Goal: Information Seeking & Learning: Learn about a topic

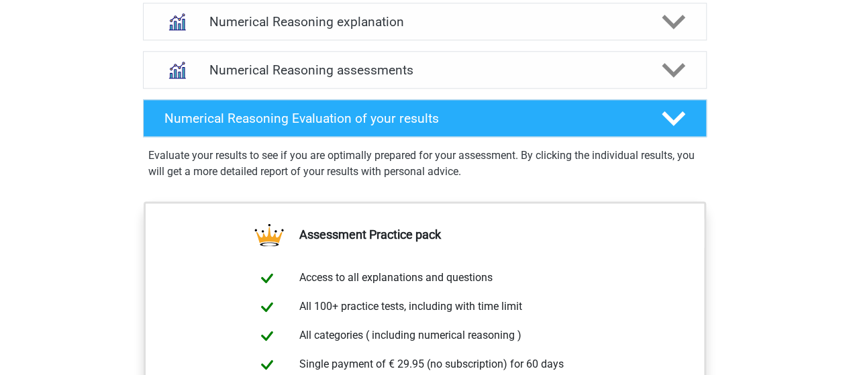
scroll to position [805, 0]
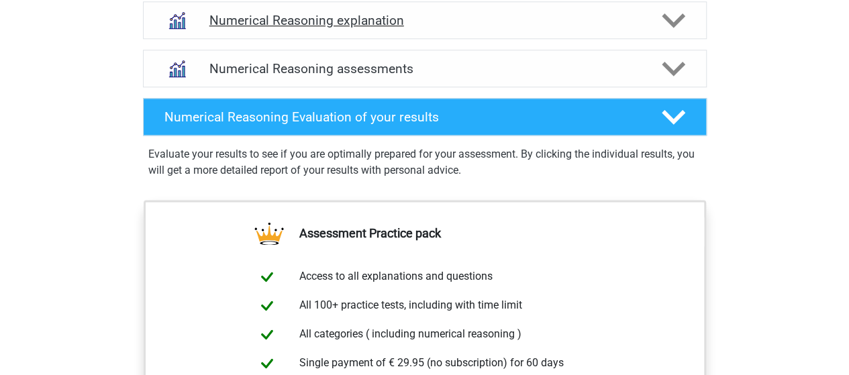
click at [641, 26] on div "Numerical Reasoning explanation" at bounding box center [424, 20] width 451 height 15
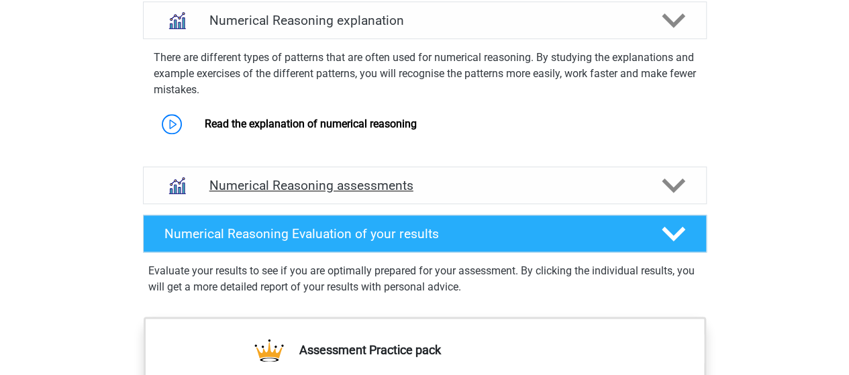
click at [496, 193] on h4 "Numerical Reasoning assessments" at bounding box center [424, 185] width 431 height 15
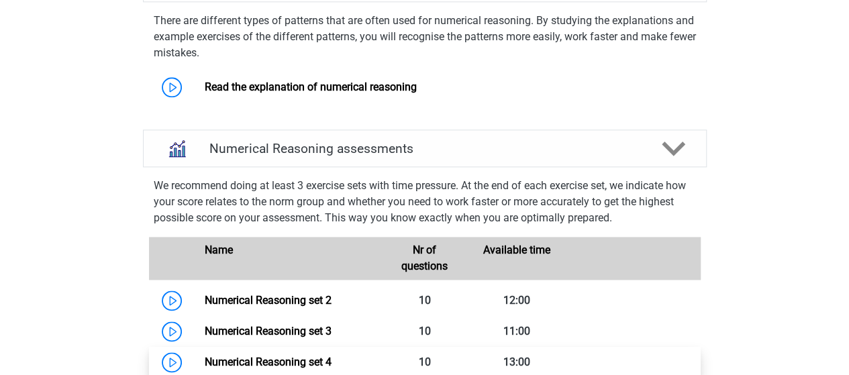
scroll to position [1006, 0]
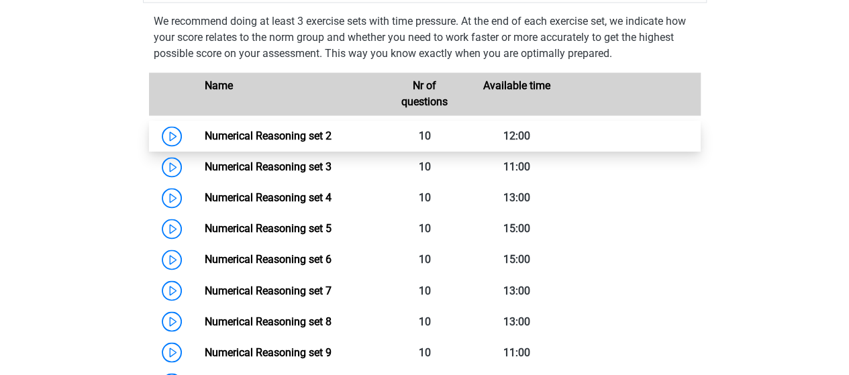
click at [205, 142] on link "Numerical Reasoning set 2" at bounding box center [268, 135] width 127 height 13
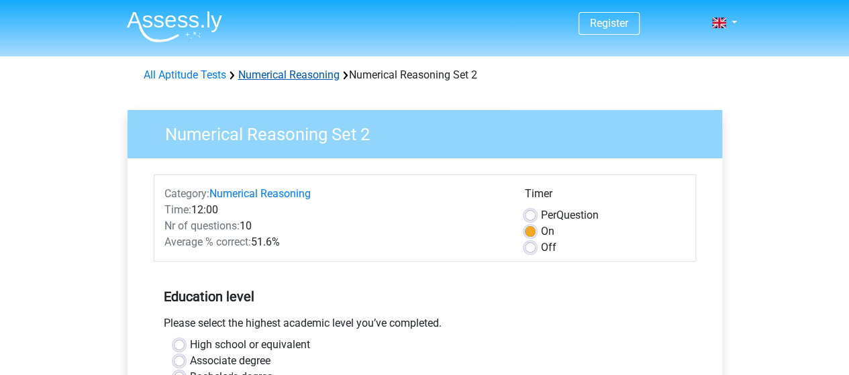
click at [286, 73] on link "Numerical Reasoning" at bounding box center [288, 74] width 101 height 13
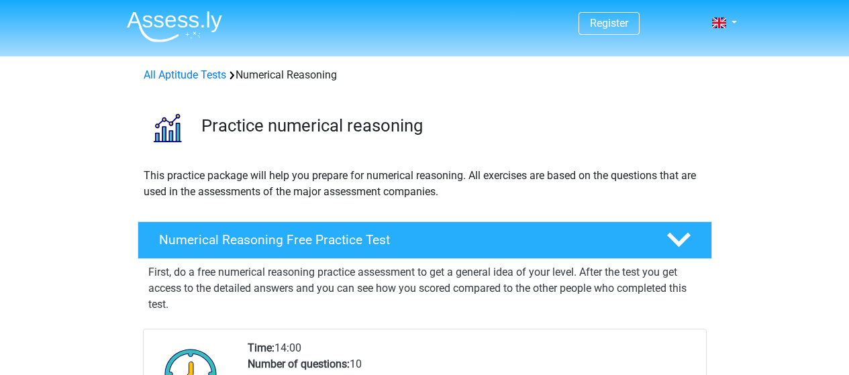
scroll to position [268, 0]
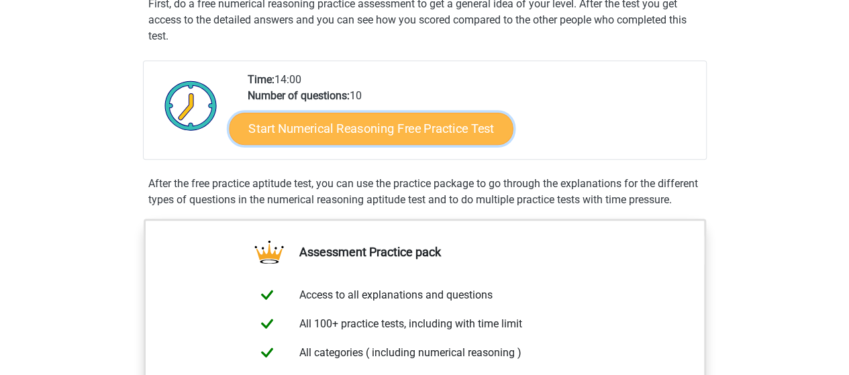
click at [375, 133] on link "Start Numerical Reasoning Free Practice Test" at bounding box center [371, 128] width 284 height 32
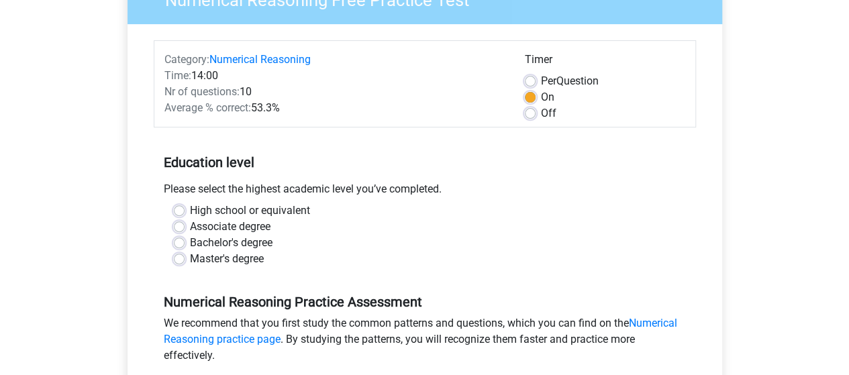
scroll to position [201, 0]
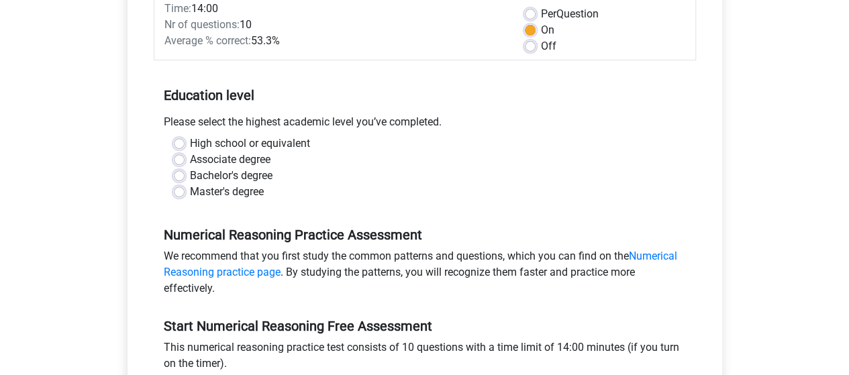
click at [190, 141] on label "High school or equivalent" at bounding box center [250, 144] width 120 height 16
click at [178, 141] on input "High school or equivalent" at bounding box center [179, 142] width 11 height 13
radio input "true"
click at [190, 194] on label "Master's degree" at bounding box center [227, 192] width 74 height 16
click at [178, 194] on input "Master's degree" at bounding box center [179, 190] width 11 height 13
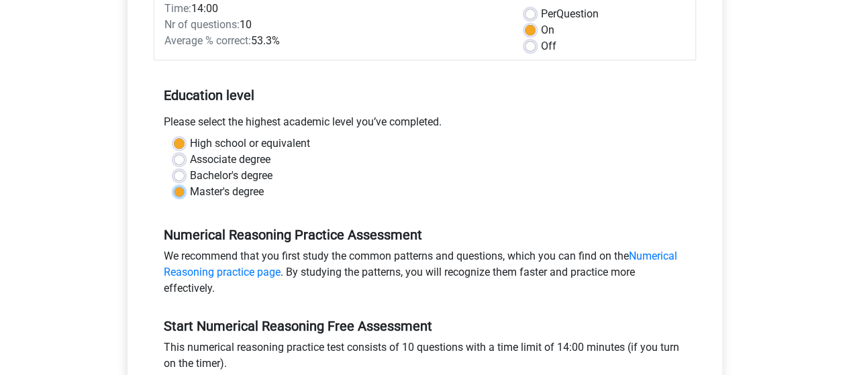
radio input "true"
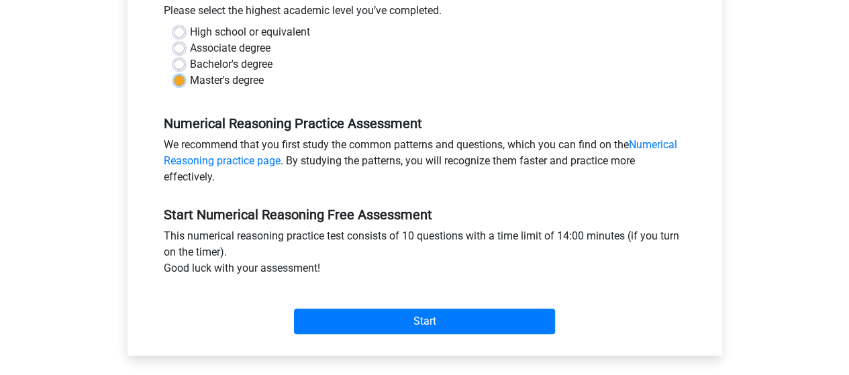
scroll to position [335, 0]
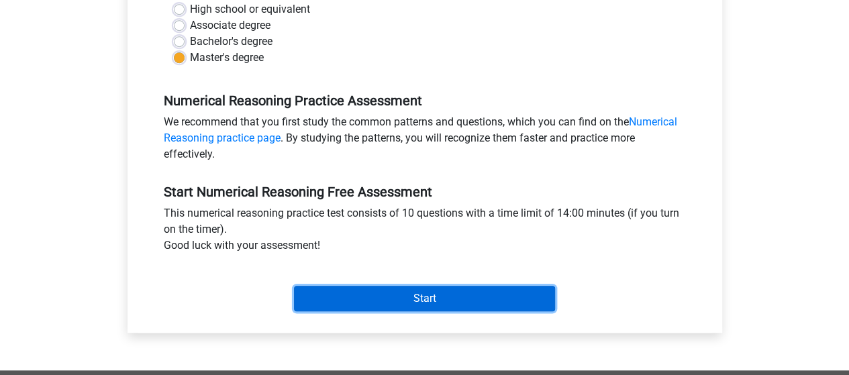
click at [522, 298] on input "Start" at bounding box center [424, 298] width 261 height 25
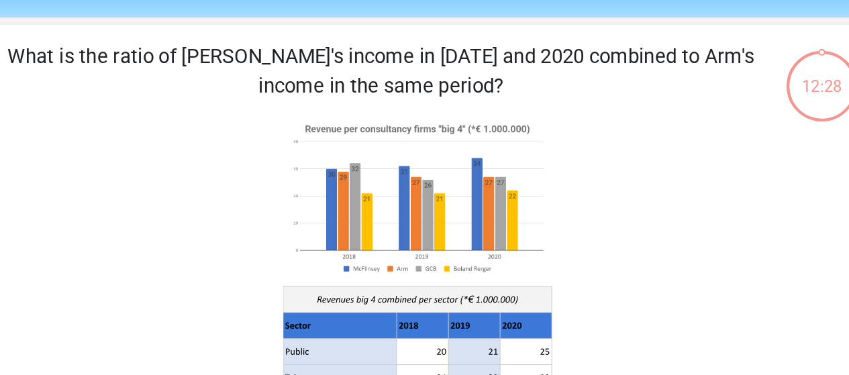
scroll to position [13, 0]
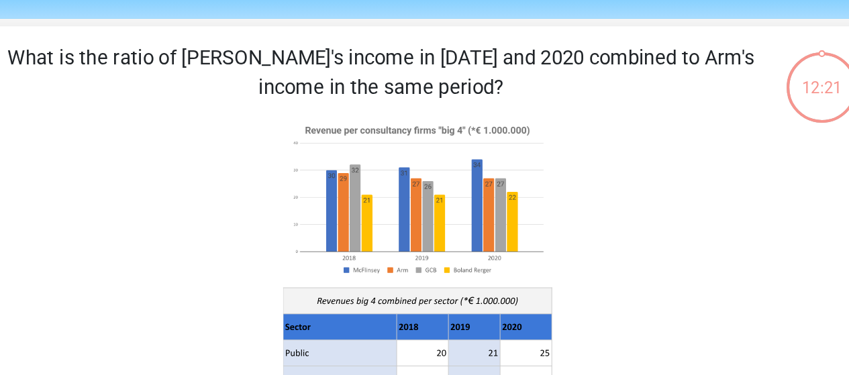
drag, startPoint x: 465, startPoint y: 117, endPoint x: 488, endPoint y: 117, distance: 22.8
click at [488, 117] on image at bounding box center [423, 166] width 181 height 111
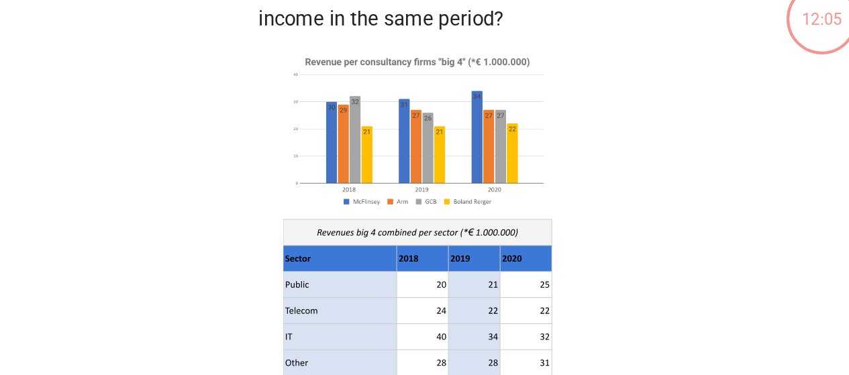
scroll to position [44, 0]
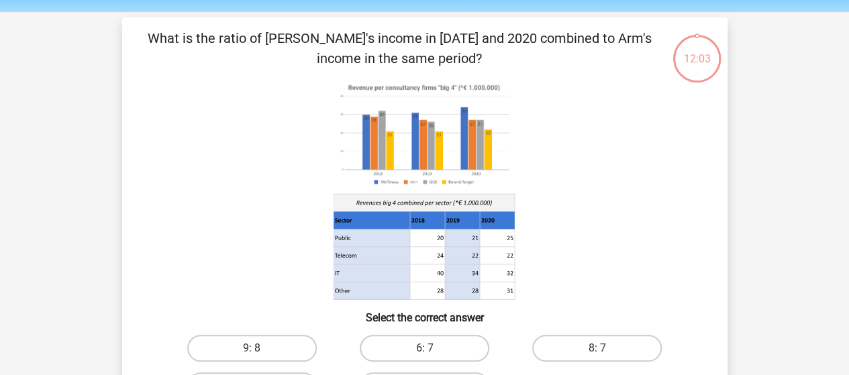
click at [690, 61] on div "12:03" at bounding box center [697, 51] width 50 height 34
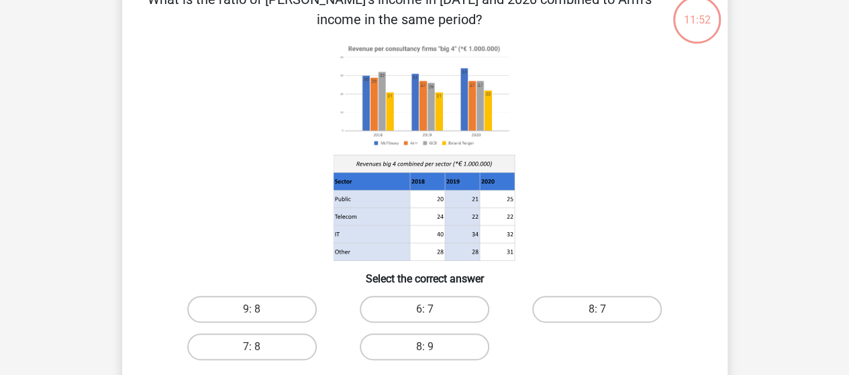
scroll to position [111, 0]
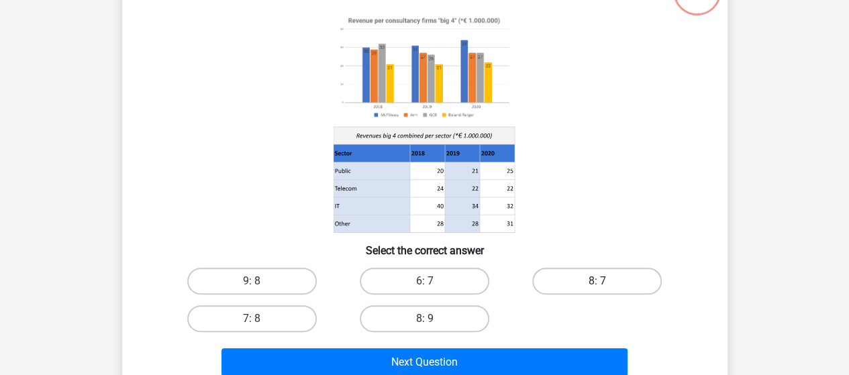
click at [588, 272] on label "8: 7" at bounding box center [596, 281] width 129 height 27
click at [597, 281] on input "8: 7" at bounding box center [601, 285] width 9 height 9
radio input "true"
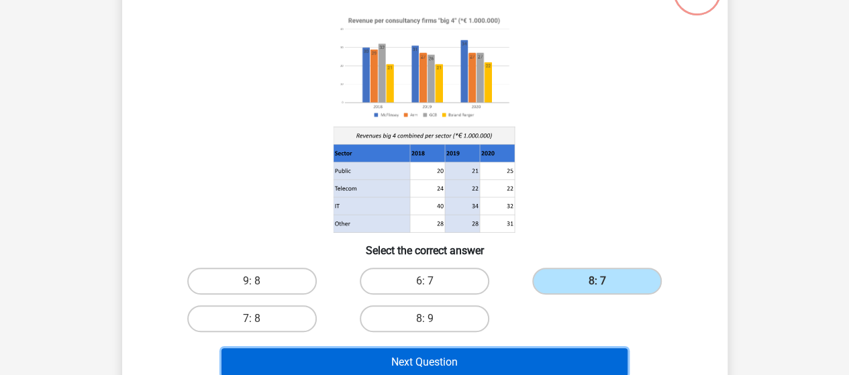
click at [447, 360] on button "Next Question" at bounding box center [424, 362] width 406 height 28
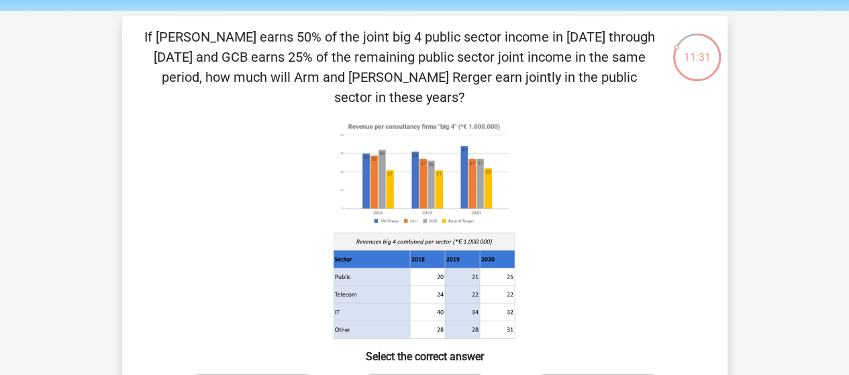
scroll to position [67, 0]
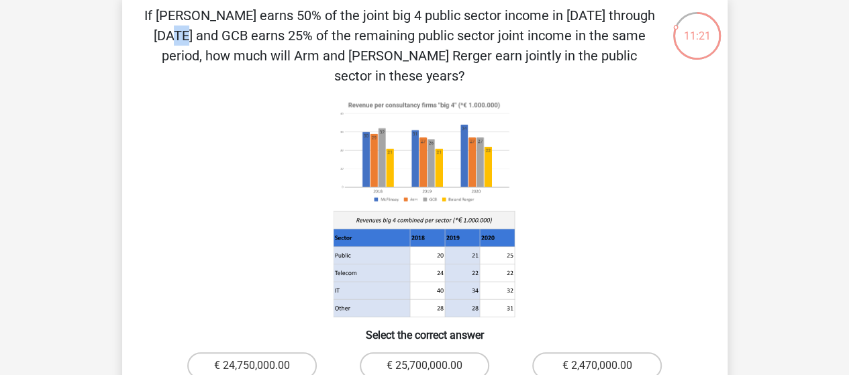
drag, startPoint x: 393, startPoint y: 10, endPoint x: 405, endPoint y: 11, distance: 11.4
click at [405, 11] on p "If McFlinsey earns 50% of the joint big 4 public sector income in 2018 through …" at bounding box center [400, 45] width 512 height 80
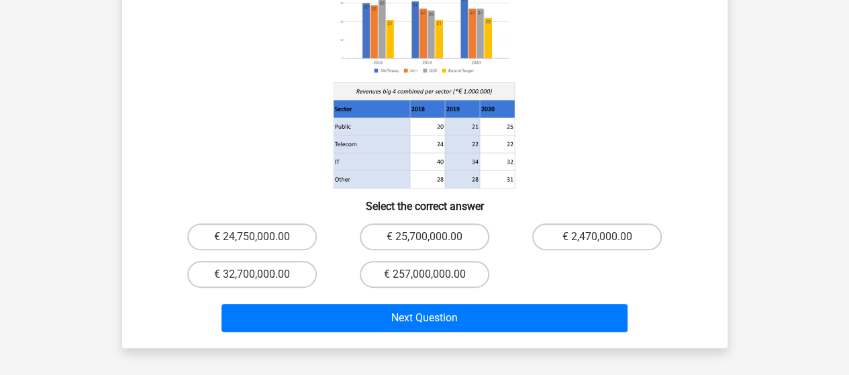
scroll to position [201, 0]
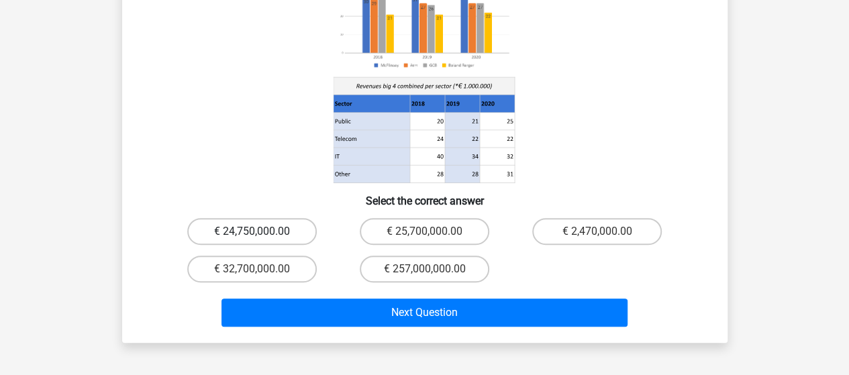
click at [269, 218] on label "€ 24,750,000.00" at bounding box center [251, 231] width 129 height 27
click at [260, 231] on input "€ 24,750,000.00" at bounding box center [256, 235] width 9 height 9
radio input "true"
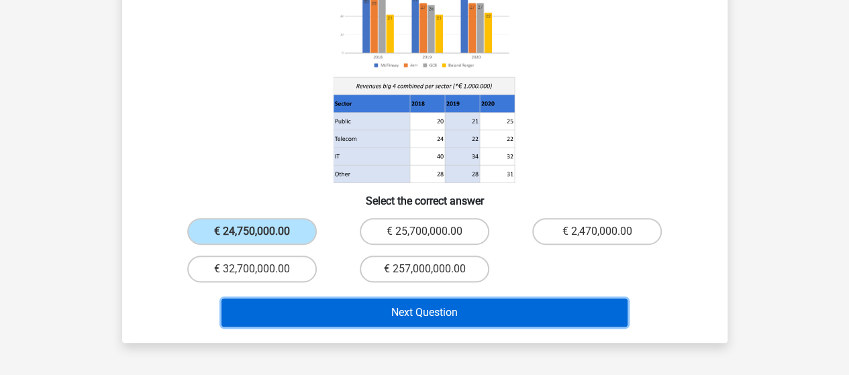
click at [356, 305] on button "Next Question" at bounding box center [424, 313] width 406 height 28
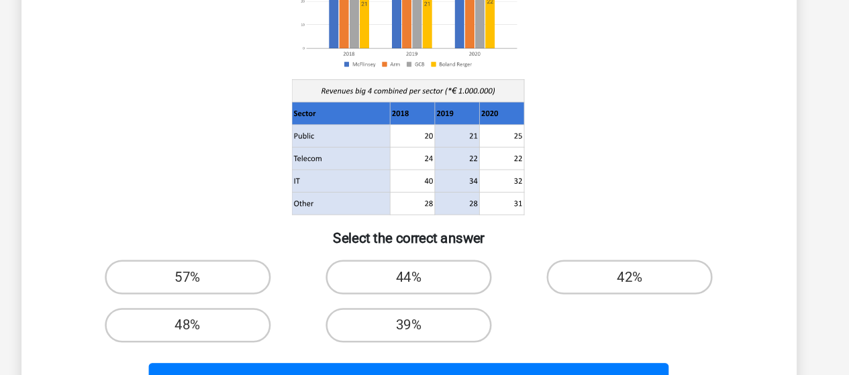
scroll to position [112, 0]
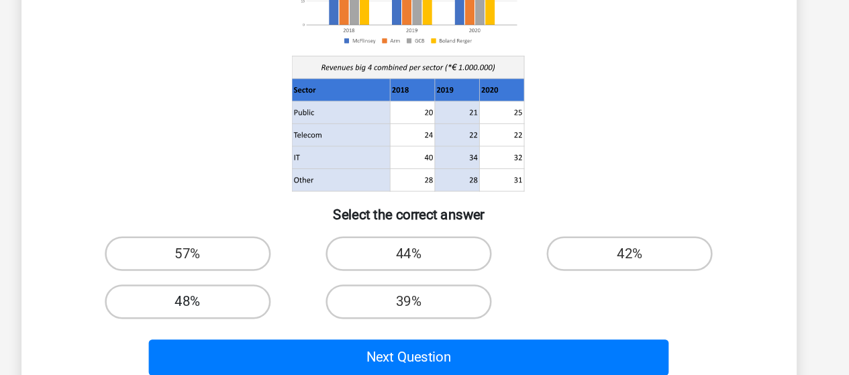
click at [281, 316] on label "48%" at bounding box center [251, 318] width 129 height 27
click at [260, 318] on input "48%" at bounding box center [256, 322] width 9 height 9
radio input "true"
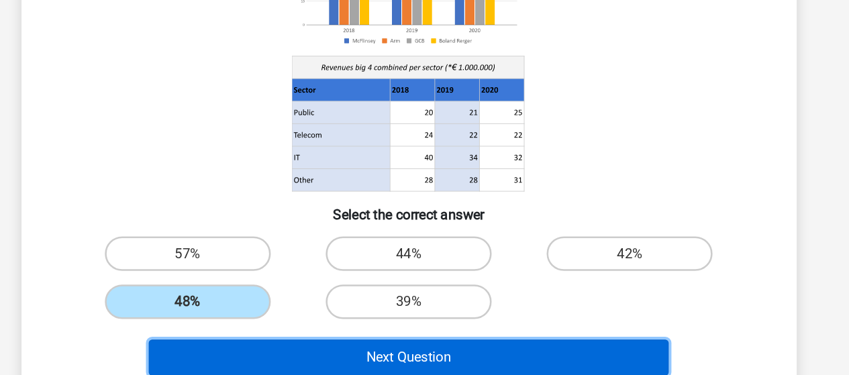
click at [454, 362] on button "Next Question" at bounding box center [424, 361] width 406 height 28
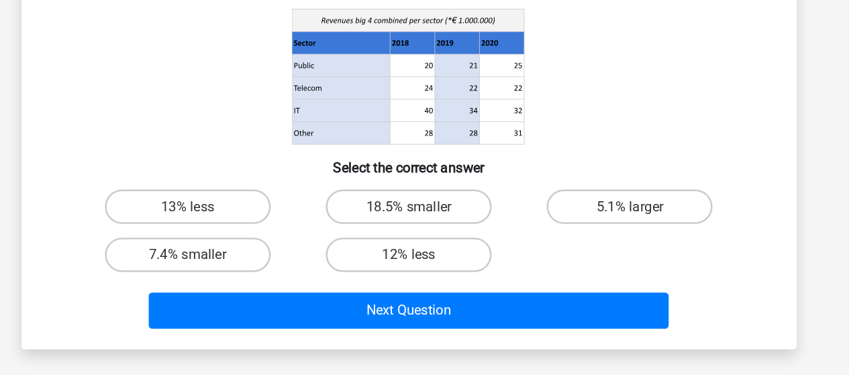
scroll to position [230, 0]
click at [409, 166] on label "18.5% smaller" at bounding box center [424, 161] width 129 height 27
click at [424, 166] on input "18.5% smaller" at bounding box center [428, 166] width 9 height 9
radio input "true"
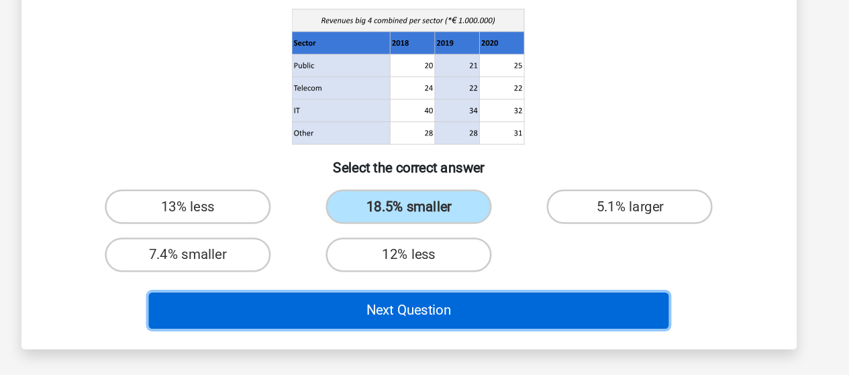
click at [469, 242] on button "Next Question" at bounding box center [424, 243] width 406 height 28
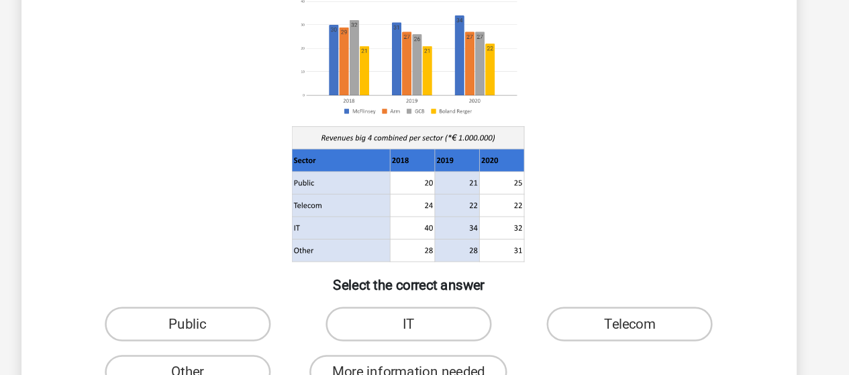
scroll to position [166, 0]
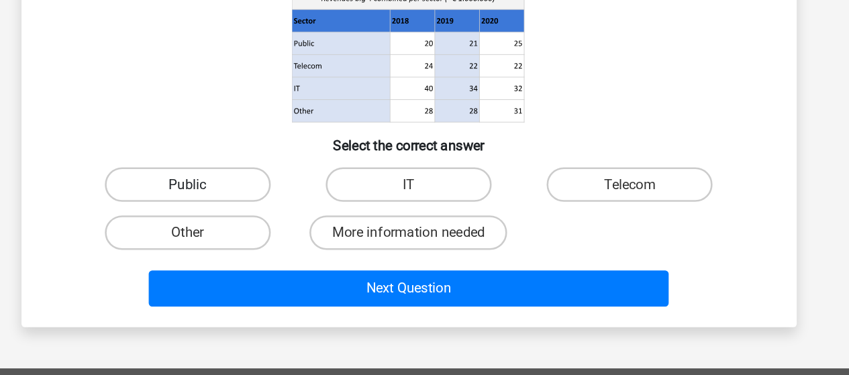
click at [284, 225] on label "Public" at bounding box center [251, 226] width 129 height 27
click at [260, 226] on input "Public" at bounding box center [256, 230] width 9 height 9
radio input "true"
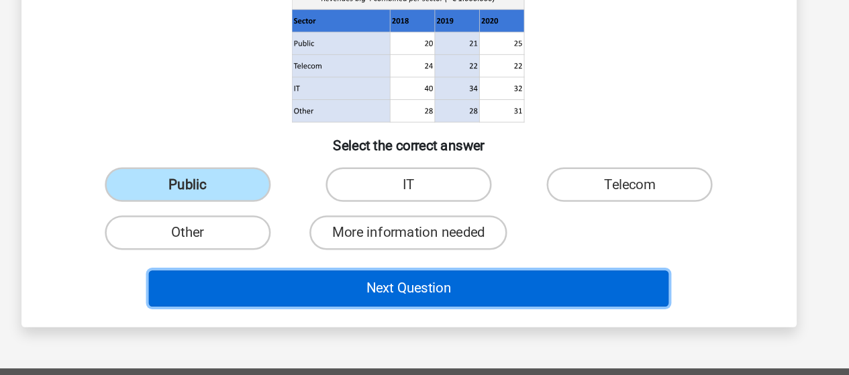
click at [396, 316] on button "Next Question" at bounding box center [424, 307] width 406 height 28
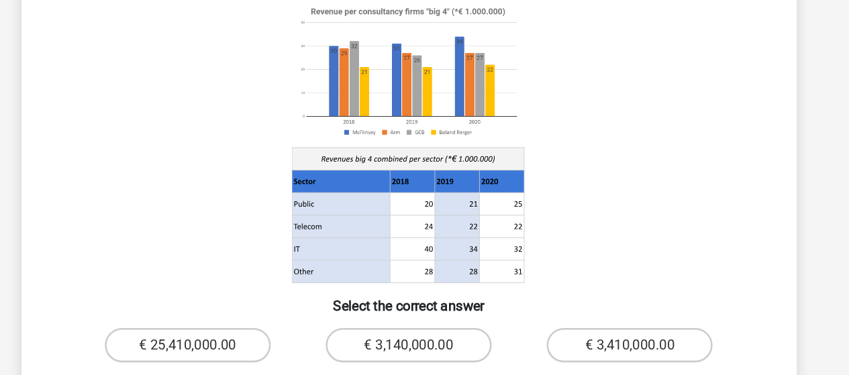
scroll to position [113, 0]
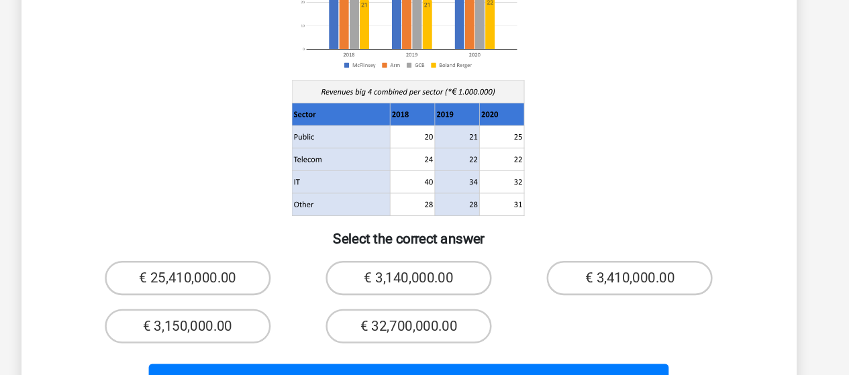
click at [604, 299] on input "€ 3,410,000.00" at bounding box center [601, 303] width 9 height 9
radio input "true"
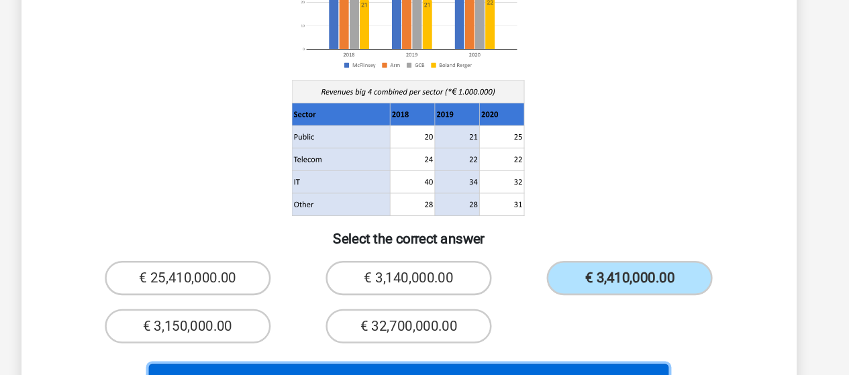
click at [449, 366] on button "Next Question" at bounding box center [424, 380] width 406 height 28
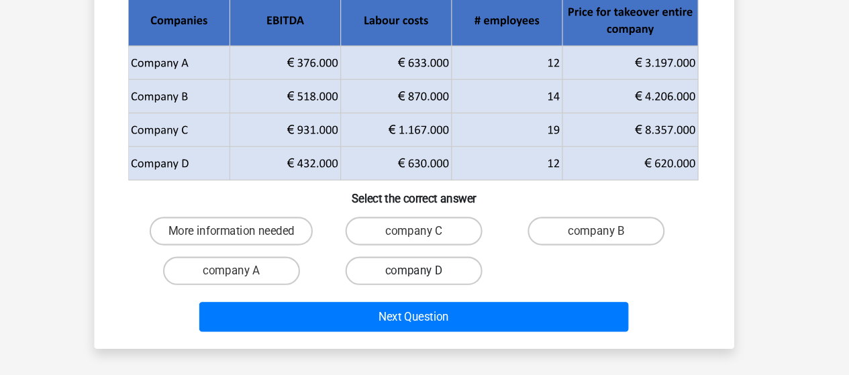
scroll to position [135, 0]
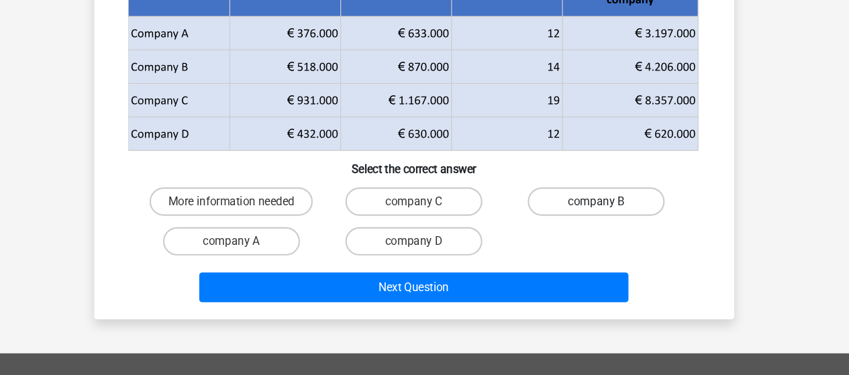
click at [601, 204] on label "company B" at bounding box center [596, 210] width 129 height 27
click at [601, 211] on input "company B" at bounding box center [601, 215] width 9 height 9
radio input "true"
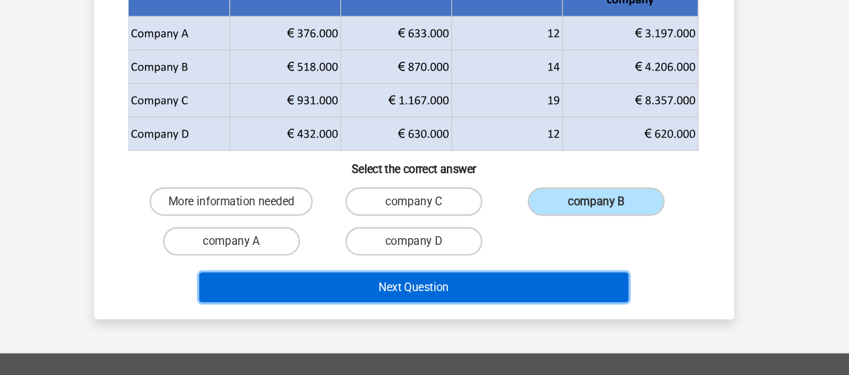
click at [429, 285] on button "Next Question" at bounding box center [424, 292] width 406 height 28
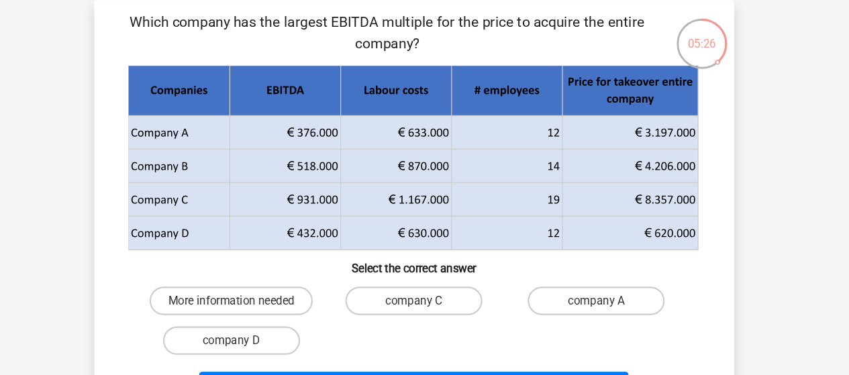
scroll to position [105, 0]
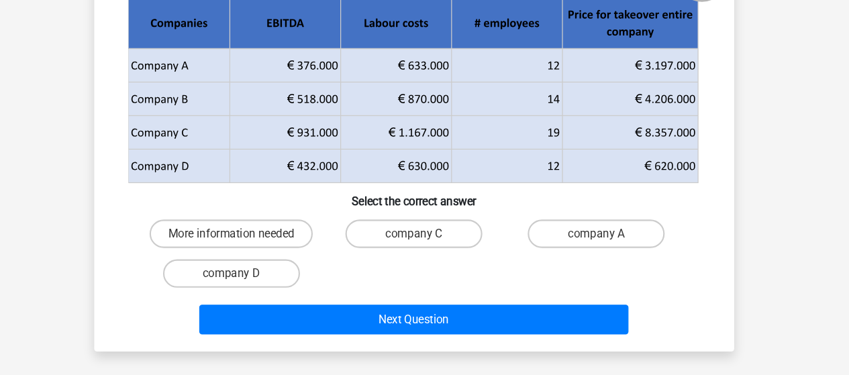
click at [432, 242] on input "company C" at bounding box center [428, 245] width 9 height 9
radio input "true"
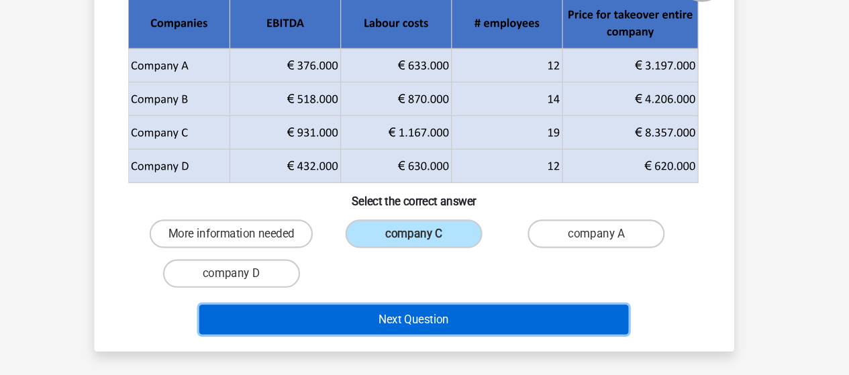
click at [454, 329] on button "Next Question" at bounding box center [424, 322] width 406 height 28
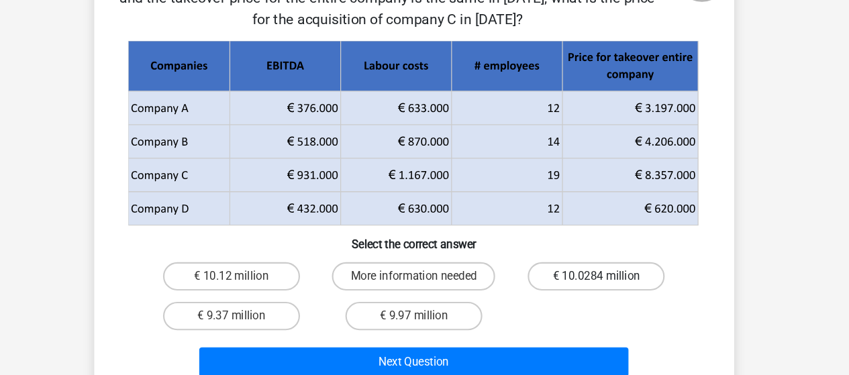
click at [589, 285] on label "€ 10.0284 million" at bounding box center [596, 281] width 129 height 27
click at [597, 285] on input "€ 10.0284 million" at bounding box center [601, 285] width 9 height 9
radio input "true"
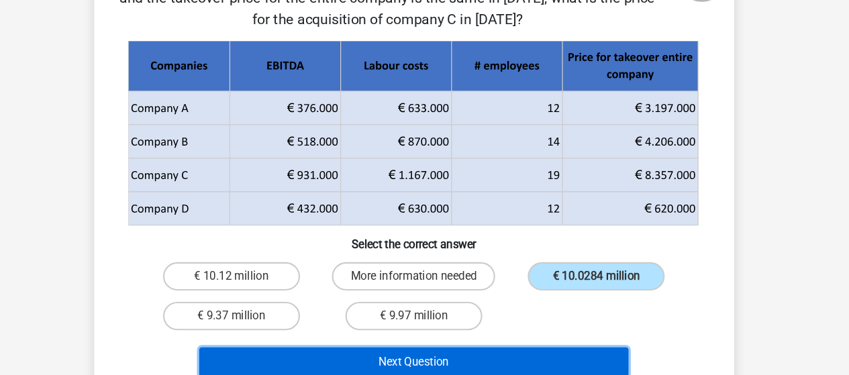
click at [437, 356] on button "Next Question" at bounding box center [424, 362] width 406 height 28
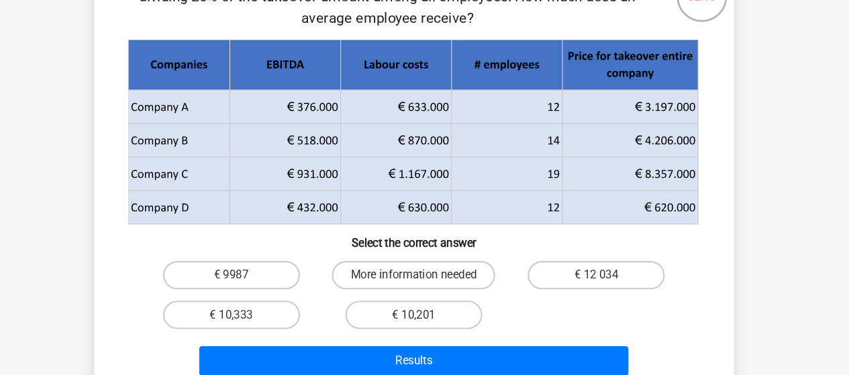
scroll to position [107, 0]
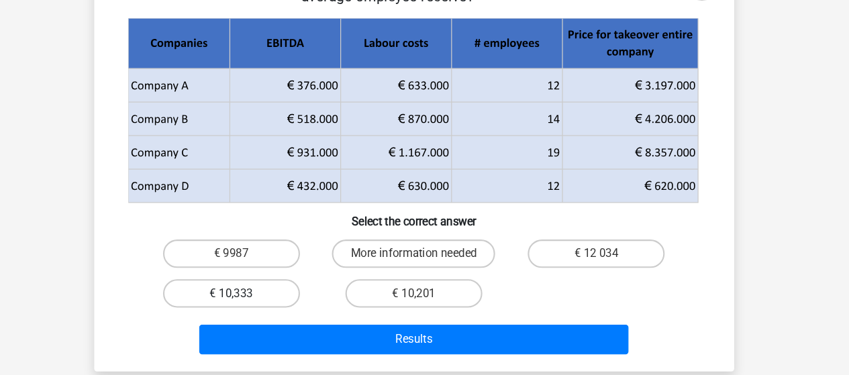
click at [274, 289] on label "€ 10,333" at bounding box center [251, 297] width 129 height 27
click at [260, 297] on input "€ 10,333" at bounding box center [256, 301] width 9 height 9
radio input "true"
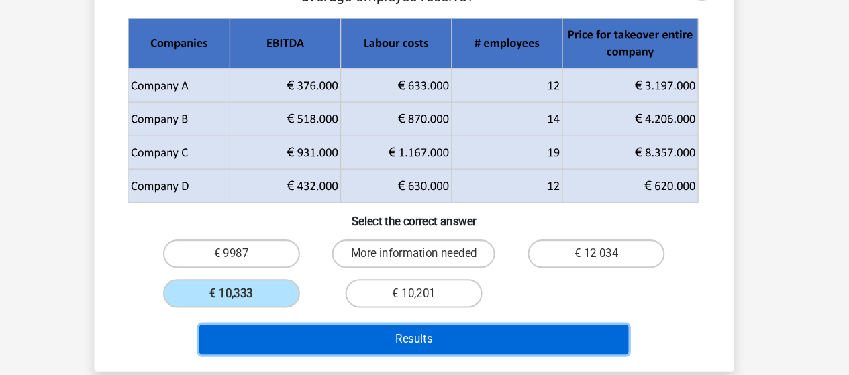
click at [334, 341] on button "Results" at bounding box center [424, 341] width 406 height 28
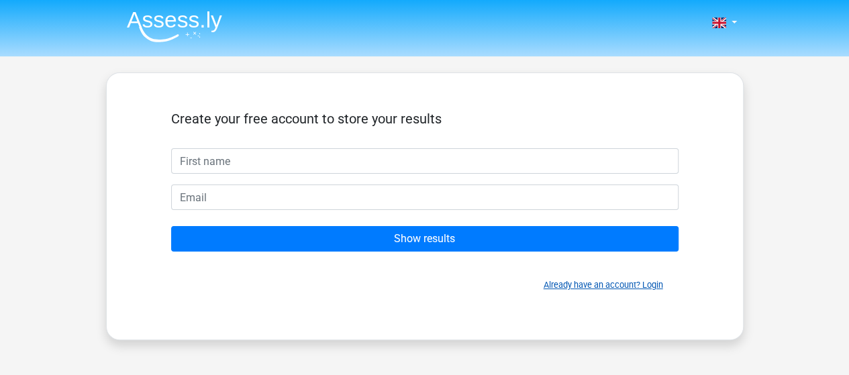
click at [582, 285] on link "Already have an account? Login" at bounding box center [602, 285] width 119 height 10
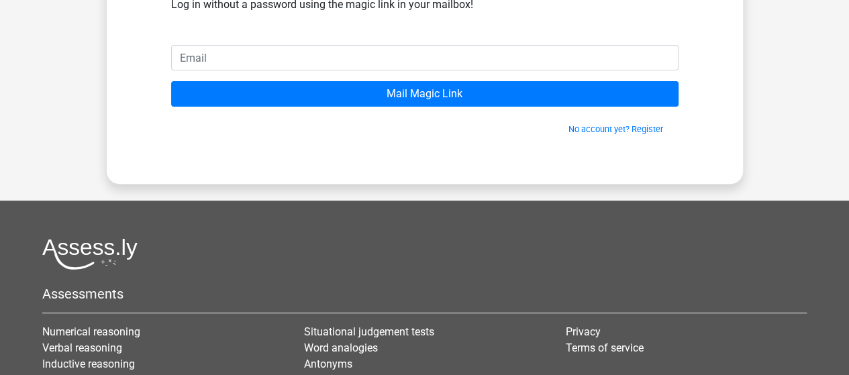
scroll to position [67, 0]
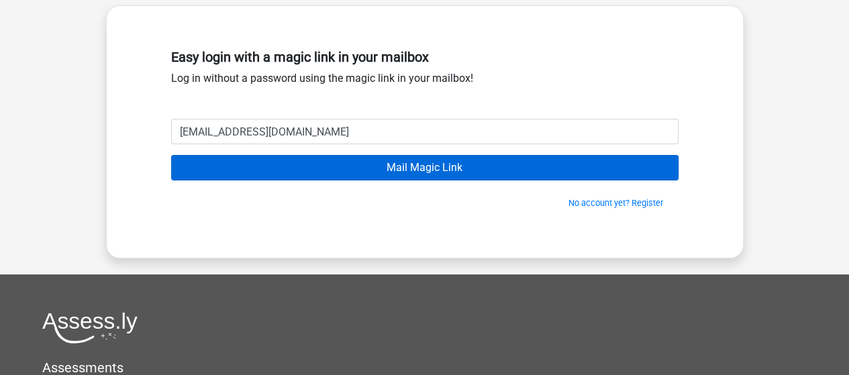
type input "[EMAIL_ADDRESS][DOMAIN_NAME]"
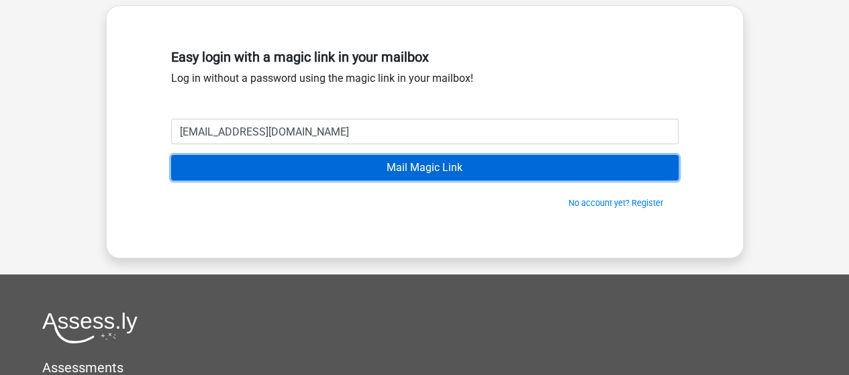
click at [428, 163] on input "Mail Magic Link" at bounding box center [424, 167] width 507 height 25
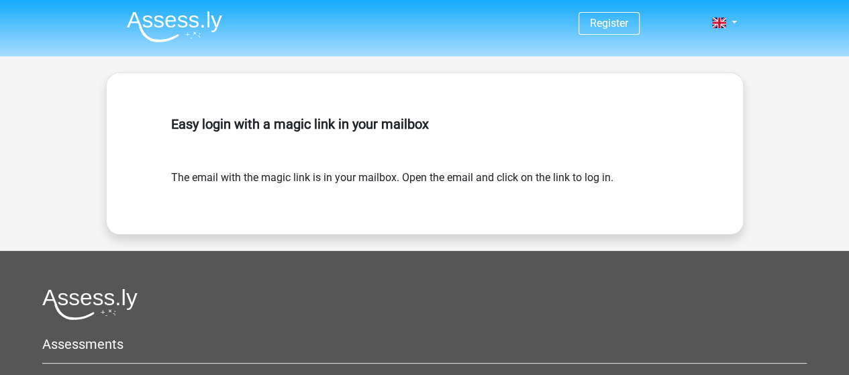
drag, startPoint x: 433, startPoint y: 102, endPoint x: 443, endPoint y: 99, distance: 10.6
click at [433, 101] on div "Easy login with a magic link in your mailbox The email with the magic link is i…" at bounding box center [424, 153] width 637 height 162
click at [208, 29] on img at bounding box center [174, 27] width 95 height 32
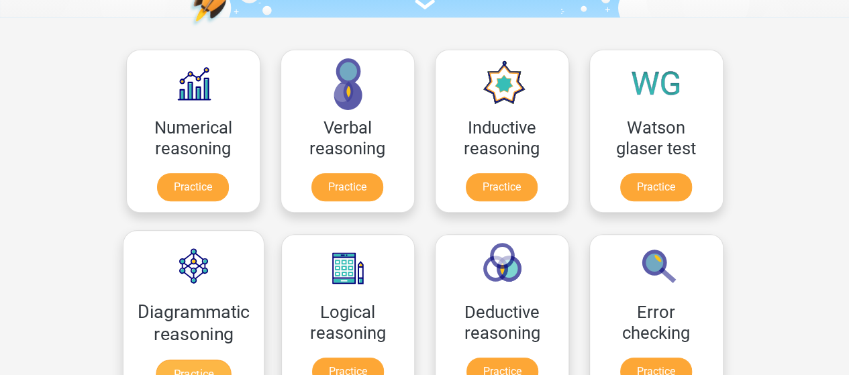
scroll to position [201, 0]
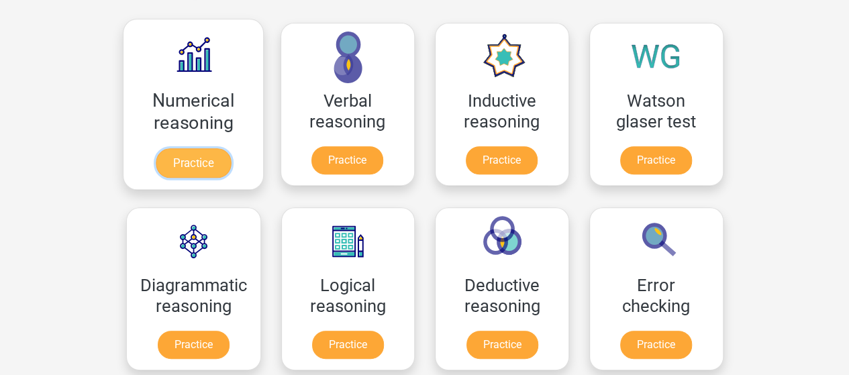
click at [200, 172] on link "Practice" at bounding box center [192, 163] width 75 height 30
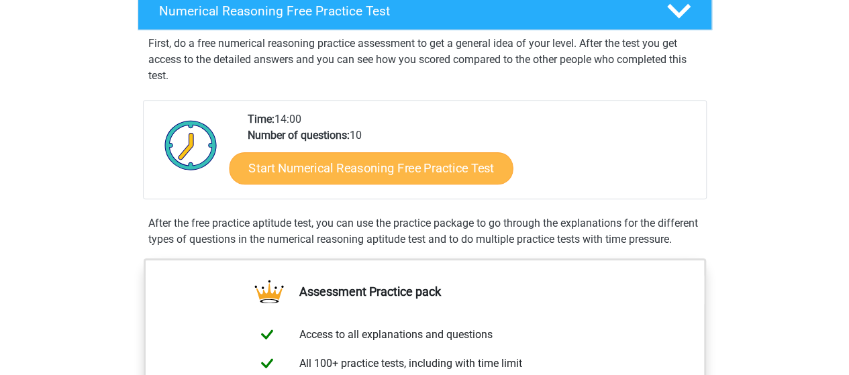
scroll to position [268, 0]
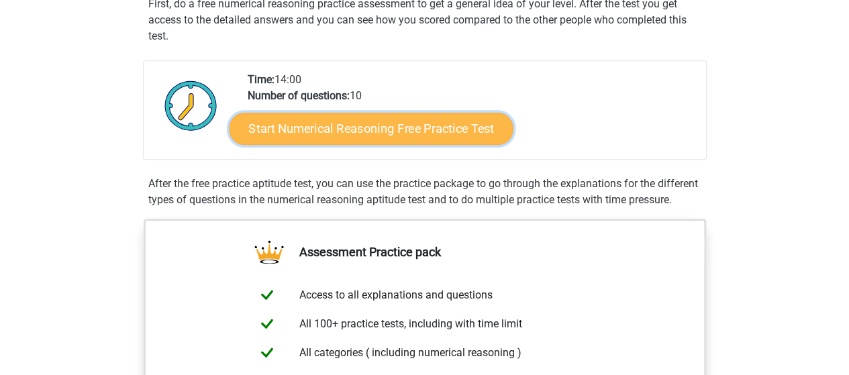
click at [455, 128] on link "Start Numerical Reasoning Free Practice Test" at bounding box center [371, 128] width 284 height 32
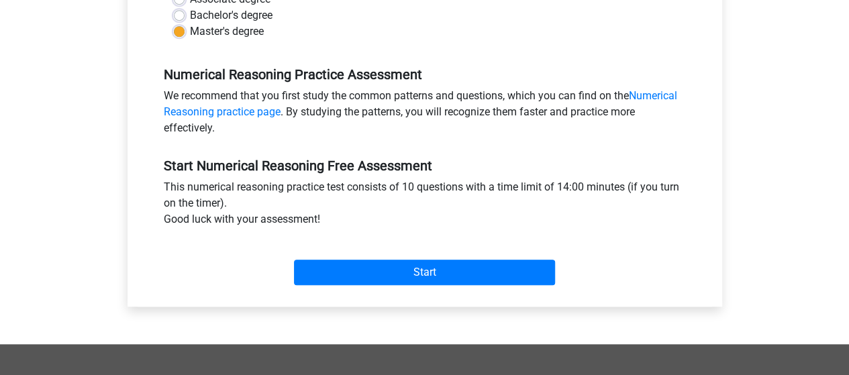
scroll to position [470, 0]
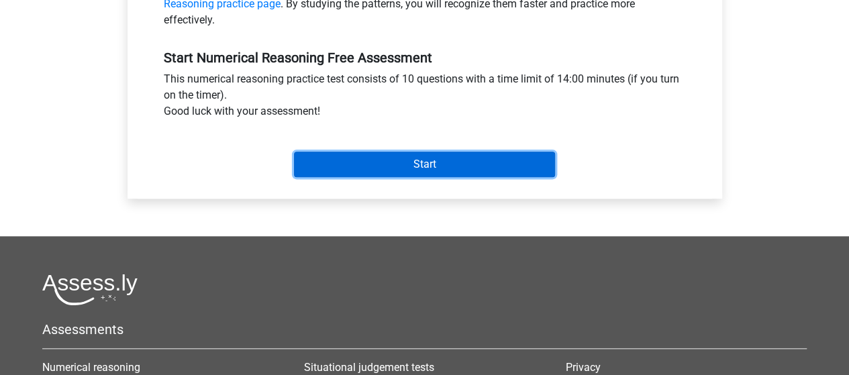
click at [405, 172] on input "Start" at bounding box center [424, 164] width 261 height 25
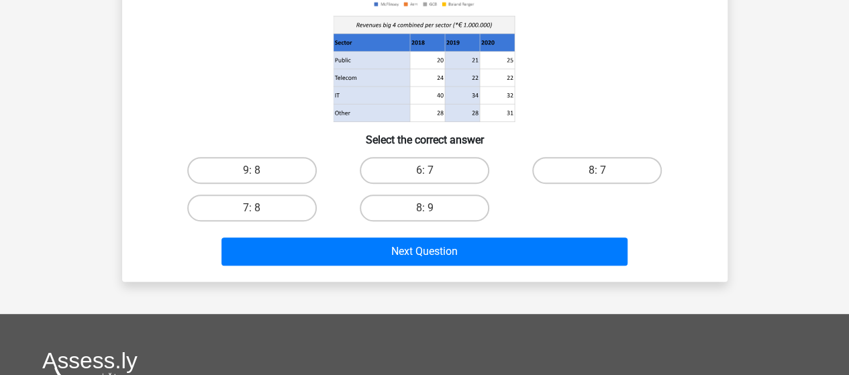
scroll to position [201, 0]
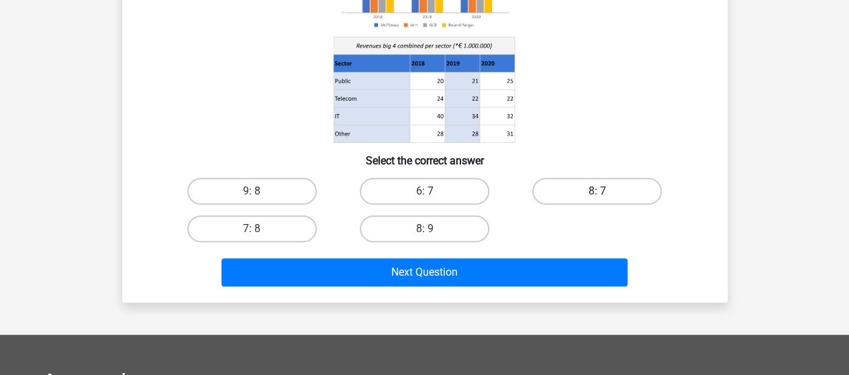
click at [643, 189] on label "8: 7" at bounding box center [596, 191] width 129 height 27
click at [606, 191] on input "8: 7" at bounding box center [601, 195] width 9 height 9
radio input "true"
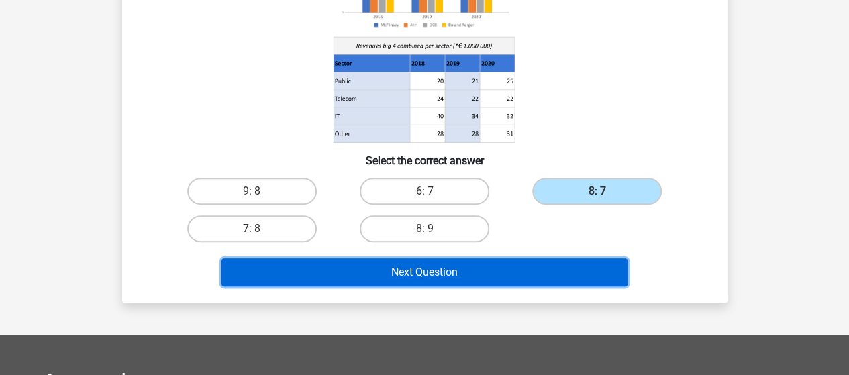
click at [445, 272] on button "Next Question" at bounding box center [424, 272] width 406 height 28
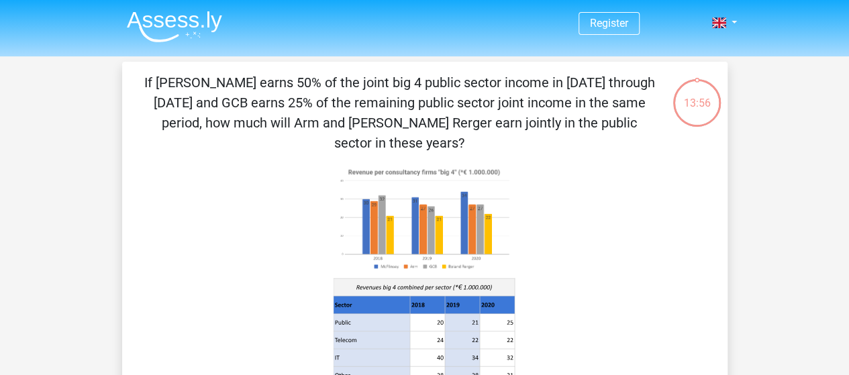
scroll to position [134, 0]
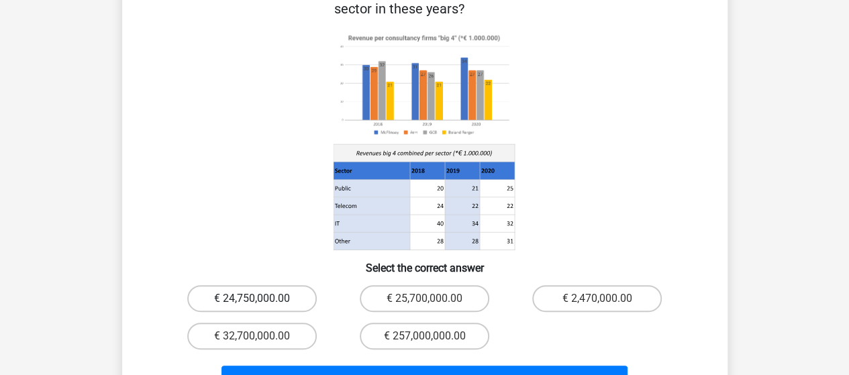
click at [305, 285] on label "€ 24,750,000.00" at bounding box center [251, 298] width 129 height 27
click at [260, 299] on input "€ 24,750,000.00" at bounding box center [256, 303] width 9 height 9
radio input "true"
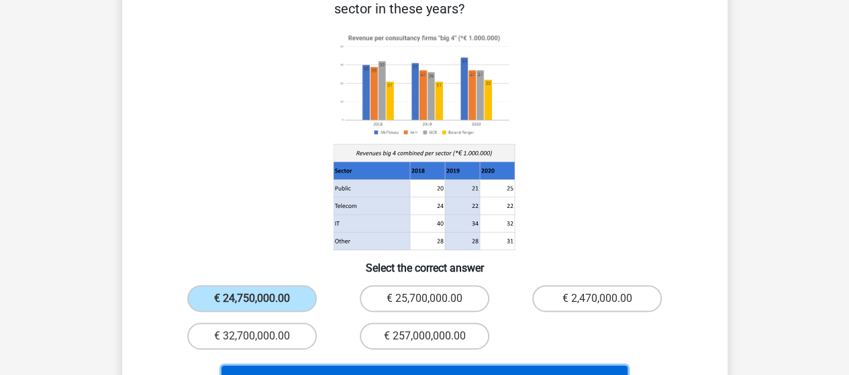
click at [447, 366] on button "Next Question" at bounding box center [424, 380] width 406 height 28
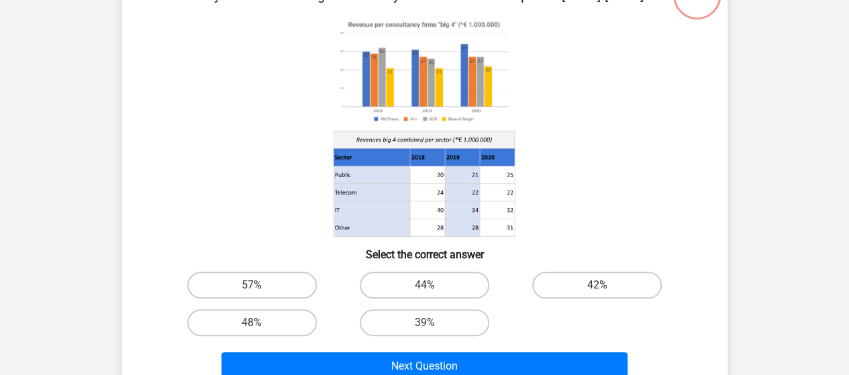
scroll to position [129, 0]
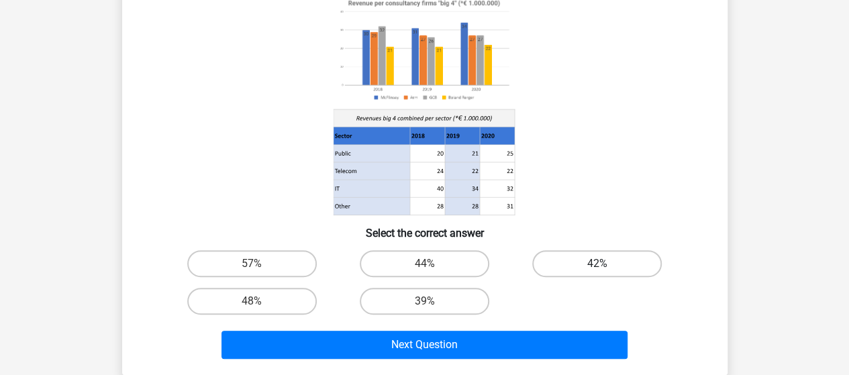
click at [584, 261] on label "42%" at bounding box center [596, 263] width 129 height 27
click at [597, 264] on input "42%" at bounding box center [601, 268] width 9 height 9
radio input "true"
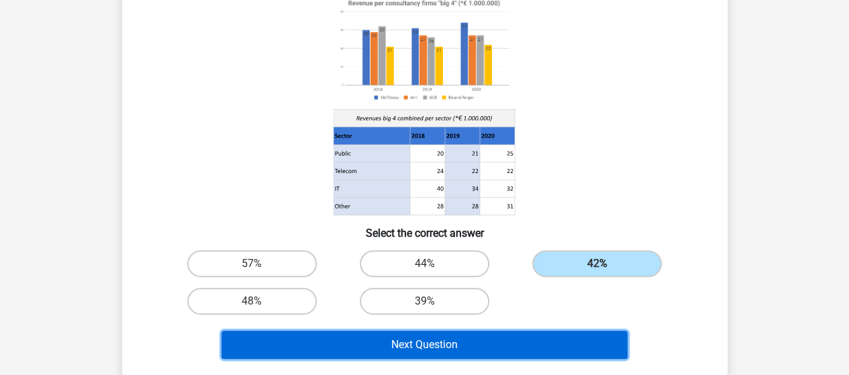
click at [503, 350] on button "Next Question" at bounding box center [424, 345] width 406 height 28
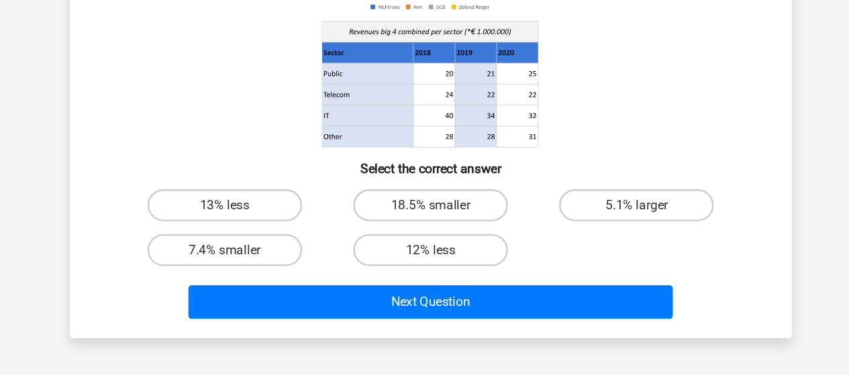
scroll to position [162, 0]
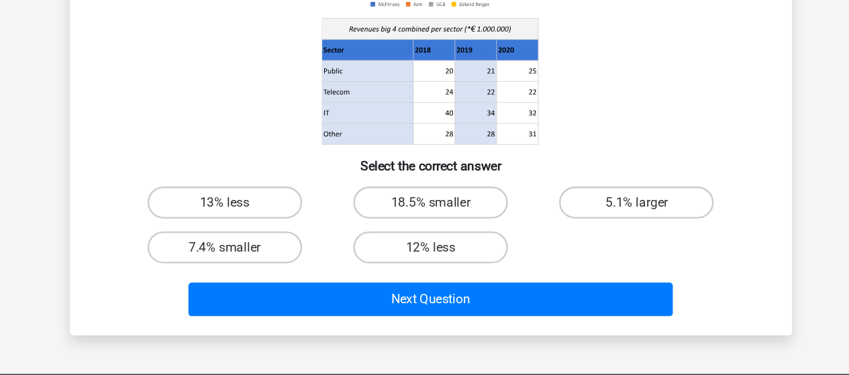
drag, startPoint x: 247, startPoint y: 274, endPoint x: 281, endPoint y: 288, distance: 37.0
click at [248, 276] on label "7.4% smaller" at bounding box center [251, 267] width 129 height 27
click at [252, 276] on input "7.4% smaller" at bounding box center [256, 272] width 9 height 9
radio input "true"
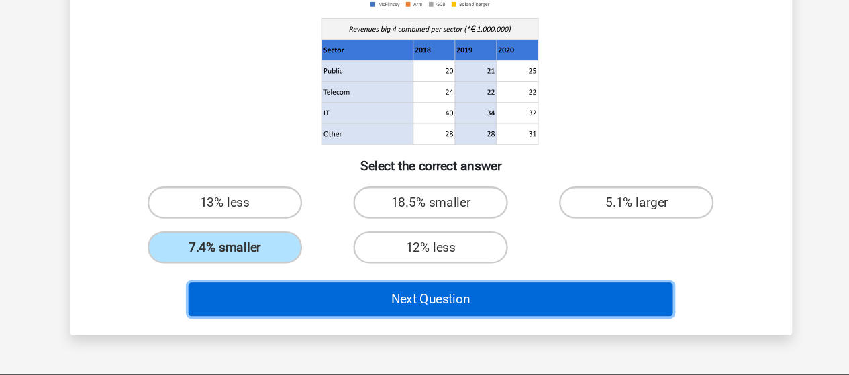
drag, startPoint x: 382, startPoint y: 314, endPoint x: 439, endPoint y: 204, distance: 123.9
click at [437, 213] on div "What percentage greater or less is the share of IT in the total income in 2020 …" at bounding box center [424, 120] width 594 height 421
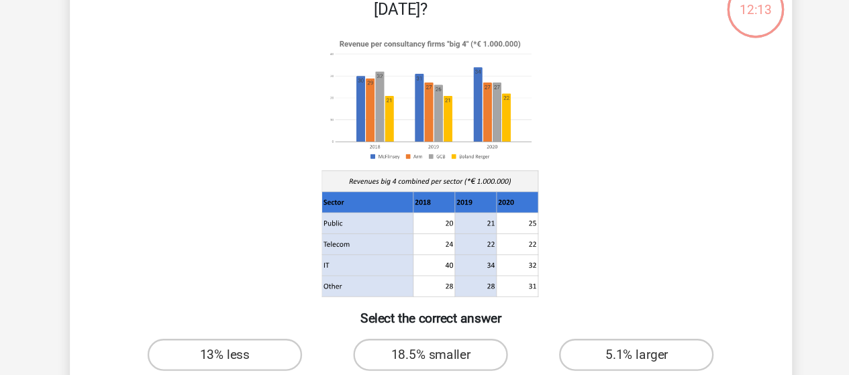
scroll to position [50, 0]
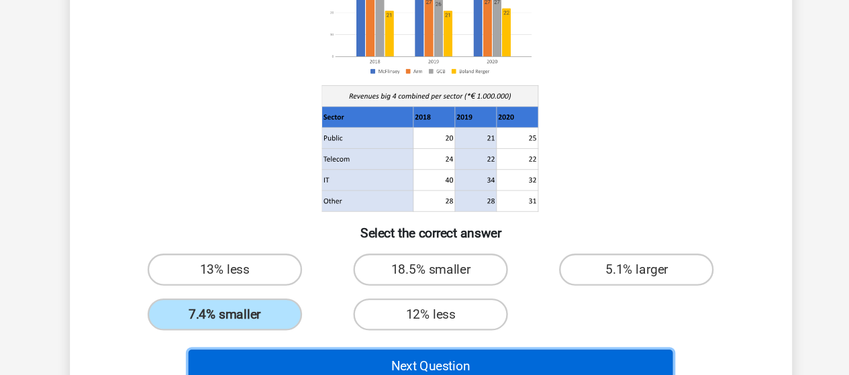
click at [392, 372] on button "Next Question" at bounding box center [424, 368] width 406 height 28
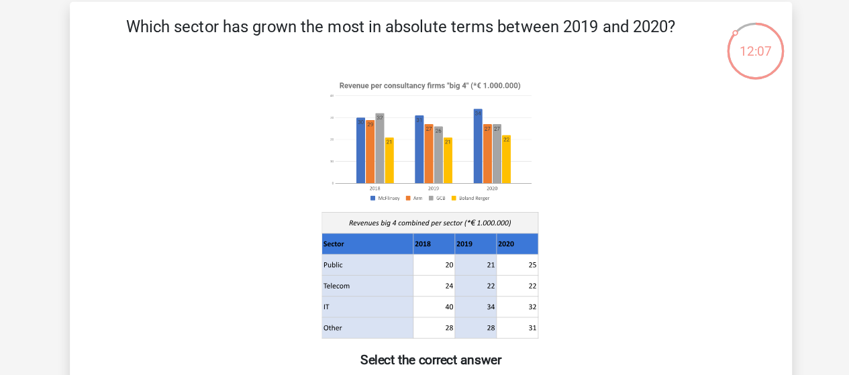
scroll to position [168, 0]
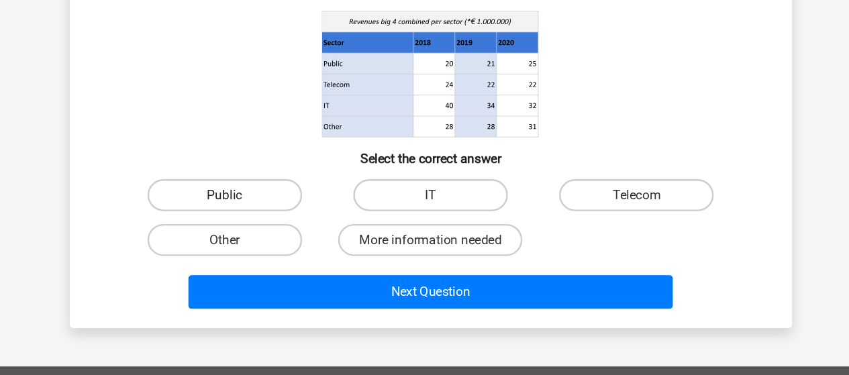
click at [268, 214] on label "Public" at bounding box center [251, 224] width 129 height 27
click at [260, 224] on input "Public" at bounding box center [256, 228] width 9 height 9
radio input "true"
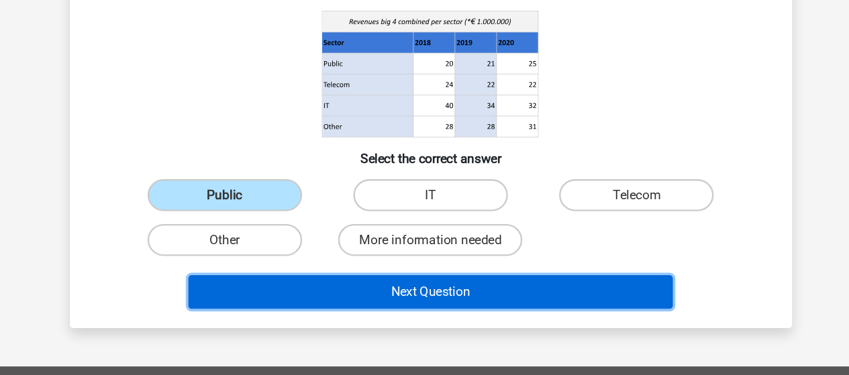
click at [372, 303] on button "Next Question" at bounding box center [424, 305] width 406 height 28
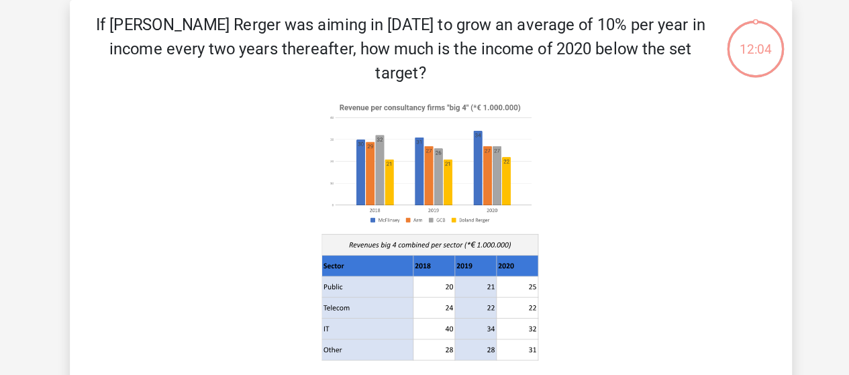
scroll to position [62, 0]
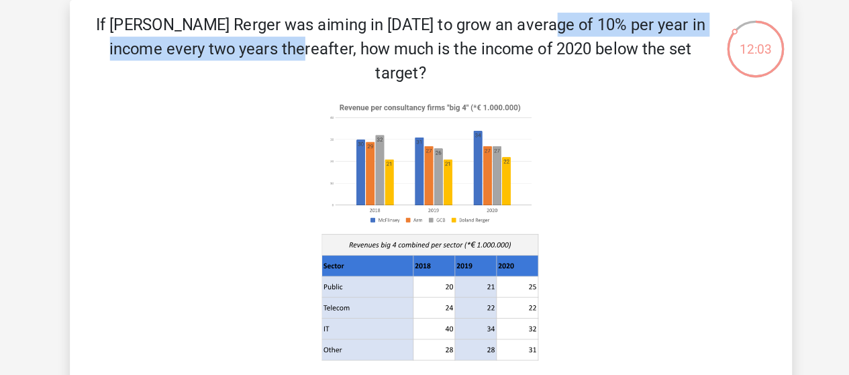
drag, startPoint x: 247, startPoint y: 25, endPoint x: 541, endPoint y: 25, distance: 293.8
click at [539, 25] on p "If Boland Rerger was aiming in 2018 to grow an average of 10% per year in incom…" at bounding box center [400, 41] width 512 height 60
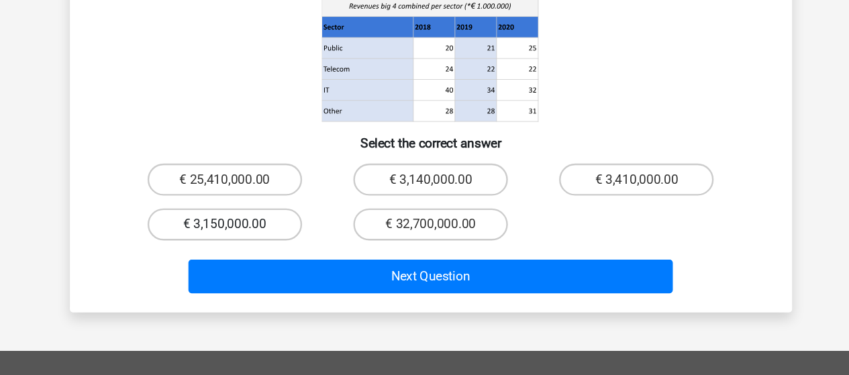
scroll to position [230, 0]
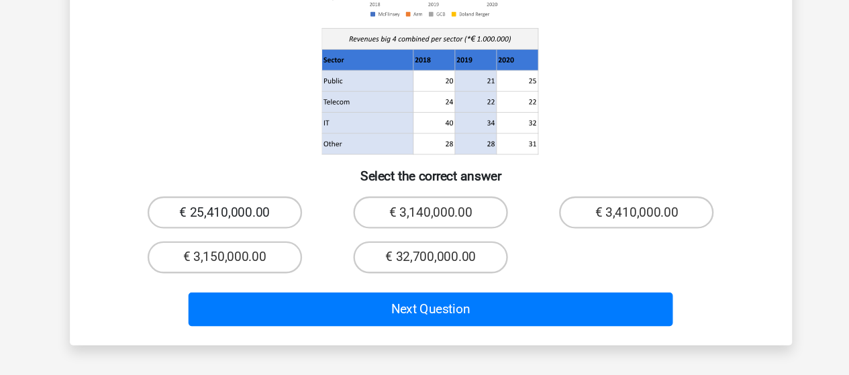
click at [252, 169] on label "€ 25,410,000.00" at bounding box center [251, 182] width 129 height 27
click at [252, 182] on input "€ 25,410,000.00" at bounding box center [256, 186] width 9 height 9
radio input "true"
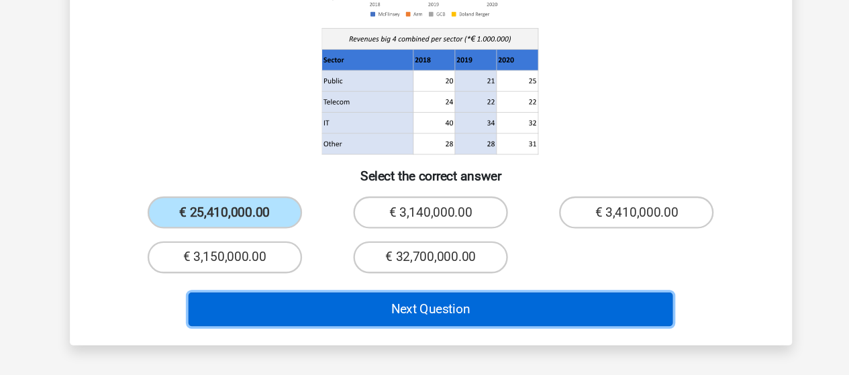
click at [485, 250] on button "Next Question" at bounding box center [424, 264] width 406 height 28
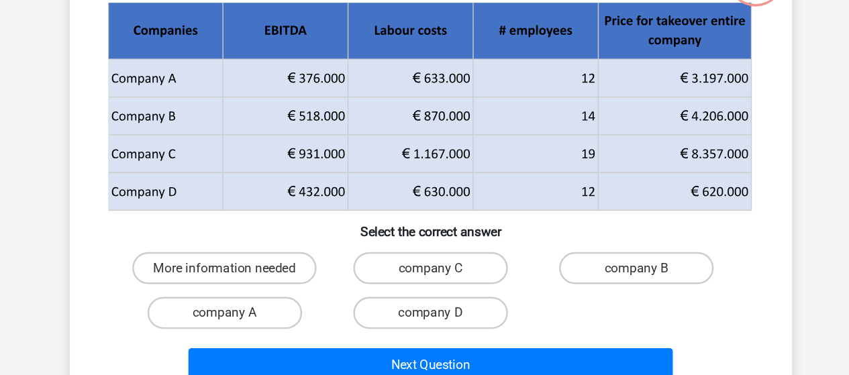
scroll to position [62, 0]
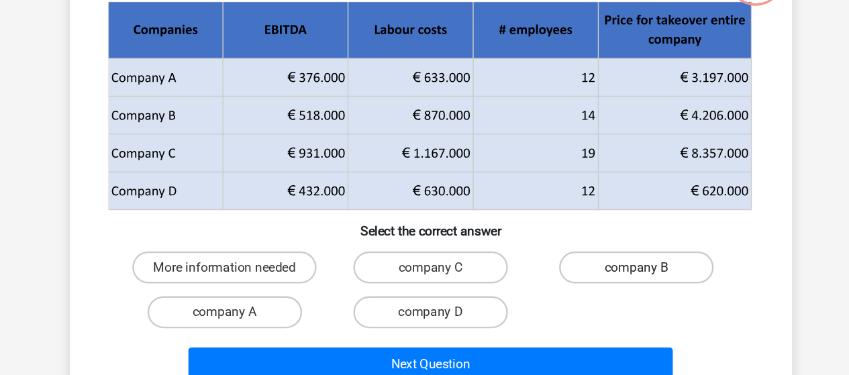
click at [584, 290] on label "company B" at bounding box center [596, 284] width 129 height 27
click at [597, 290] on input "company B" at bounding box center [601, 288] width 9 height 9
radio input "true"
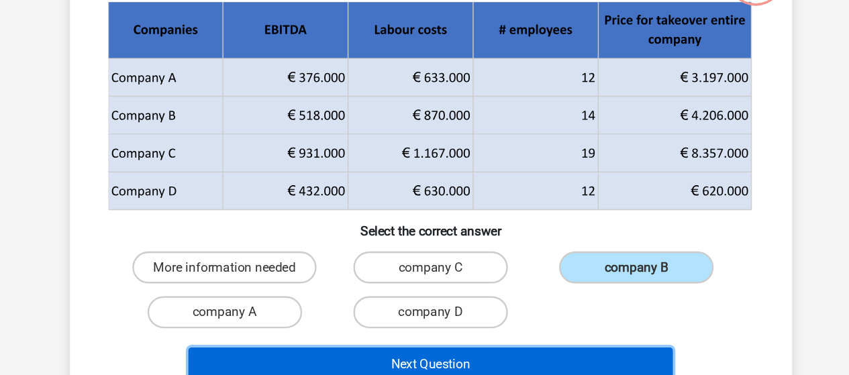
click at [386, 366] on button "Next Question" at bounding box center [424, 366] width 406 height 28
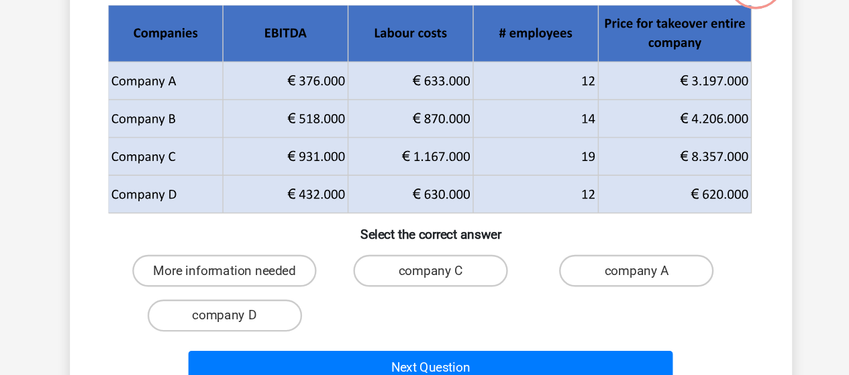
scroll to position [61, 0]
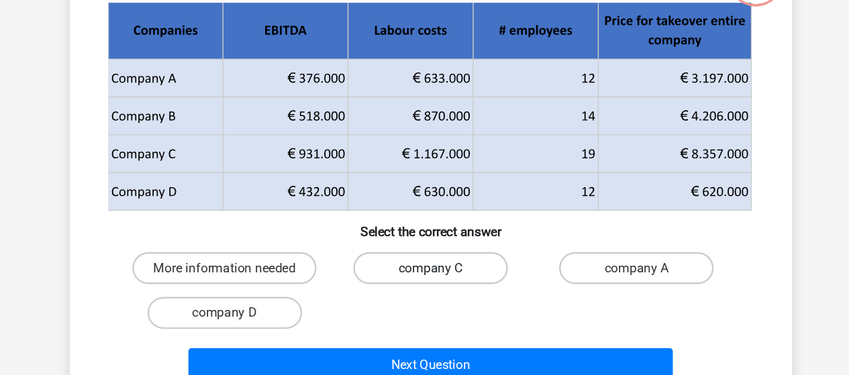
click at [425, 284] on label "company C" at bounding box center [424, 285] width 129 height 27
click at [425, 285] on input "company C" at bounding box center [428, 289] width 9 height 9
radio input "true"
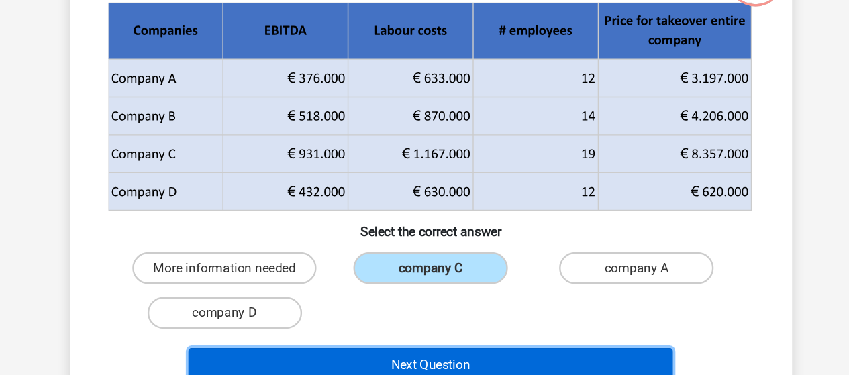
click at [434, 366] on button "Next Question" at bounding box center [424, 366] width 406 height 28
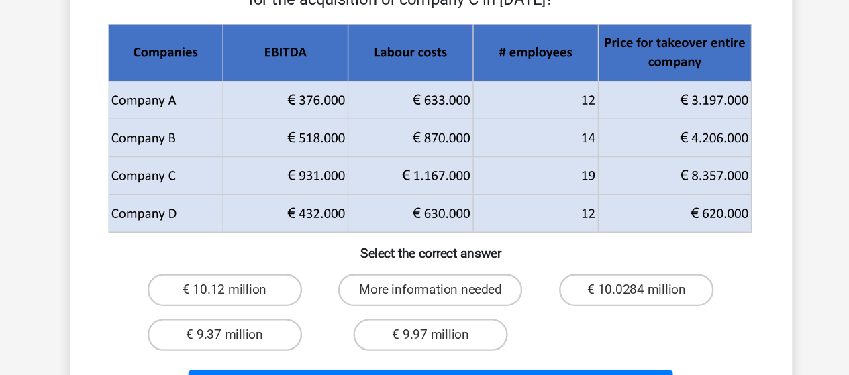
scroll to position [117, 0]
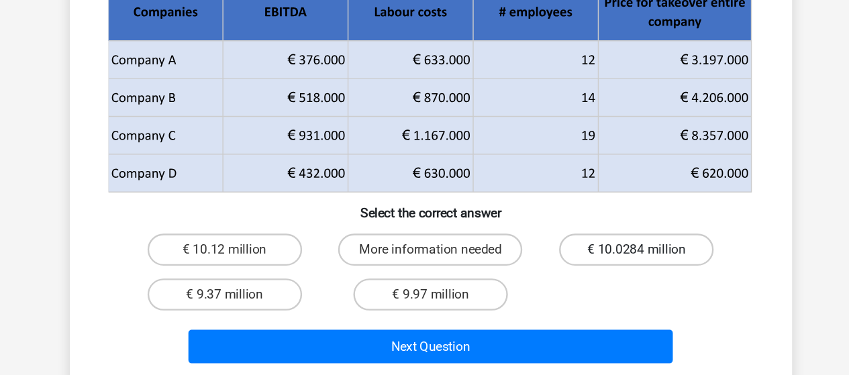
click at [586, 264] on label "€ 10.0284 million" at bounding box center [596, 269] width 129 height 27
click at [597, 270] on input "€ 10.0284 million" at bounding box center [601, 274] width 9 height 9
radio input "true"
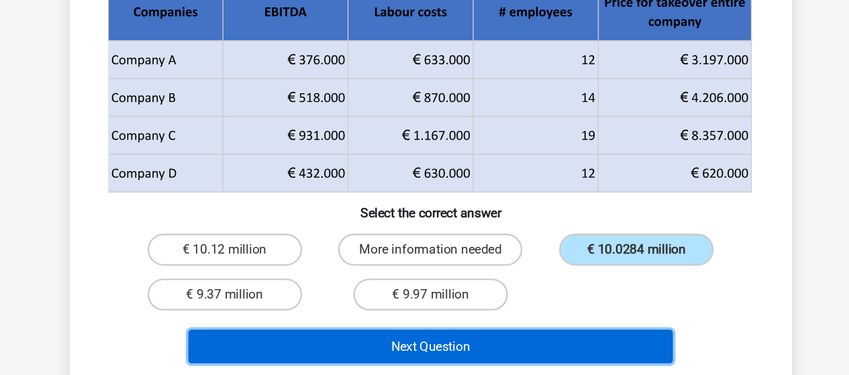
click at [435, 356] on button "Next Question" at bounding box center [424, 351] width 406 height 28
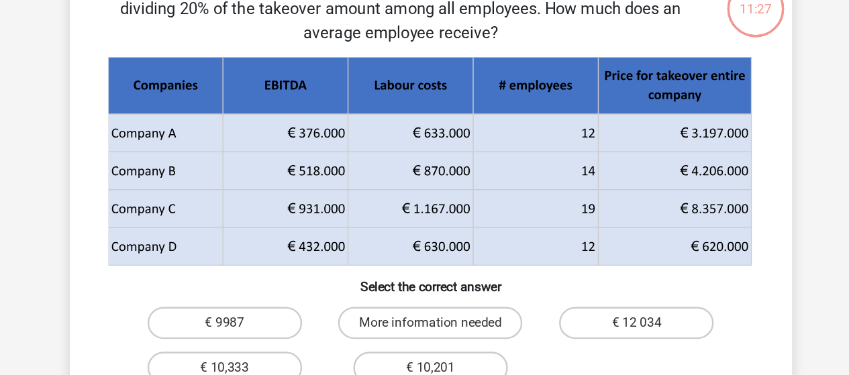
scroll to position [61, 0]
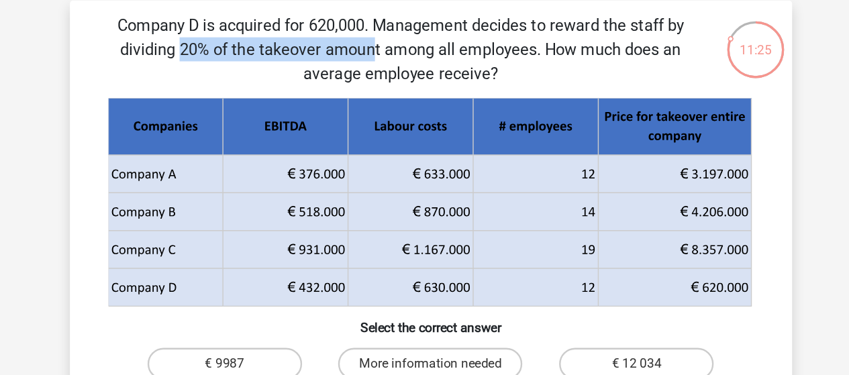
drag, startPoint x: 417, startPoint y: 22, endPoint x: 584, endPoint y: 22, distance: 167.0
click at [584, 22] on p "Company D is acquired for 620,000. Management decides to reward the staff by di…" at bounding box center [400, 41] width 512 height 60
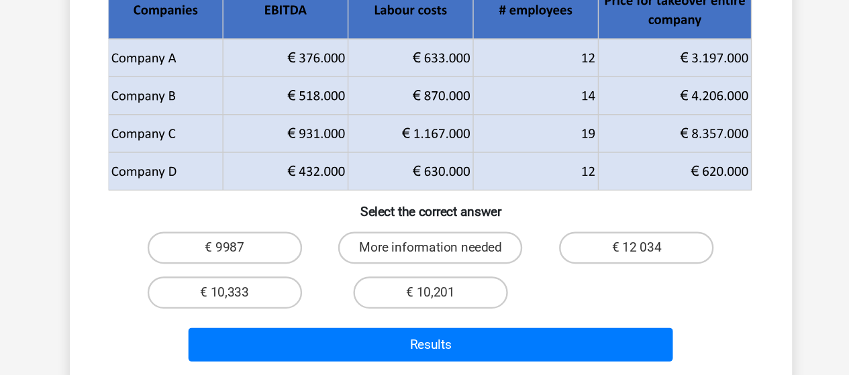
scroll to position [117, 0]
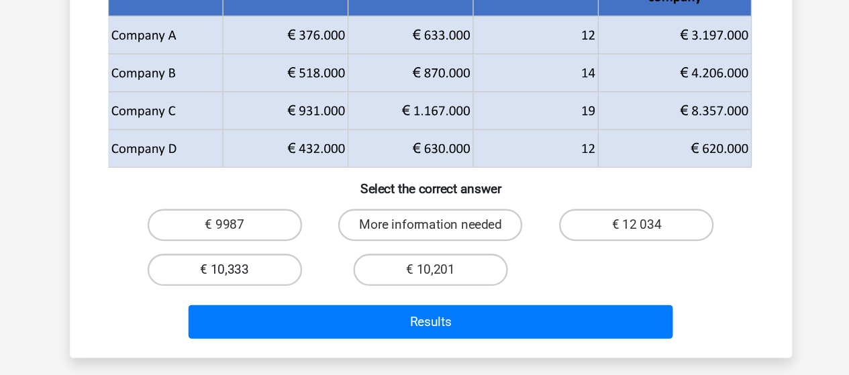
click at [270, 297] on label "€ 10,333" at bounding box center [251, 286] width 129 height 27
click at [260, 295] on input "€ 10,333" at bounding box center [256, 290] width 9 height 9
radio input "true"
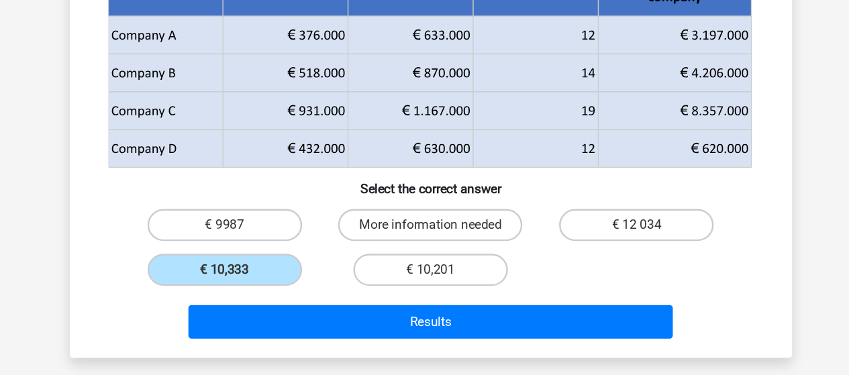
click at [307, 344] on div "Results" at bounding box center [425, 333] width 518 height 34
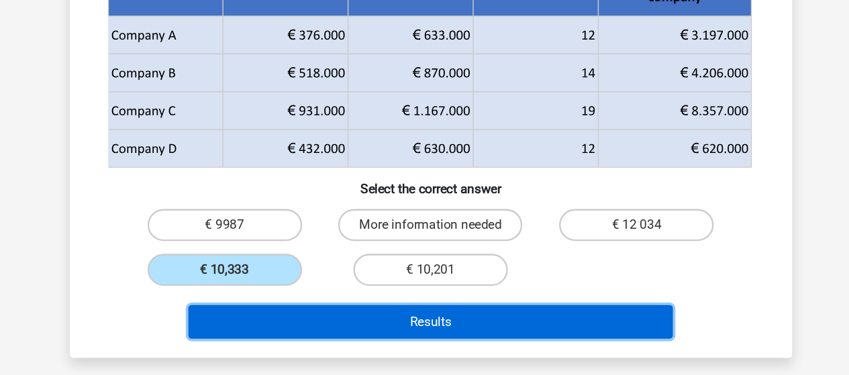
click at [309, 330] on button "Results" at bounding box center [424, 330] width 406 height 28
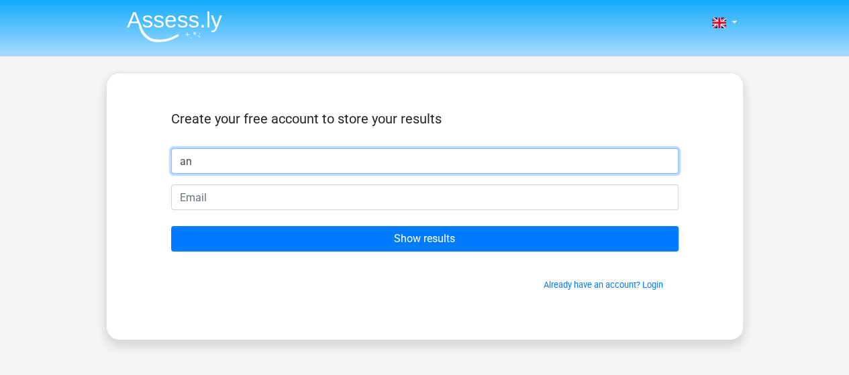
type input "a"
type input "A"
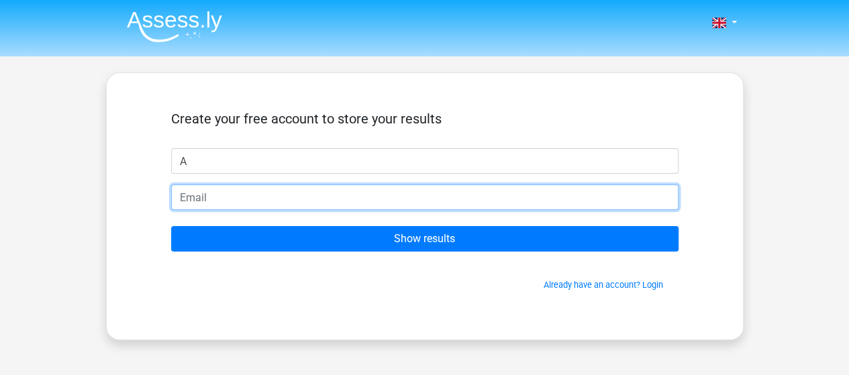
click at [417, 204] on input "email" at bounding box center [424, 196] width 507 height 25
type input "netcactus@gmail.com"
click at [171, 226] on input "Show results" at bounding box center [424, 238] width 507 height 25
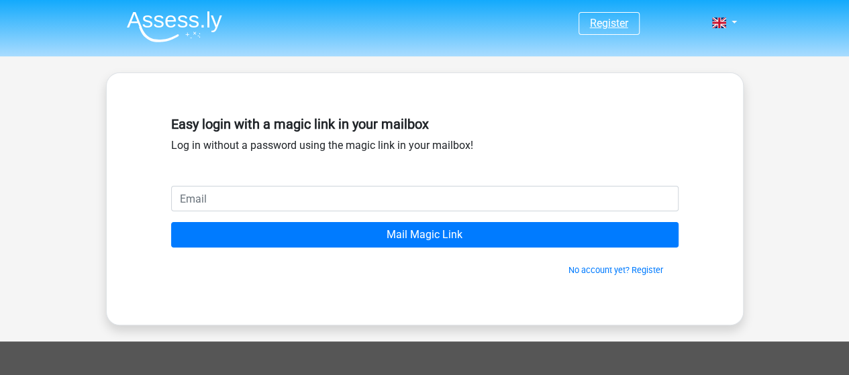
click at [601, 23] on link "Register" at bounding box center [609, 23] width 38 height 13
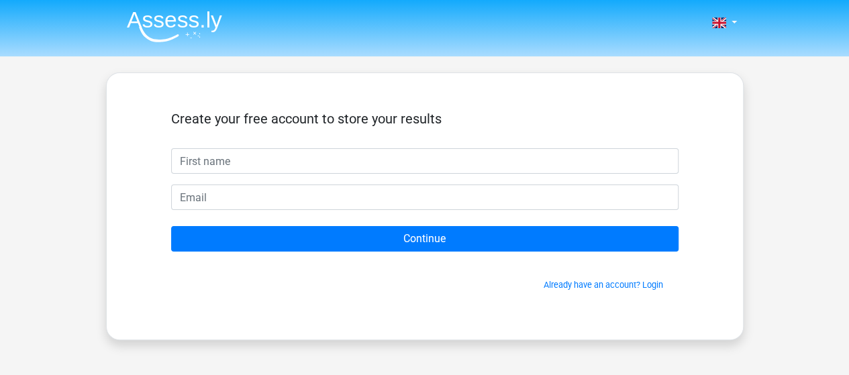
scroll to position [67, 0]
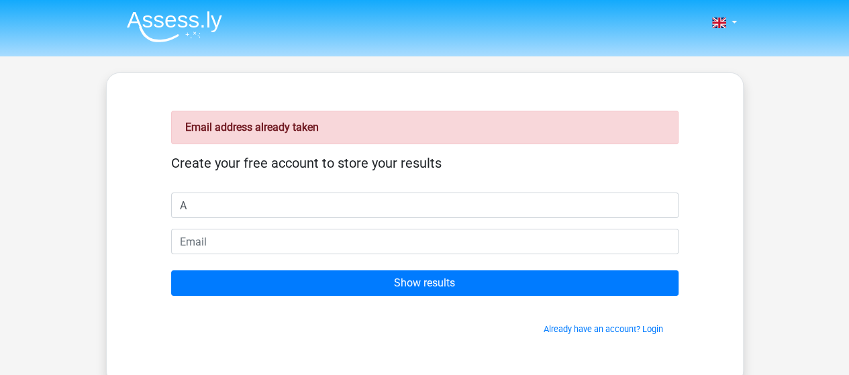
type input "A"
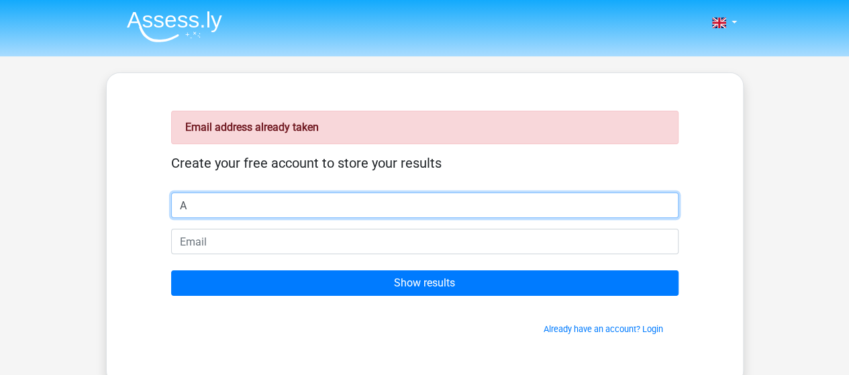
drag, startPoint x: 172, startPoint y: 202, endPoint x: 127, endPoint y: 203, distance: 45.0
click at [127, 203] on div "Email address already taken Create your free account to store your results A Sh…" at bounding box center [424, 228] width 637 height 312
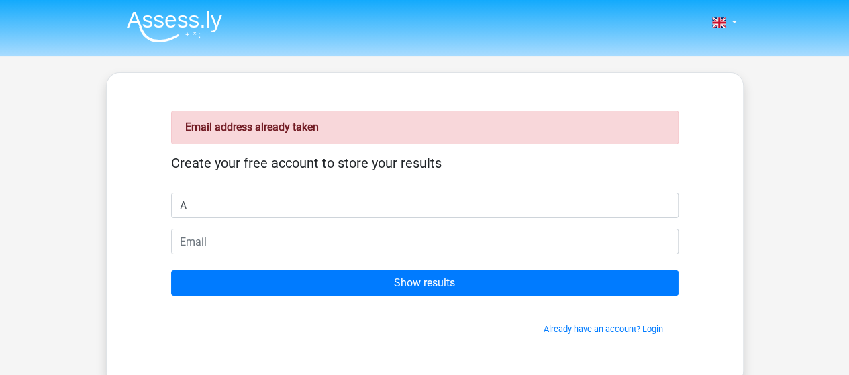
click at [150, 23] on img at bounding box center [174, 27] width 95 height 32
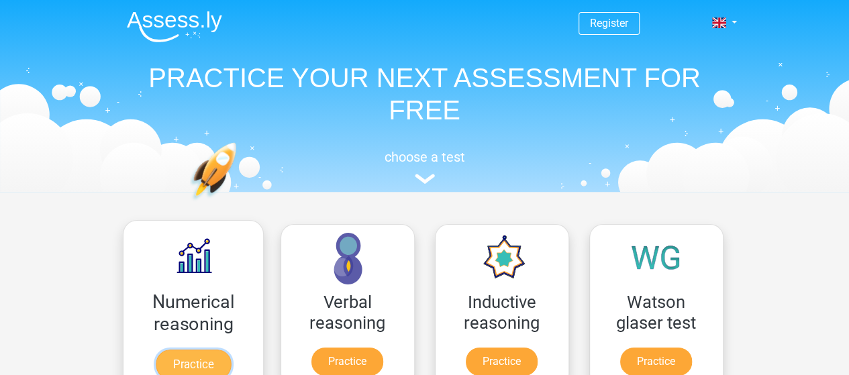
click at [205, 358] on link "Practice" at bounding box center [192, 365] width 75 height 30
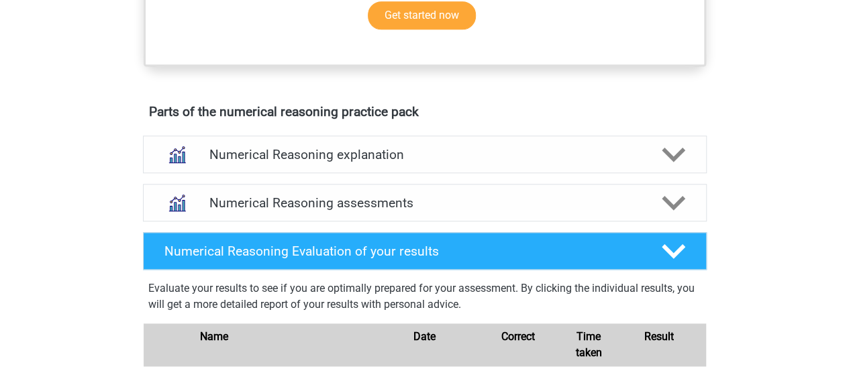
scroll to position [738, 0]
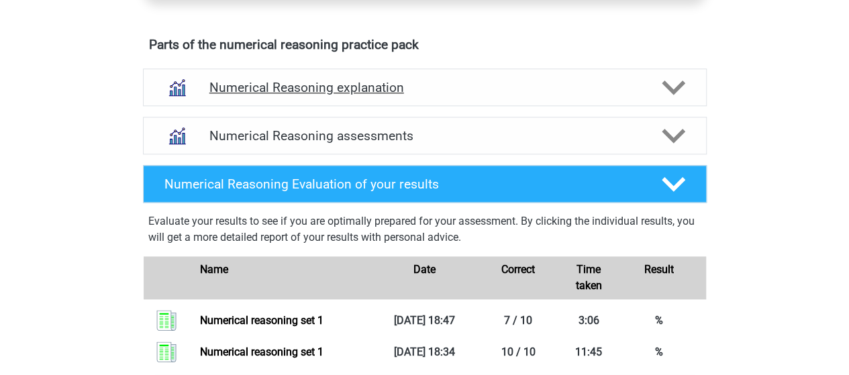
click at [482, 95] on h4 "Numerical Reasoning explanation" at bounding box center [424, 87] width 431 height 15
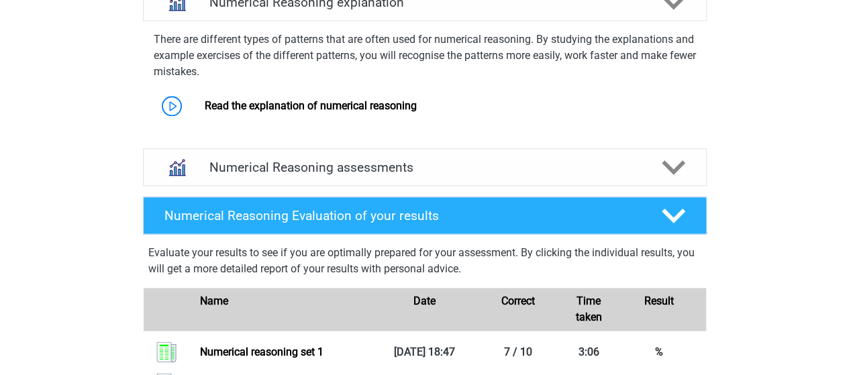
scroll to position [872, 0]
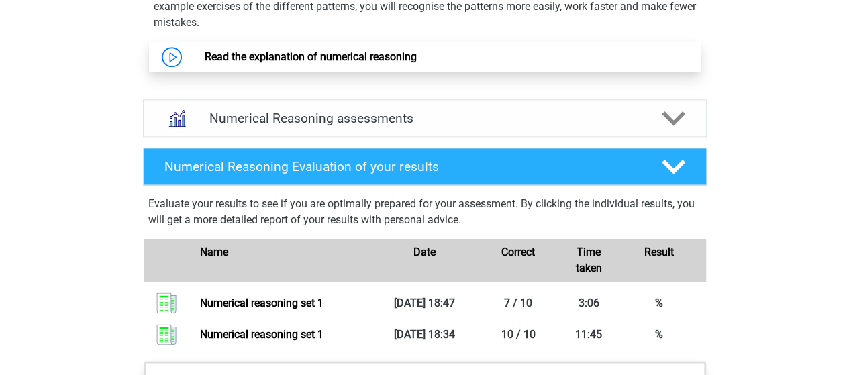
click at [205, 63] on link "Read the explanation of numerical reasoning" at bounding box center [311, 56] width 212 height 13
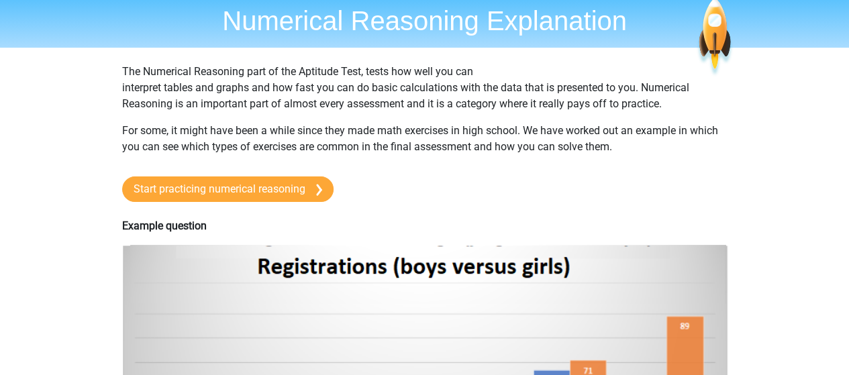
scroll to position [67, 0]
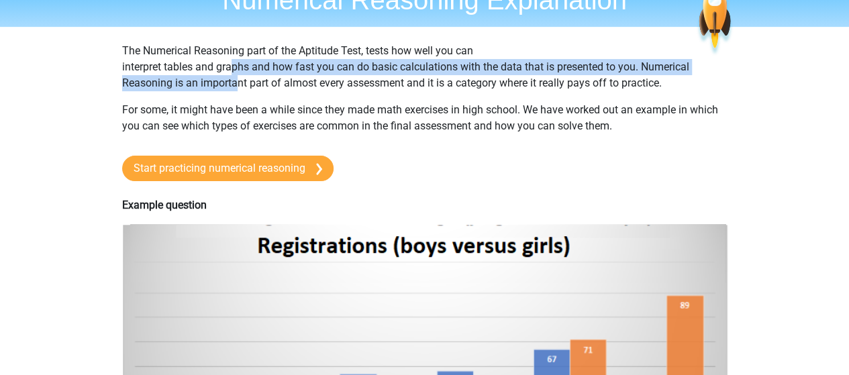
drag, startPoint x: 232, startPoint y: 68, endPoint x: 239, endPoint y: 76, distance: 10.5
click at [239, 76] on p "The Numerical Reasoning part of the Aptitude Test, tests how well you can inter…" at bounding box center [424, 67] width 605 height 48
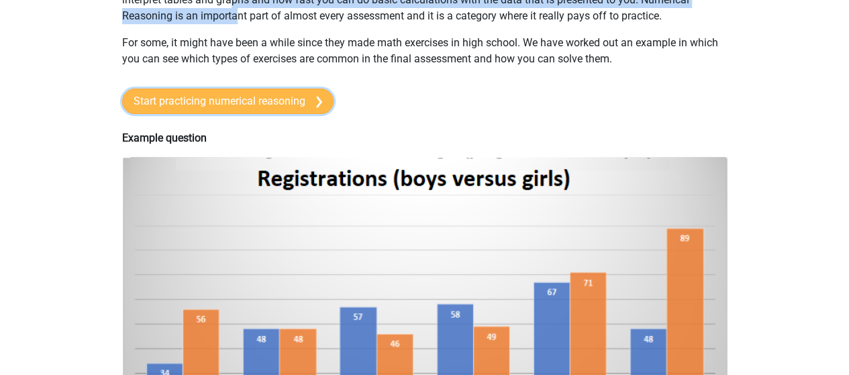
click at [289, 104] on link "Start practicing numerical reasoning" at bounding box center [227, 101] width 211 height 25
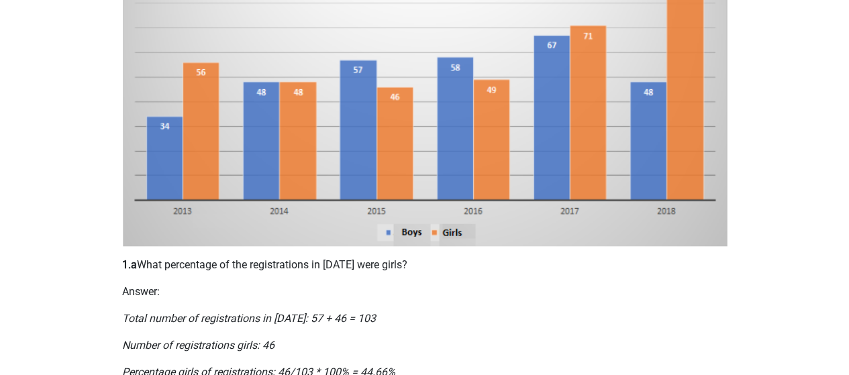
scroll to position [402, 0]
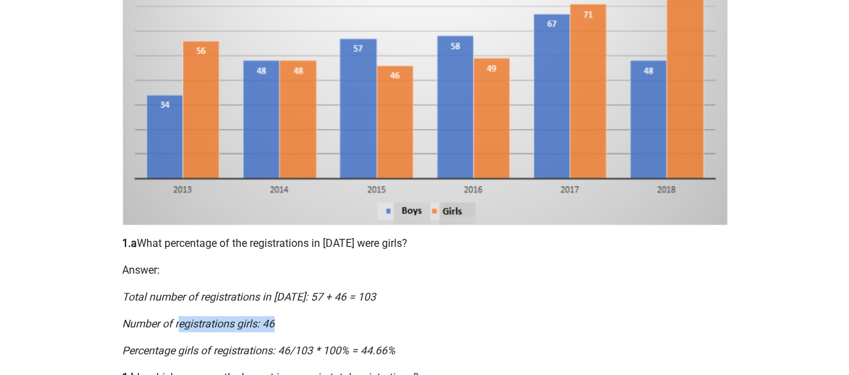
drag, startPoint x: 180, startPoint y: 321, endPoint x: 296, endPoint y: 319, distance: 115.4
click at [296, 319] on p "Number of registrations girls: 46" at bounding box center [424, 324] width 605 height 16
drag, startPoint x: 301, startPoint y: 351, endPoint x: 313, endPoint y: 350, distance: 12.1
click at [313, 350] on icon "Percentage girls of registrations: 46/103 * 100% = 44.66%" at bounding box center [258, 350] width 273 height 13
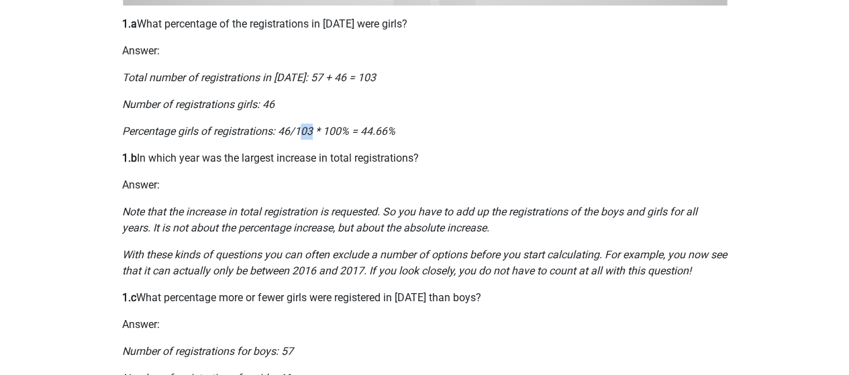
scroll to position [671, 0]
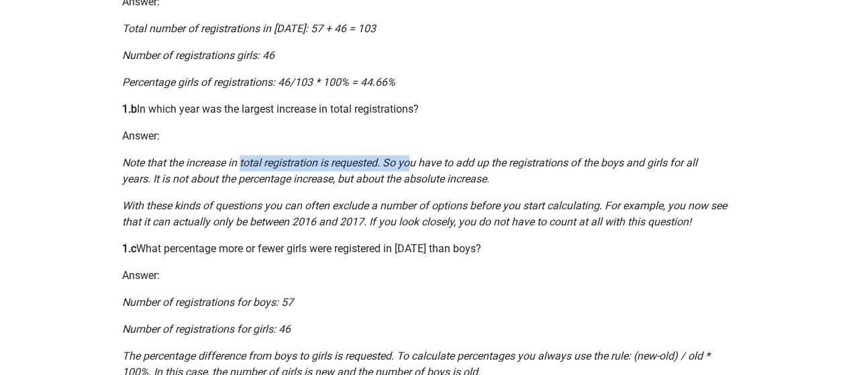
drag, startPoint x: 258, startPoint y: 164, endPoint x: 412, endPoint y: 162, distance: 154.3
click at [412, 162] on icon "Note that the increase in total registration is requested. So you have to add u…" at bounding box center [409, 170] width 575 height 29
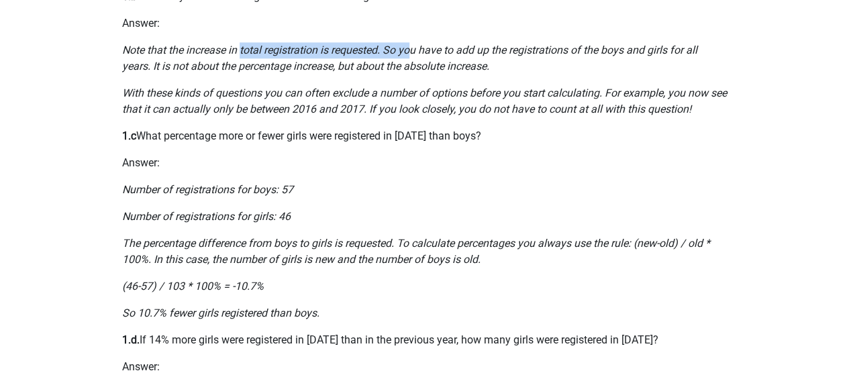
scroll to position [805, 0]
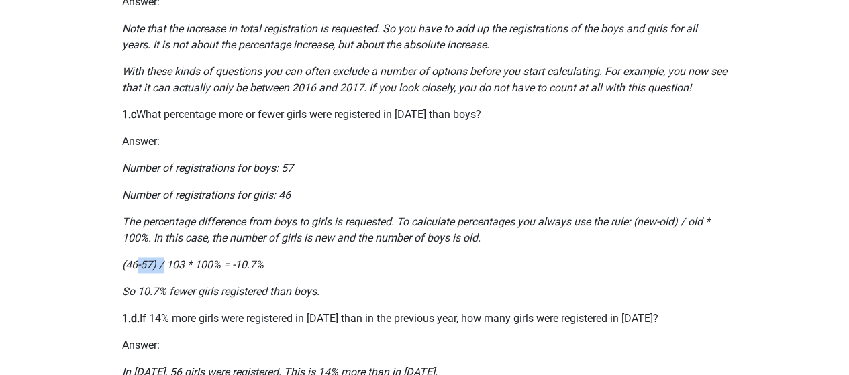
drag, startPoint x: 135, startPoint y: 267, endPoint x: 162, endPoint y: 265, distance: 27.6
click at [162, 265] on icon "(46-57) / 103 * 100% = -10.7%" at bounding box center [193, 264] width 142 height 13
drag, startPoint x: 169, startPoint y: 261, endPoint x: 182, endPoint y: 261, distance: 13.4
click at [182, 261] on icon "(46-57) / 103 * 100% = -10.7%" at bounding box center [193, 264] width 142 height 13
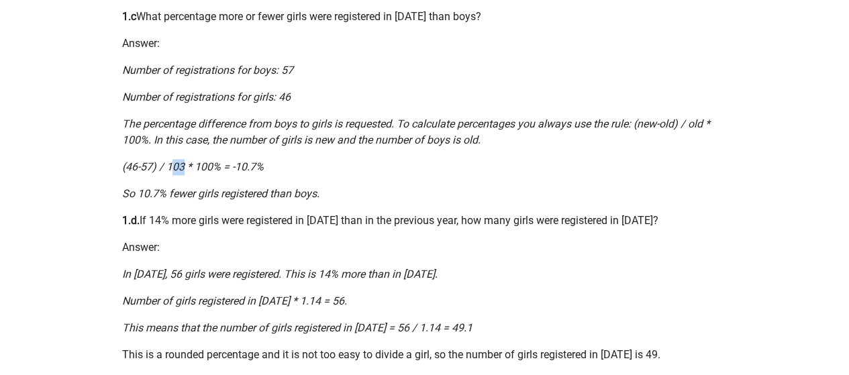
scroll to position [872, 0]
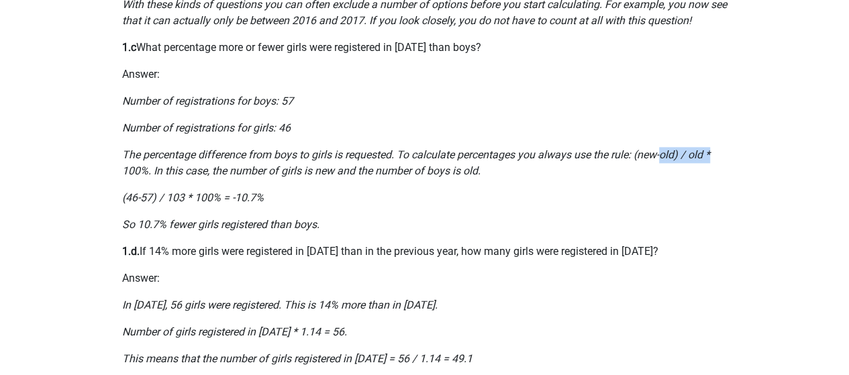
drag, startPoint x: 665, startPoint y: 158, endPoint x: 726, endPoint y: 157, distance: 61.0
click at [726, 157] on p "The percentage difference from boys to girls is requested. To calculate percent…" at bounding box center [424, 163] width 605 height 32
drag, startPoint x: 129, startPoint y: 199, endPoint x: 154, endPoint y: 201, distance: 24.9
click at [154, 201] on icon "(46-57) / 103 * 100% = -10.7%" at bounding box center [193, 197] width 142 height 13
drag, startPoint x: 169, startPoint y: 198, endPoint x: 186, endPoint y: 197, distance: 16.8
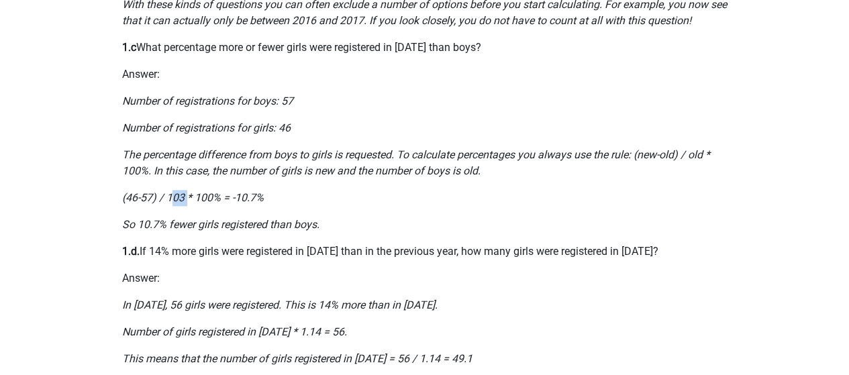
click at [186, 197] on icon "(46-57) / 103 * 100% = -10.7%" at bounding box center [193, 197] width 142 height 13
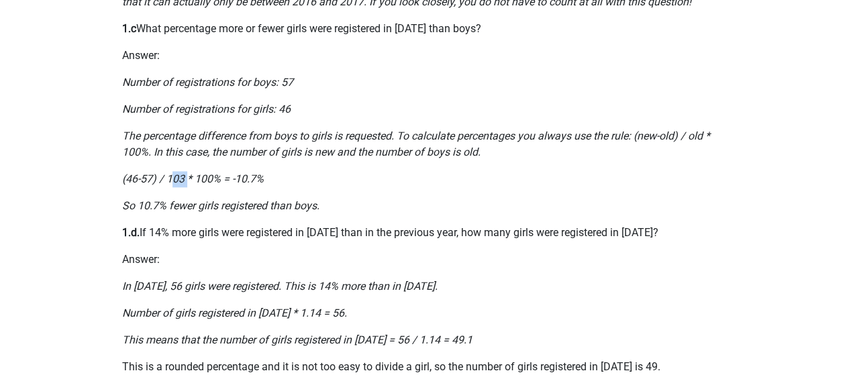
scroll to position [939, 0]
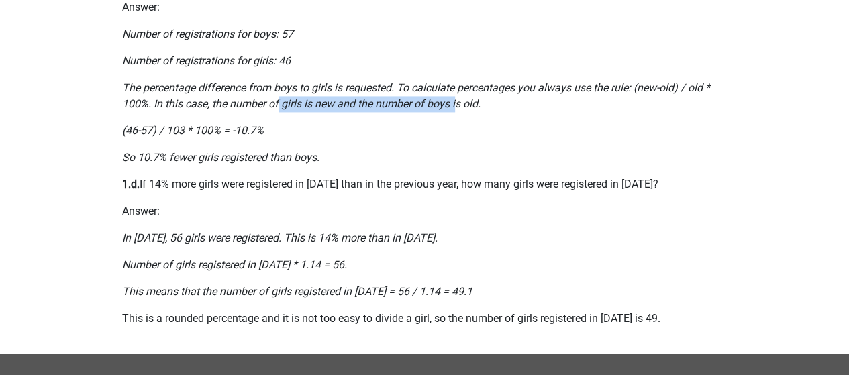
drag, startPoint x: 284, startPoint y: 101, endPoint x: 458, endPoint y: 101, distance: 174.4
click at [458, 101] on icon "The percentage difference from boys to girls is requested. To calculate percent…" at bounding box center [416, 95] width 588 height 29
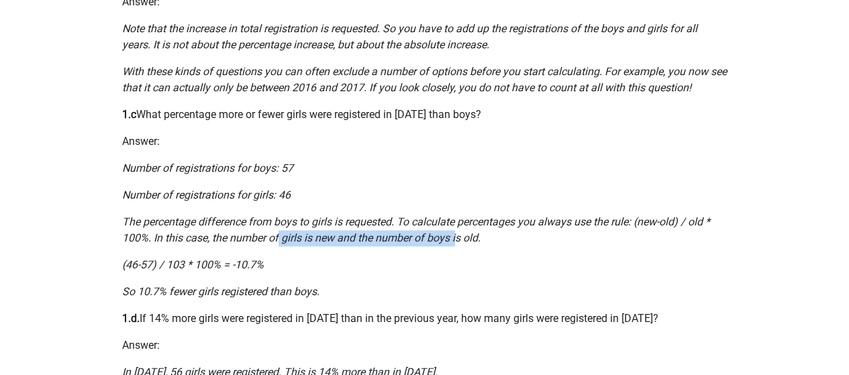
scroll to position [872, 0]
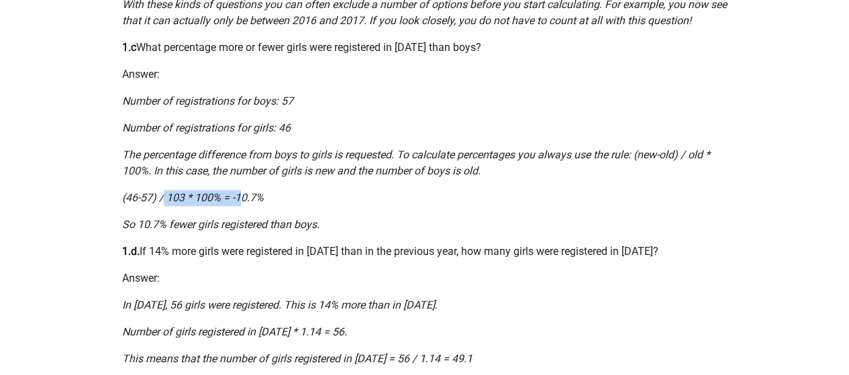
drag, startPoint x: 164, startPoint y: 195, endPoint x: 240, endPoint y: 194, distance: 76.5
click at [240, 194] on icon "(46-57) / 103 * 100% = -10.7%" at bounding box center [193, 197] width 142 height 13
click at [379, 191] on p "(46-57) / 103 * 100% = -10.7%" at bounding box center [424, 198] width 605 height 16
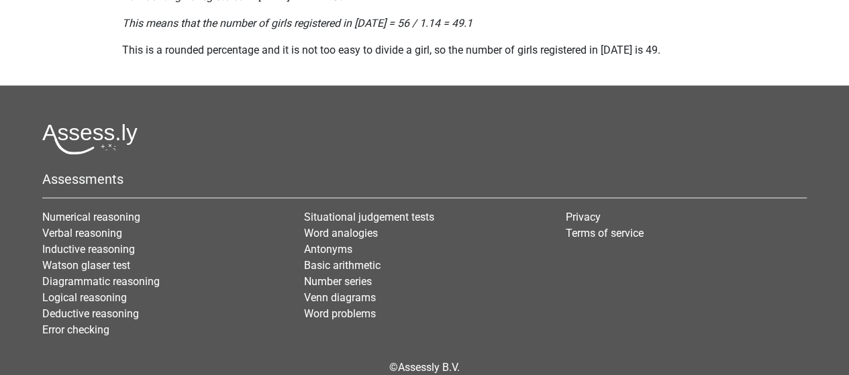
scroll to position [1073, 0]
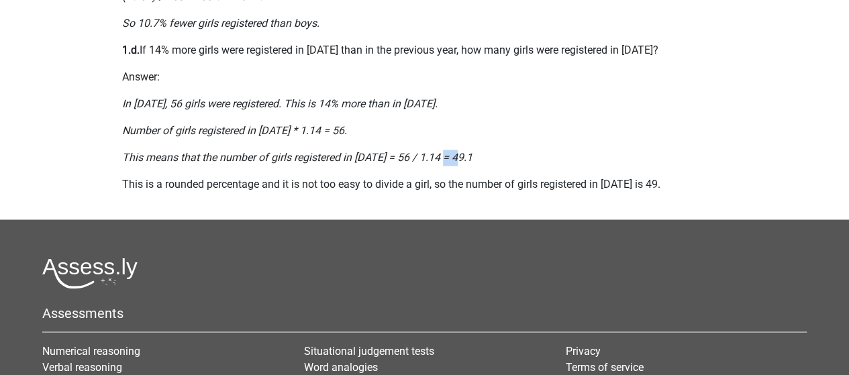
drag, startPoint x: 445, startPoint y: 154, endPoint x: 460, endPoint y: 154, distance: 14.8
click at [460, 154] on icon "This means that the number of girls registered in 2012 = 56 / 1.14 = 49.1" at bounding box center [297, 157] width 350 height 13
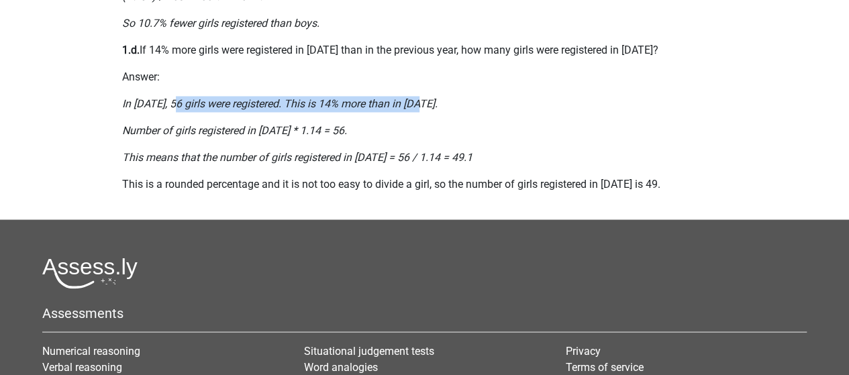
drag, startPoint x: 176, startPoint y: 109, endPoint x: 474, endPoint y: 95, distance: 298.9
click at [474, 96] on p "In 2013, 56 girls were registered. This is 14% more than in 2012." at bounding box center [424, 104] width 605 height 16
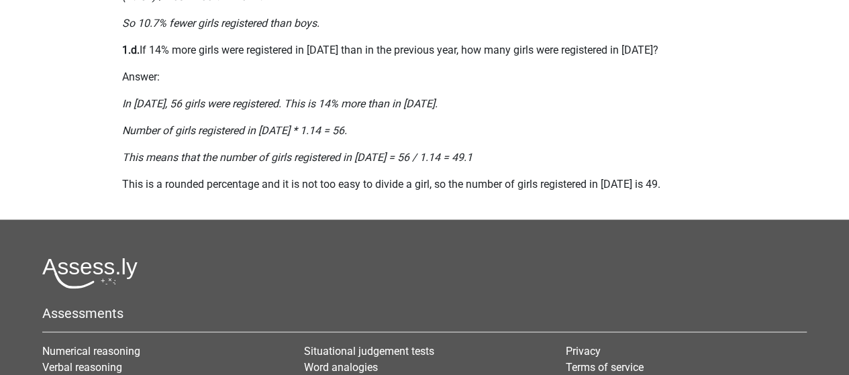
click at [265, 131] on icon "Number of girls registered in 2012 * 1.14 = 56." at bounding box center [234, 130] width 225 height 13
drag, startPoint x: 299, startPoint y: 126, endPoint x: 359, endPoint y: 120, distance: 60.0
drag, startPoint x: 245, startPoint y: 158, endPoint x: 345, endPoint y: 160, distance: 100.0
click at [345, 160] on icon "This means that the number of girls registered in 2012 = 56 / 1.14 = 49.1" at bounding box center [297, 157] width 350 height 13
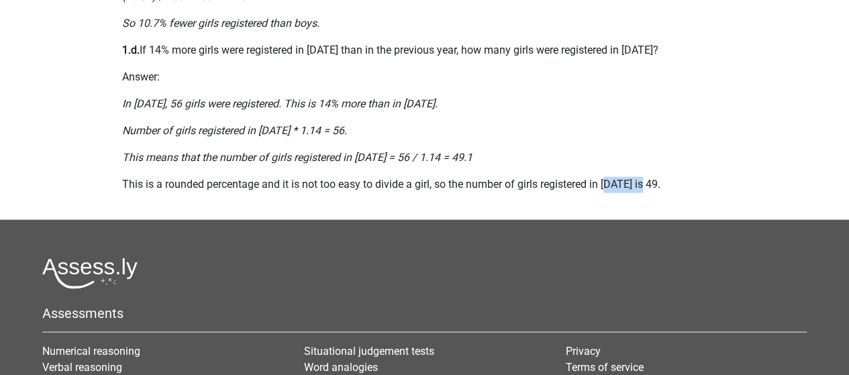
drag, startPoint x: 607, startPoint y: 182, endPoint x: 650, endPoint y: 189, distance: 43.5
click at [650, 189] on p "This is a rounded percentage and it is not too easy to divide a girl, so the nu…" at bounding box center [424, 184] width 605 height 16
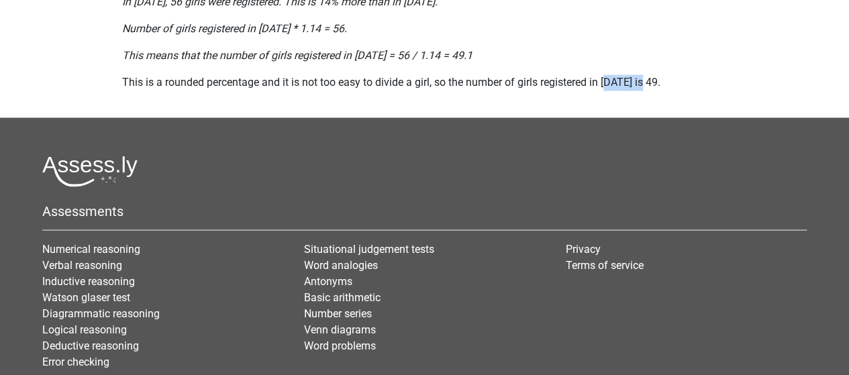
scroll to position [1271, 0]
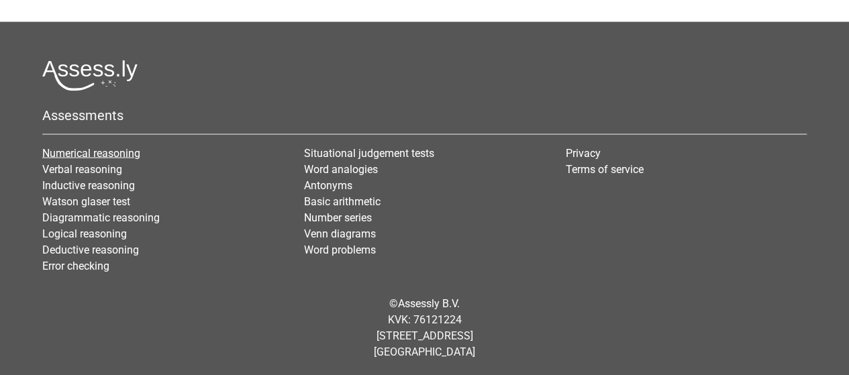
click at [94, 154] on link "Numerical reasoning" at bounding box center [91, 152] width 98 height 13
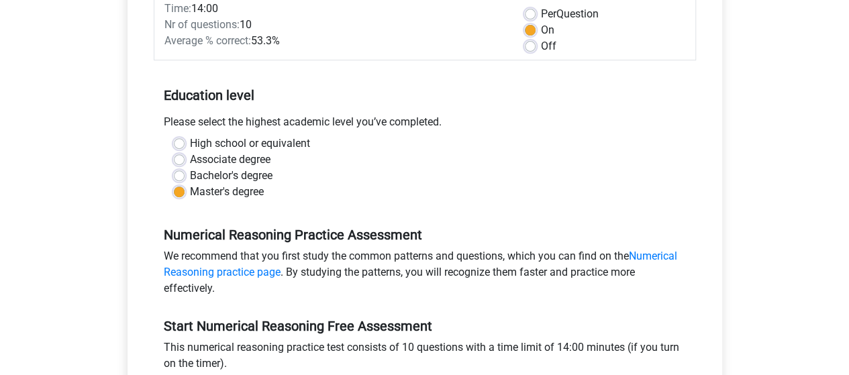
scroll to position [470, 0]
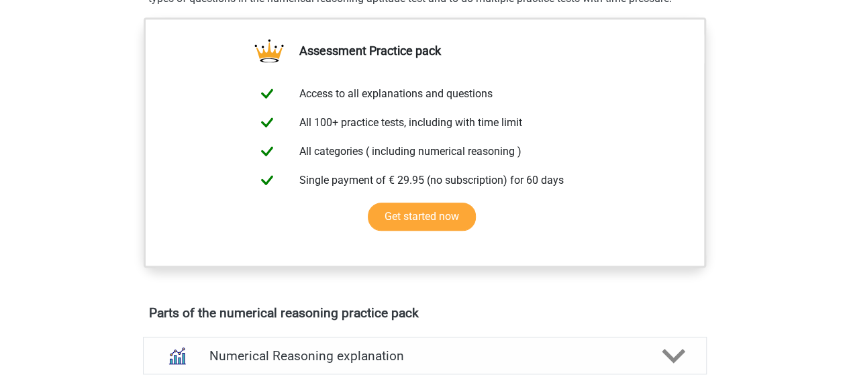
scroll to position [671, 0]
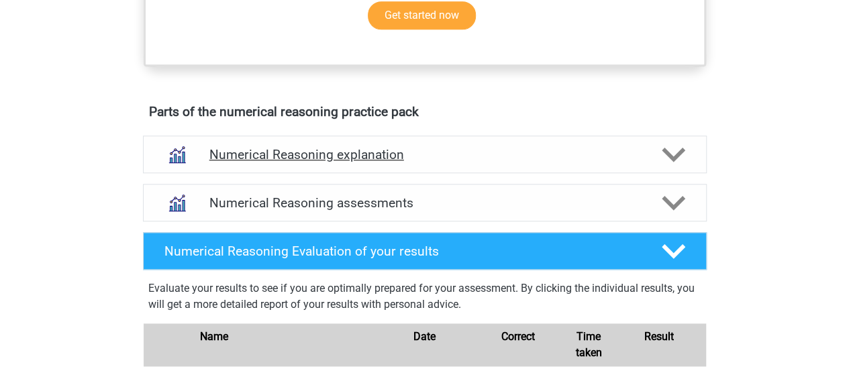
click at [672, 162] on polygon at bounding box center [672, 154] width 23 height 15
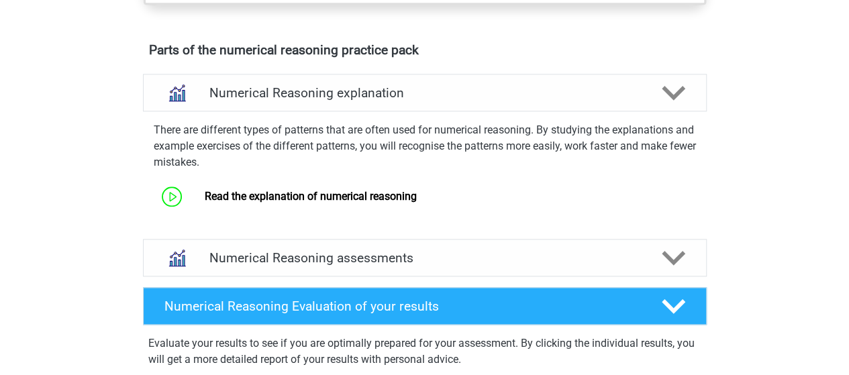
scroll to position [805, 0]
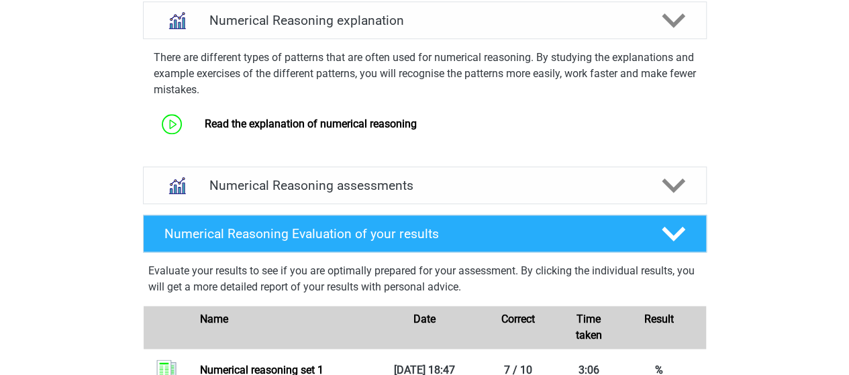
drag, startPoint x: 682, startPoint y: 166, endPoint x: 679, endPoint y: 178, distance: 13.0
click at [682, 156] on div "There are different types of patterns that are often used for numerical reasoni…" at bounding box center [425, 97] width 574 height 117
click at [676, 197] on icon at bounding box center [672, 185] width 23 height 23
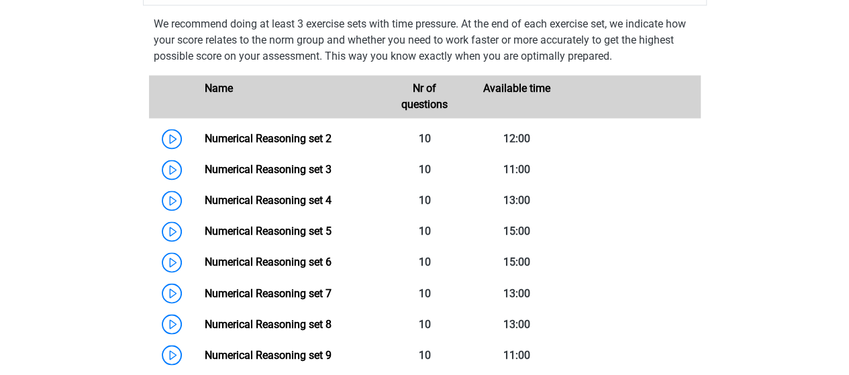
scroll to position [1006, 0]
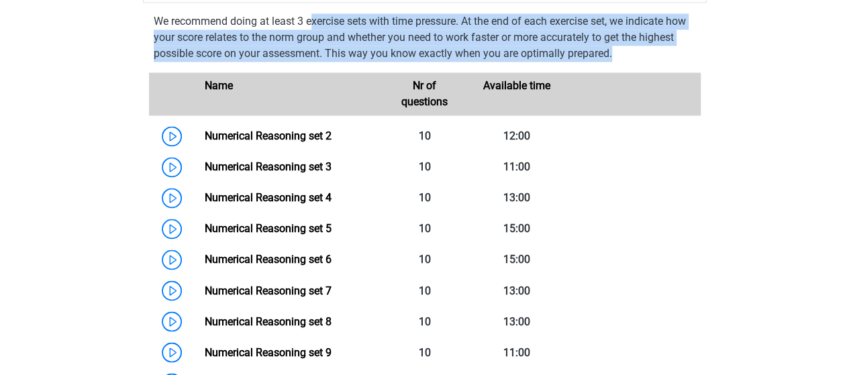
drag, startPoint x: 315, startPoint y: 37, endPoint x: 708, endPoint y: 72, distance: 394.0
click at [708, 72] on div "We recommend doing at least 3 exercise sets with time pressure. At the end of e…" at bounding box center [425, 265] width 574 height 514
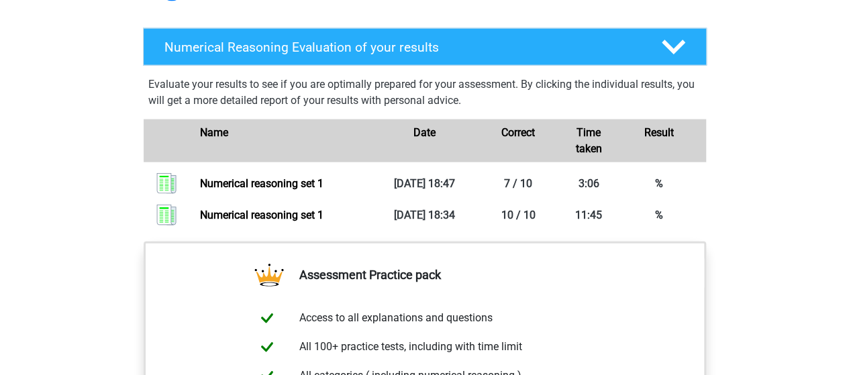
scroll to position [1543, 0]
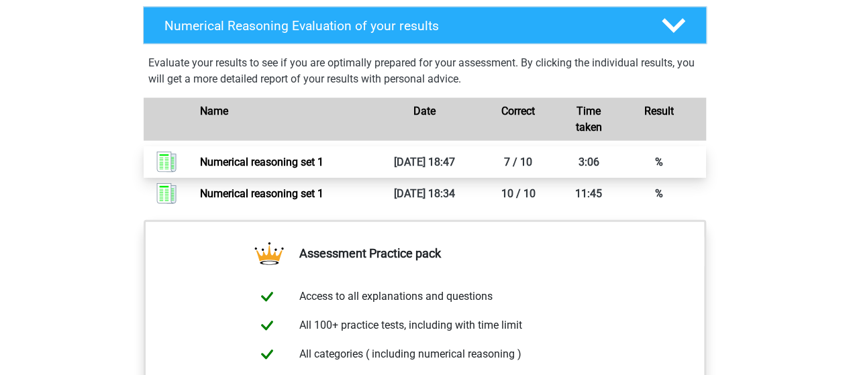
click at [323, 168] on link "Numerical reasoning set 1" at bounding box center [261, 162] width 123 height 13
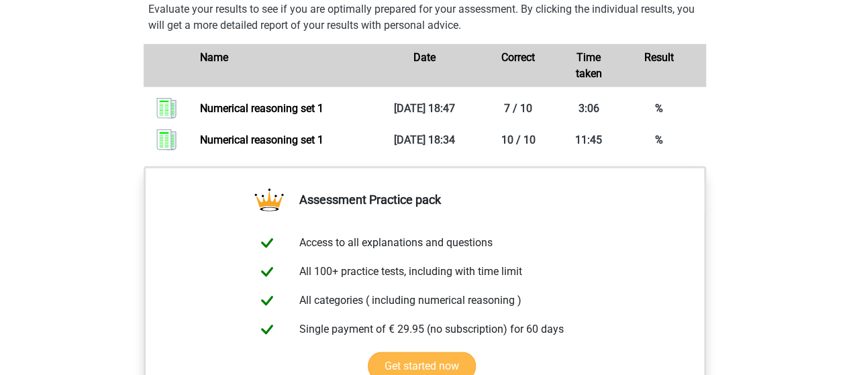
scroll to position [1610, 0]
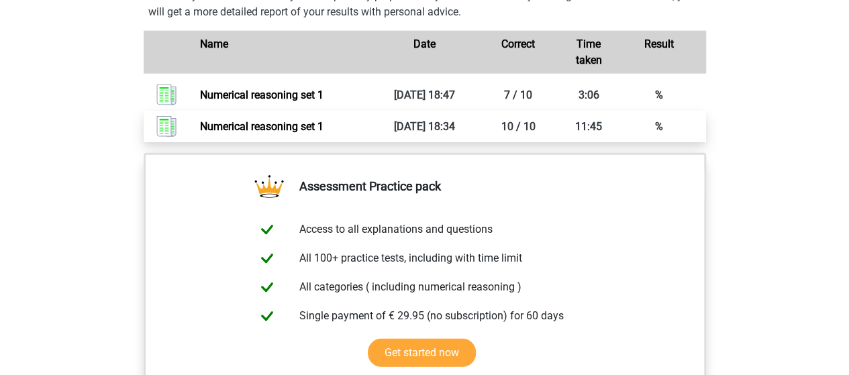
click at [323, 126] on link "Numerical reasoning set 1" at bounding box center [261, 126] width 123 height 13
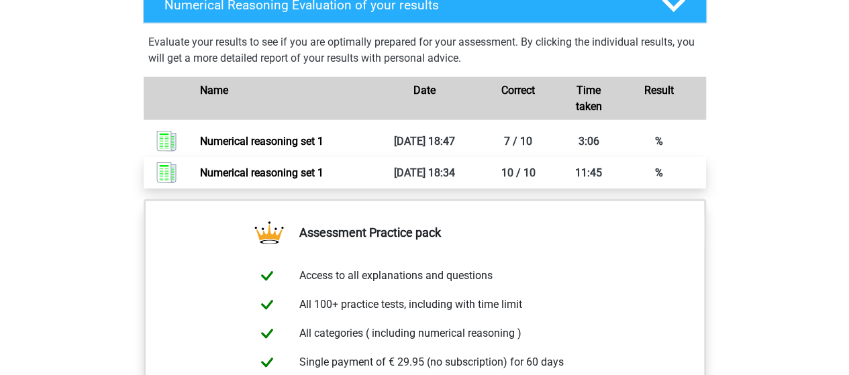
scroll to position [1543, 0]
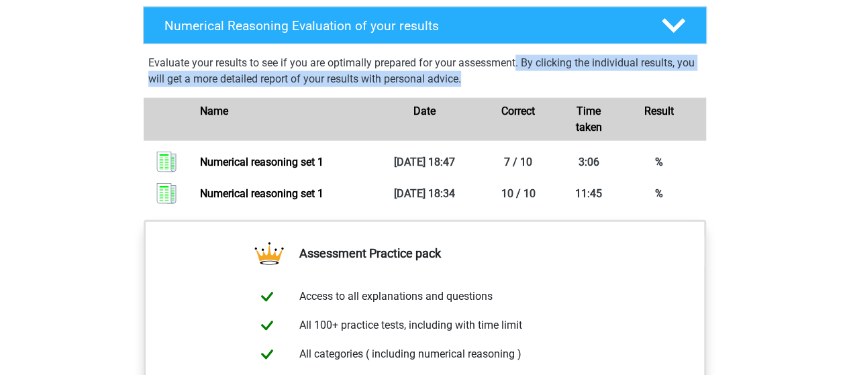
drag, startPoint x: 608, startPoint y: 77, endPoint x: 702, endPoint y: 87, distance: 95.1
click at [702, 87] on div "Evaluate your results to see if you are optimally prepared for your assessment.…" at bounding box center [425, 130] width 574 height 160
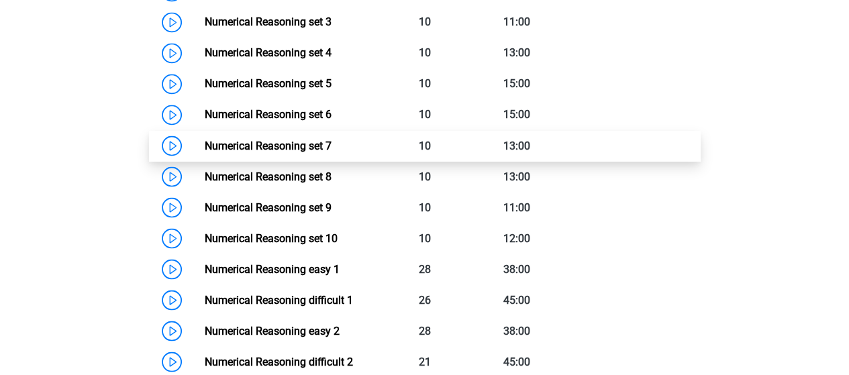
scroll to position [1073, 0]
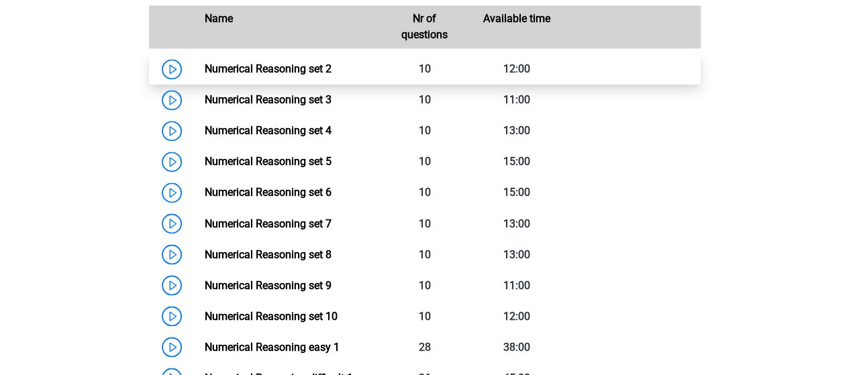
click at [205, 75] on link "Numerical Reasoning set 2" at bounding box center [268, 68] width 127 height 13
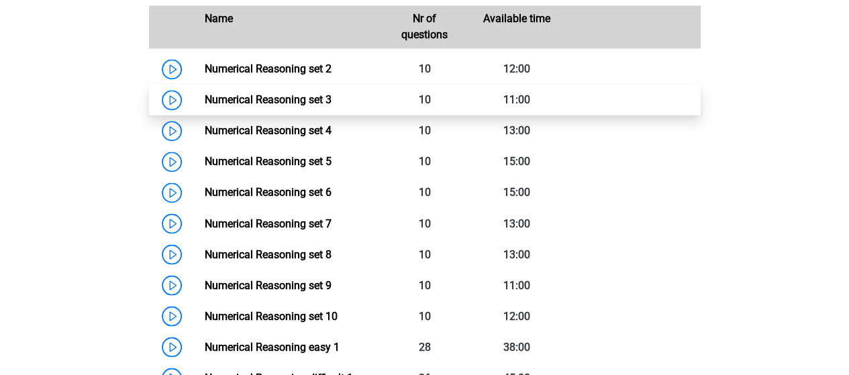
click at [256, 106] on link "Numerical Reasoning set 3" at bounding box center [268, 99] width 127 height 13
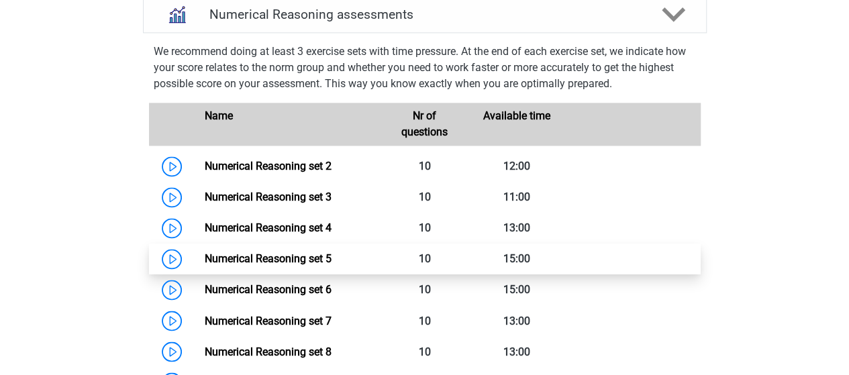
scroll to position [939, 0]
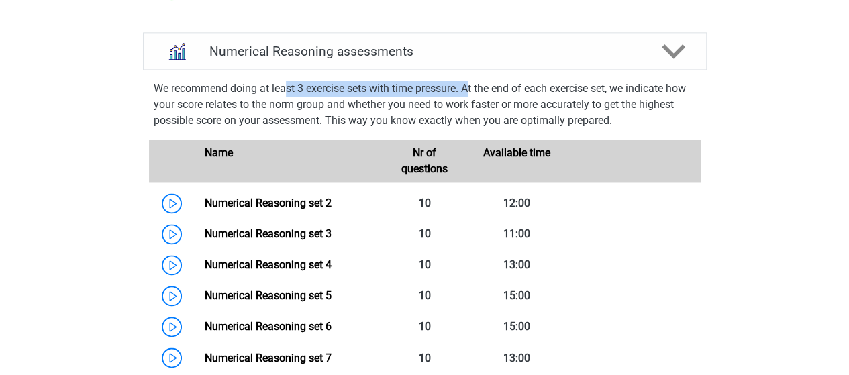
drag, startPoint x: 290, startPoint y: 104, endPoint x: 476, endPoint y: 108, distance: 186.5
click at [474, 104] on p "We recommend doing at least 3 exercise sets with time pressure. At the end of e…" at bounding box center [425, 104] width 542 height 48
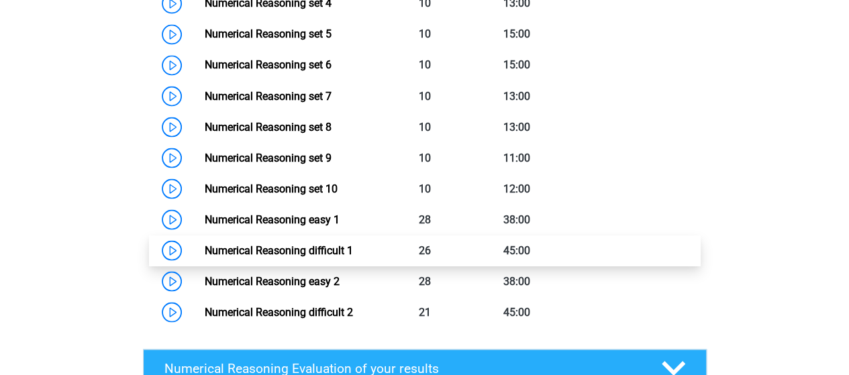
scroll to position [1208, 0]
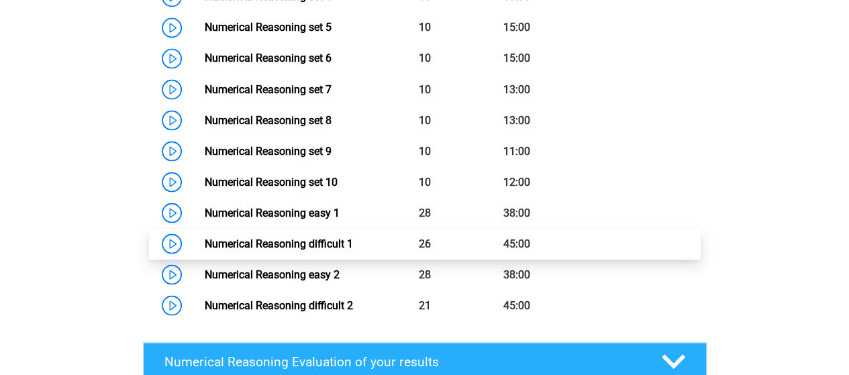
click at [353, 250] on link "Numerical Reasoning difficult 1" at bounding box center [279, 243] width 148 height 13
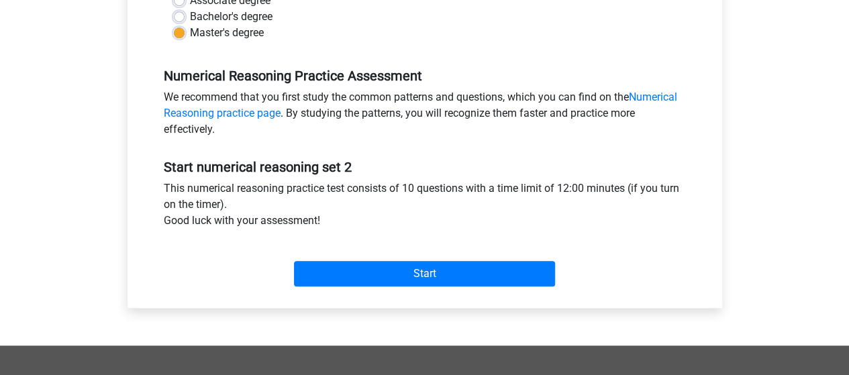
scroll to position [470, 0]
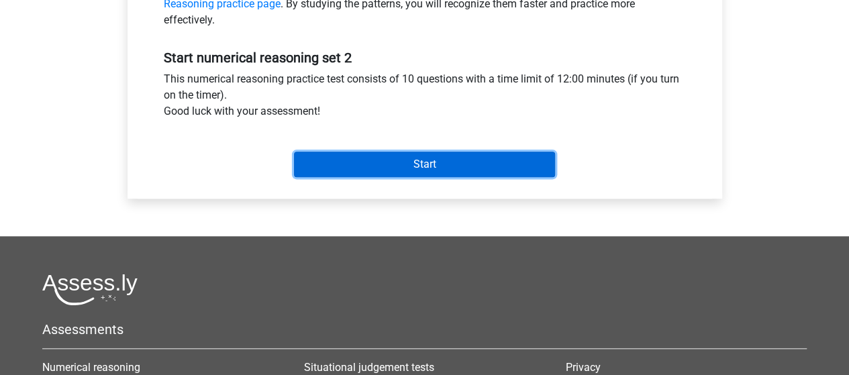
click at [347, 159] on input "Start" at bounding box center [424, 164] width 261 height 25
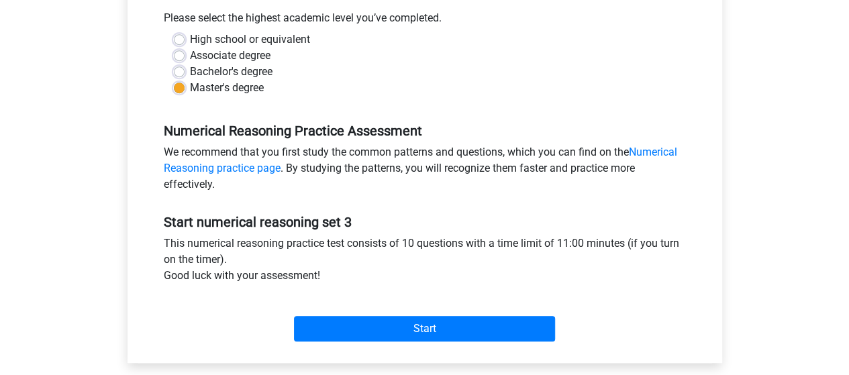
scroll to position [335, 0]
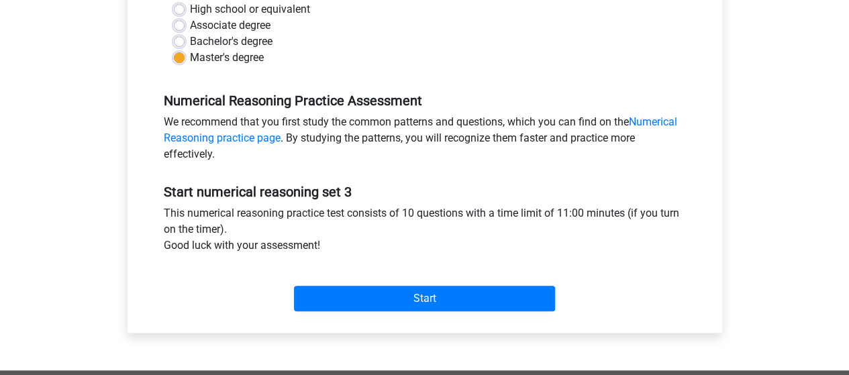
click at [352, 313] on div "Start" at bounding box center [425, 288] width 542 height 58
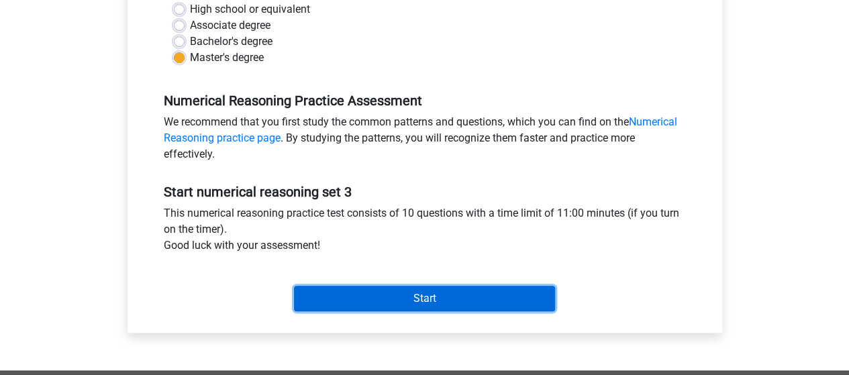
click at [352, 307] on input "Start" at bounding box center [424, 298] width 261 height 25
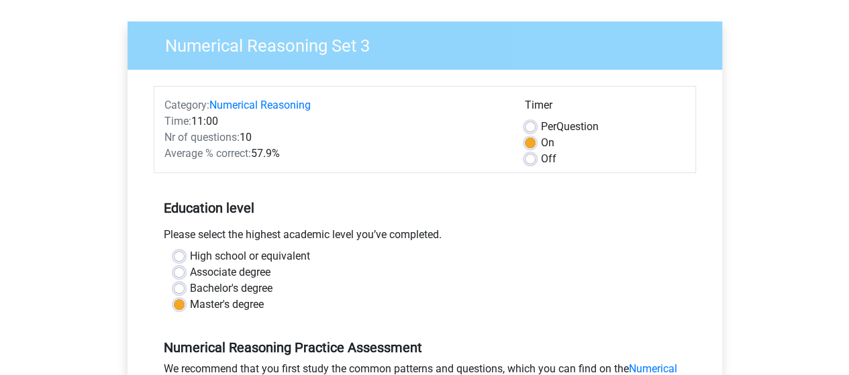
scroll to position [67, 0]
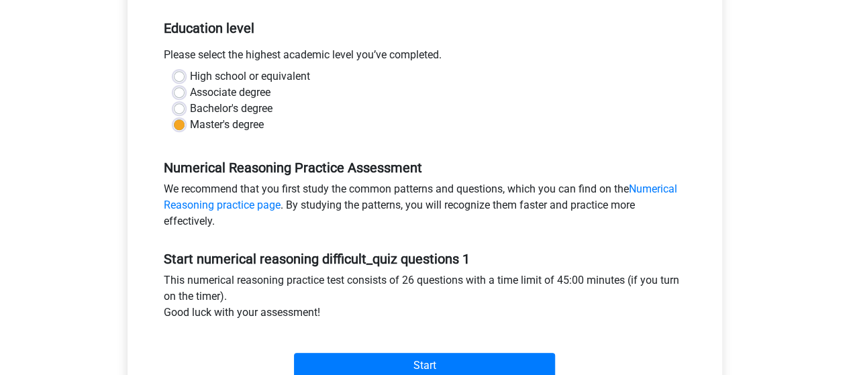
scroll to position [470, 0]
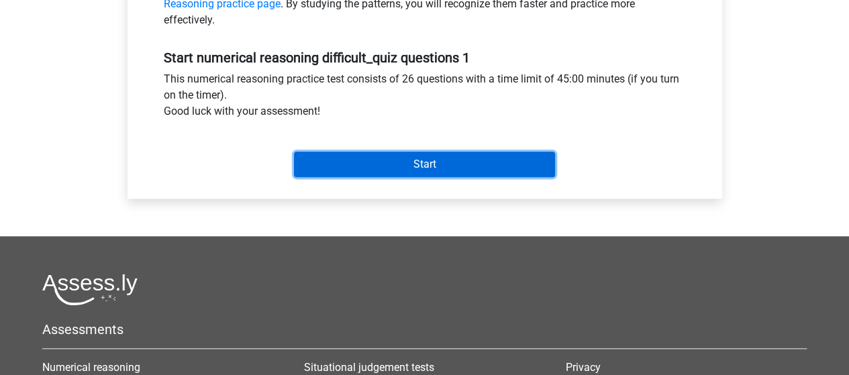
click at [384, 156] on input "Start" at bounding box center [424, 164] width 261 height 25
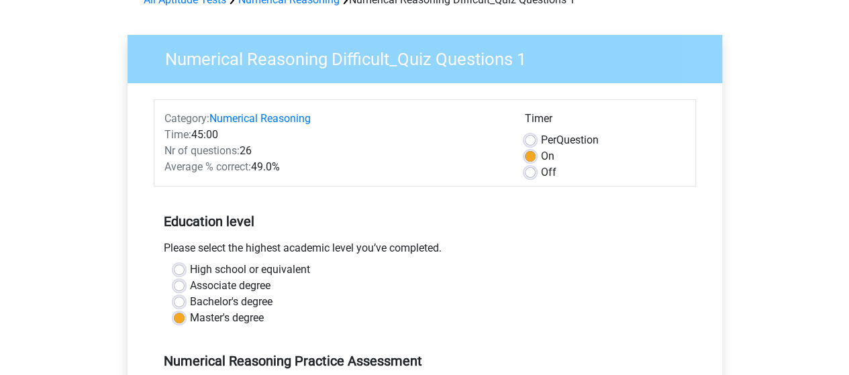
scroll to position [0, 0]
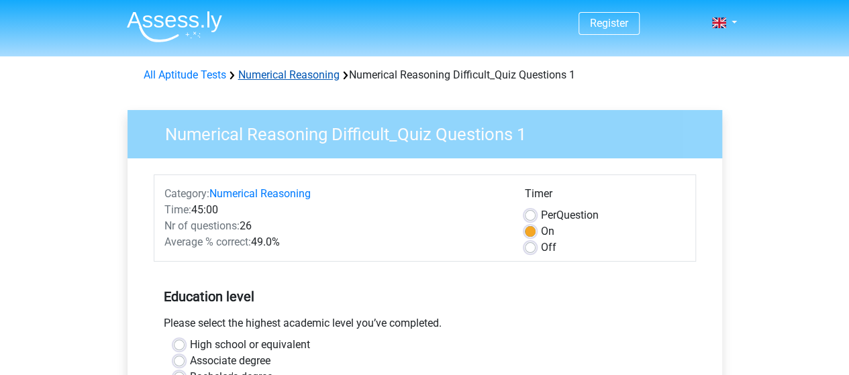
click at [327, 75] on link "Numerical Reasoning" at bounding box center [288, 74] width 101 height 13
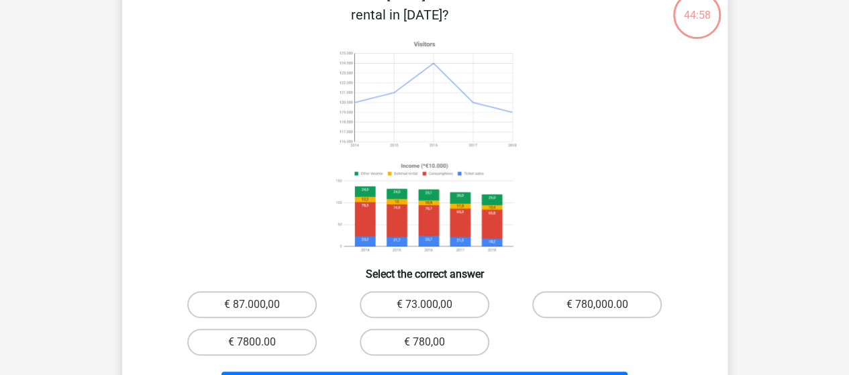
scroll to position [67, 0]
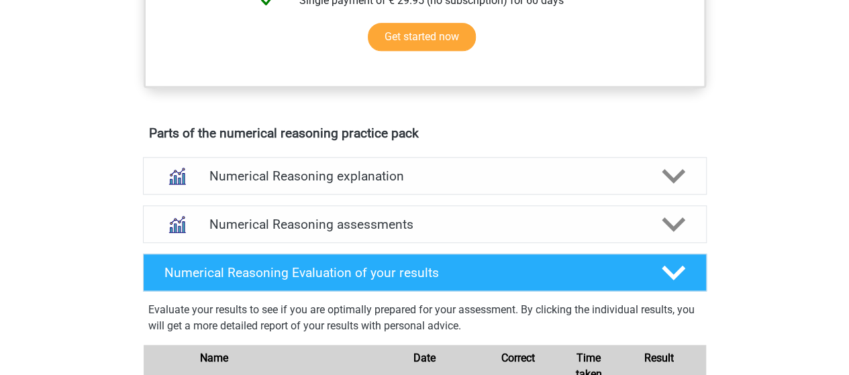
scroll to position [671, 0]
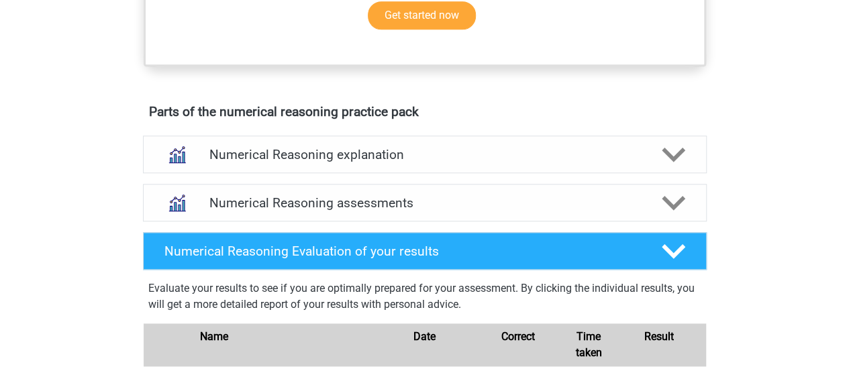
click at [435, 178] on div "Numerical Reasoning explanation There are different types of patterns that are …" at bounding box center [425, 154] width 616 height 48
click at [434, 162] on h4 "Numerical Reasoning explanation" at bounding box center [424, 154] width 431 height 15
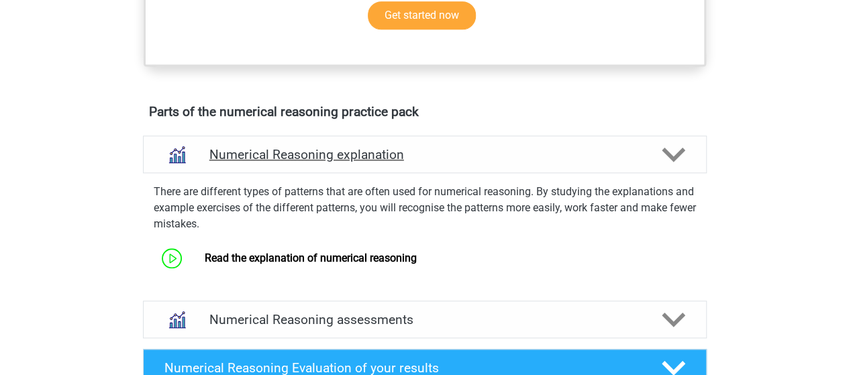
click at [433, 162] on h4 "Numerical Reasoning explanation" at bounding box center [424, 154] width 431 height 15
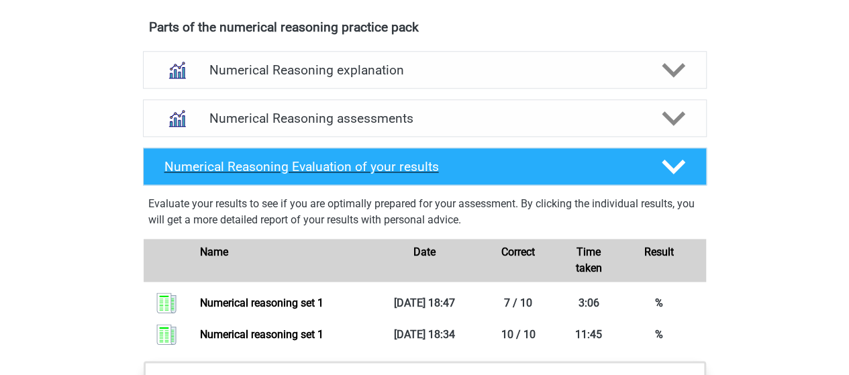
scroll to position [604, 0]
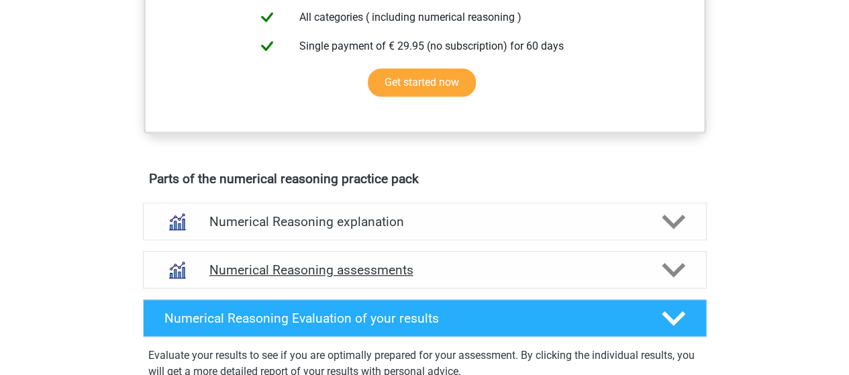
click at [390, 278] on h4 "Numerical Reasoning assessments" at bounding box center [424, 269] width 431 height 15
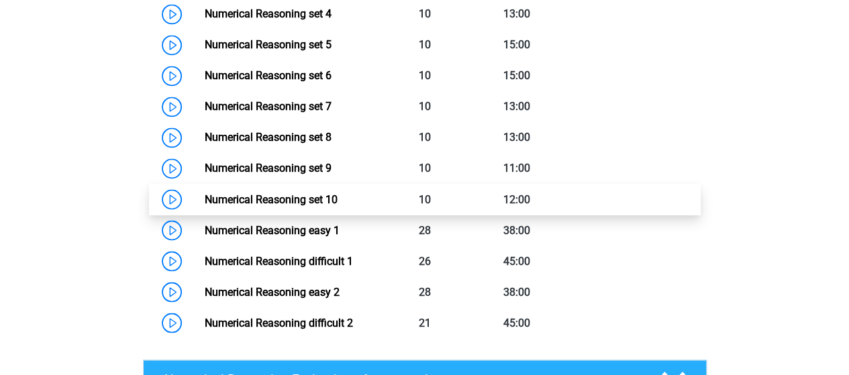
scroll to position [1140, 0]
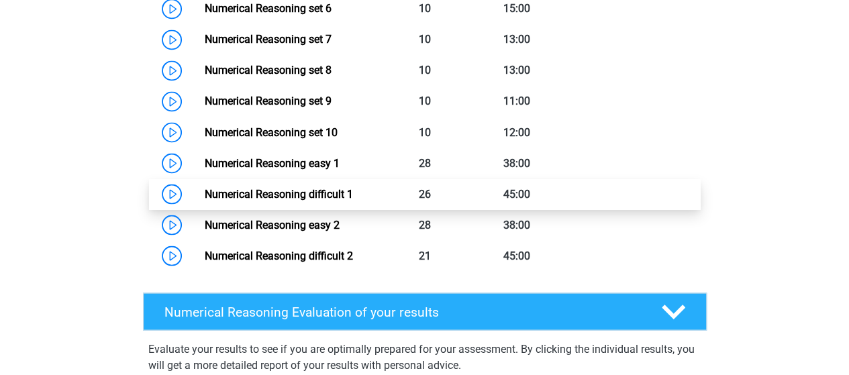
click at [339, 200] on link "Numerical Reasoning difficult 1" at bounding box center [279, 193] width 148 height 13
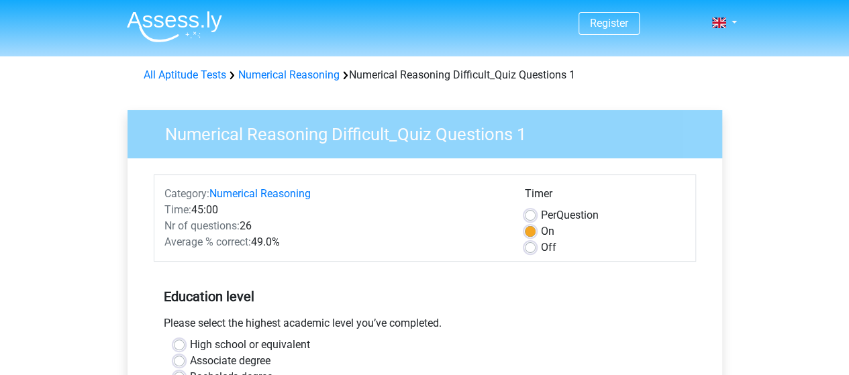
drag, startPoint x: 174, startPoint y: 221, endPoint x: 314, endPoint y: 234, distance: 140.2
click at [314, 234] on div "Category: Numerical Reasoning Time: 45:00 Nr of questions: 26 Average % correct…" at bounding box center [334, 221] width 360 height 70
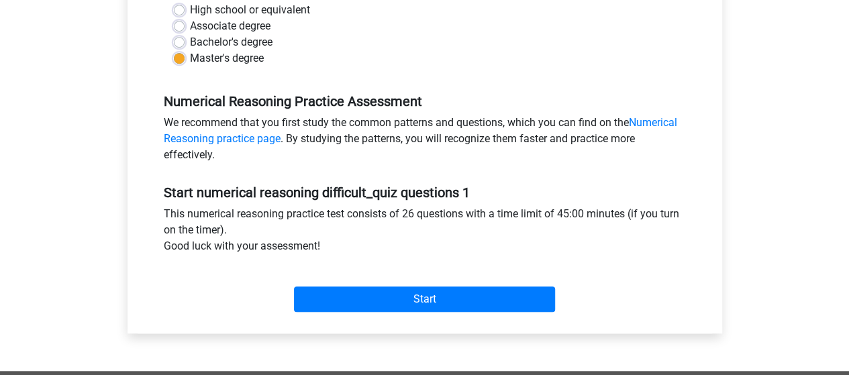
scroll to position [335, 0]
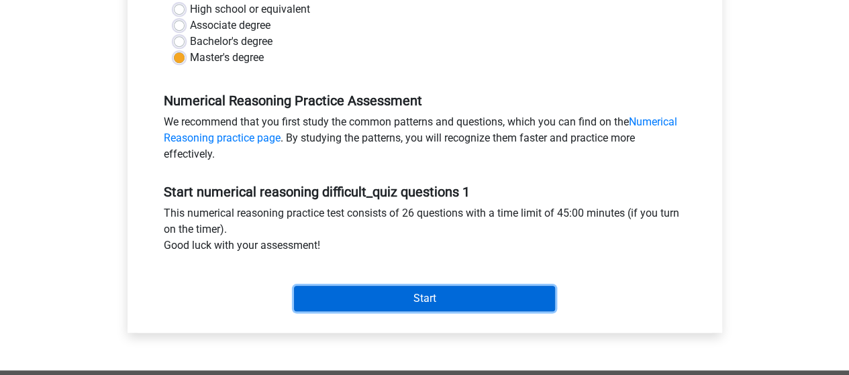
drag, startPoint x: 486, startPoint y: 301, endPoint x: 463, endPoint y: 241, distance: 63.5
click at [463, 242] on div "Start numerical reasoning difficult_quiz questions 1 This numerical reasoning p…" at bounding box center [425, 242] width 542 height 149
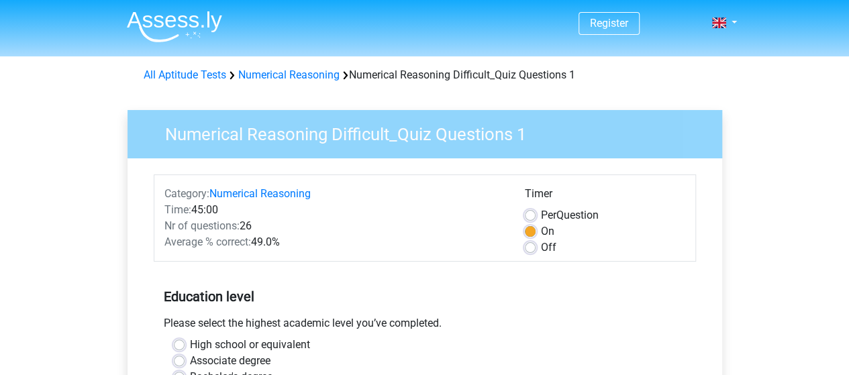
scroll to position [0, 0]
click at [541, 248] on label "Off" at bounding box center [548, 247] width 15 height 16
click at [527, 248] on input "Off" at bounding box center [530, 245] width 11 height 13
radio input "true"
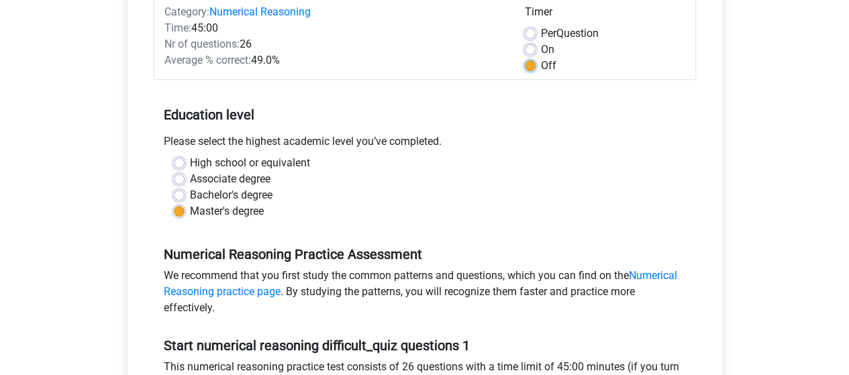
scroll to position [335, 0]
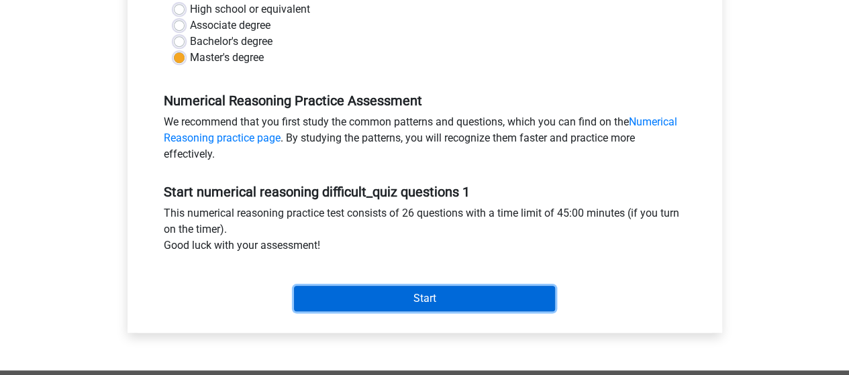
click at [389, 288] on input "Start" at bounding box center [424, 298] width 261 height 25
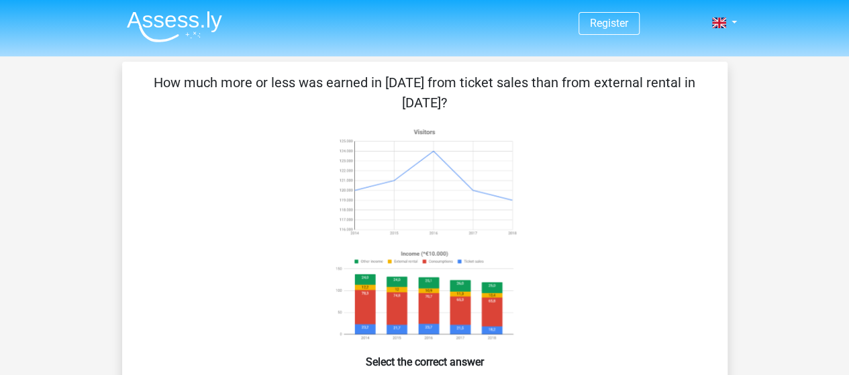
drag, startPoint x: 297, startPoint y: 84, endPoint x: 680, endPoint y: 89, distance: 382.4
click at [680, 89] on p "How much more or less was earned in 2018 from ticket sales than from external r…" at bounding box center [425, 92] width 562 height 40
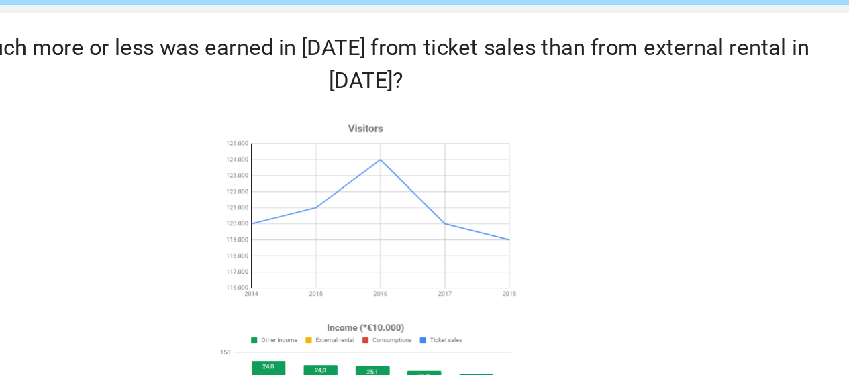
scroll to position [13, 0]
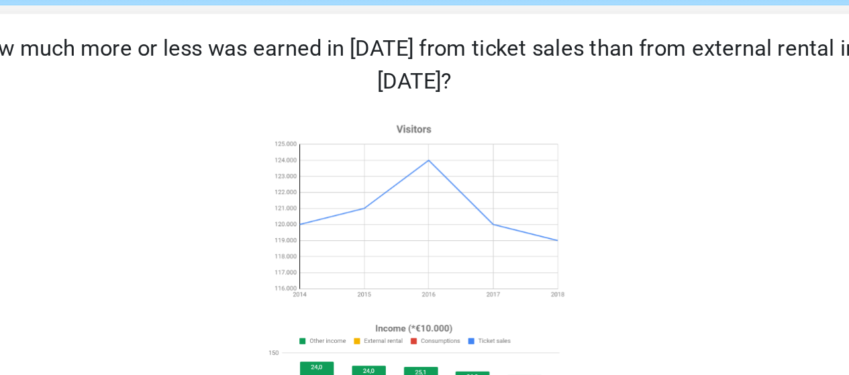
click at [367, 87] on p "How much more or less was earned in 2018 from ticket sales than from external r…" at bounding box center [425, 80] width 562 height 40
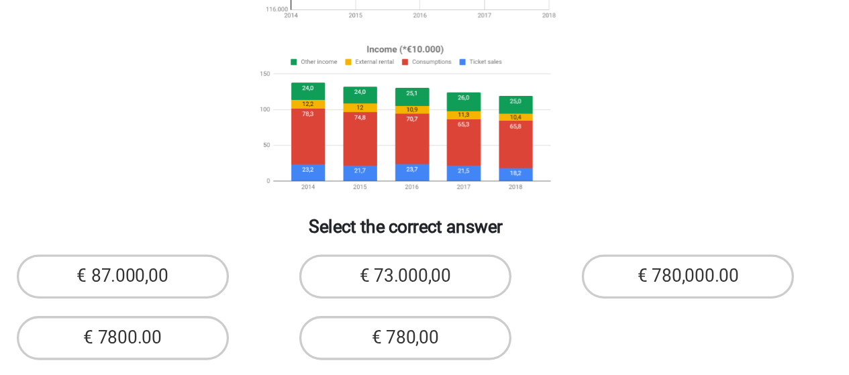
scroll to position [83, 0]
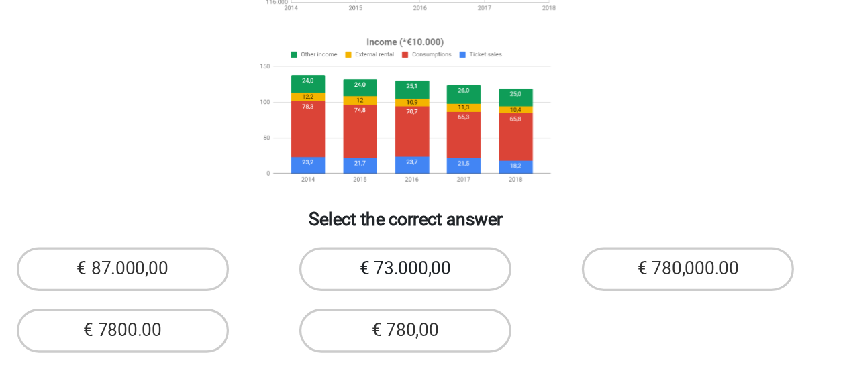
click at [435, 315] on label "€ 73.000,00" at bounding box center [424, 310] width 129 height 27
click at [433, 315] on input "€ 73.000,00" at bounding box center [428, 314] width 9 height 9
radio input "true"
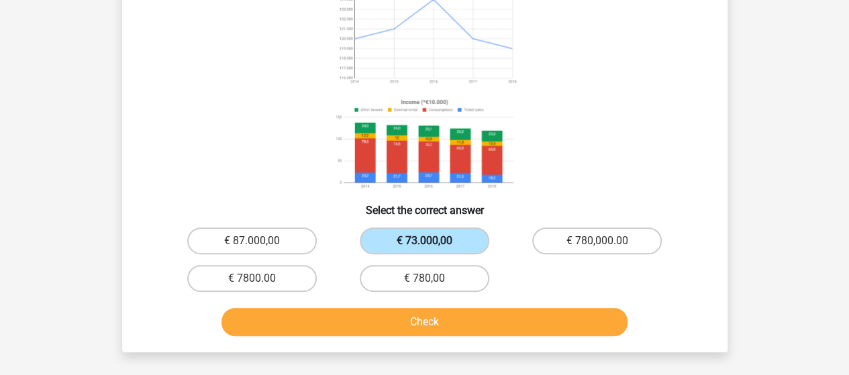
scroll to position [152, 0]
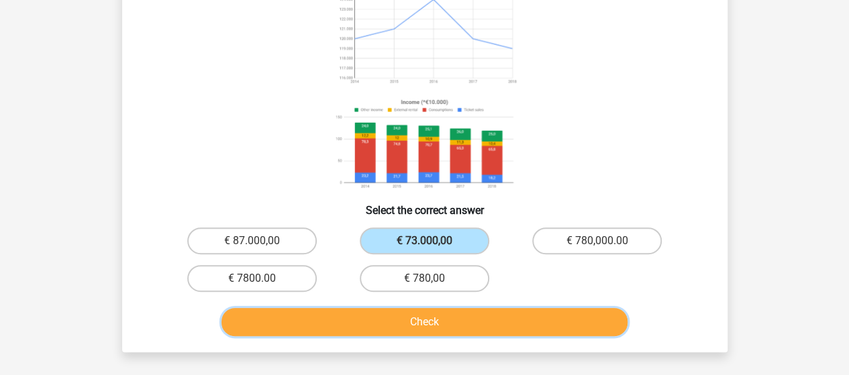
click at [407, 319] on button "Check" at bounding box center [424, 322] width 406 height 28
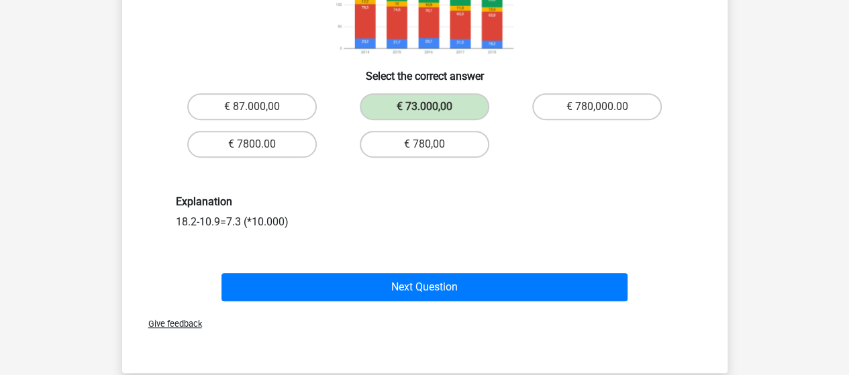
scroll to position [286, 0]
drag, startPoint x: 197, startPoint y: 215, endPoint x: 261, endPoint y: 213, distance: 63.8
click at [261, 213] on div "Explanation 18.2-10.9=7.3 (*10.000)" at bounding box center [425, 212] width 518 height 34
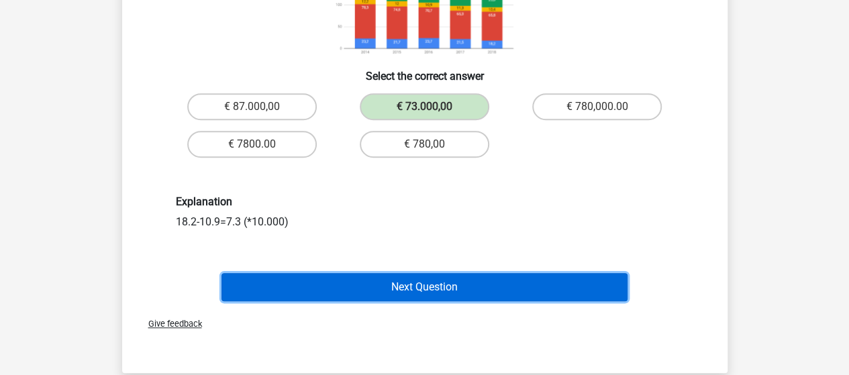
click at [318, 281] on button "Next Question" at bounding box center [424, 287] width 406 height 28
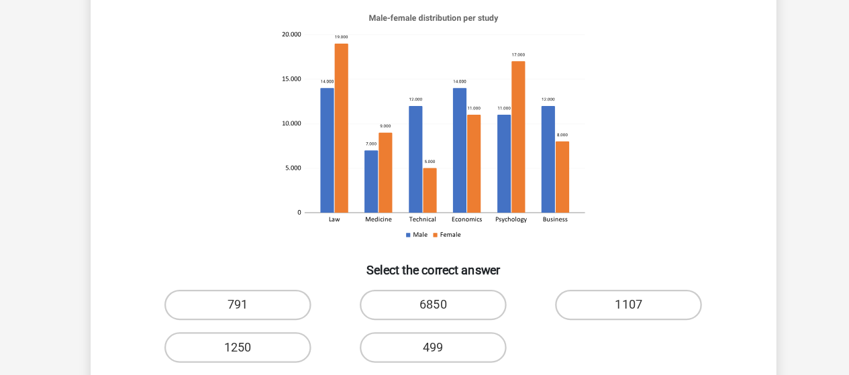
scroll to position [104, 0]
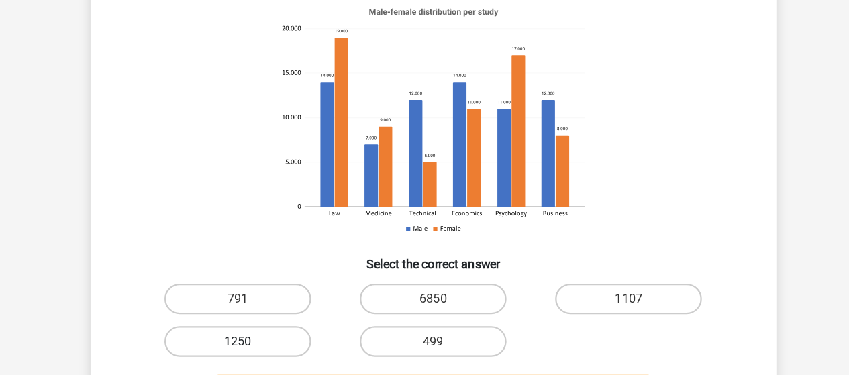
click at [274, 332] on label "1250" at bounding box center [251, 345] width 129 height 27
click at [260, 345] on input "1250" at bounding box center [256, 349] width 9 height 9
radio input "true"
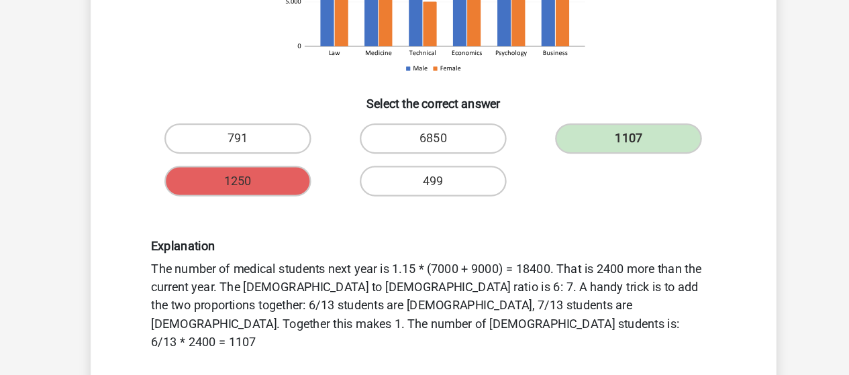
scroll to position [247, 0]
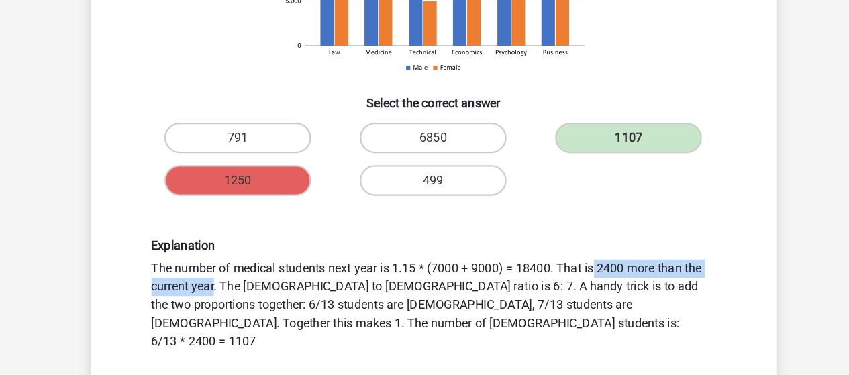
drag, startPoint x: 391, startPoint y: 262, endPoint x: 547, endPoint y: 254, distance: 156.5
click at [547, 254] on div "Explanation The number of medical students next year is 1.15 * (7000 + 9000) = …" at bounding box center [425, 303] width 518 height 99
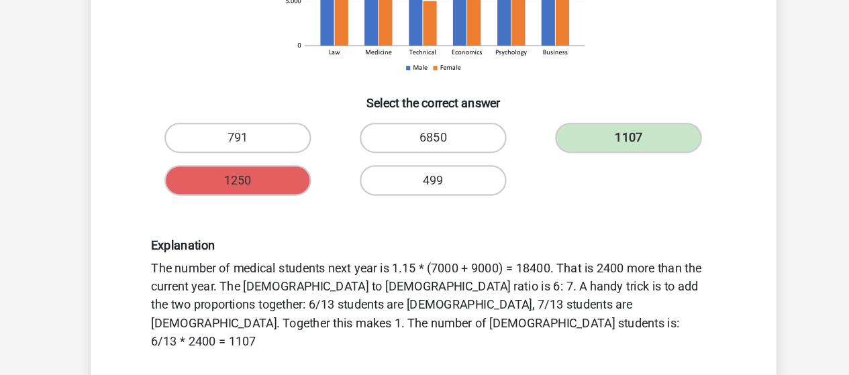
click at [561, 254] on div "Explanation The number of medical students next year is 1.15 * (7000 + 9000) = …" at bounding box center [425, 303] width 518 height 99
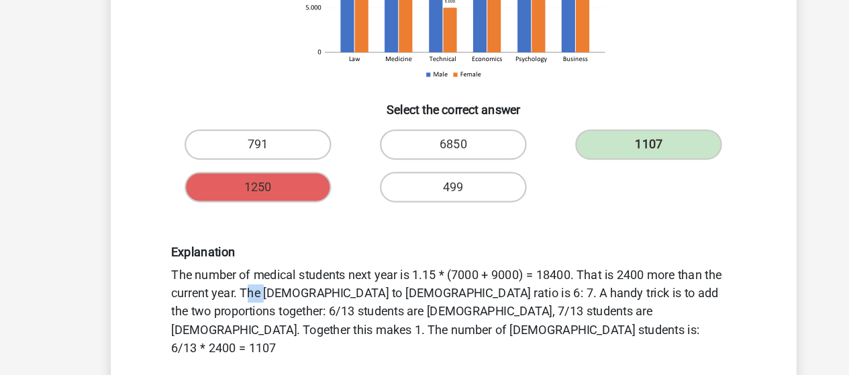
scroll to position [242, 0]
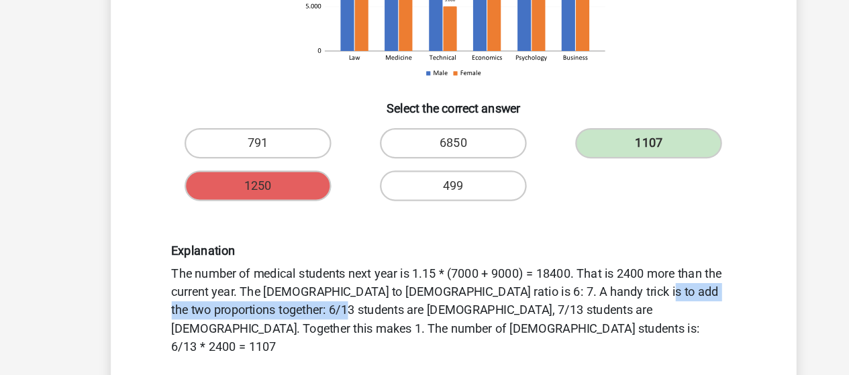
drag, startPoint x: 409, startPoint y: 279, endPoint x: 604, endPoint y: 278, distance: 195.2
click at [604, 278] on div "Explanation The number of medical students next year is 1.15 * (7000 + 9000) = …" at bounding box center [425, 308] width 518 height 99
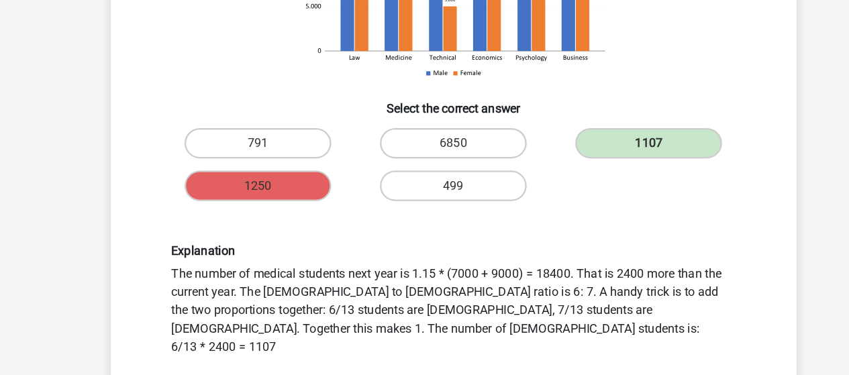
click at [645, 277] on div "Explanation The number of medical students next year is 1.15 * (7000 + 9000) = …" at bounding box center [425, 308] width 518 height 99
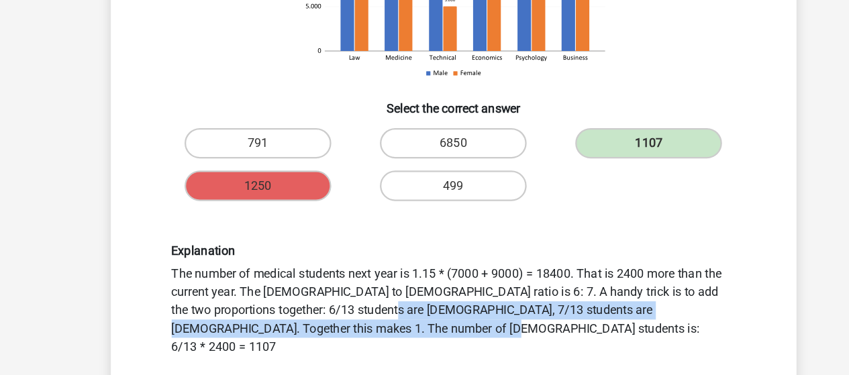
drag, startPoint x: 645, startPoint y: 277, endPoint x: 694, endPoint y: 291, distance: 51.0
click at [694, 291] on div "Explanation The number of medical students next year is 1.15 * (7000 + 9000) = …" at bounding box center [425, 308] width 562 height 163
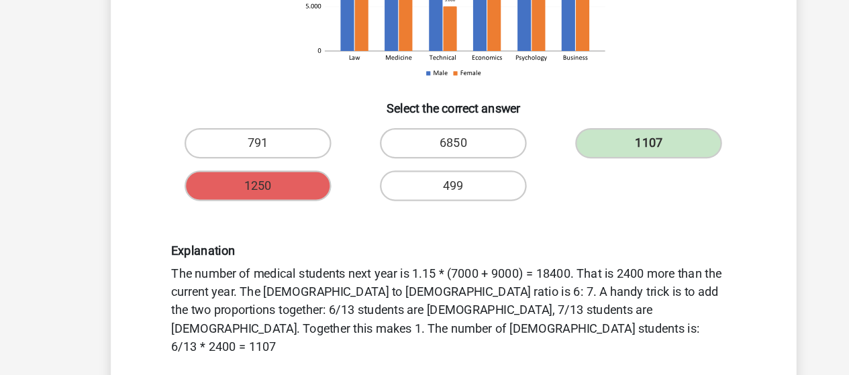
click at [414, 288] on div "Explanation The number of medical students next year is 1.15 * (7000 + 9000) = …" at bounding box center [425, 308] width 518 height 99
drag, startPoint x: 517, startPoint y: 289, endPoint x: 590, endPoint y: 288, distance: 72.5
click at [590, 288] on div "Explanation The number of medical students next year is 1.15 * (7000 + 9000) = …" at bounding box center [425, 308] width 518 height 99
drag, startPoint x: 552, startPoint y: 303, endPoint x: 661, endPoint y: 294, distance: 109.7
click at [661, 294] on div "Explanation The number of medical students next year is 1.15 * (7000 + 9000) = …" at bounding box center [425, 308] width 518 height 99
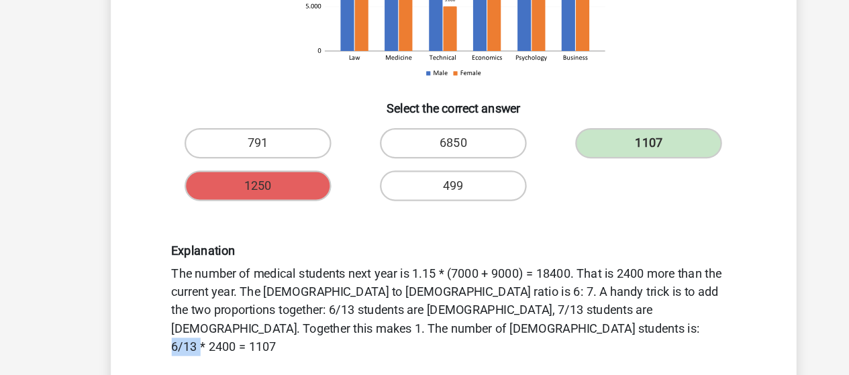
drag, startPoint x: 177, startPoint y: 313, endPoint x: 201, endPoint y: 313, distance: 23.5
click at [201, 313] on div "Explanation The number of medical students next year is 1.15 * (7000 + 9000) = …" at bounding box center [425, 308] width 518 height 99
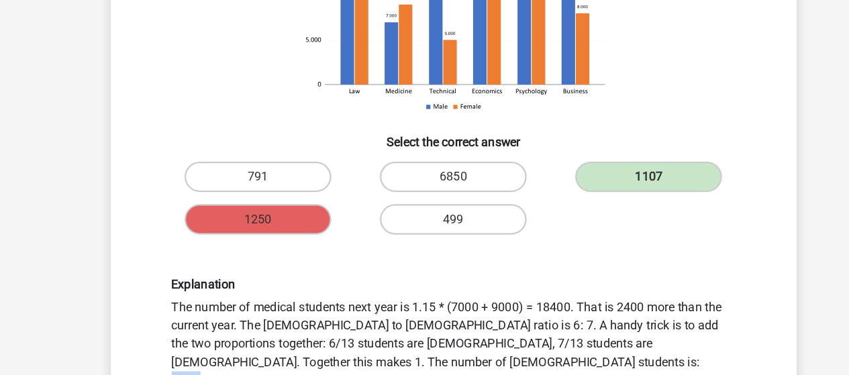
scroll to position [213, 0]
click at [180, 342] on div "Explanation The number of medical students next year is 1.15 * (7000 + 9000) = …" at bounding box center [425, 337] width 518 height 99
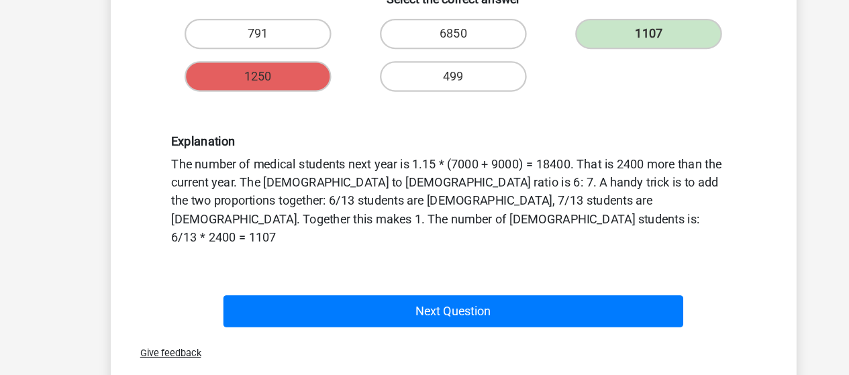
scroll to position [386, 0]
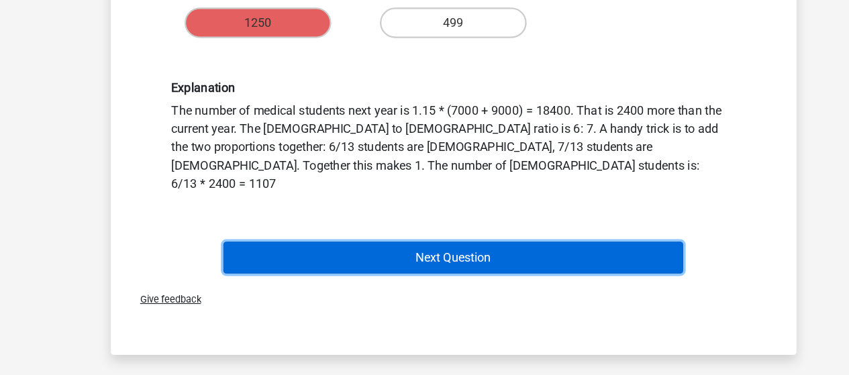
click at [362, 257] on button "Next Question" at bounding box center [424, 271] width 406 height 28
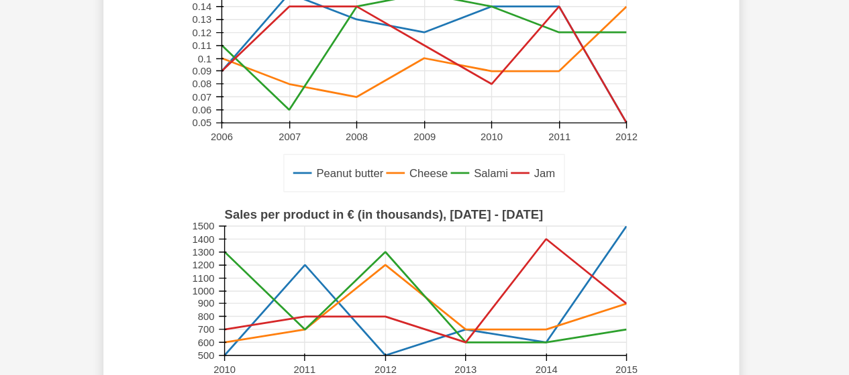
scroll to position [0, 0]
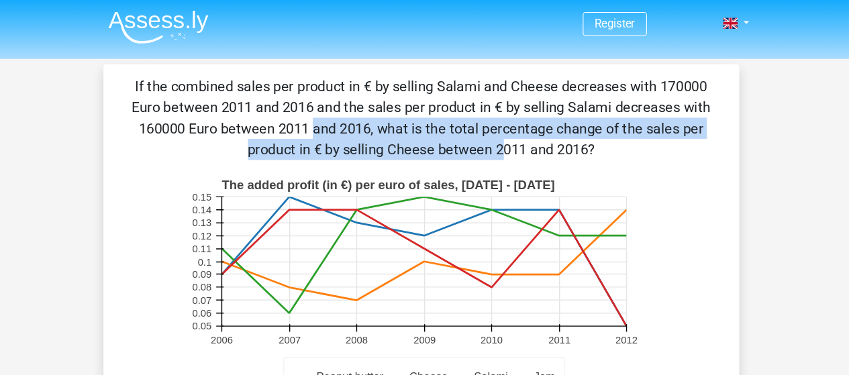
drag, startPoint x: 573, startPoint y: 95, endPoint x: 661, endPoint y: 128, distance: 94.1
click at [661, 128] on p "If the combined sales per product in € by selling Salami and Cheese decreases w…" at bounding box center [425, 112] width 562 height 80
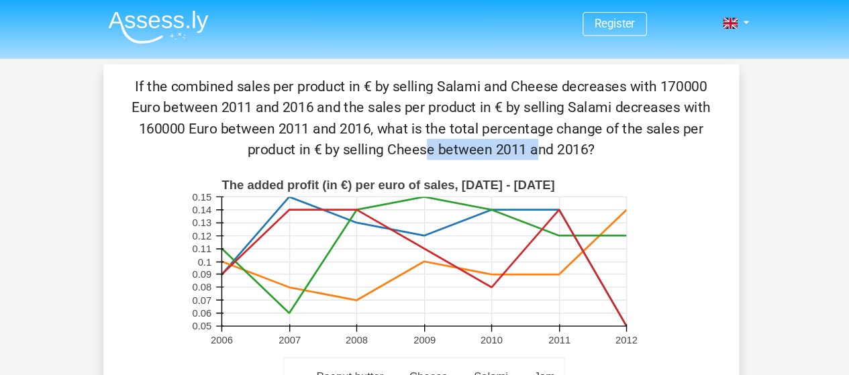
drag, startPoint x: 600, startPoint y: 118, endPoint x: 712, endPoint y: 121, distance: 111.4
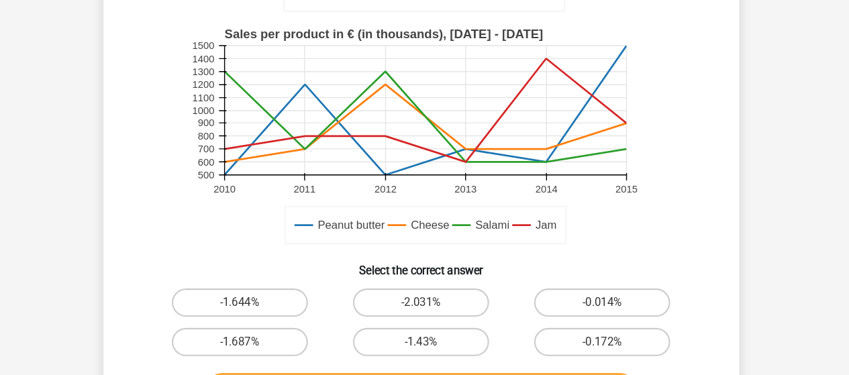
scroll to position [413, 0]
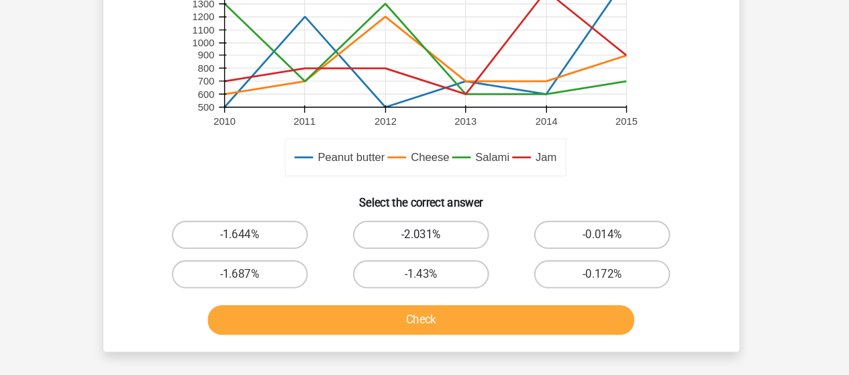
click at [399, 232] on label "-2.031%" at bounding box center [424, 240] width 129 height 27
click at [424, 241] on input "-2.031%" at bounding box center [428, 245] width 9 height 9
radio input "true"
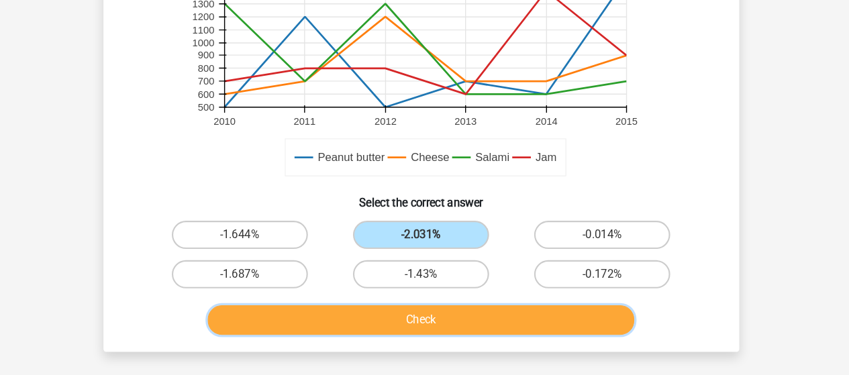
click at [397, 322] on button "Check" at bounding box center [424, 322] width 406 height 28
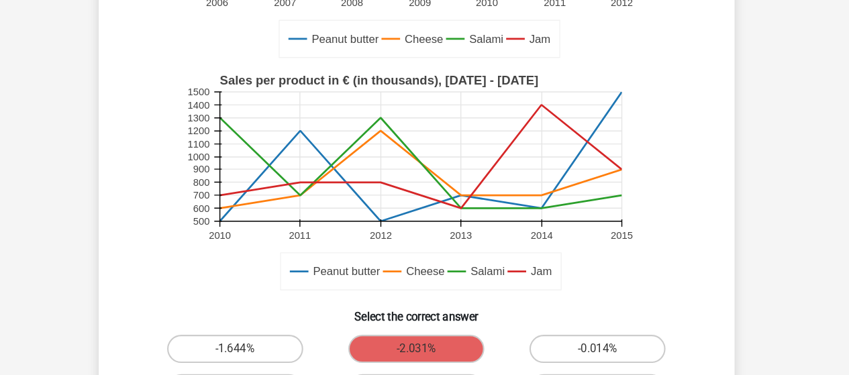
scroll to position [306, 0]
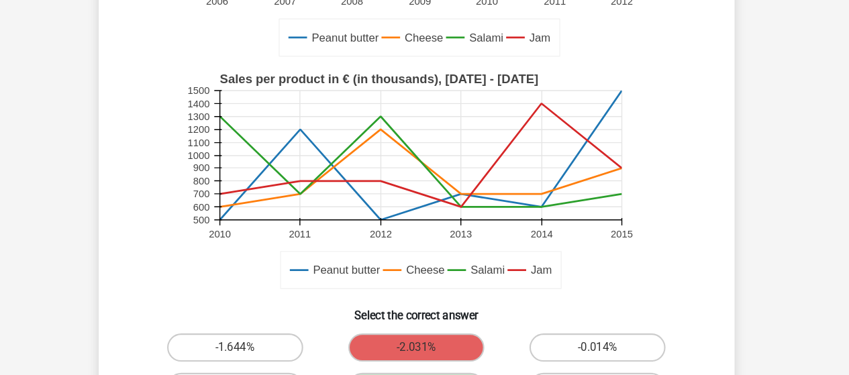
drag, startPoint x: 314, startPoint y: 201, endPoint x: 307, endPoint y: 203, distance: 7.0
click at [307, 203] on g "Peanut butter Cheese Salami Jam Sales per product in € (in thousands), 2010 - 2…" at bounding box center [424, 190] width 443 height 221
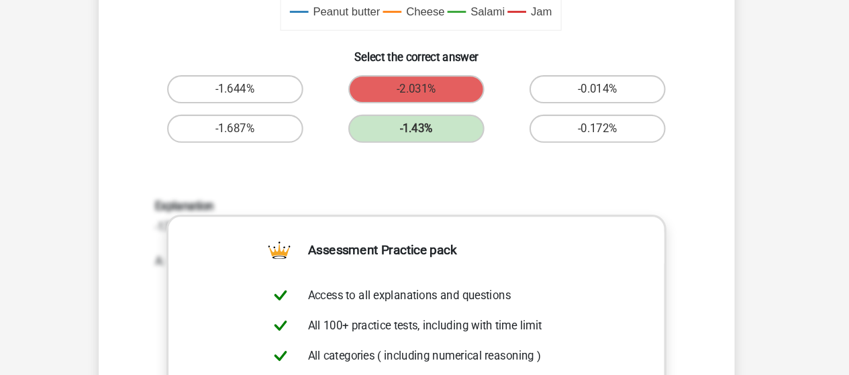
scroll to position [856, 0]
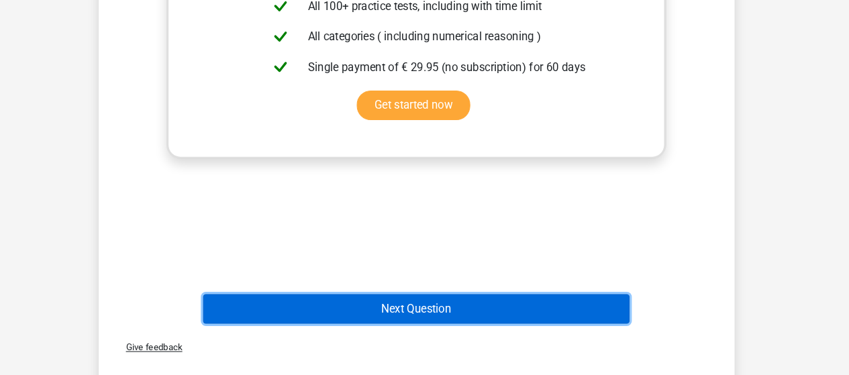
click at [401, 312] on button "Next Question" at bounding box center [424, 311] width 406 height 28
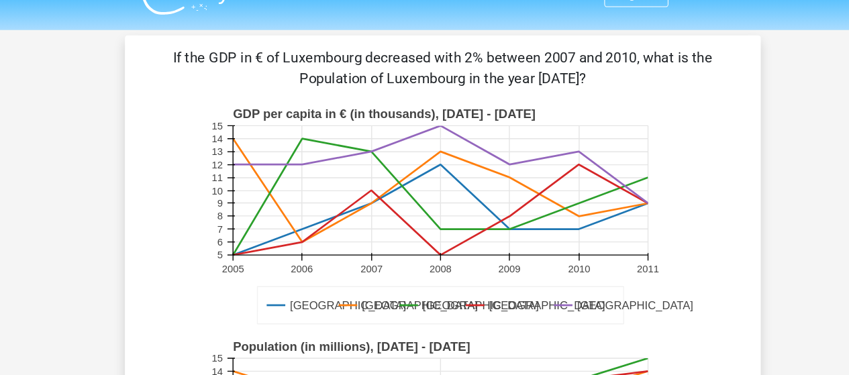
scroll to position [12, 0]
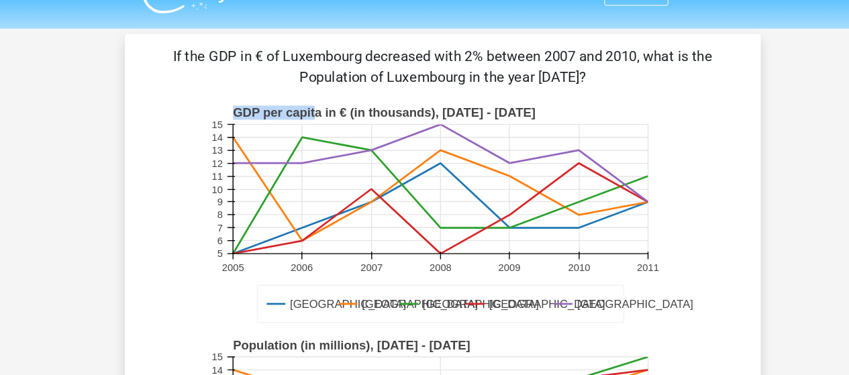
drag, startPoint x: 226, startPoint y: 119, endPoint x: 305, endPoint y: 120, distance: 78.5
click at [305, 120] on text "GDP per capita in € (in thousands), [DATE] - [DATE]" at bounding box center [369, 124] width 288 height 13
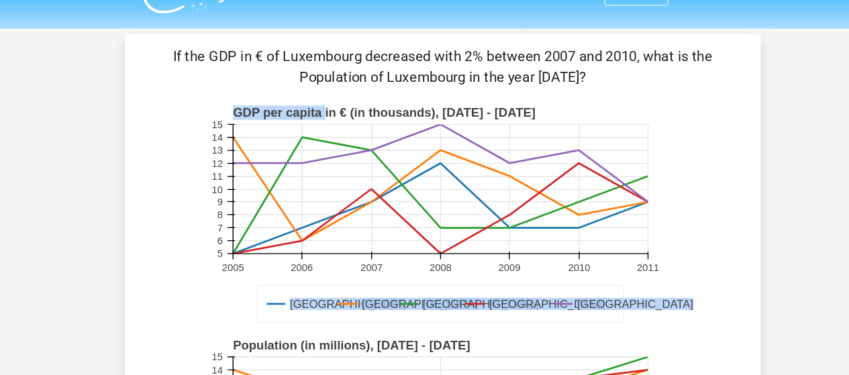
drag, startPoint x: 311, startPoint y: 121, endPoint x: 232, endPoint y: 112, distance: 79.0
click at [232, 112] on g "Germany France Belgium Luxembourg London GDP per capita in € (in thousands), 20…" at bounding box center [433, 222] width 460 height 221
copy g "Germany France Belgium Luxembourg London GDP per capita"
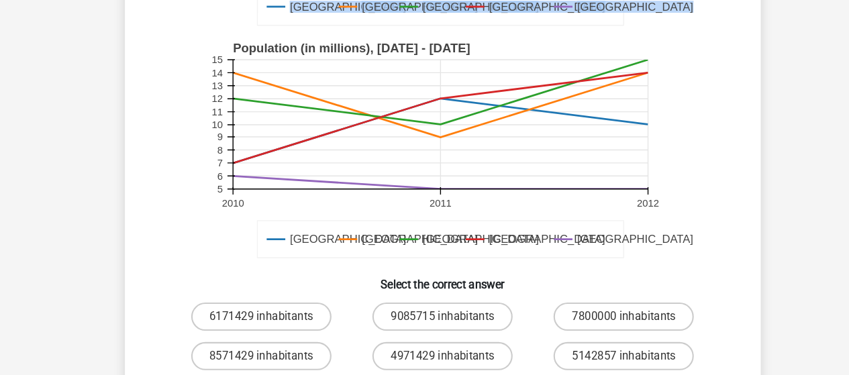
scroll to position [398, 0]
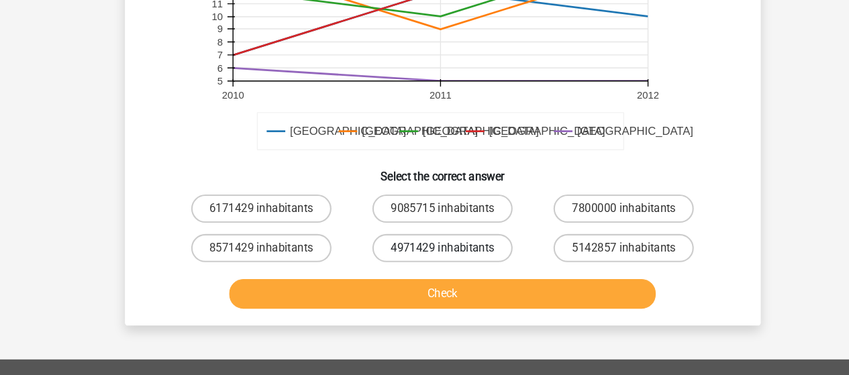
click at [410, 244] on label "4971429 inhabitants" at bounding box center [424, 253] width 133 height 27
click at [424, 254] on input "4971429 inhabitants" at bounding box center [428, 258] width 9 height 9
radio input "true"
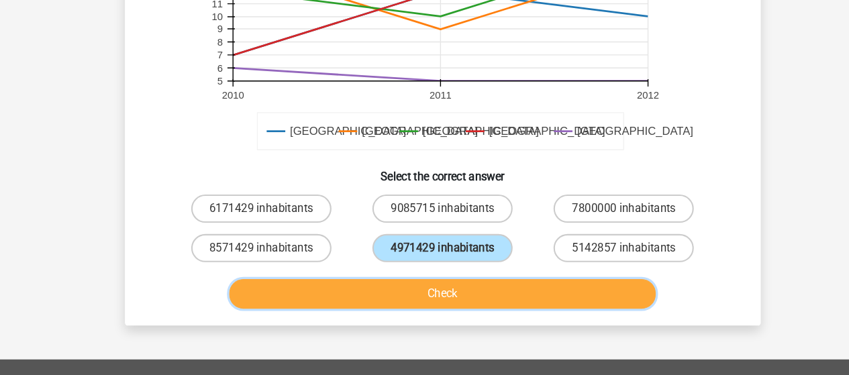
click at [381, 300] on button "Check" at bounding box center [424, 297] width 406 height 28
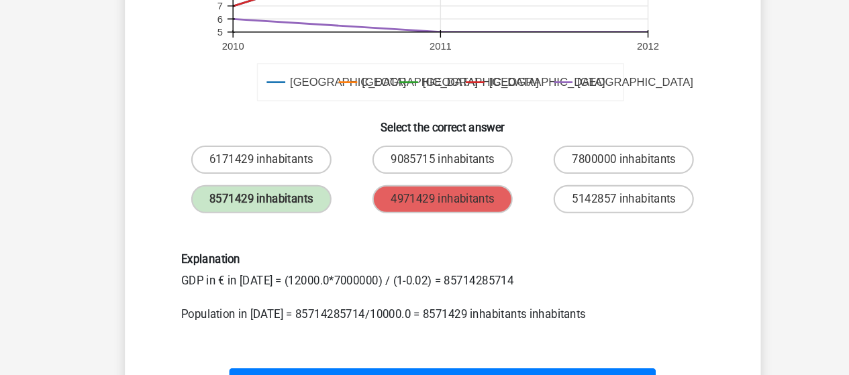
scroll to position [445, 0]
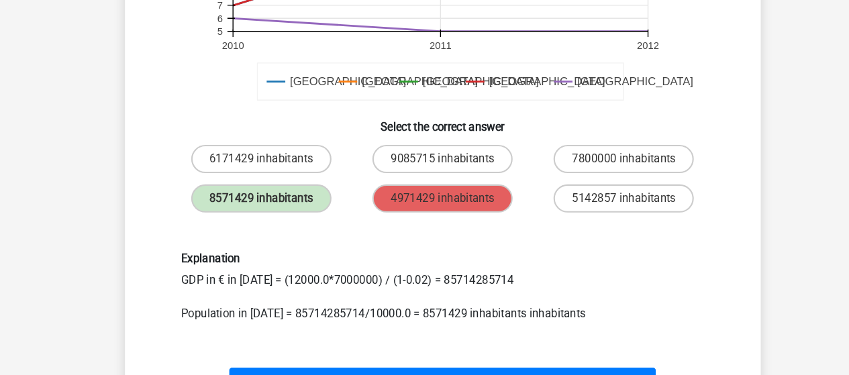
drag, startPoint x: 320, startPoint y: 282, endPoint x: 369, endPoint y: 282, distance: 49.0
click at [369, 282] on div "Explanation GDP in € in [DATE] = (12000.0*7000000) / (1-0.02) = 85714285714 Pop…" at bounding box center [425, 291] width 518 height 66
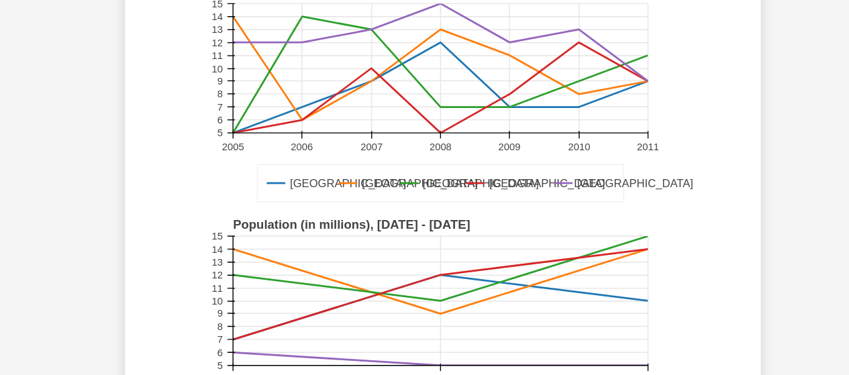
click at [369, 267] on rect at bounding box center [422, 286] width 395 height 123
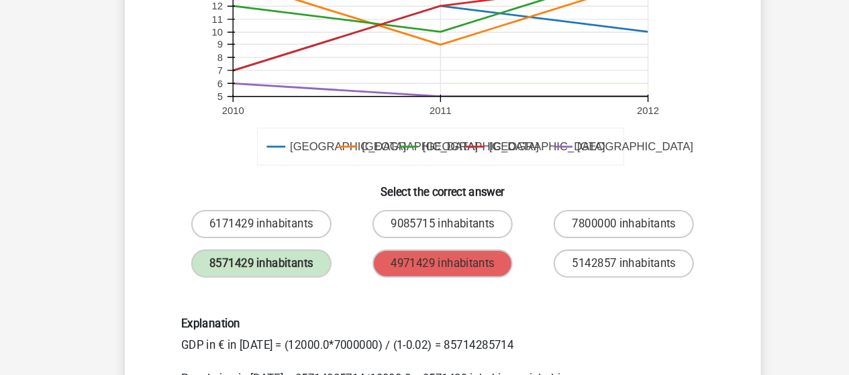
scroll to position [409, 0]
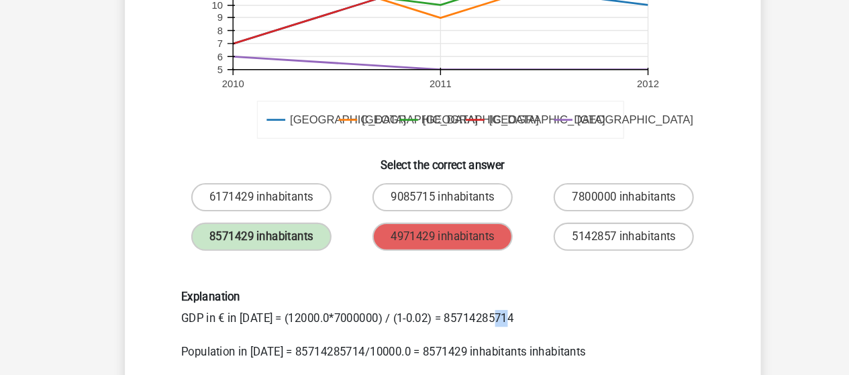
drag, startPoint x: 288, startPoint y: 319, endPoint x: 299, endPoint y: 319, distance: 10.7
click at [299, 319] on div "Explanation GDP in € in [DATE] = (12000.0*7000000) / (1-0.02) = 85714285714 Pop…" at bounding box center [425, 327] width 518 height 66
drag, startPoint x: 282, startPoint y: 320, endPoint x: 302, endPoint y: 319, distance: 19.5
click at [302, 319] on div "Explanation GDP in € in [DATE] = (12000.0*7000000) / (1-0.02) = 85714285714 Pop…" at bounding box center [425, 327] width 518 height 66
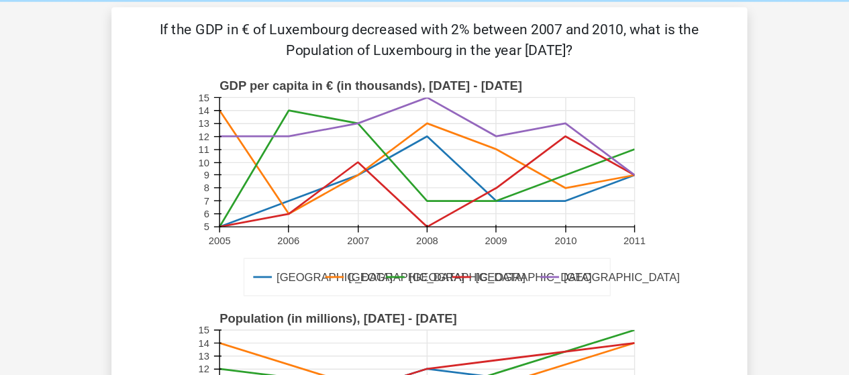
scroll to position [46, 0]
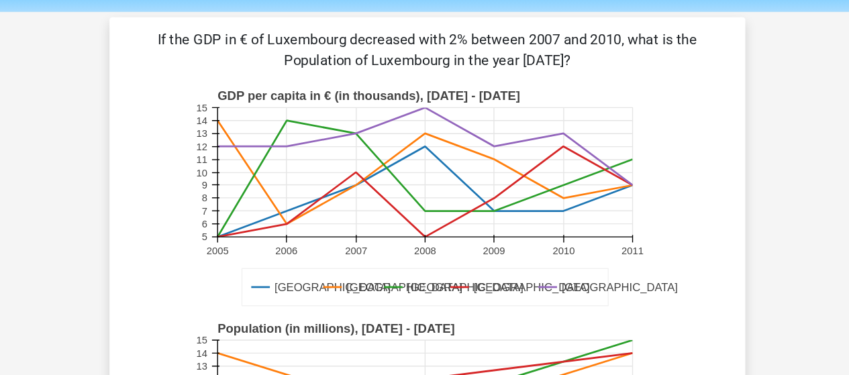
drag, startPoint x: 327, startPoint y: 41, endPoint x: 608, endPoint y: 50, distance: 281.9
click at [608, 50] on p "If the GDP in € of Luxembourg decreased with 2% between 2007 and 2010, what is …" at bounding box center [425, 47] width 562 height 40
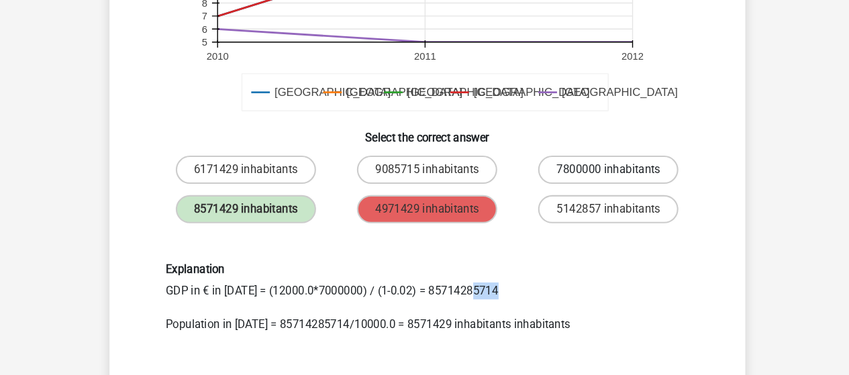
scroll to position [498, 0]
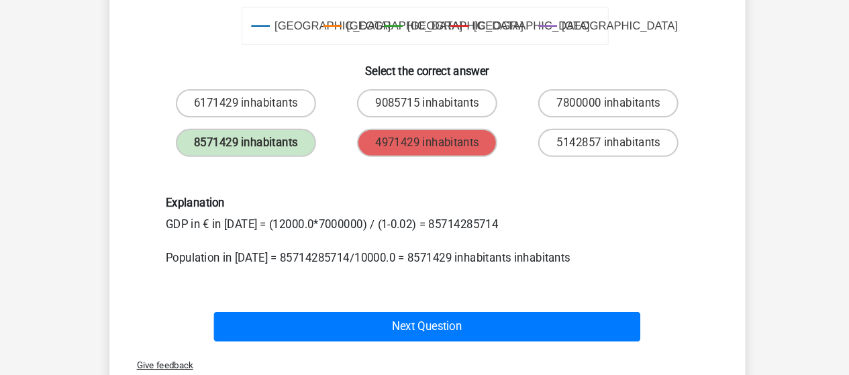
drag, startPoint x: 278, startPoint y: 263, endPoint x: 341, endPoint y: 262, distance: 63.1
click at [341, 262] on div "Explanation GDP in € in [DATE] = (12000.0*7000000) / (1-0.02) = 85714285714 Pop…" at bounding box center [425, 238] width 518 height 66
drag, startPoint x: 276, startPoint y: 264, endPoint x: 342, endPoint y: 259, distance: 65.9
click at [342, 259] on div "Explanation GDP in € in [DATE] = (12000.0*7000000) / (1-0.02) = 85714285714 Pop…" at bounding box center [425, 238] width 518 height 66
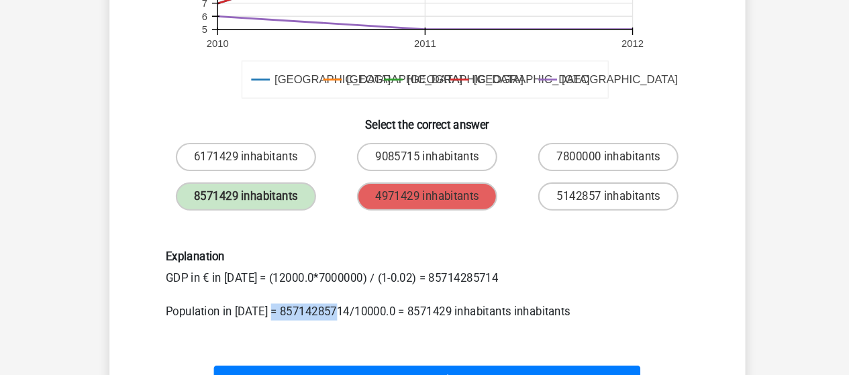
scroll to position [504, 0]
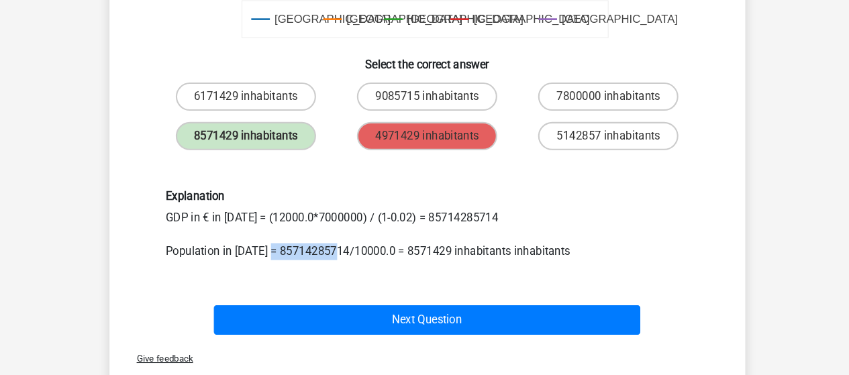
drag, startPoint x: 414, startPoint y: 215, endPoint x: 502, endPoint y: 221, distance: 88.0
click at [502, 221] on div "Explanation GDP in € in [DATE] = (12000.0*7000000) / (1-0.02) = 85714285714 Pop…" at bounding box center [425, 231] width 518 height 66
drag, startPoint x: 269, startPoint y: 224, endPoint x: 354, endPoint y: 224, distance: 84.5
click at [354, 224] on div "Explanation GDP in € in [DATE] = (12000.0*7000000) / (1-0.02) = 85714285714 Pop…" at bounding box center [425, 231] width 518 height 66
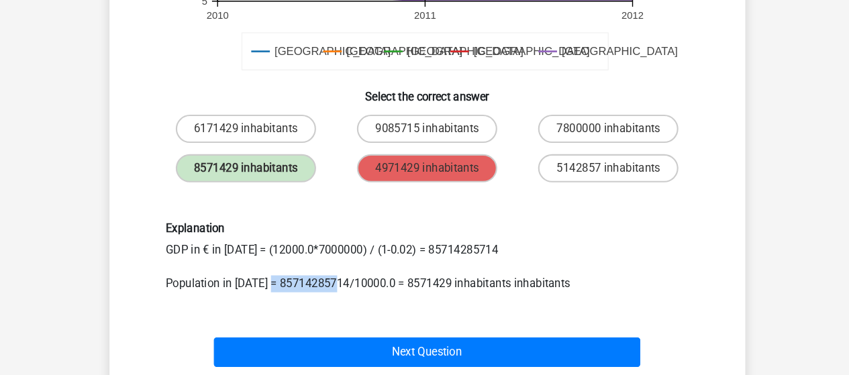
scroll to position [494, 0]
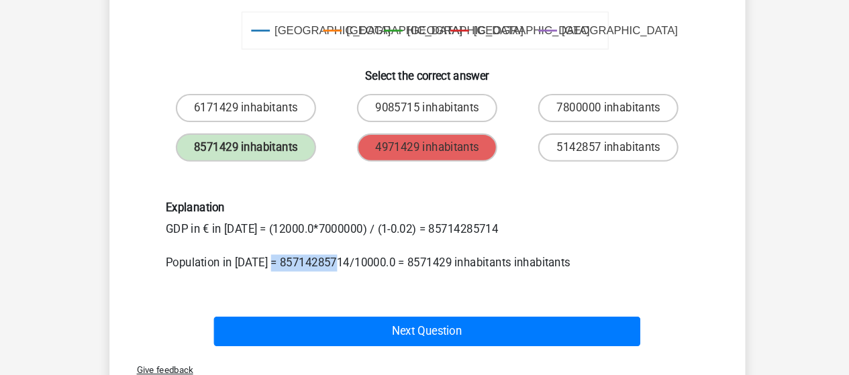
drag, startPoint x: 374, startPoint y: 233, endPoint x: 396, endPoint y: 239, distance: 22.8
click at [396, 239] on div "Explanation GDP in € in [DATE] = (12000.0*7000000) / (1-0.02) = 85714285714 Pop…" at bounding box center [425, 242] width 518 height 66
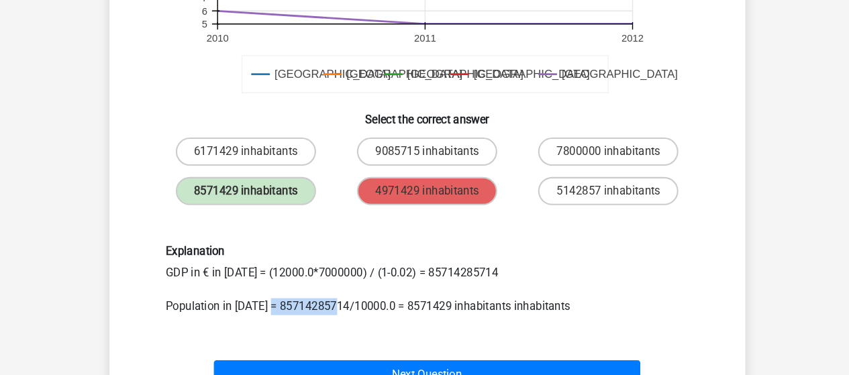
scroll to position [455, 0]
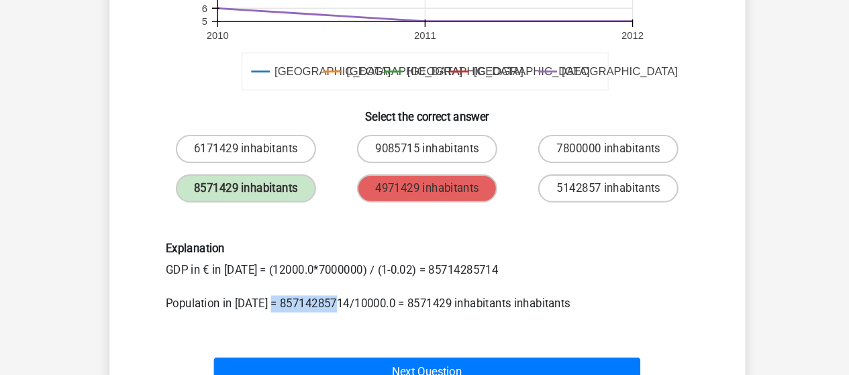
drag, startPoint x: 421, startPoint y: 270, endPoint x: 482, endPoint y: 268, distance: 60.4
click at [482, 268] on div "Explanation GDP in € in [DATE] = (12000.0*7000000) / (1-0.02) = 85714285714 Pop…" at bounding box center [425, 281] width 518 height 66
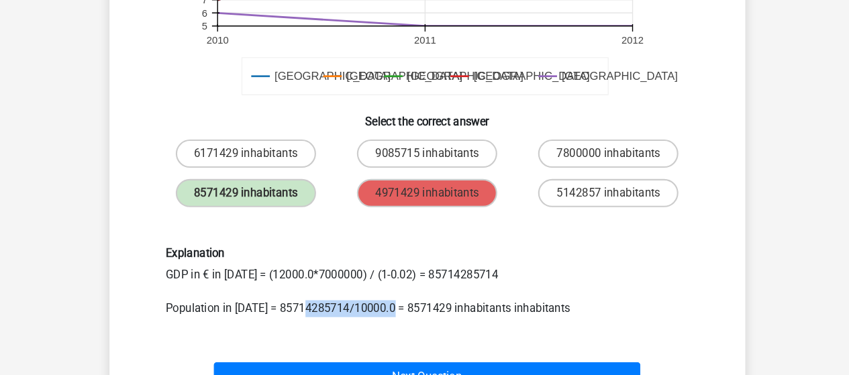
drag, startPoint x: 313, startPoint y: 305, endPoint x: 394, endPoint y: 299, distance: 82.0
click at [394, 299] on div "Explanation GDP in € in [DATE] = (12000.0*7000000) / (1-0.02) = 85714285714 Pop…" at bounding box center [425, 281] width 518 height 66
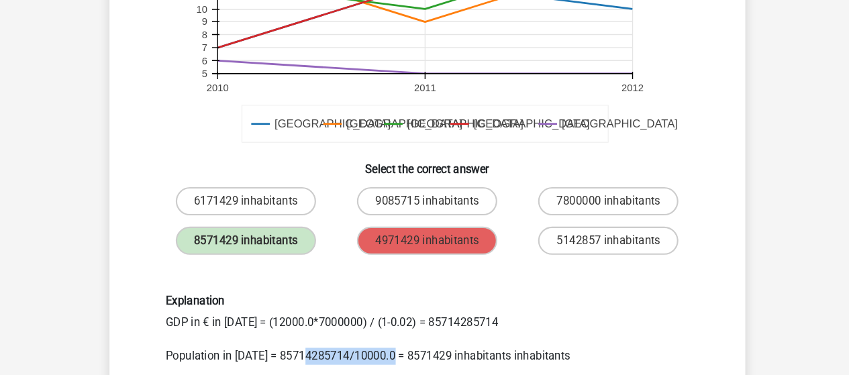
scroll to position [439, 0]
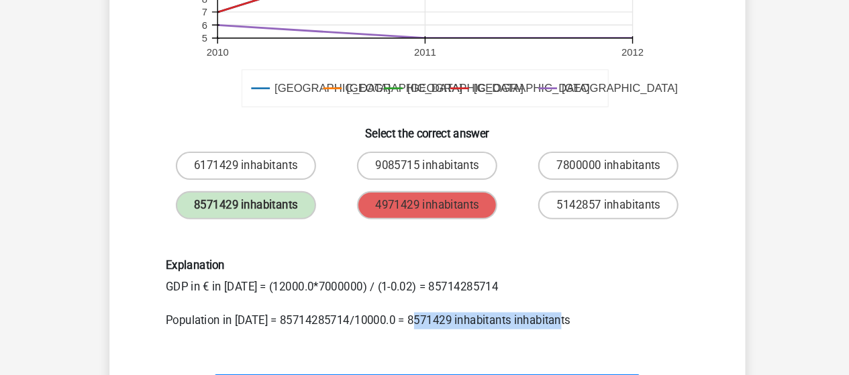
drag, startPoint x: 414, startPoint y: 323, endPoint x: 553, endPoint y: 322, distance: 139.5
click at [553, 322] on div "Explanation GDP in € in [DATE] = (12000.0*7000000) / (1-0.02) = 85714285714 Pop…" at bounding box center [425, 297] width 518 height 66
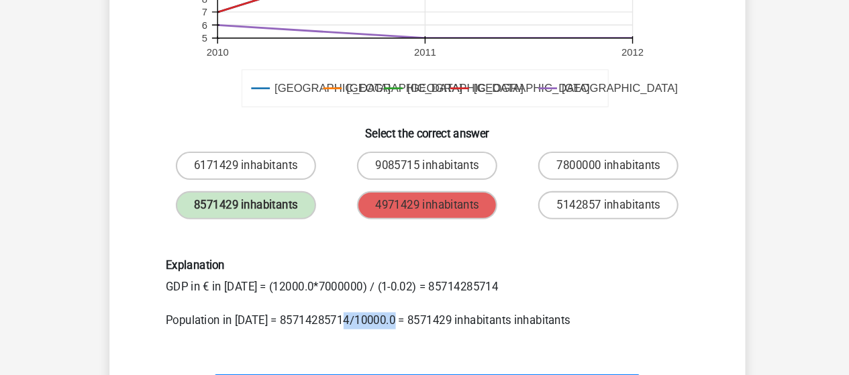
drag, startPoint x: 349, startPoint y: 325, endPoint x: 392, endPoint y: 325, distance: 43.6
click at [392, 325] on div "Explanation GDP in € in [DATE] = (12000.0*7000000) / (1-0.02) = 85714285714 Pop…" at bounding box center [425, 297] width 518 height 66
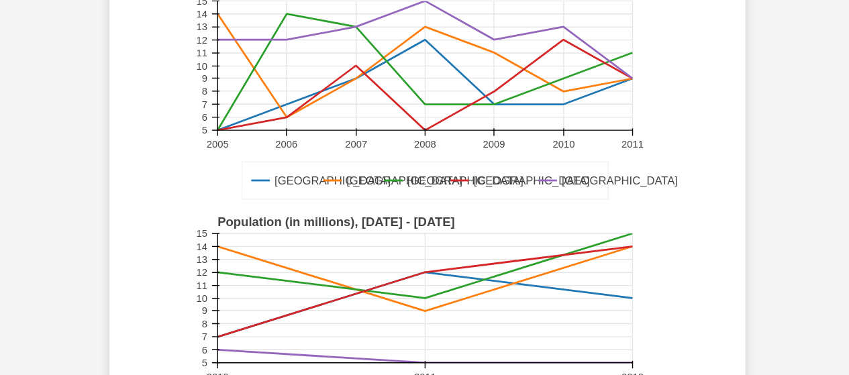
scroll to position [0, 0]
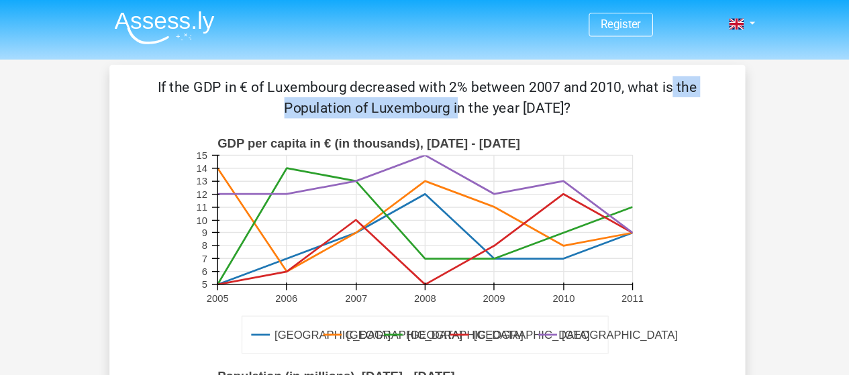
drag, startPoint x: 365, startPoint y: 82, endPoint x: 566, endPoint y: 82, distance: 200.6
click at [566, 82] on p "If the GDP in € of Luxembourg decreased with 2% between 2007 and 2010, what is …" at bounding box center [425, 92] width 562 height 40
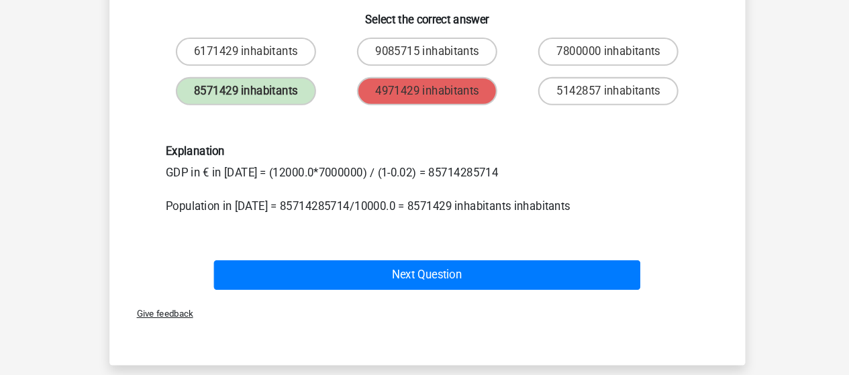
scroll to position [547, 0]
drag, startPoint x: 307, startPoint y: 175, endPoint x: 370, endPoint y: 178, distance: 62.4
click at [370, 178] on div "Explanation GDP in € in [DATE] = (12000.0*7000000) / (1-0.02) = 85714285714 Pop…" at bounding box center [425, 188] width 518 height 66
drag, startPoint x: 377, startPoint y: 178, endPoint x: 425, endPoint y: 178, distance: 48.3
click at [425, 178] on div "Explanation GDP in € in [DATE] = (12000.0*7000000) / (1-0.02) = 85714285714 Pop…" at bounding box center [425, 188] width 518 height 66
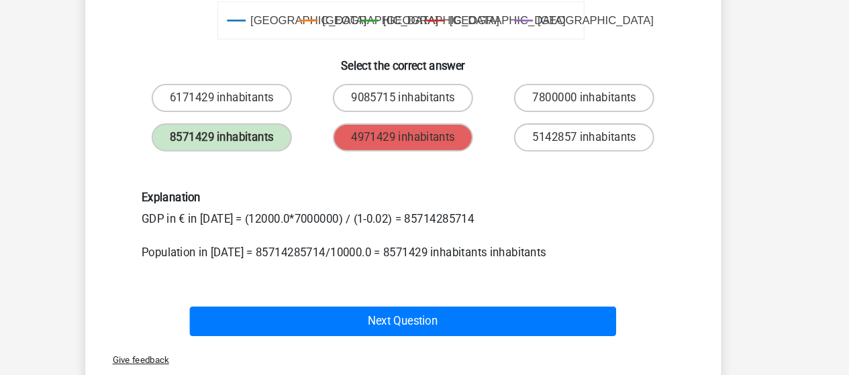
scroll to position [504, 0]
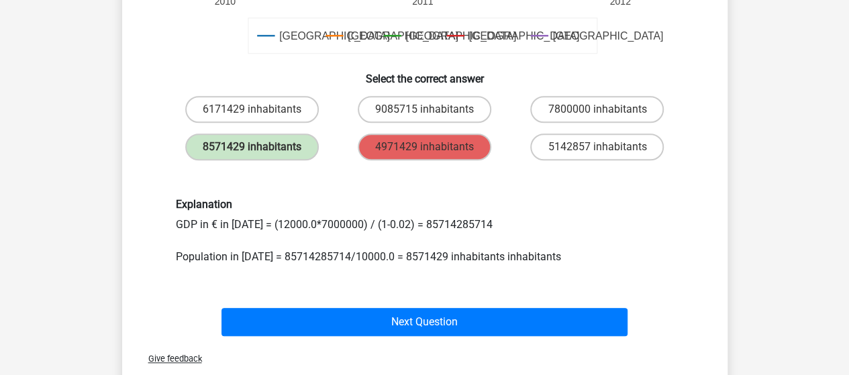
click at [597, 200] on h6 "Explanation" at bounding box center [425, 204] width 498 height 13
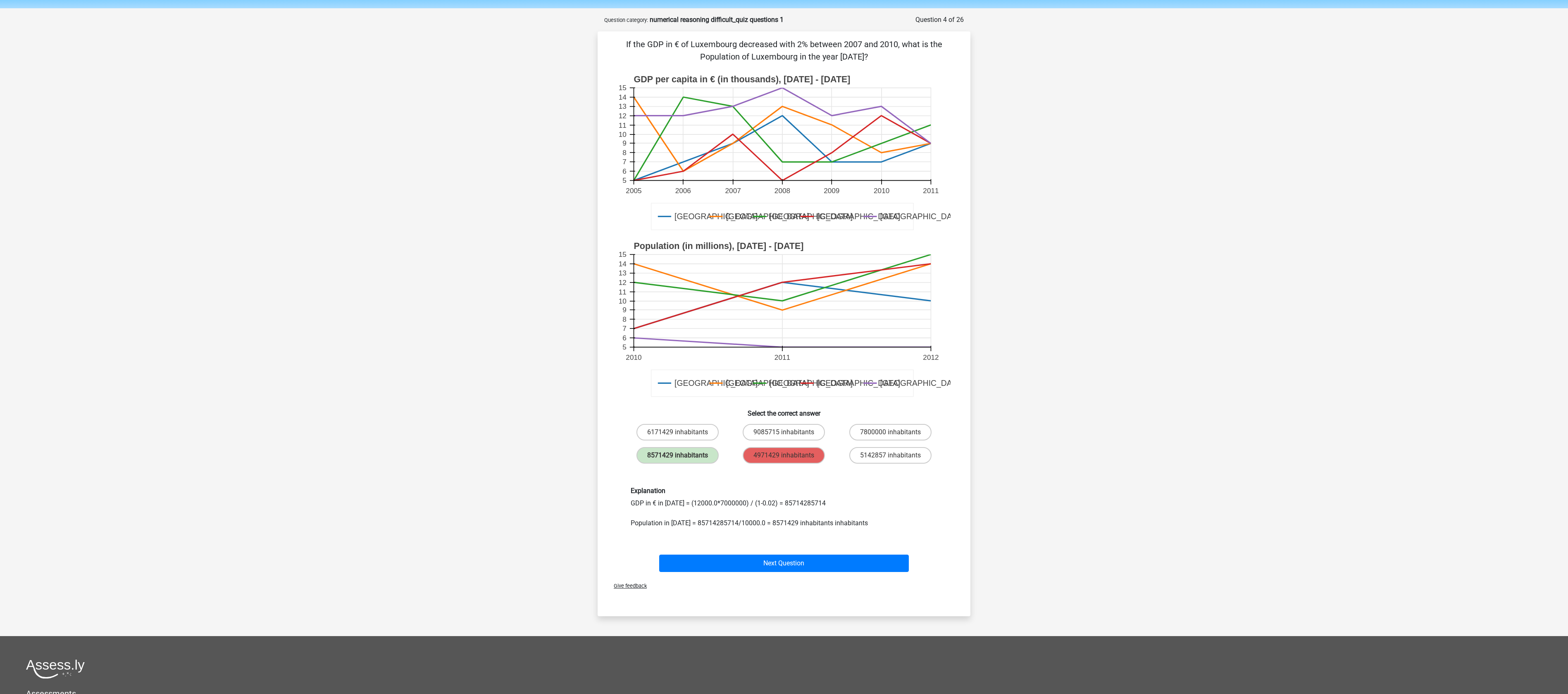
scroll to position [0, 0]
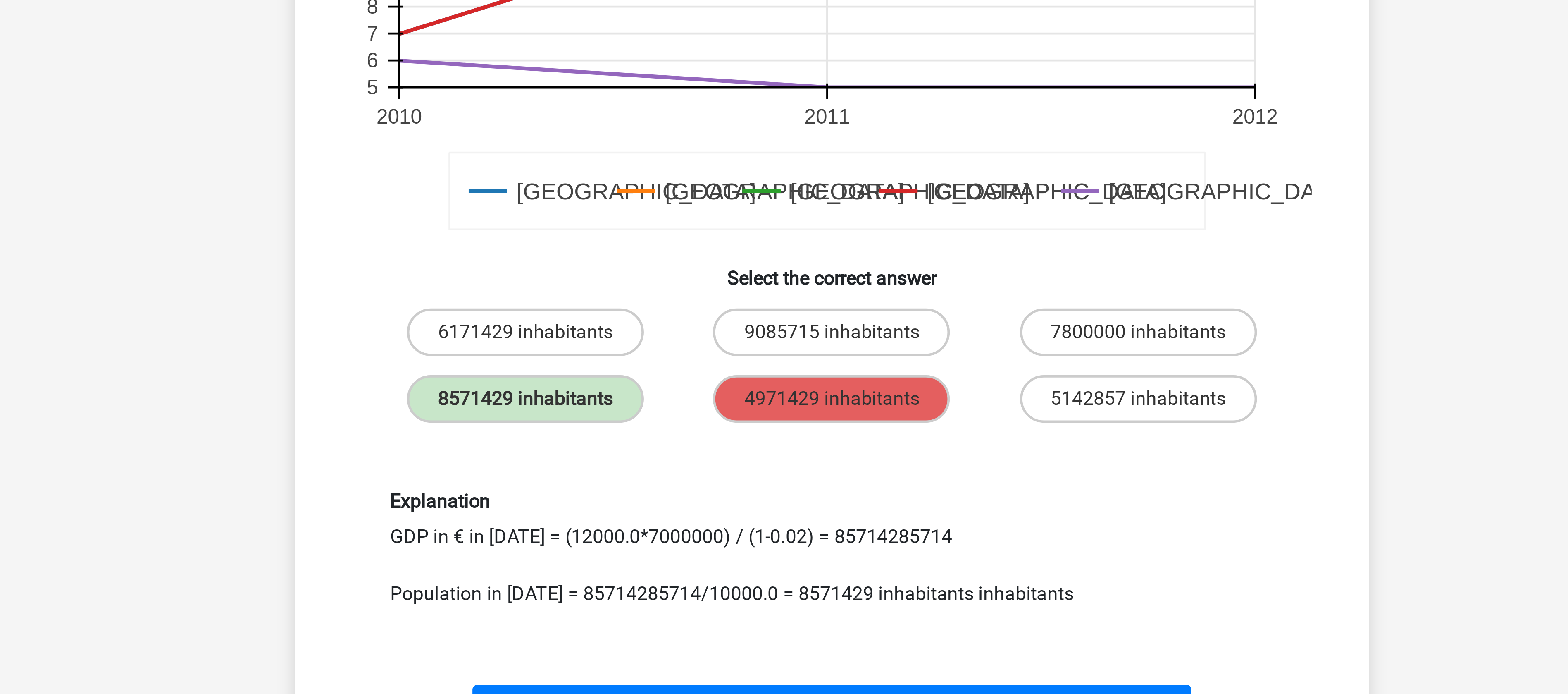
drag, startPoint x: 695, startPoint y: 531, endPoint x: 755, endPoint y: 526, distance: 60.2
click at [522, 231] on div "Explanation GDP in € in [DATE] = (12000.0*7000000) / (1-0.02) = 85714285714 Pop…" at bounding box center [784, 534] width 319 height 41
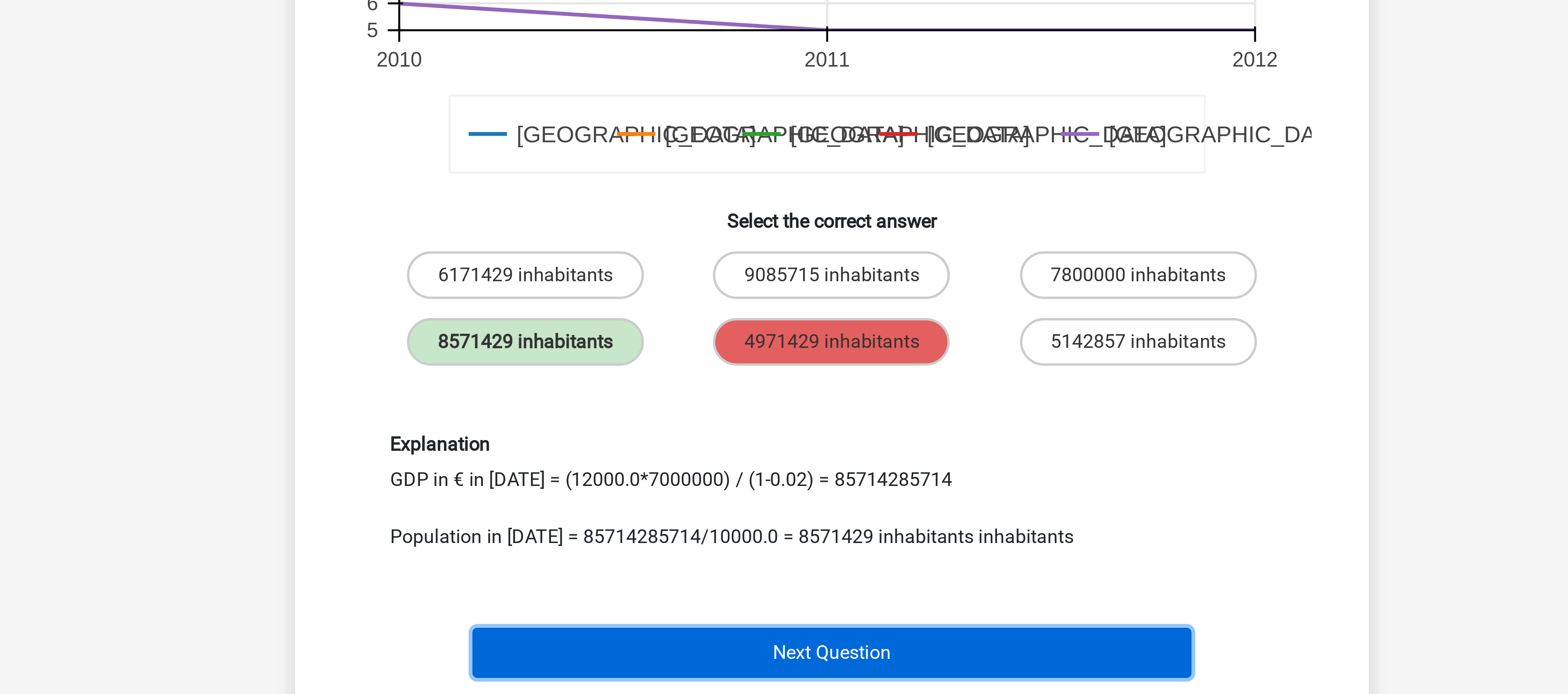
click at [522, 231] on button "Next Question" at bounding box center [784, 590] width 250 height 17
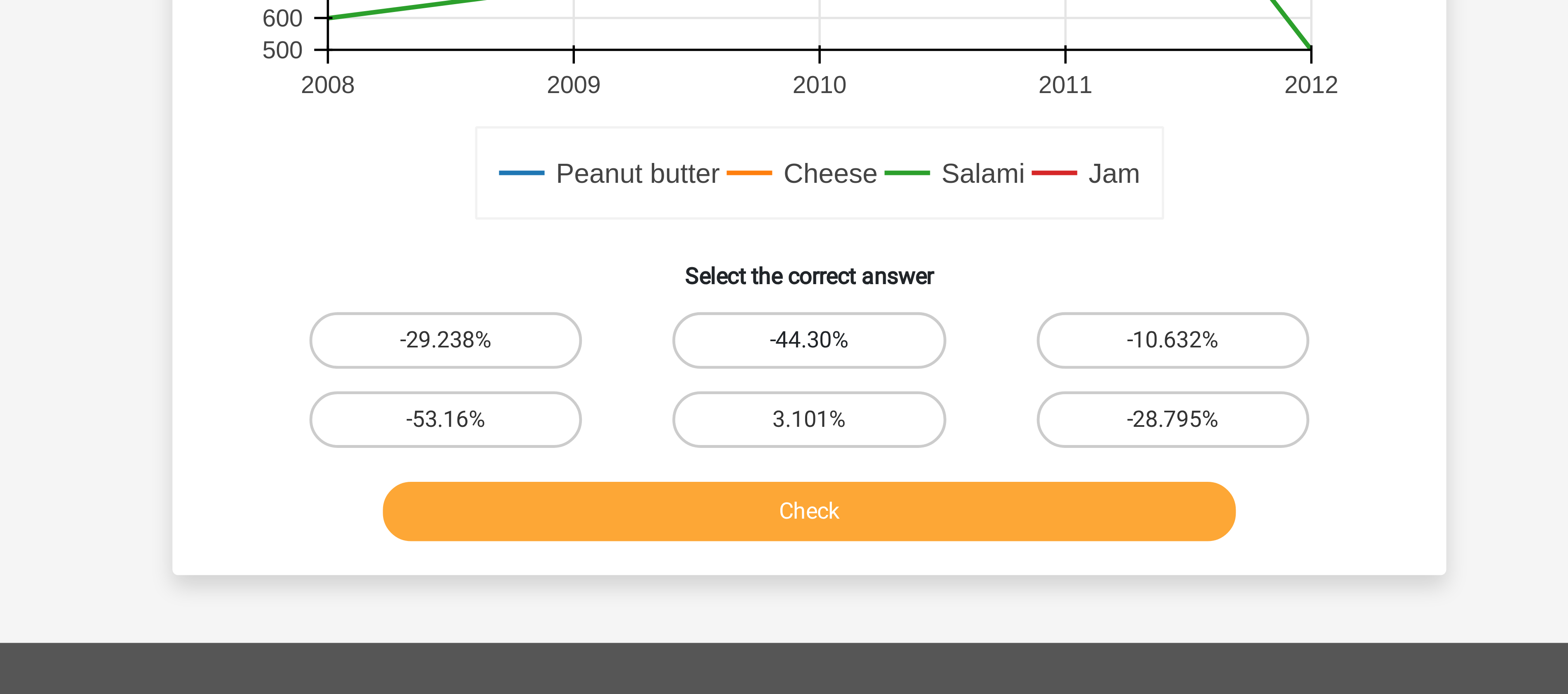
click at [522, 231] on label "-44.30%" at bounding box center [784, 471] width 79 height 17
click at [522, 231] on input "-44.30%" at bounding box center [787, 473] width 6 height 6
radio input "true"
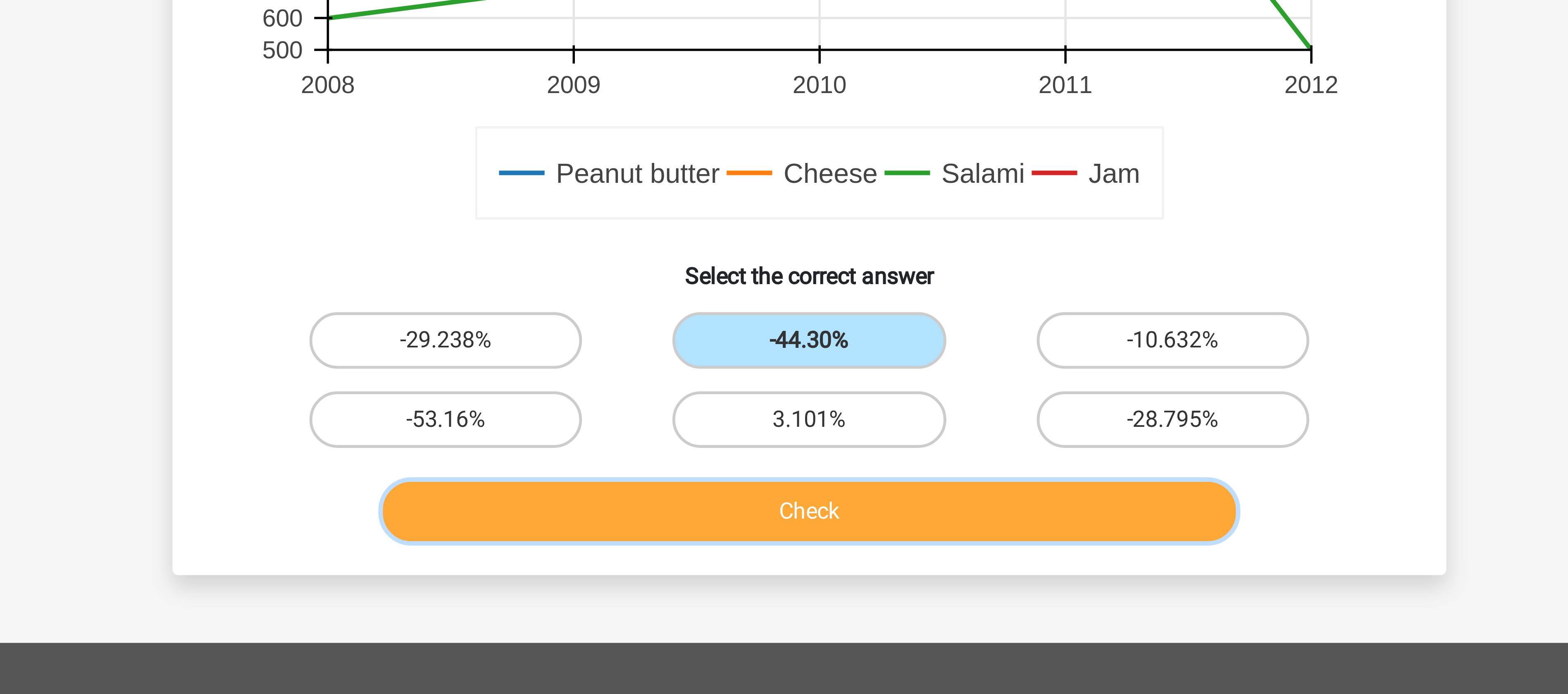
click at [522, 231] on button "Check" at bounding box center [784, 521] width 250 height 17
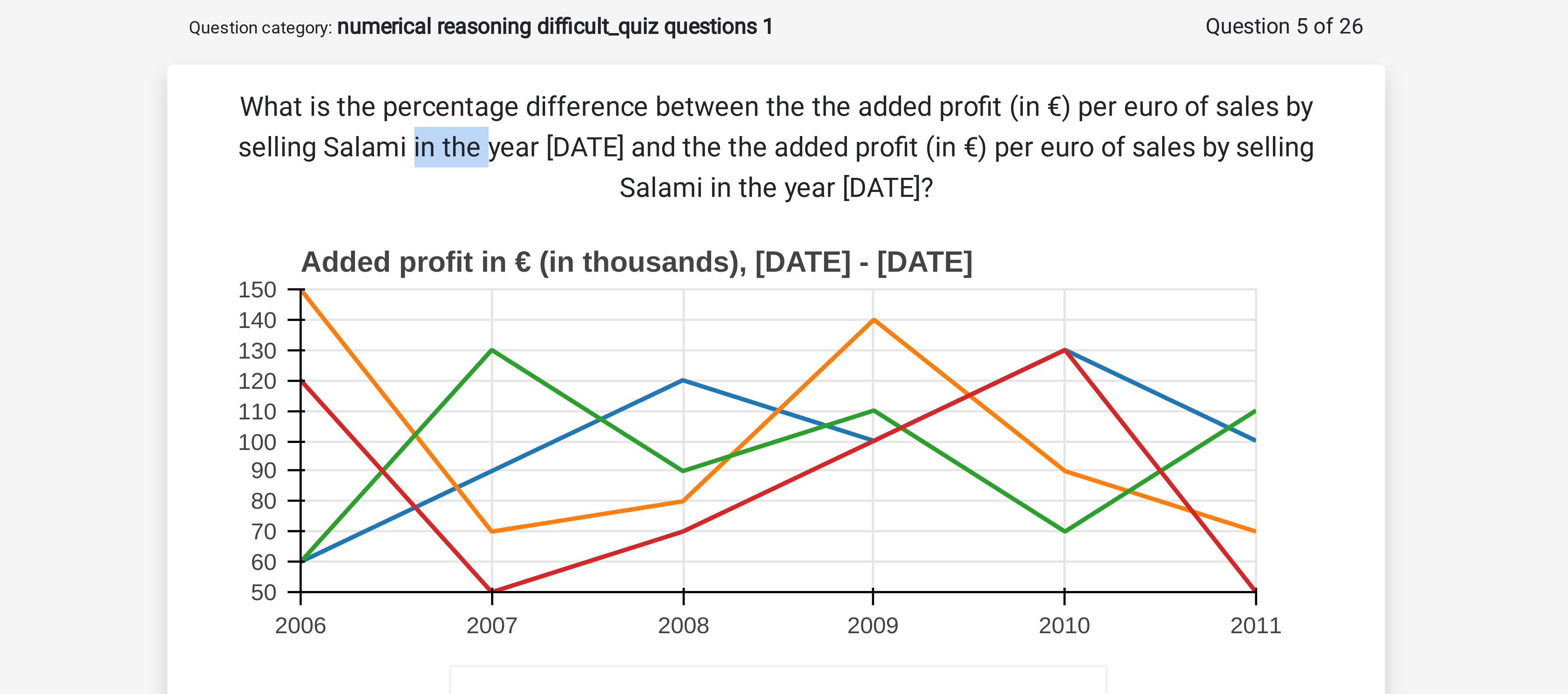
drag, startPoint x: 847, startPoint y: 74, endPoint x: 867, endPoint y: 72, distance: 20.1
click at [522, 72] on p "What is the percentage difference between the the added profit (in €) per euro …" at bounding box center [784, 83] width 346 height 37
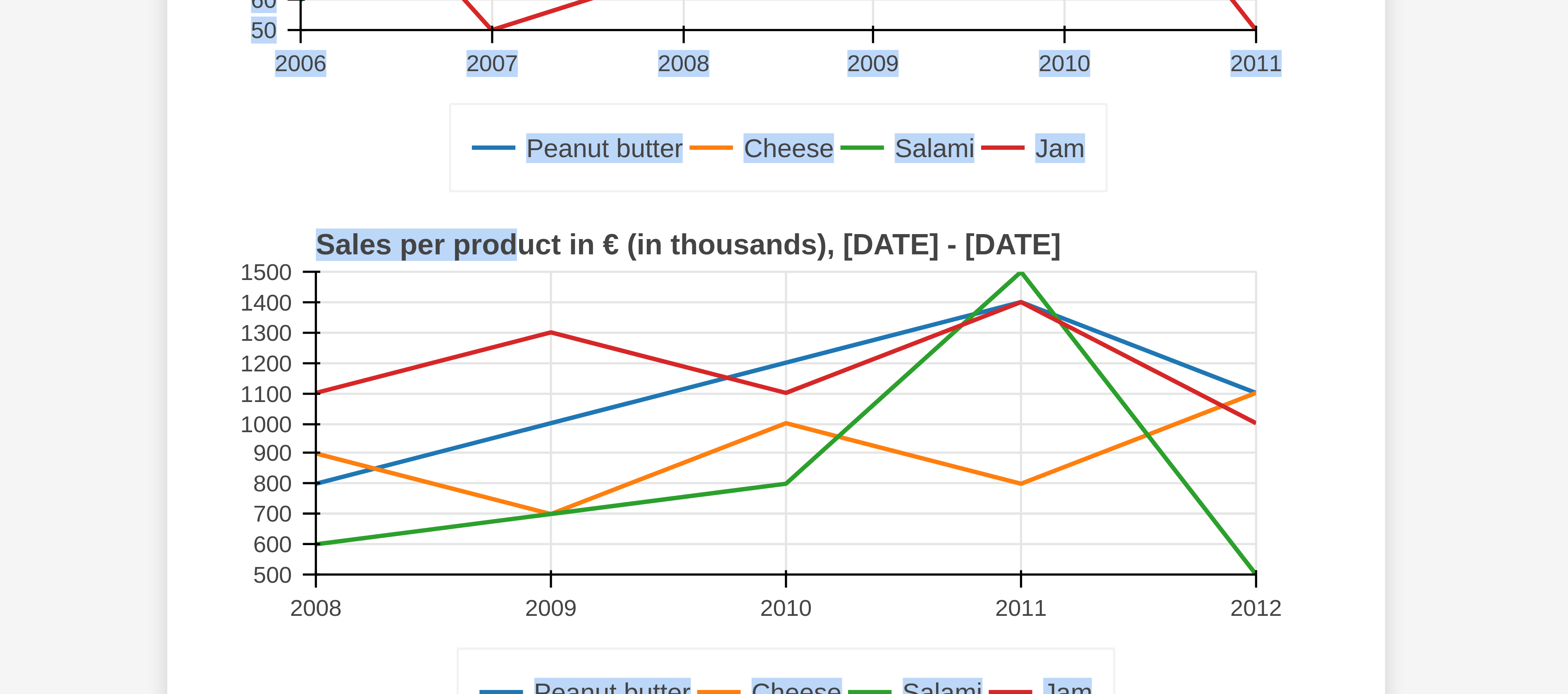
drag, startPoint x: 707, startPoint y: 288, endPoint x: 813, endPoint y: 272, distance: 107.2
click at [522, 231] on div "Peanut butter Cheese Salami Jam Added profit in € (in thousands), 2006 - 2011 2…" at bounding box center [784, 275] width 346 height 333
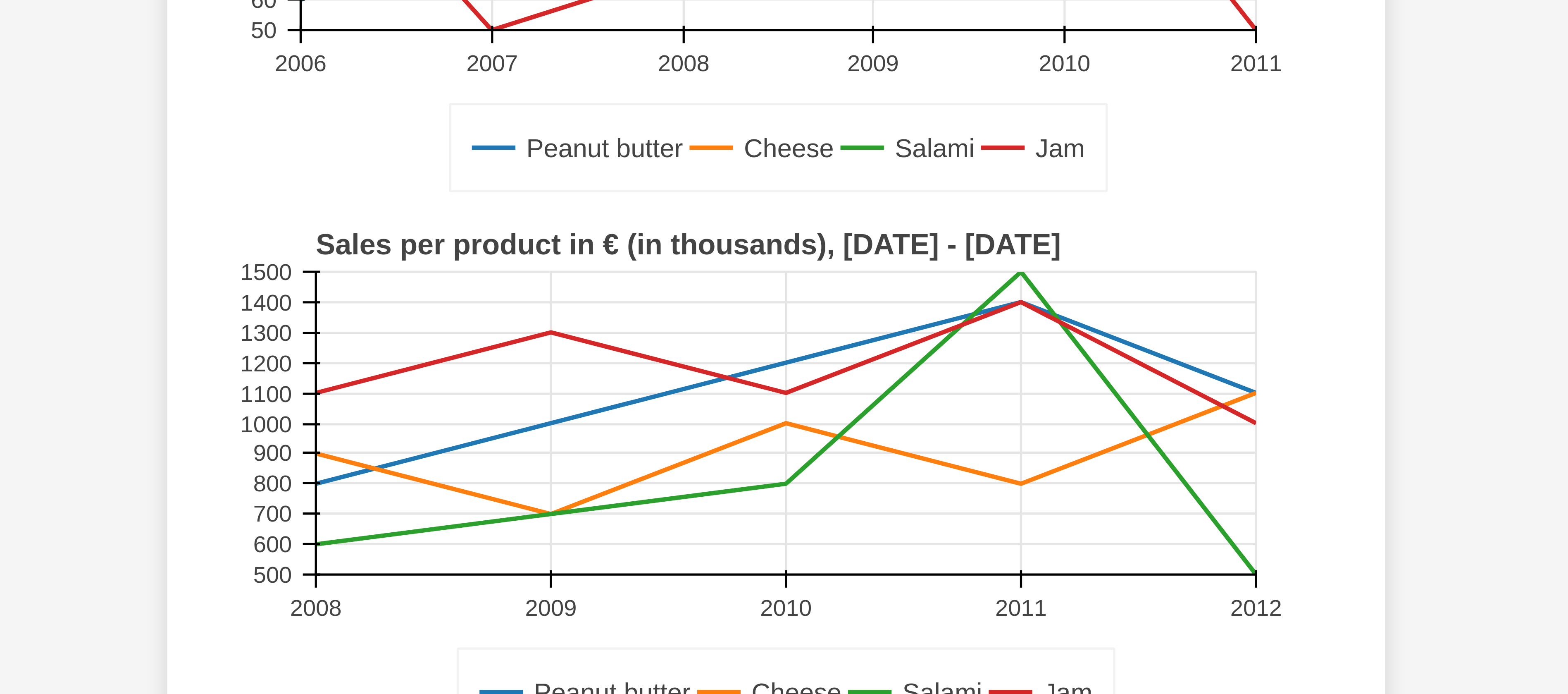
click at [522, 231] on rect at bounding box center [784, 192] width 333 height 166
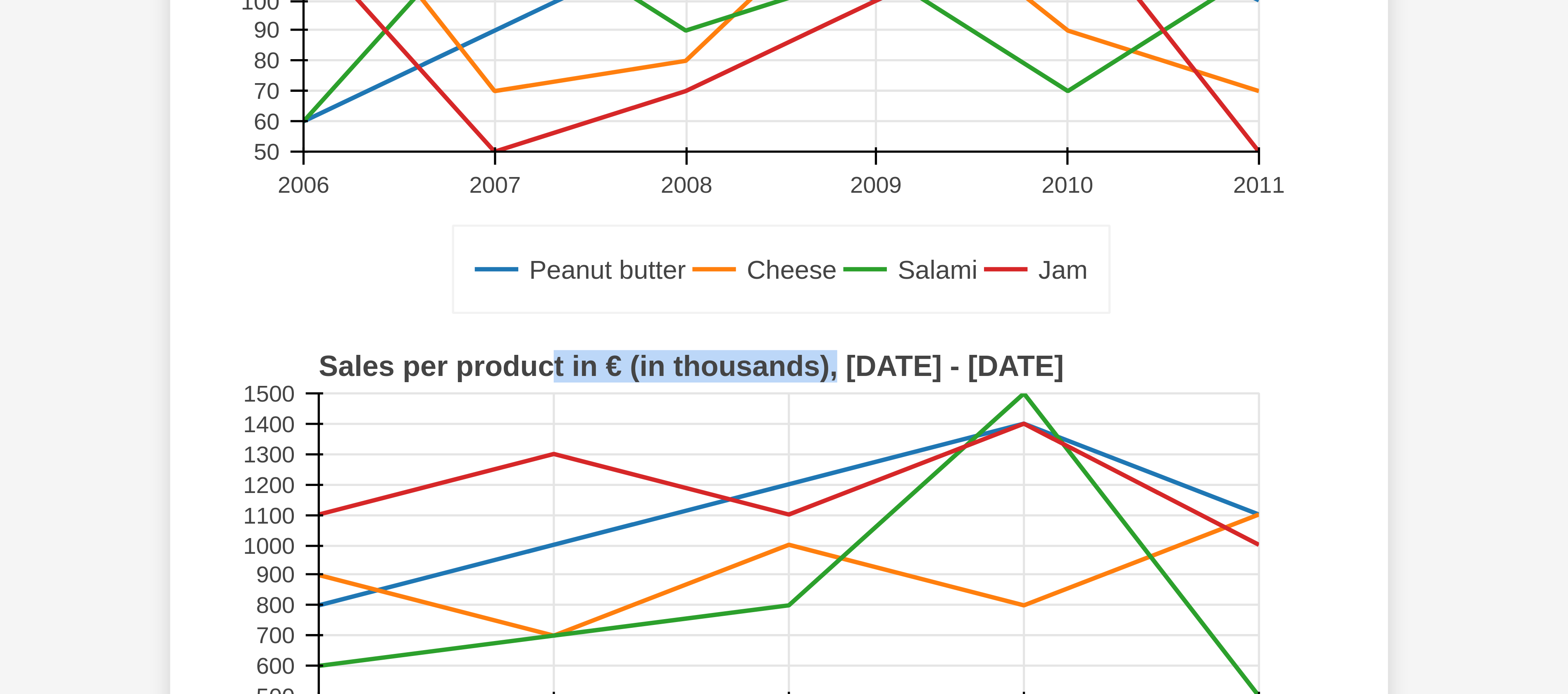
drag, startPoint x: 714, startPoint y: 288, endPoint x: 801, endPoint y: 290, distance: 87.0
click at [522, 231] on g "Peanut butter Cheese Salami Jam Sales per product in € (in thousands), 2008 - 2…" at bounding box center [784, 359] width 333 height 166
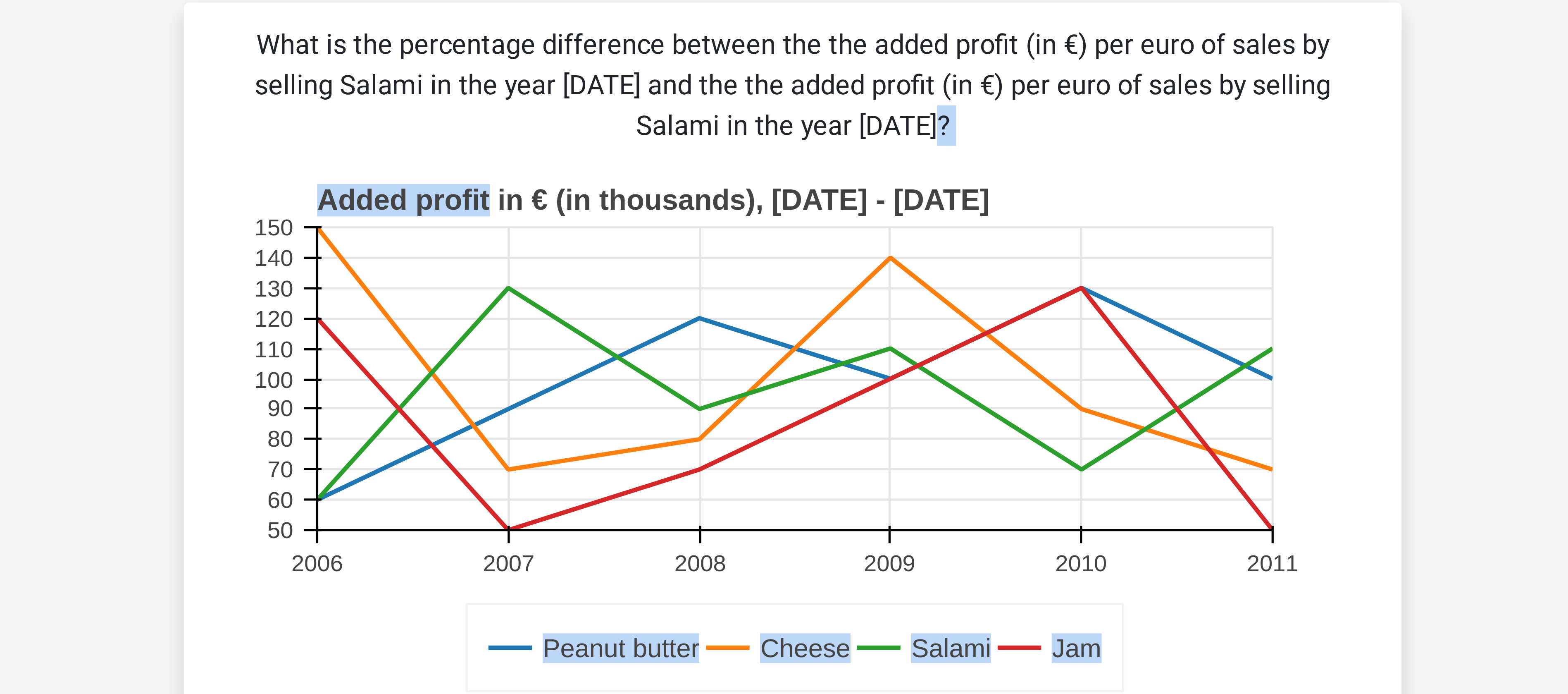
drag, startPoint x: 691, startPoint y: 120, endPoint x: 887, endPoint y: 83, distance: 199.5
click at [522, 83] on div "What is the percentage difference between the the added profit (in €) per euro …" at bounding box center [784, 432] width 366 height 735
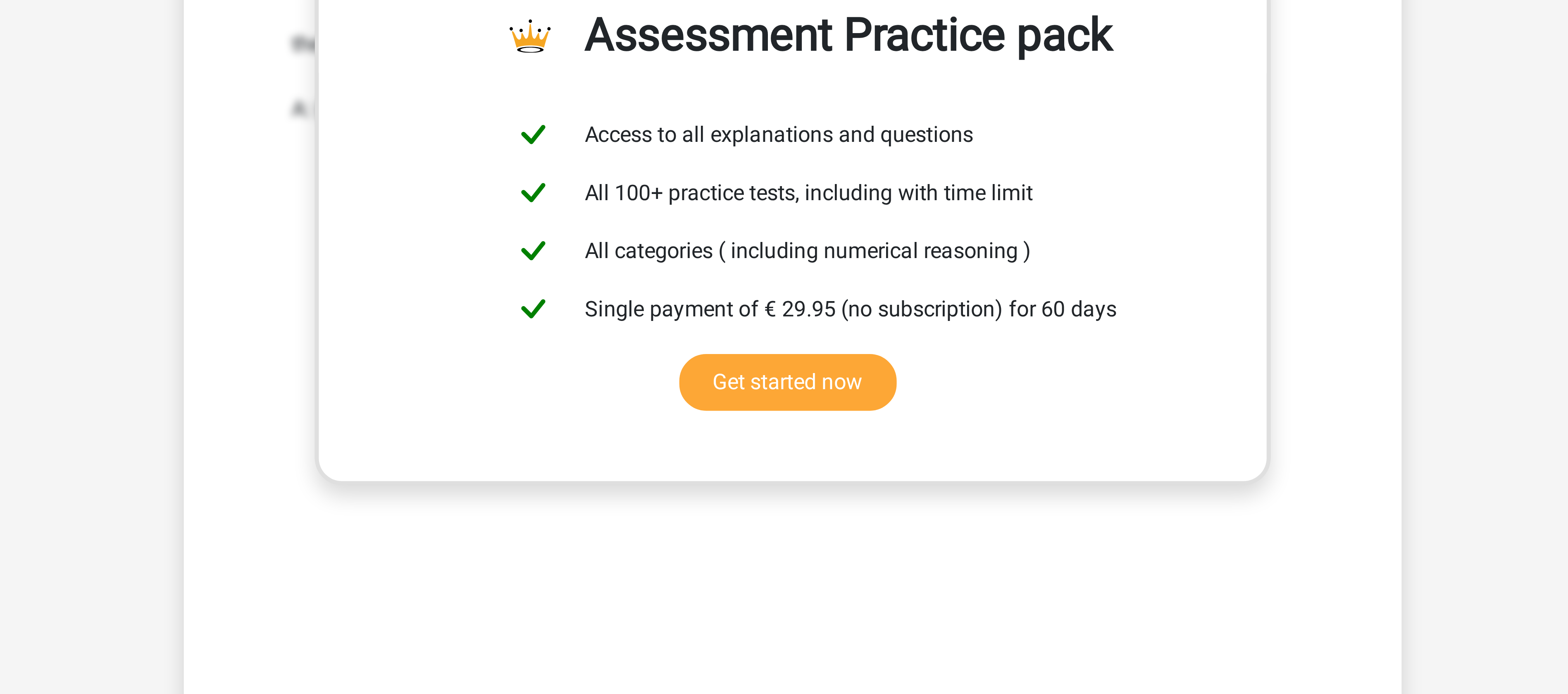
scroll to position [102, 0]
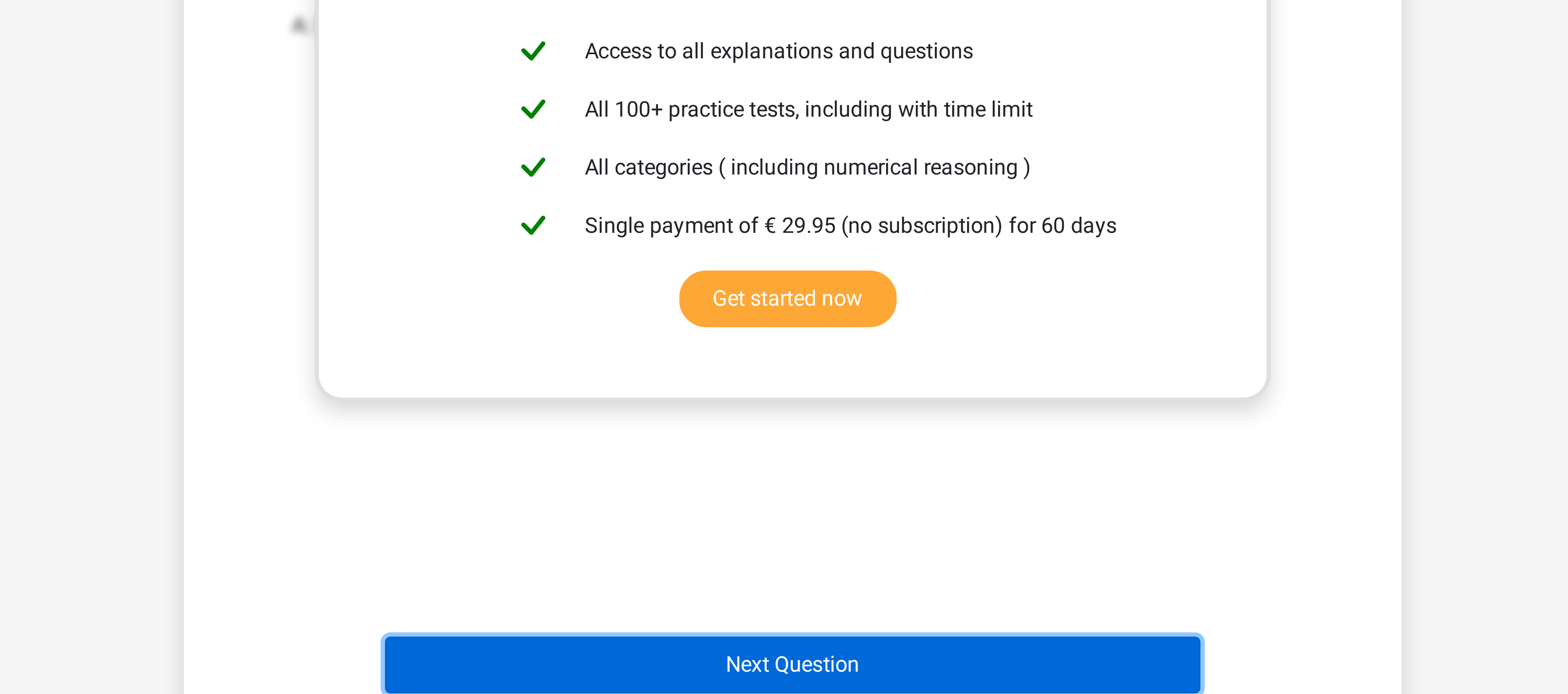
click at [522, 231] on button "Next Question" at bounding box center [784, 685] width 250 height 17
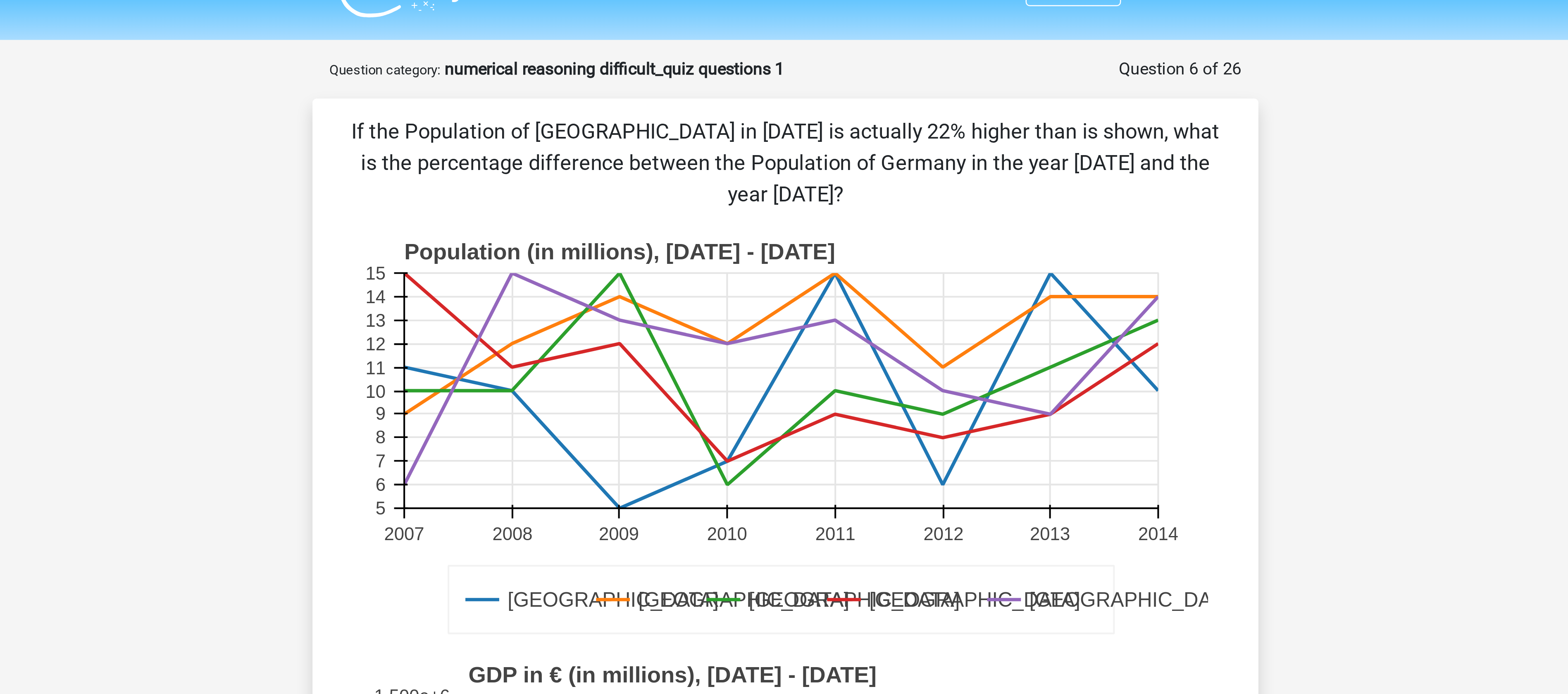
scroll to position [0, 0]
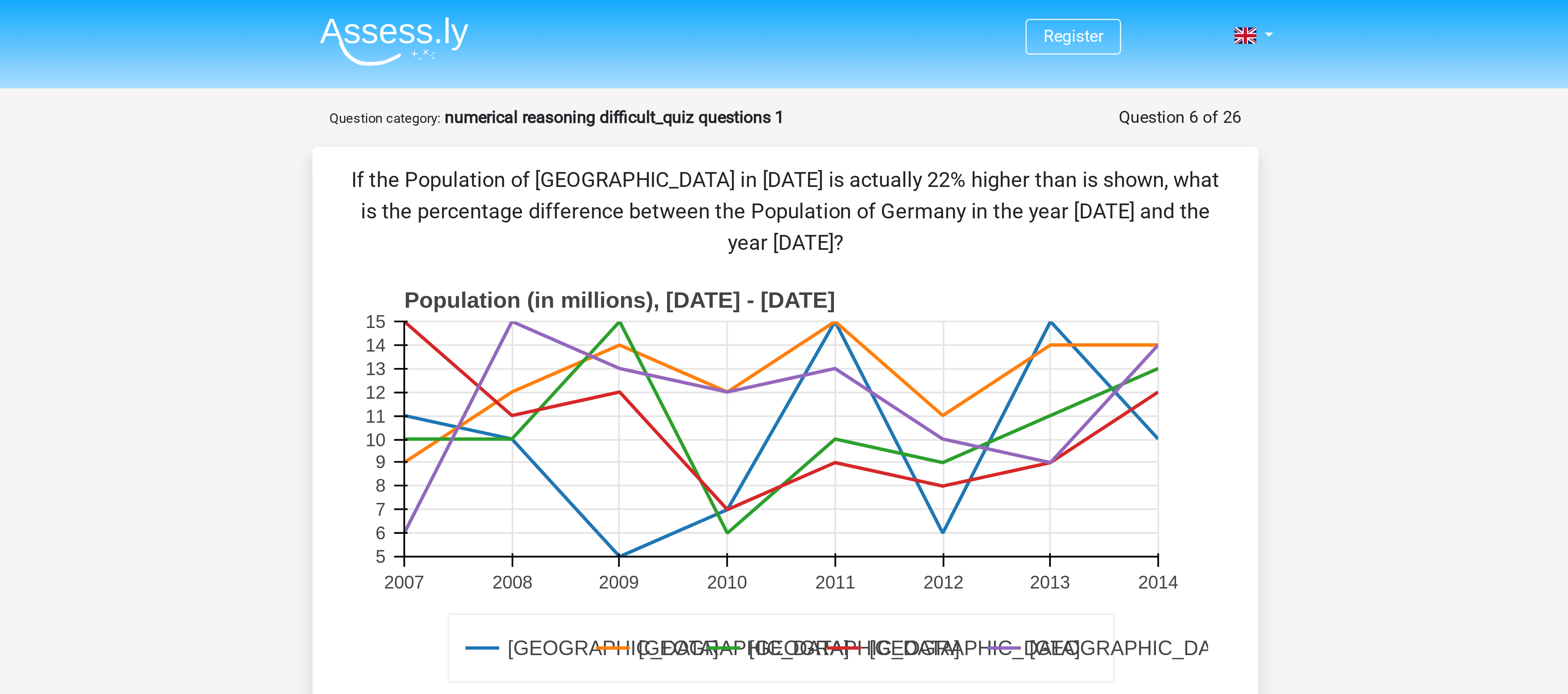
drag, startPoint x: 922, startPoint y: 44, endPoint x: 987, endPoint y: 51, distance: 65.4
click at [522, 51] on div "Register Nederlands English" at bounding box center [784, 389] width 1568 height 778
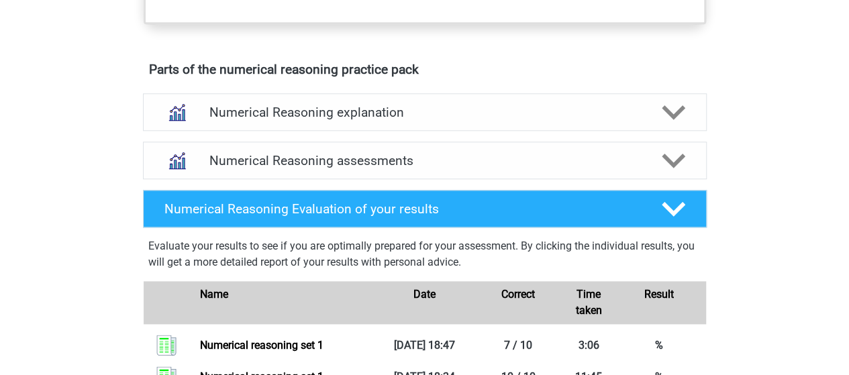
scroll to position [714, 0]
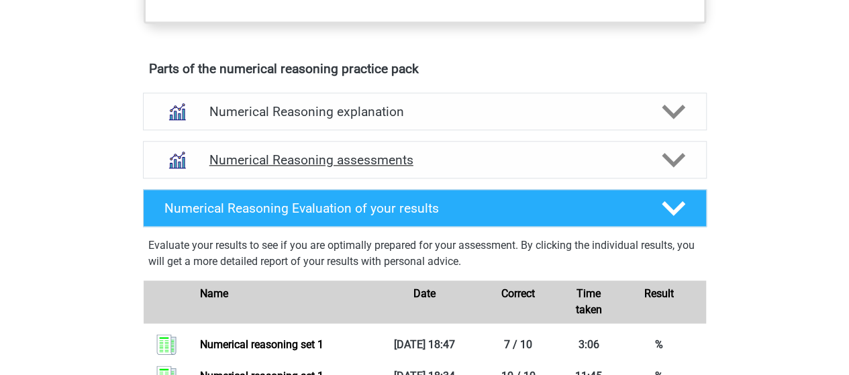
click at [431, 168] on h4 "Numerical Reasoning assessments" at bounding box center [424, 159] width 431 height 15
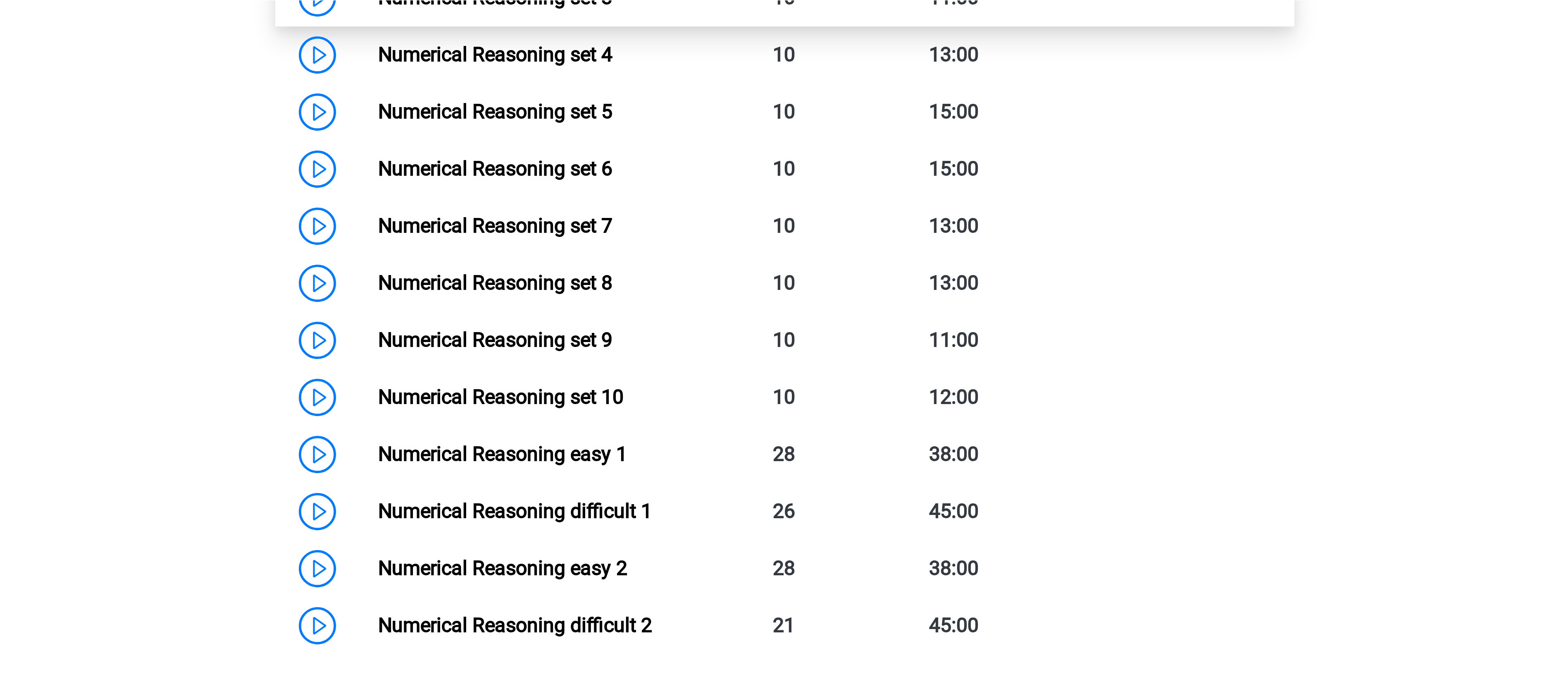
scroll to position [653, 0]
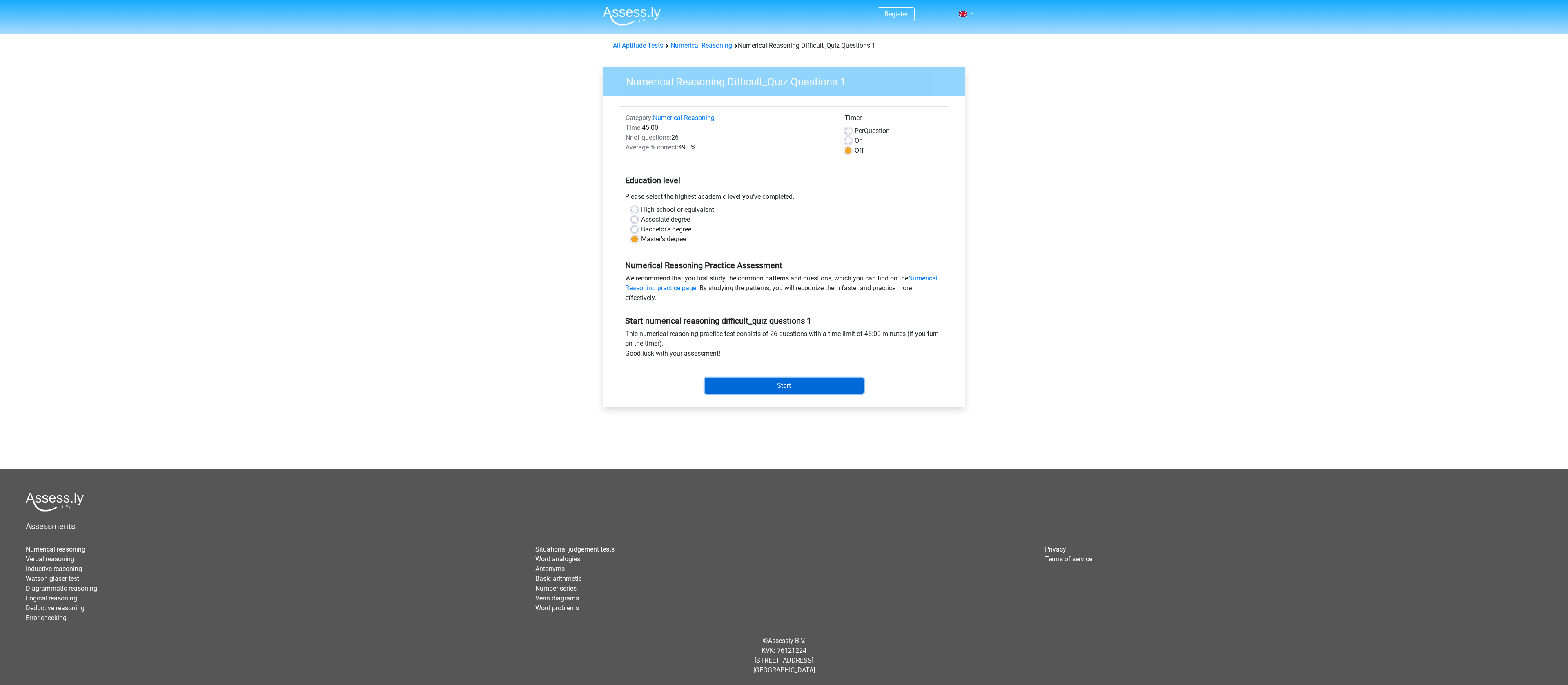
click at [772, 381] on input "Start" at bounding box center [784, 385] width 159 height 15
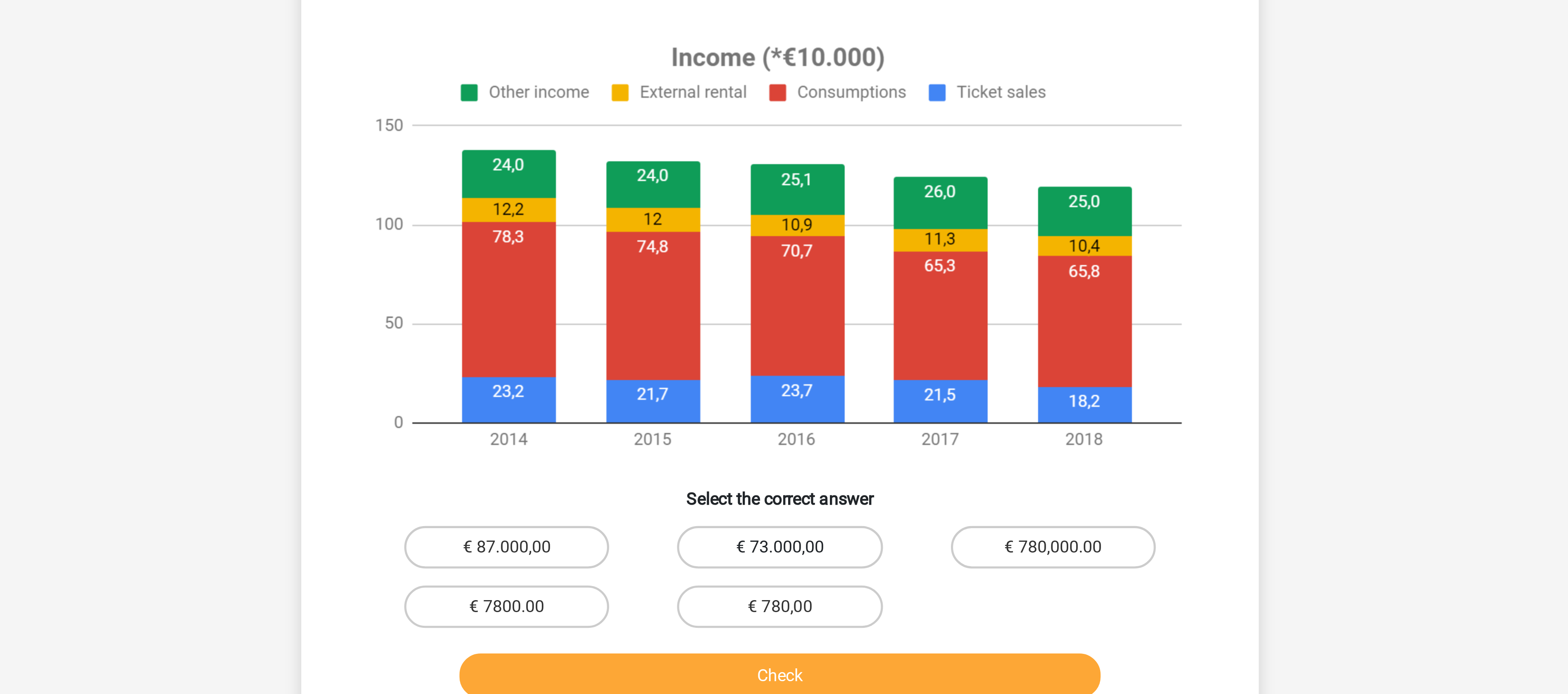
click at [803, 515] on label "€ 73.000,00" at bounding box center [784, 517] width 79 height 17
click at [789, 517] on input "€ 73.000,00" at bounding box center [787, 520] width 6 height 6
radio input "true"
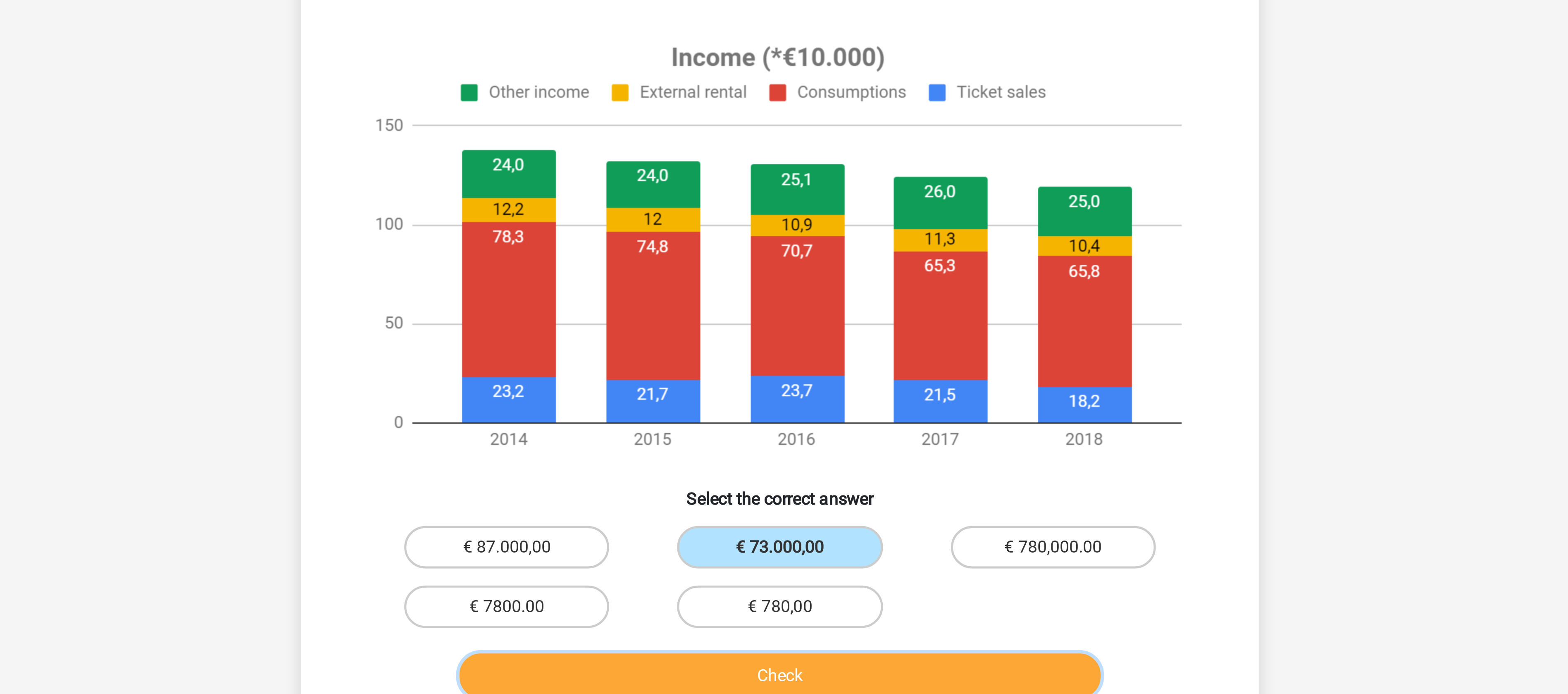
click at [776, 562] on button "Check" at bounding box center [784, 567] width 250 height 17
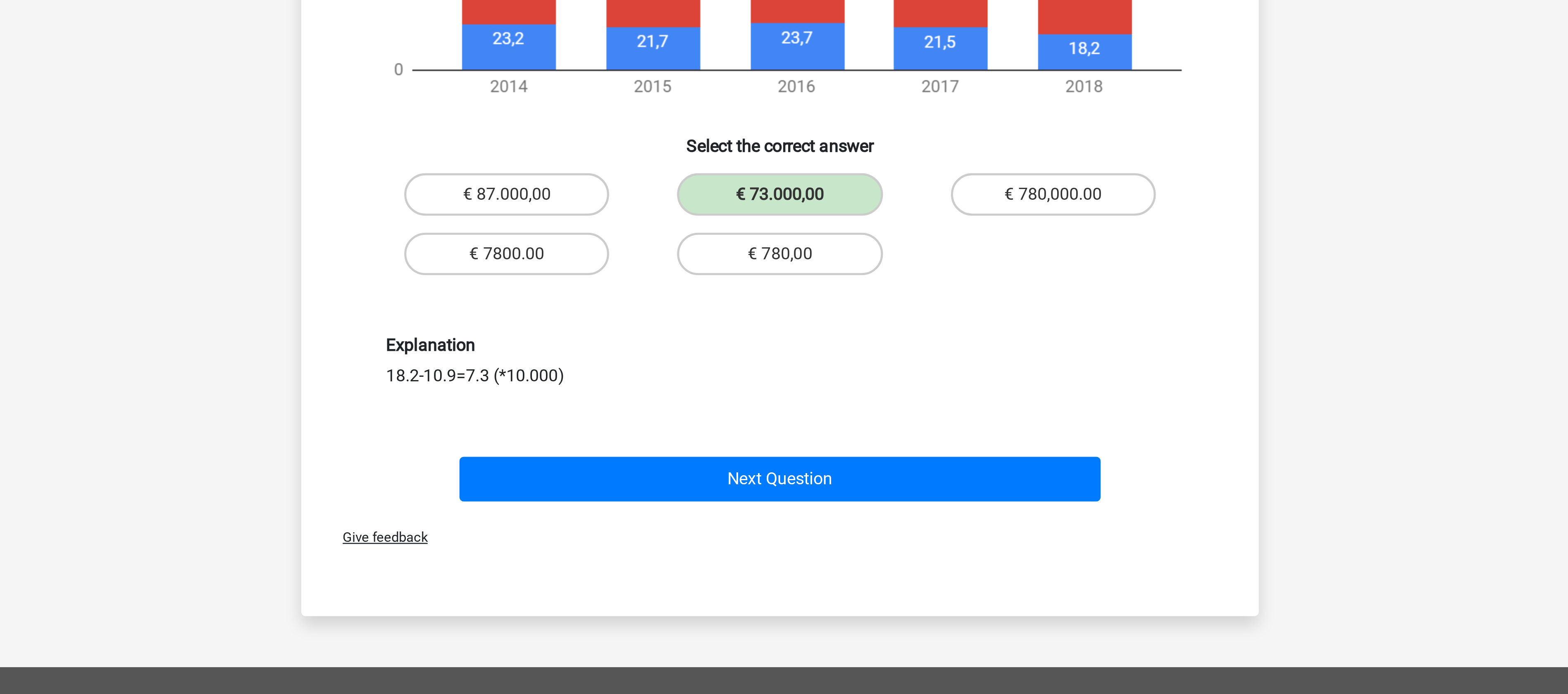
scroll to position [22, 0]
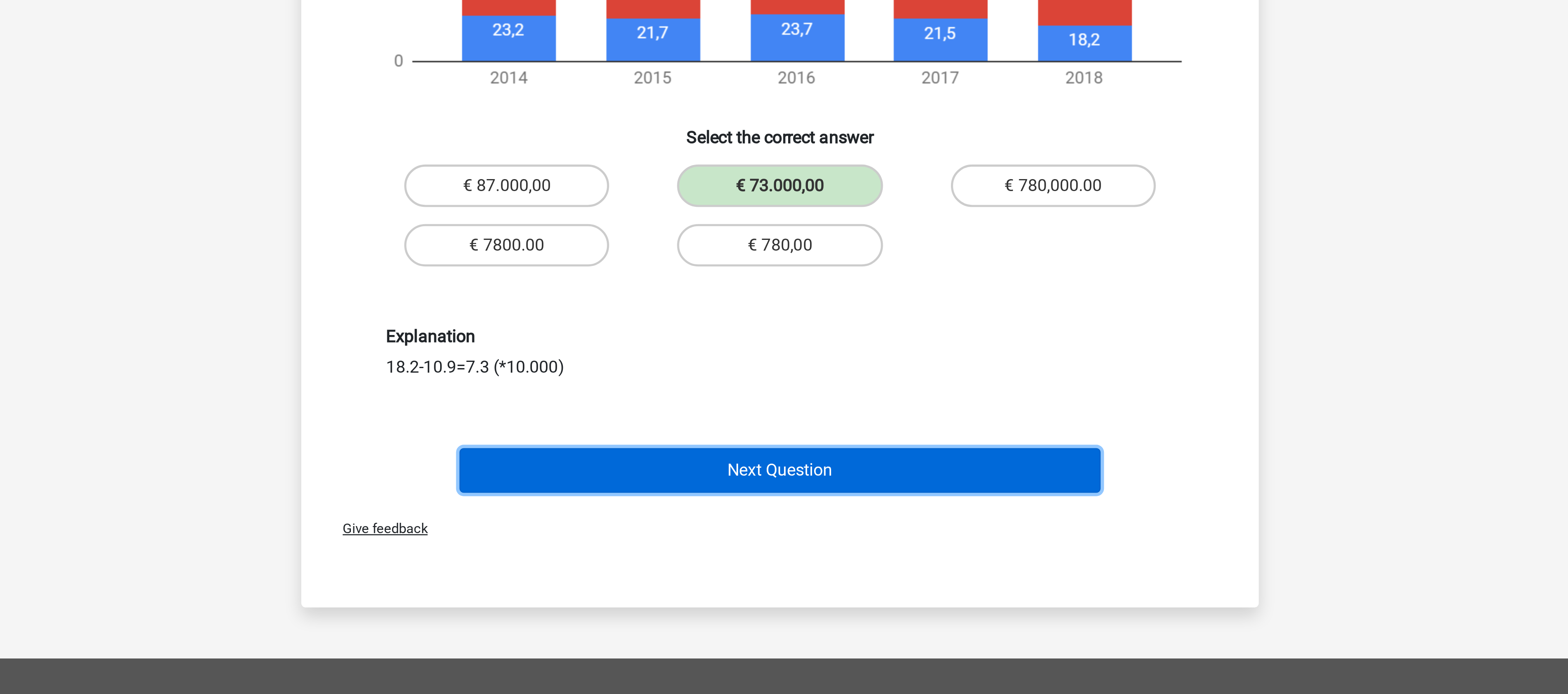
click at [766, 606] on button "Next Question" at bounding box center [784, 606] width 250 height 17
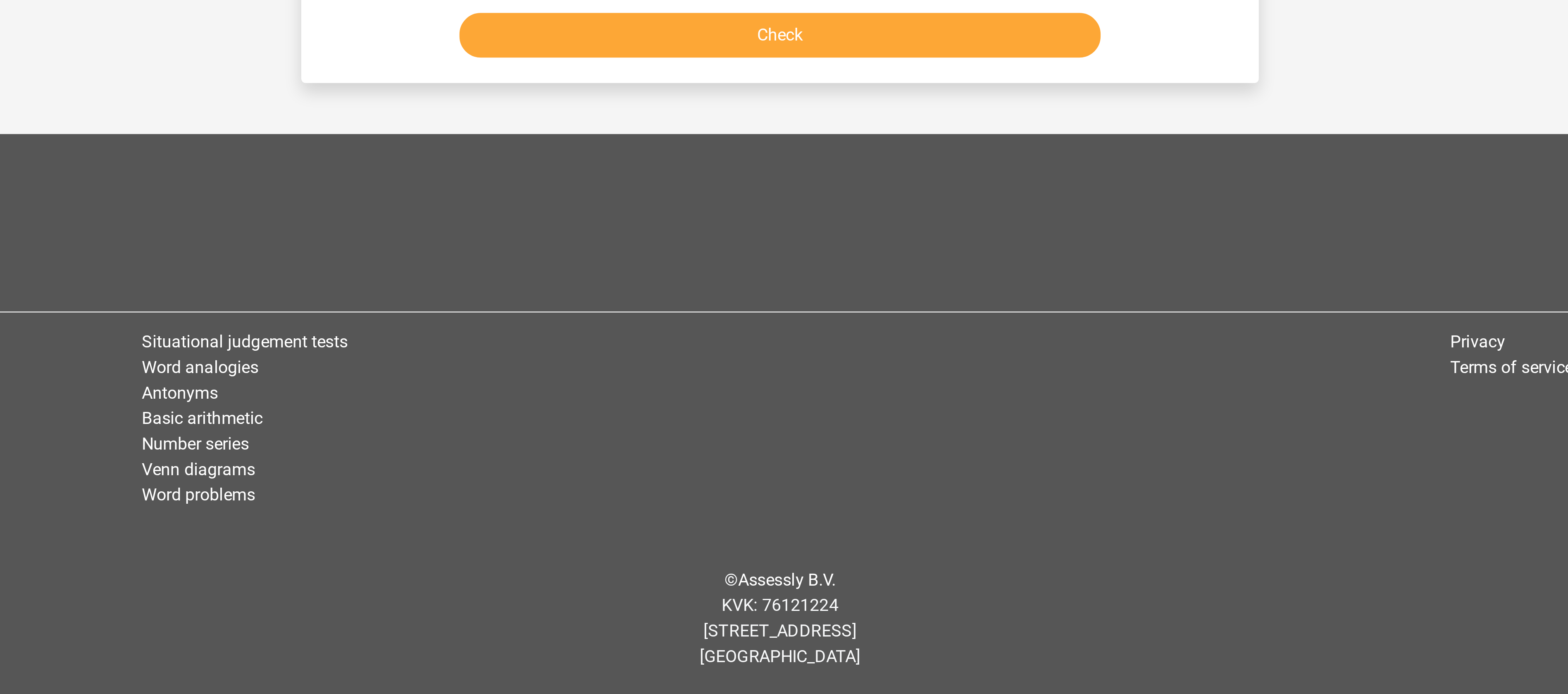
scroll to position [0, 0]
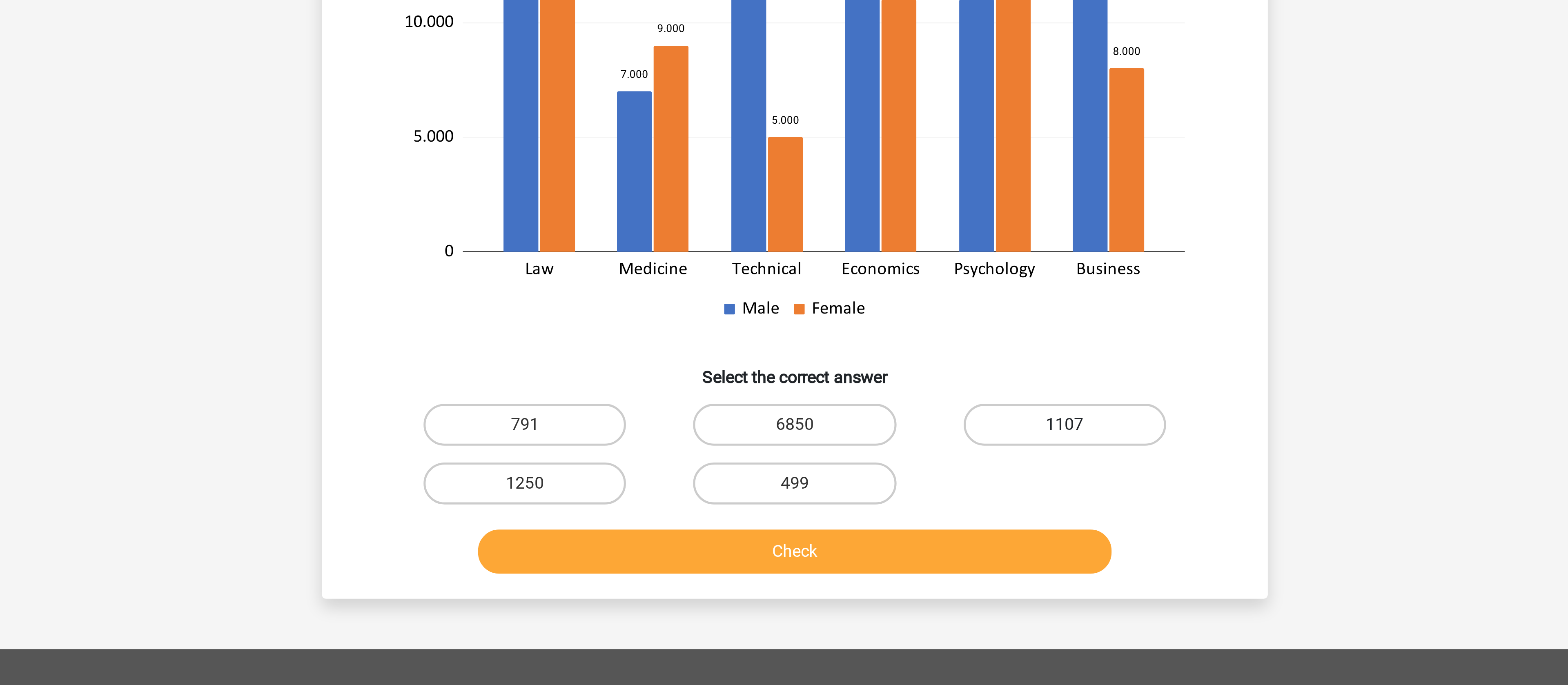
click at [864, 379] on label "1107" at bounding box center [889, 387] width 79 height 16
click at [889, 388] on input "1107" at bounding box center [891, 390] width 5 height 5
radio input "true"
click at [808, 438] on div "In the coming year, the number of medical students will increase by 15% and the…" at bounding box center [783, 256] width 368 height 398
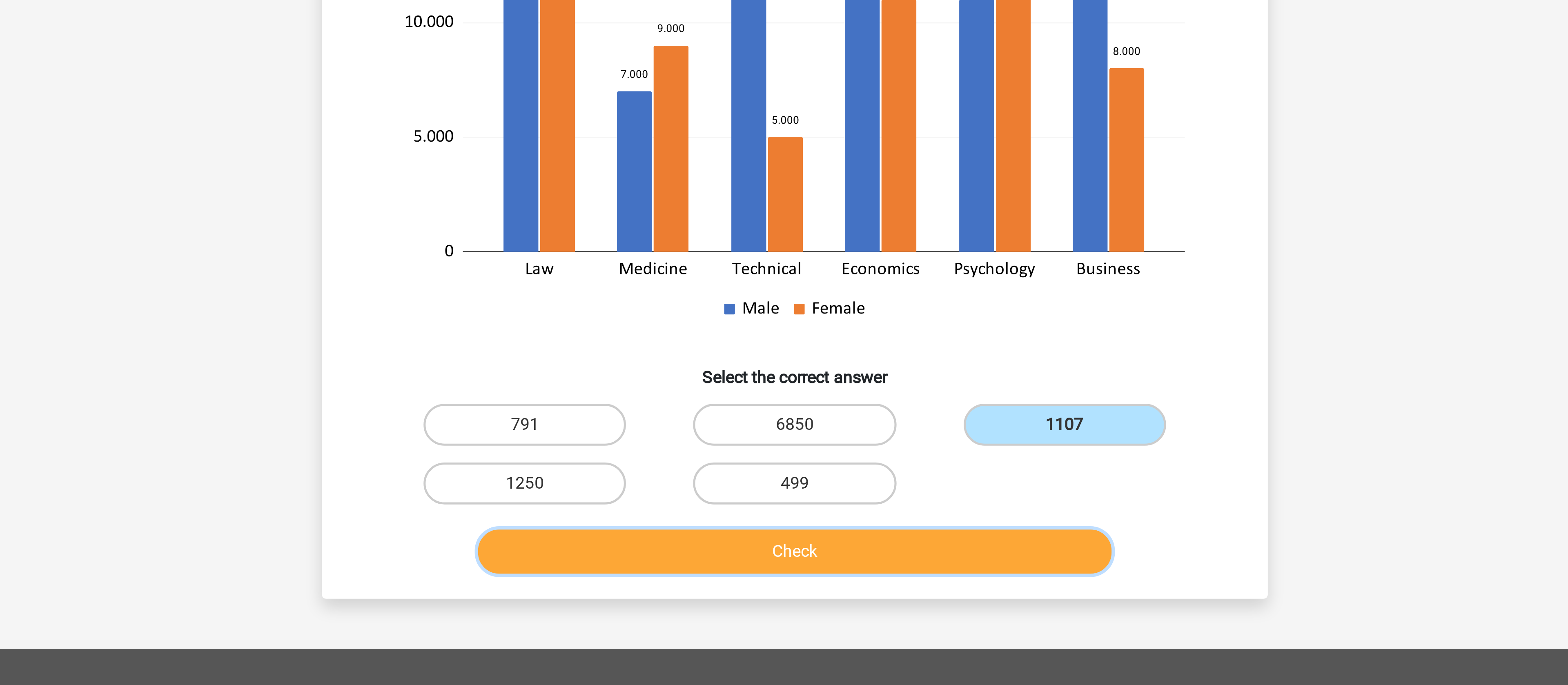
click at [808, 428] on button "Check" at bounding box center [784, 437] width 247 height 17
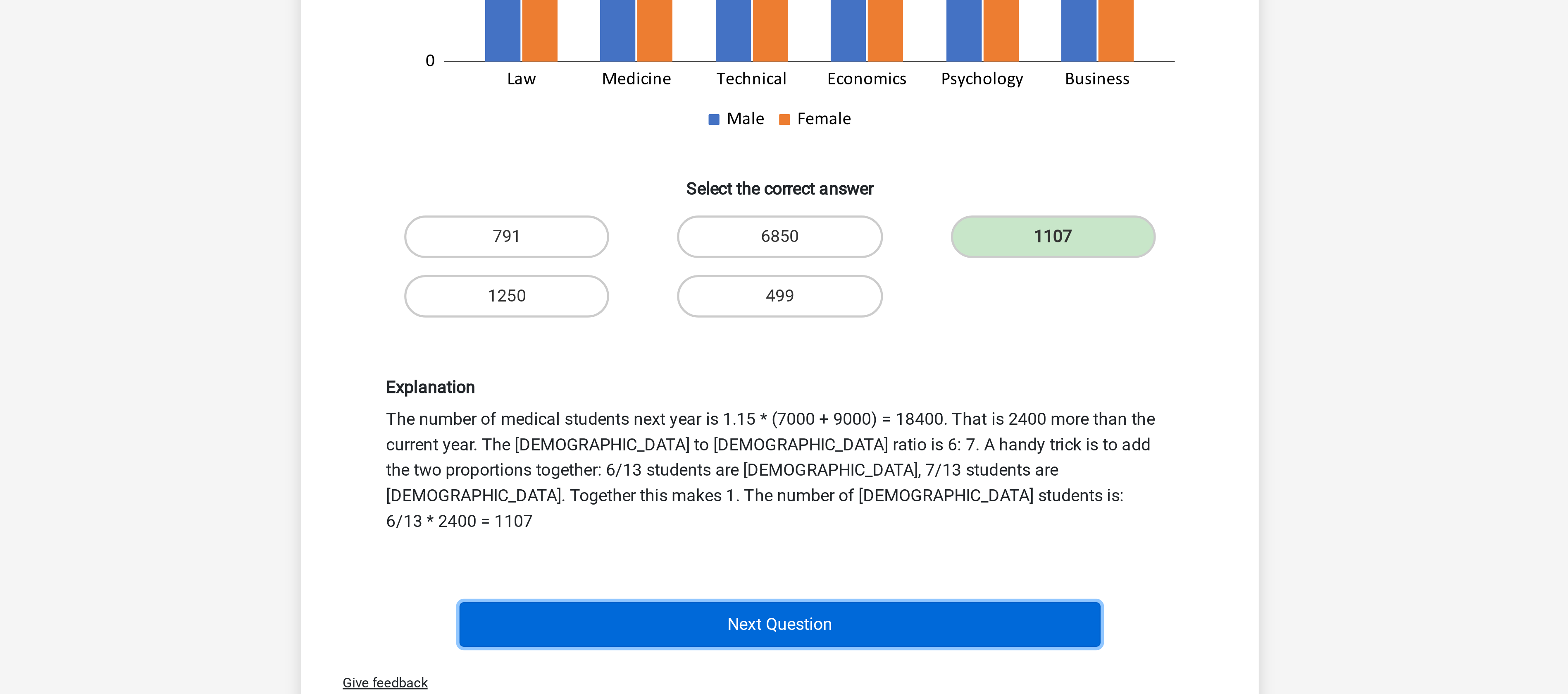
click at [774, 534] on button "Next Question" at bounding box center [784, 543] width 250 height 17
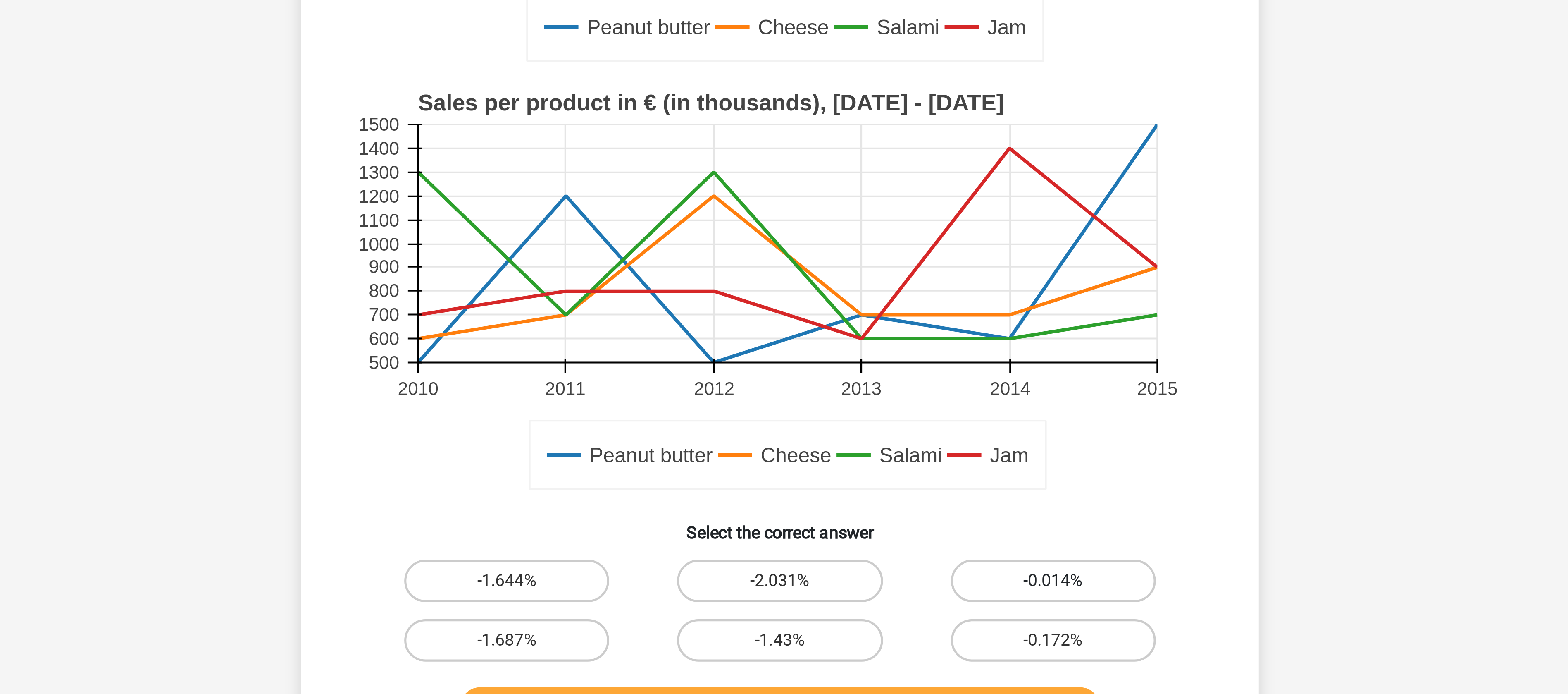
click at [856, 486] on label "-0.014%" at bounding box center [890, 483] width 79 height 17
click at [890, 486] on input "-0.014%" at bounding box center [893, 486] width 6 height 6
radio input "true"
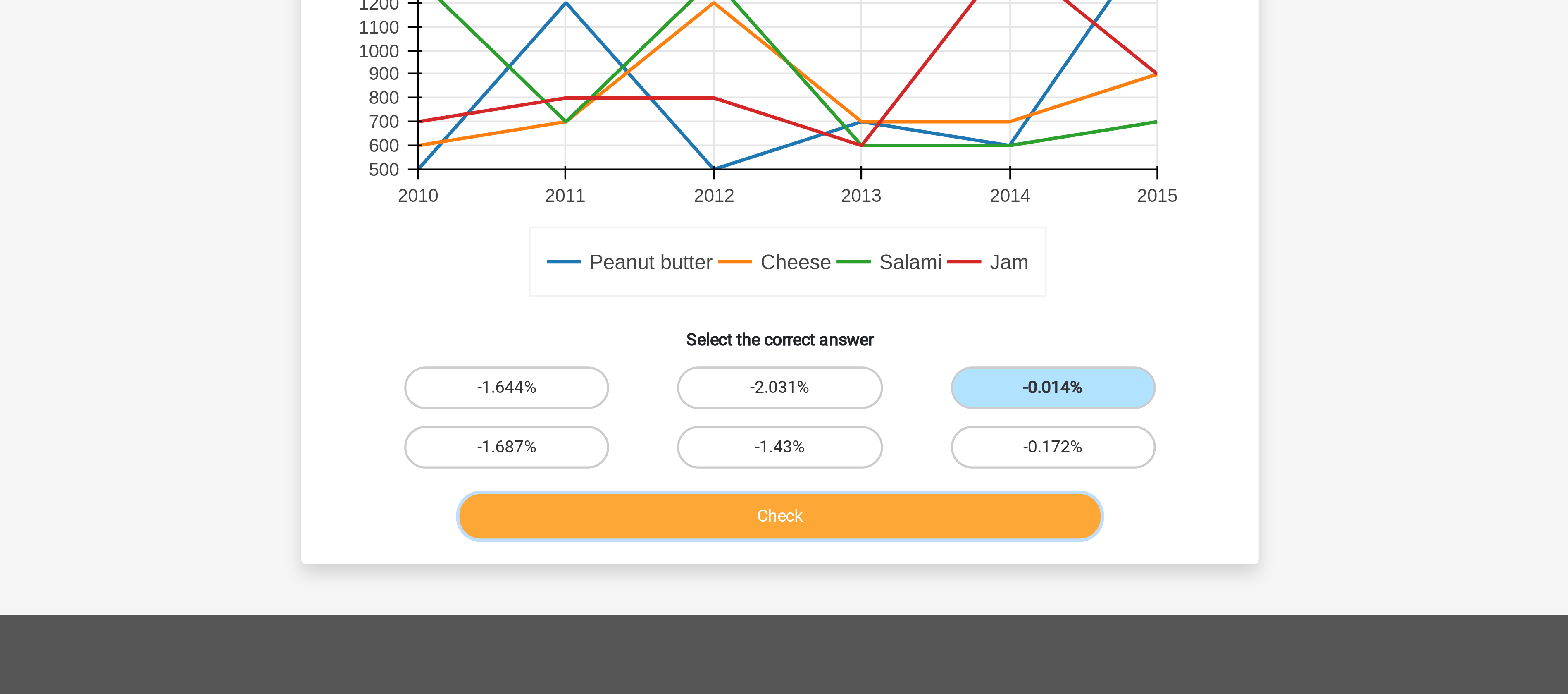
click at [765, 527] on button "Check" at bounding box center [784, 533] width 250 height 17
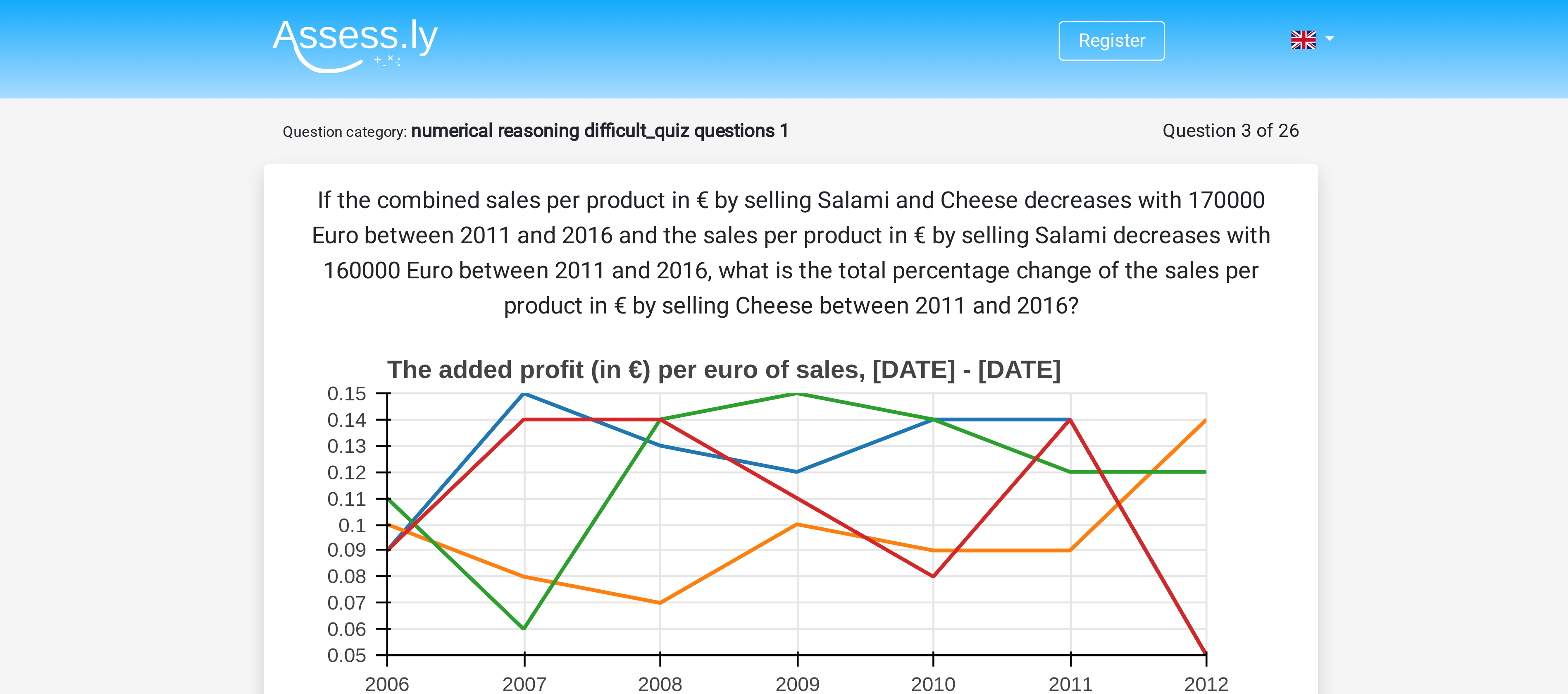
click at [884, 98] on p "If the combined sales per product in € by selling Salami and Cheese decreases w…" at bounding box center [784, 89] width 346 height 49
drag, startPoint x: 911, startPoint y: 99, endPoint x: 940, endPoint y: 98, distance: 29.0
click at [940, 98] on p "If the combined sales per product in € by selling Salami and Cheese decreases w…" at bounding box center [784, 89] width 346 height 49
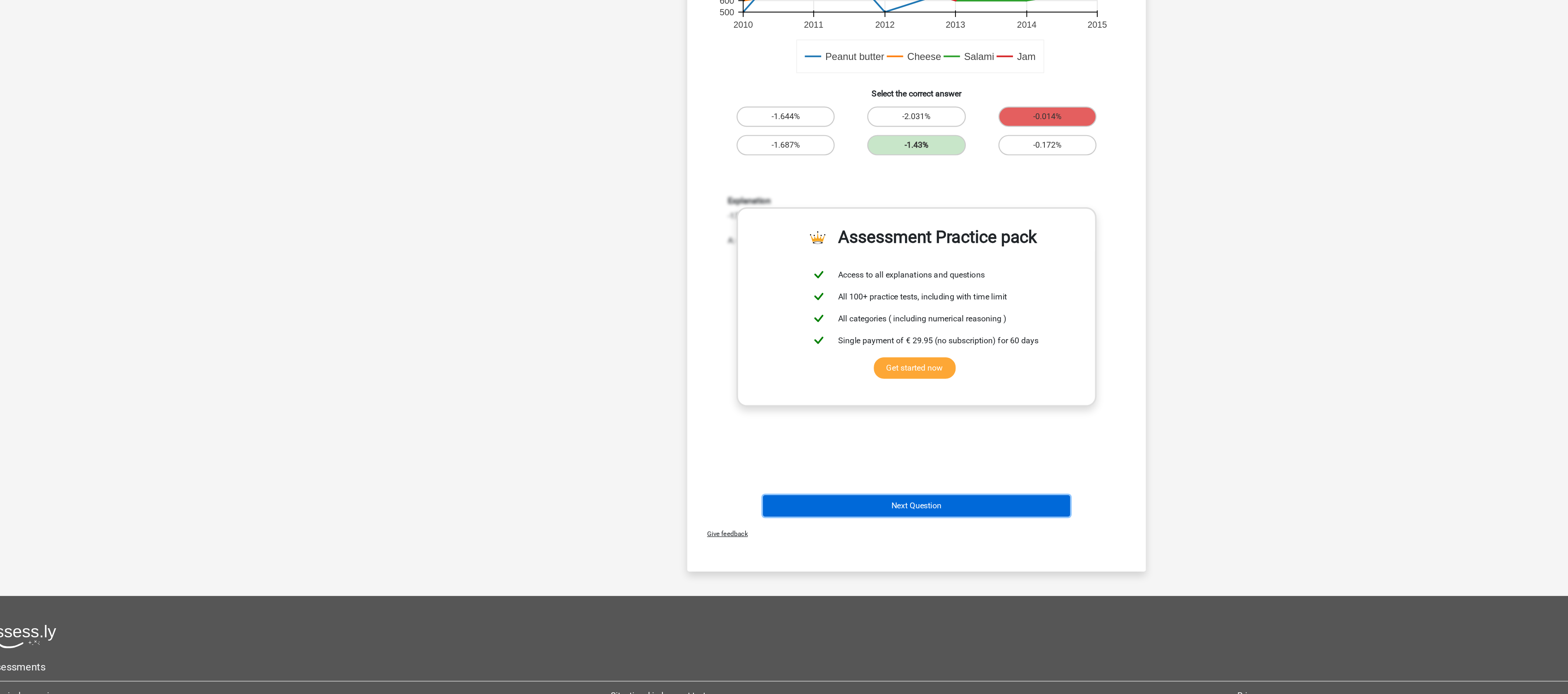
click at [767, 535] on button "Next Question" at bounding box center [784, 541] width 250 height 17
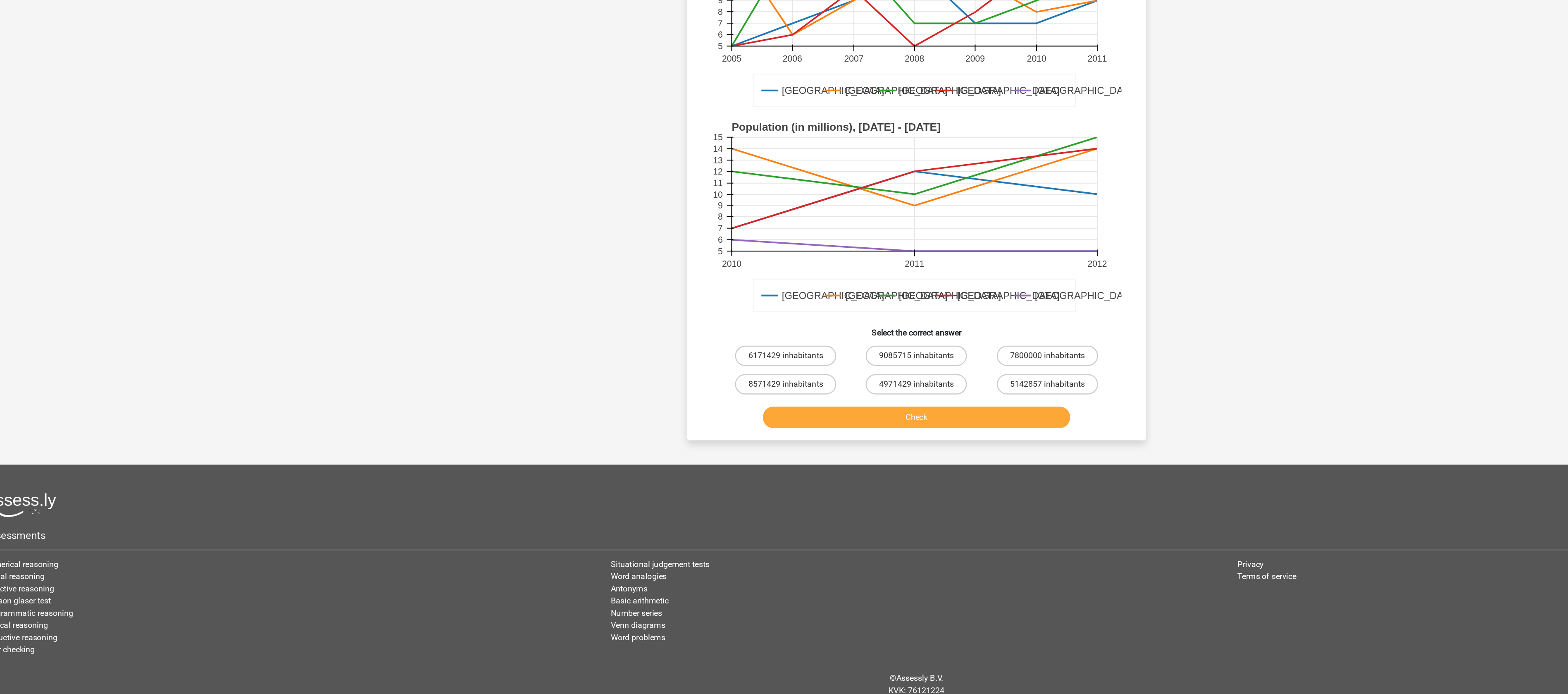
scroll to position [41, 0]
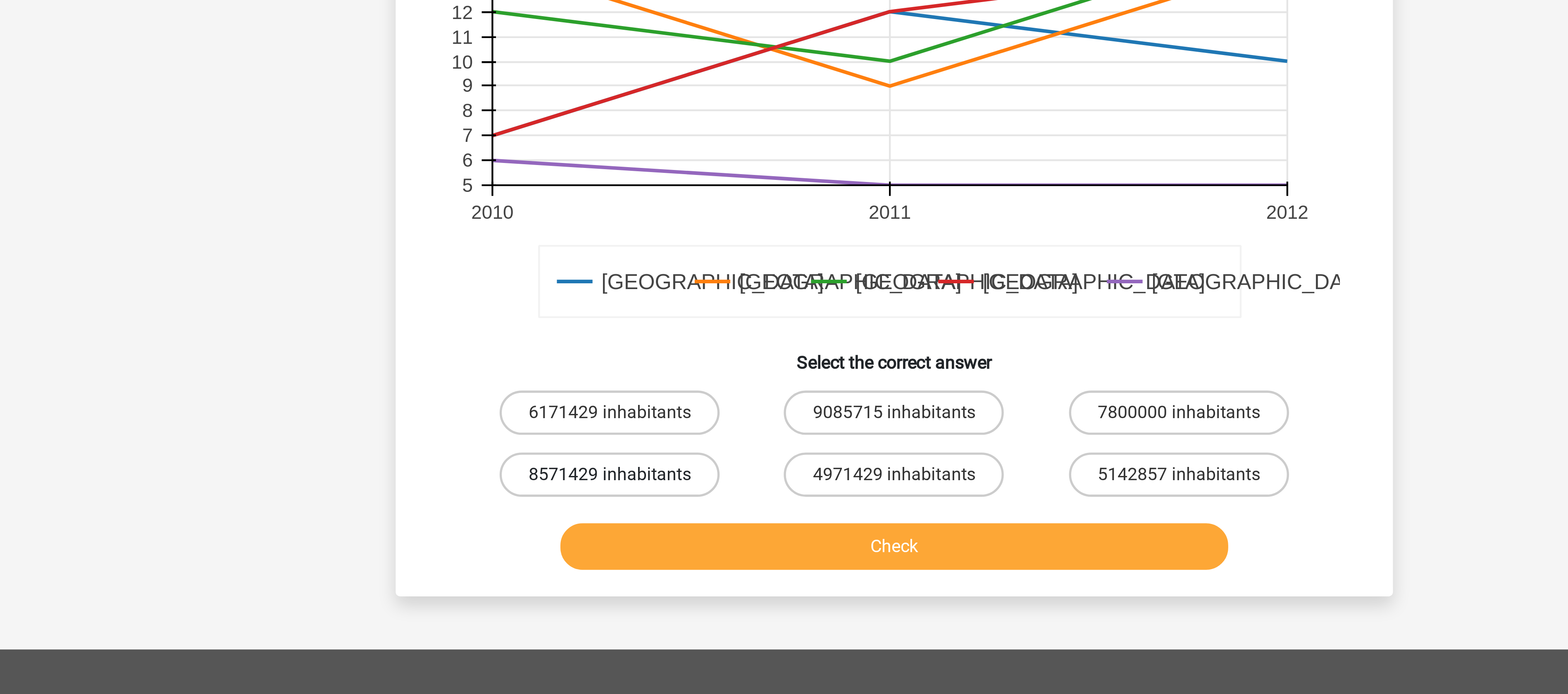
click at [695, 441] on label "8571429 inhabitants" at bounding box center [677, 440] width 82 height 17
click at [683, 441] on input "8571429 inhabitants" at bounding box center [680, 443] width 6 height 6
radio input "true"
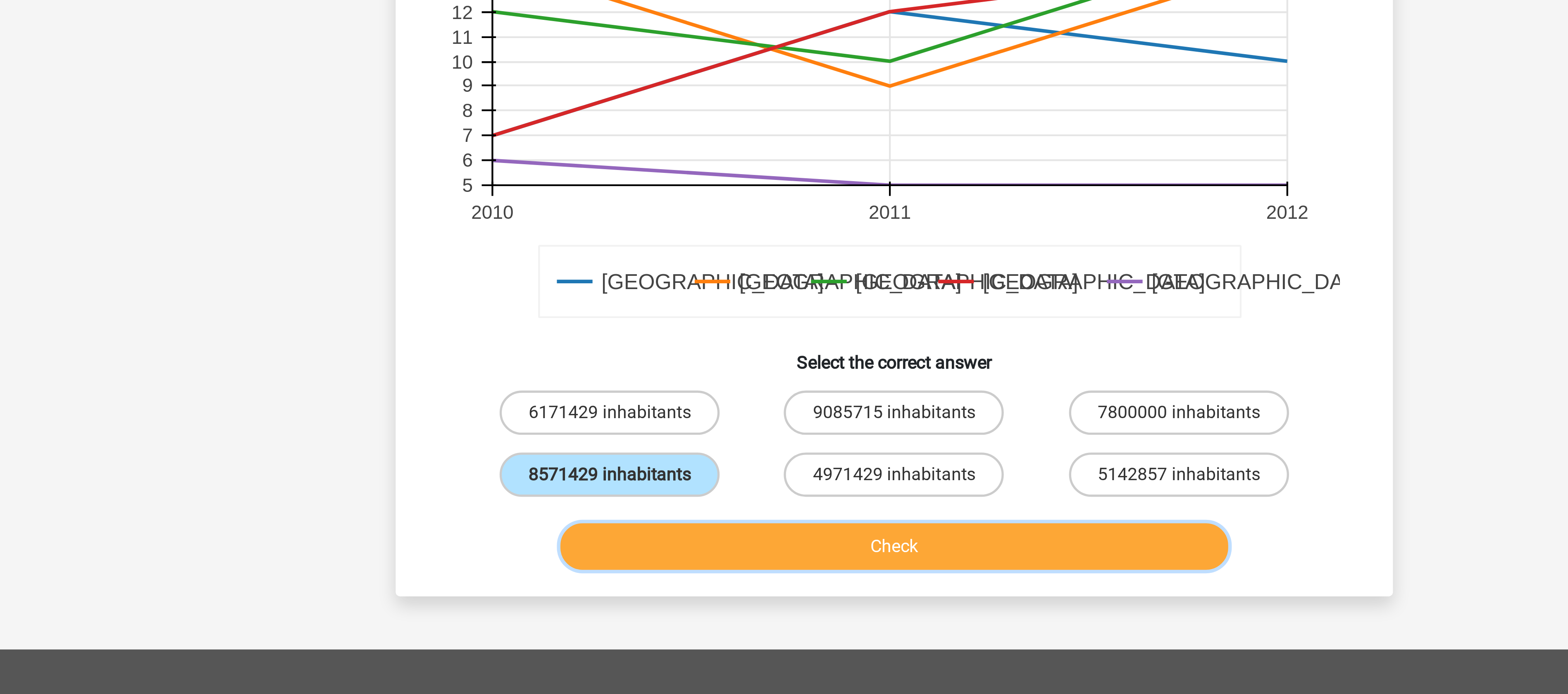
click at [737, 467] on button "Check" at bounding box center [784, 467] width 250 height 17
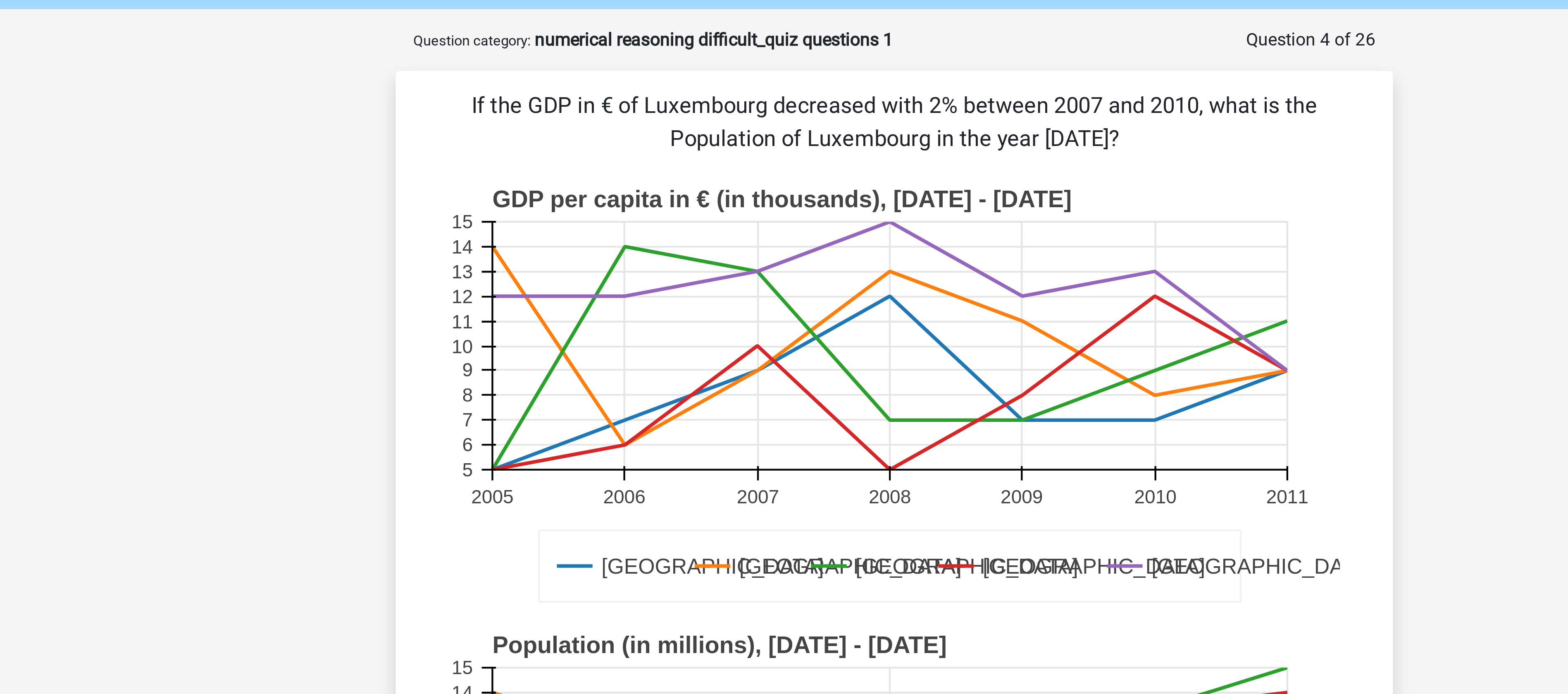
scroll to position [28, 0]
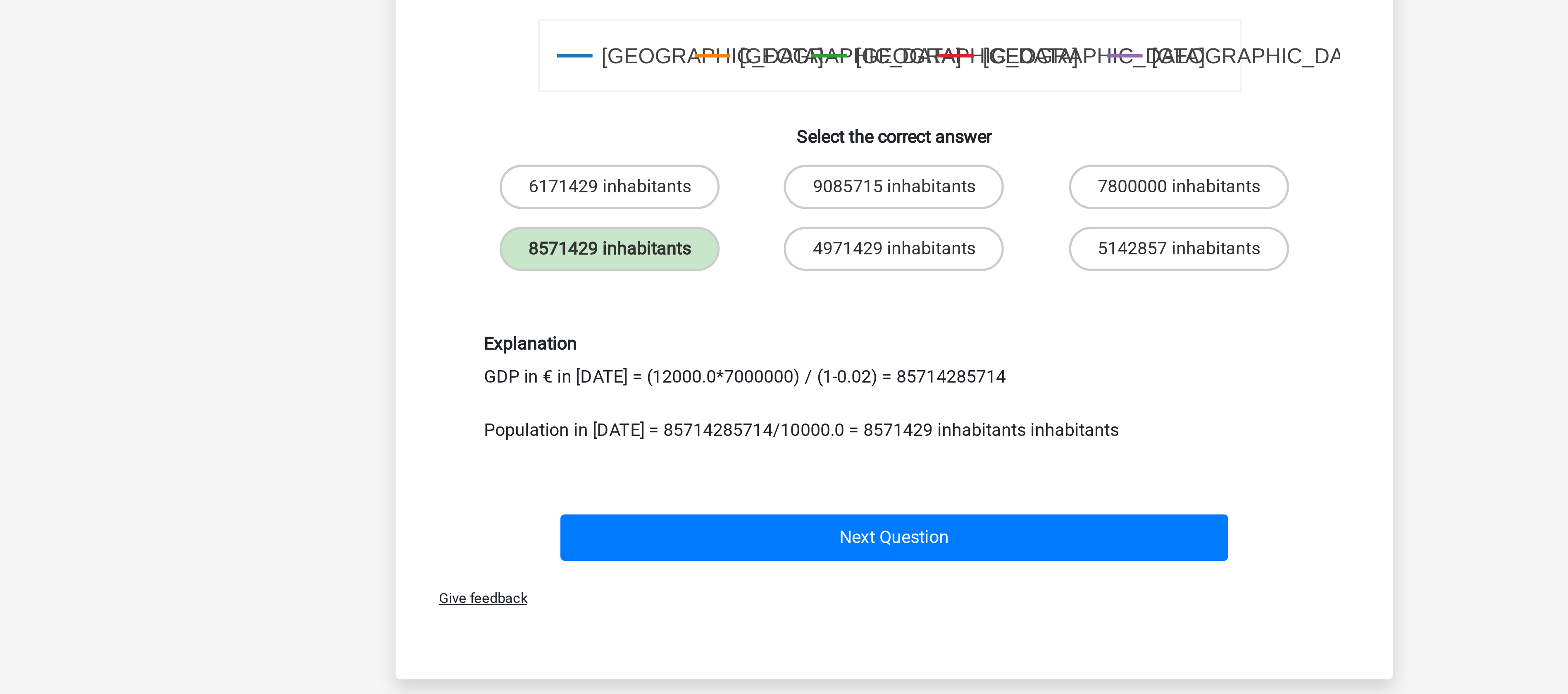
drag, startPoint x: 754, startPoint y: 493, endPoint x: 803, endPoint y: 503, distance: 50.0
click at [803, 503] on div "Explanation GDP in € in [DATE] = (12000.0*7000000) / (1-0.02) = 85714285714 Pop…" at bounding box center [784, 505] width 319 height 41
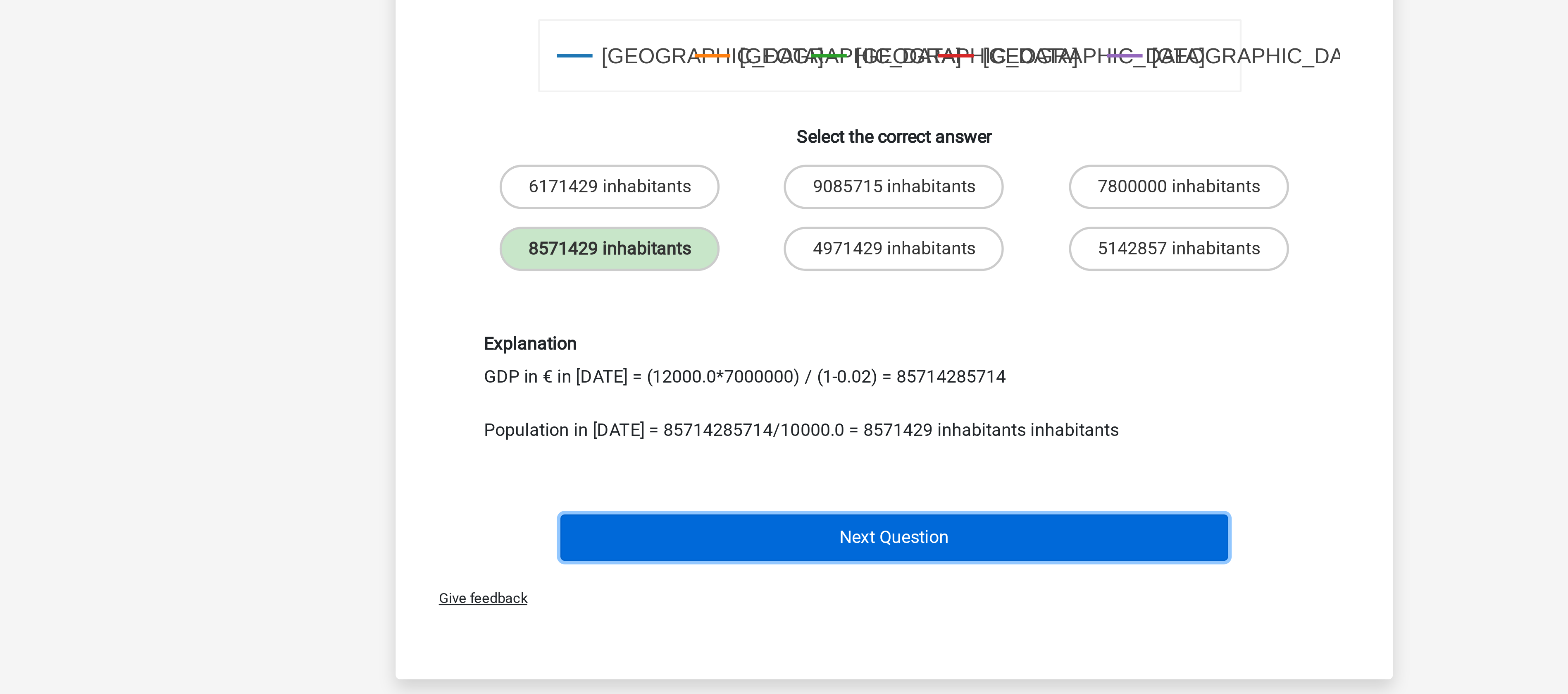
click at [779, 565] on button "Next Question" at bounding box center [784, 561] width 250 height 17
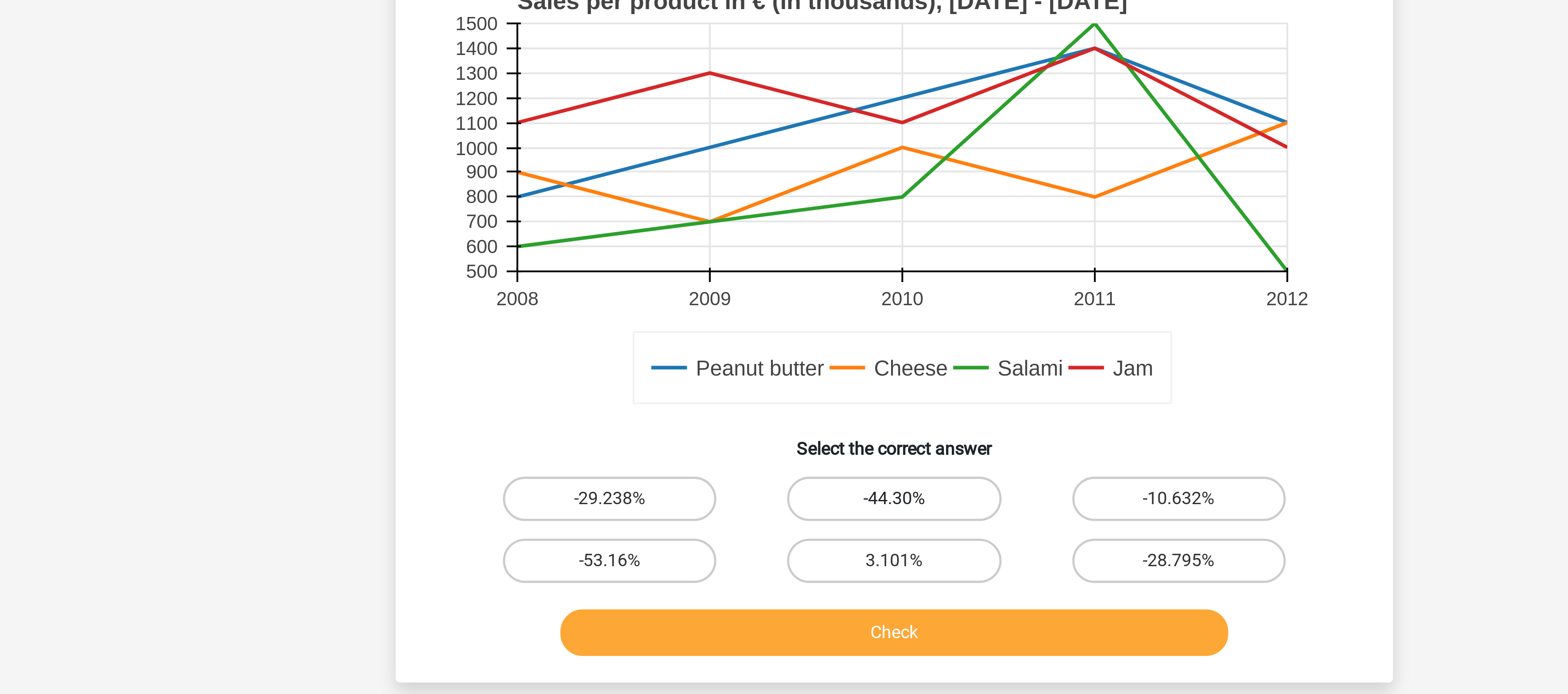
click at [792, 443] on label "-44.30%" at bounding box center [784, 443] width 79 height 17
click at [789, 443] on input "-44.30%" at bounding box center [787, 445] width 6 height 6
radio input "true"
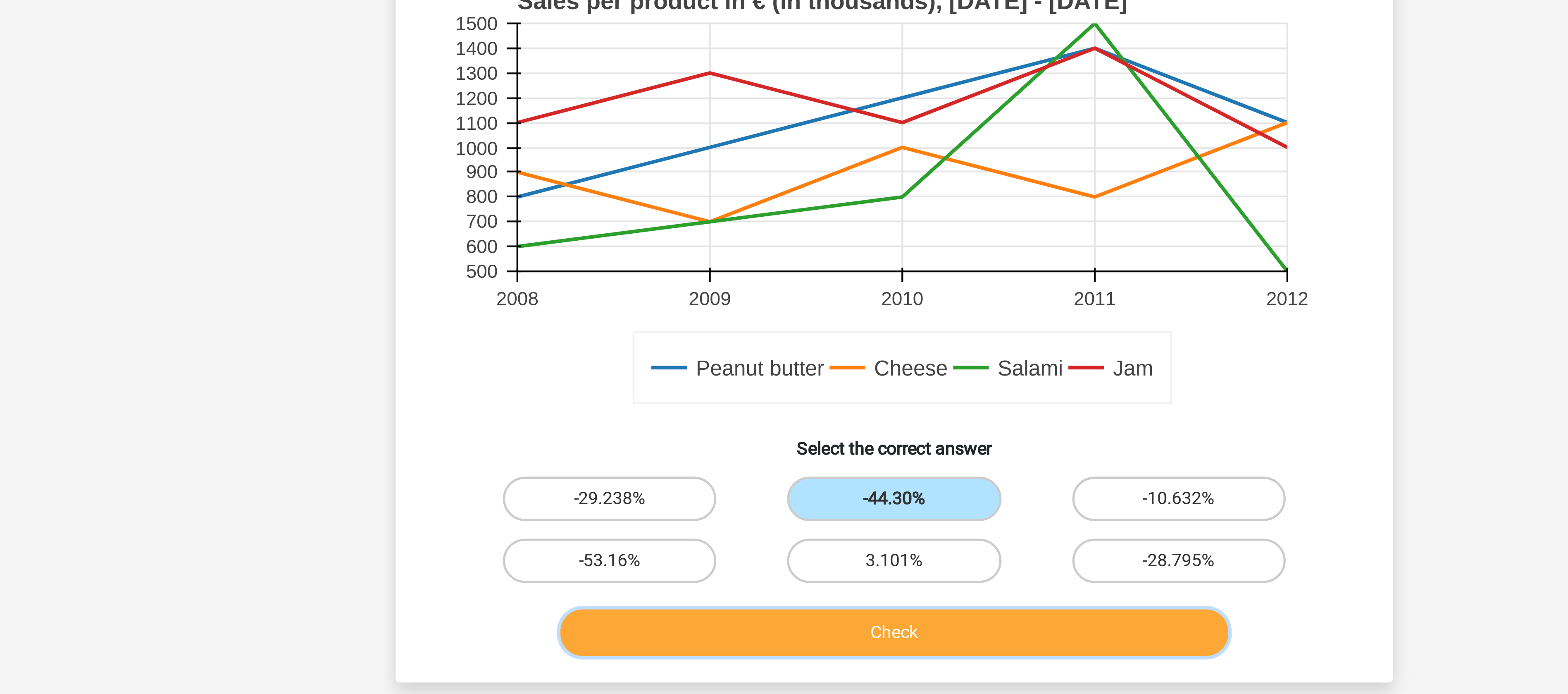
click at [764, 495] on button "Check" at bounding box center [784, 493] width 250 height 17
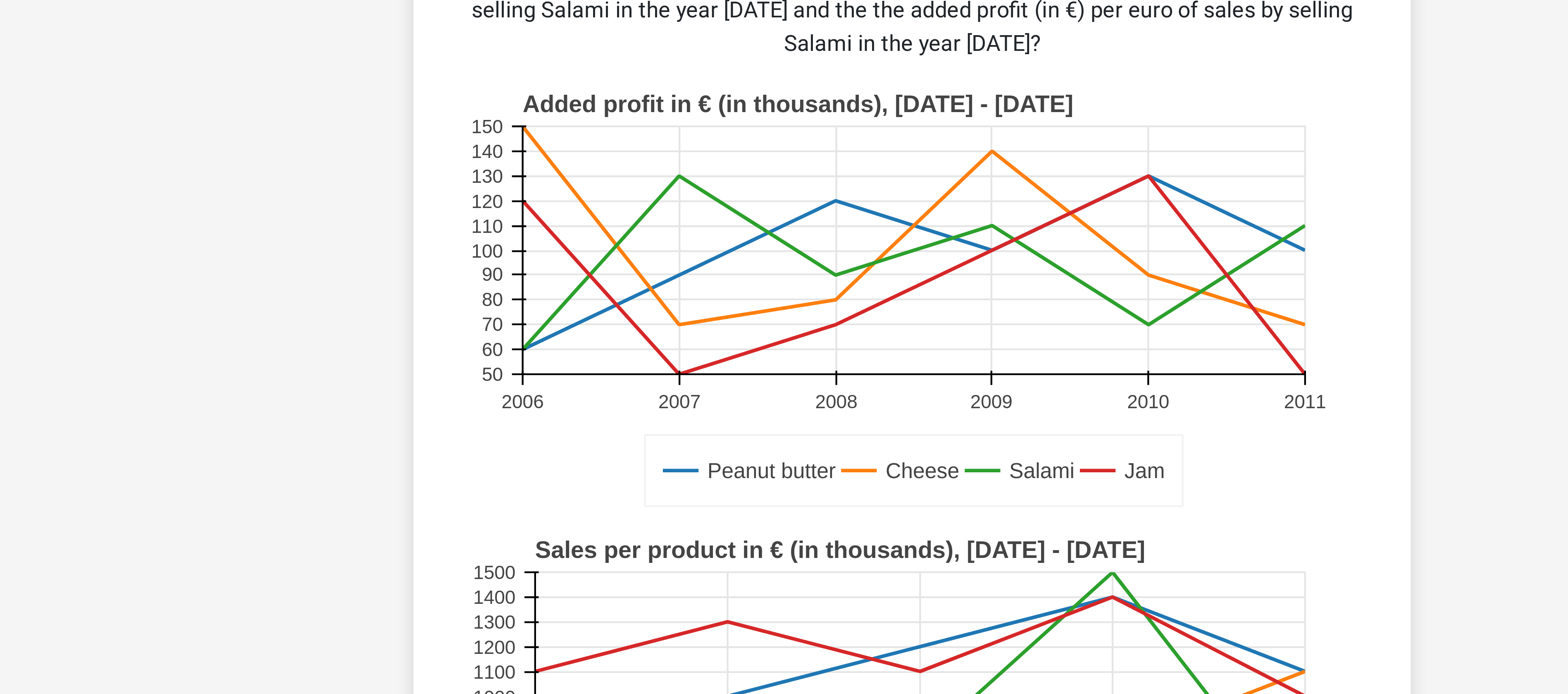
scroll to position [0, 0]
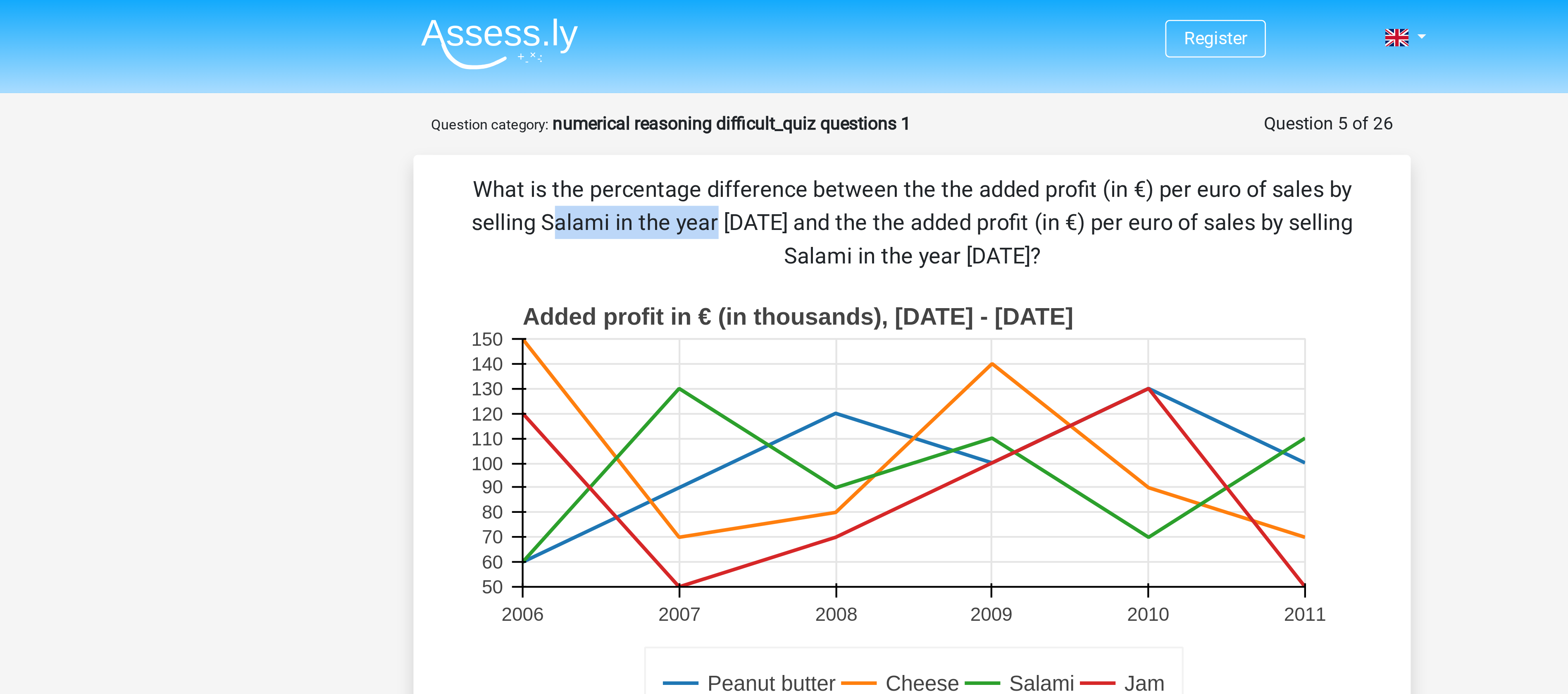
drag, startPoint x: 826, startPoint y: 71, endPoint x: 880, endPoint y: 76, distance: 54.2
click at [880, 76] on p "What is the percentage difference between the the added profit (in €) per euro …" at bounding box center [784, 83] width 346 height 37
drag, startPoint x: 886, startPoint y: 68, endPoint x: 951, endPoint y: 70, distance: 65.0
click at [951, 70] on p "What is the percentage difference between the the added profit (in €) per euro …" at bounding box center [784, 83] width 346 height 37
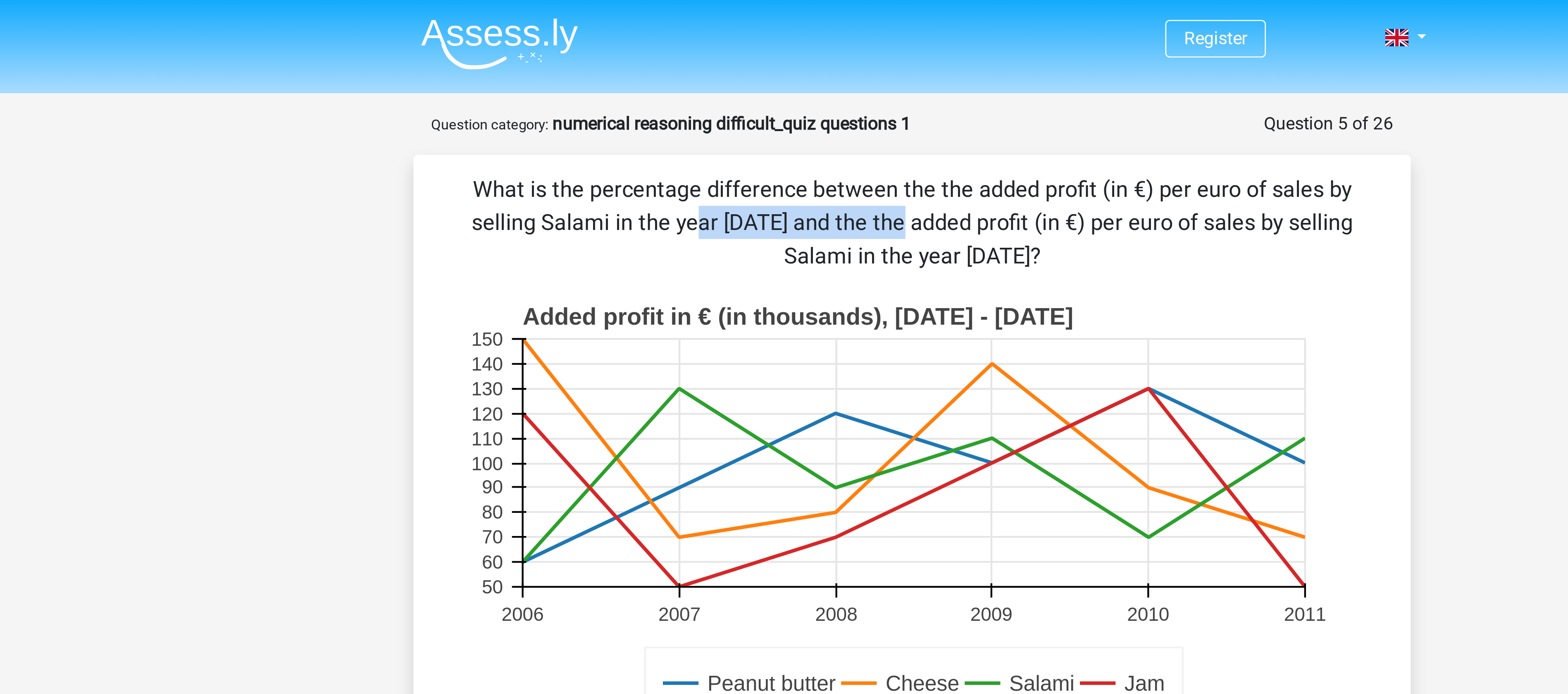
drag, startPoint x: 873, startPoint y: 69, endPoint x: 947, endPoint y: 67, distance: 74.0
click at [947, 67] on p "What is the percentage difference between the the added profit (in €) per euro …" at bounding box center [784, 83] width 346 height 37
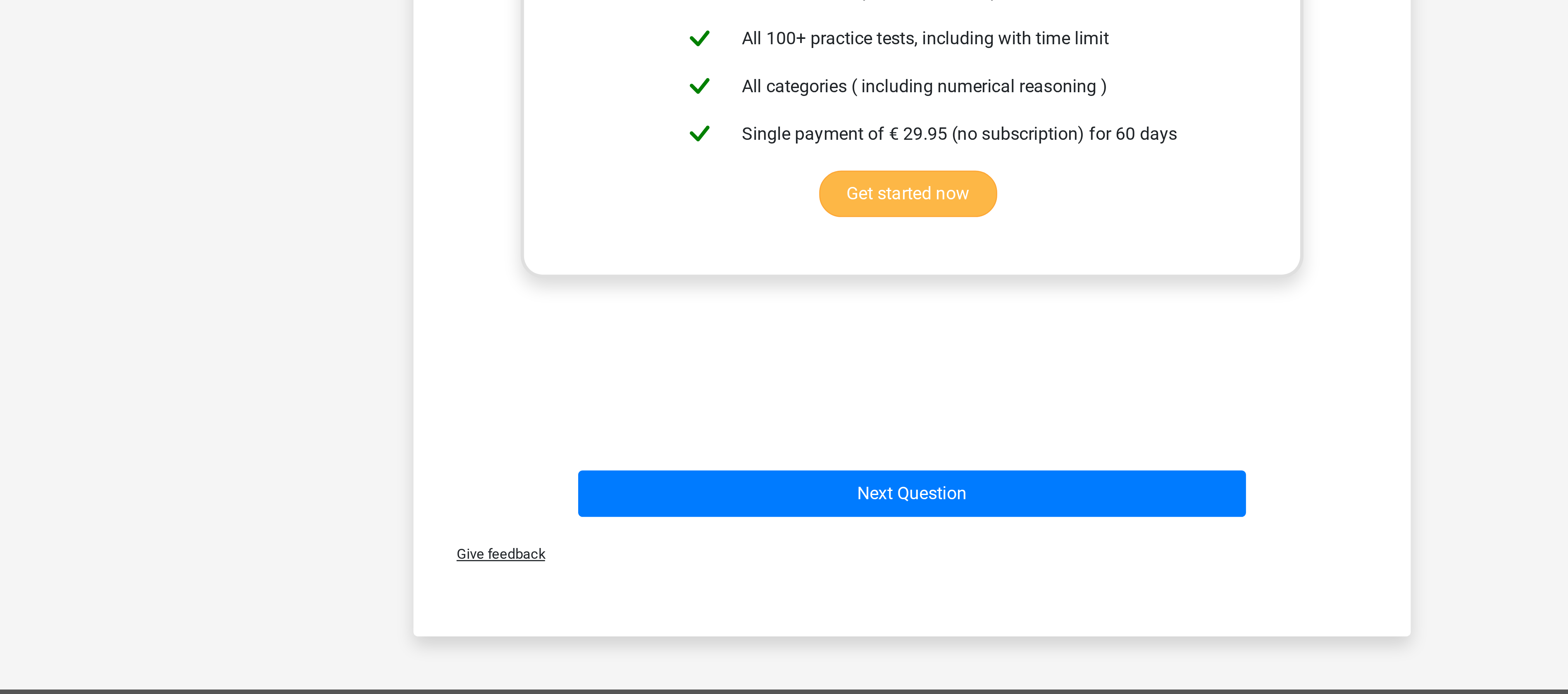
scroll to position [174, 0]
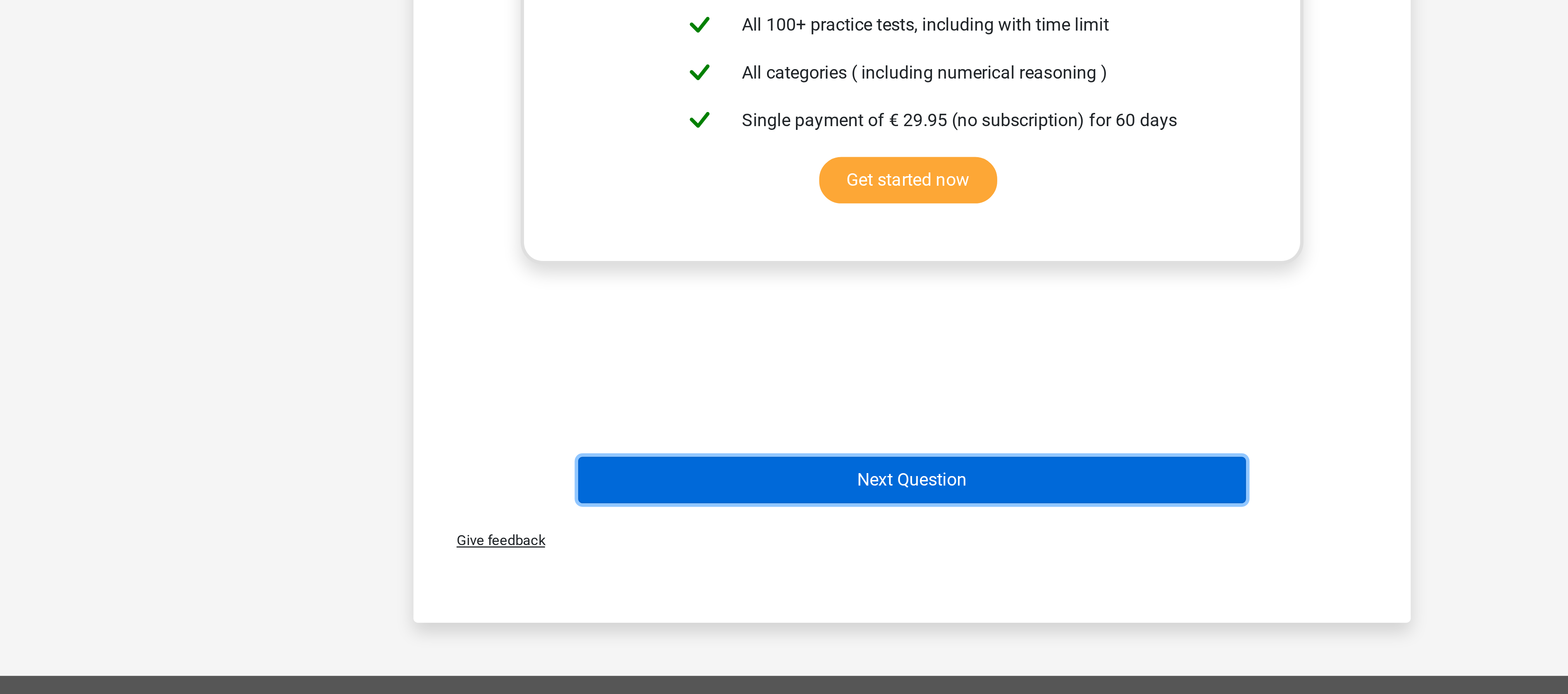
click at [734, 618] on button "Next Question" at bounding box center [784, 613] width 250 height 17
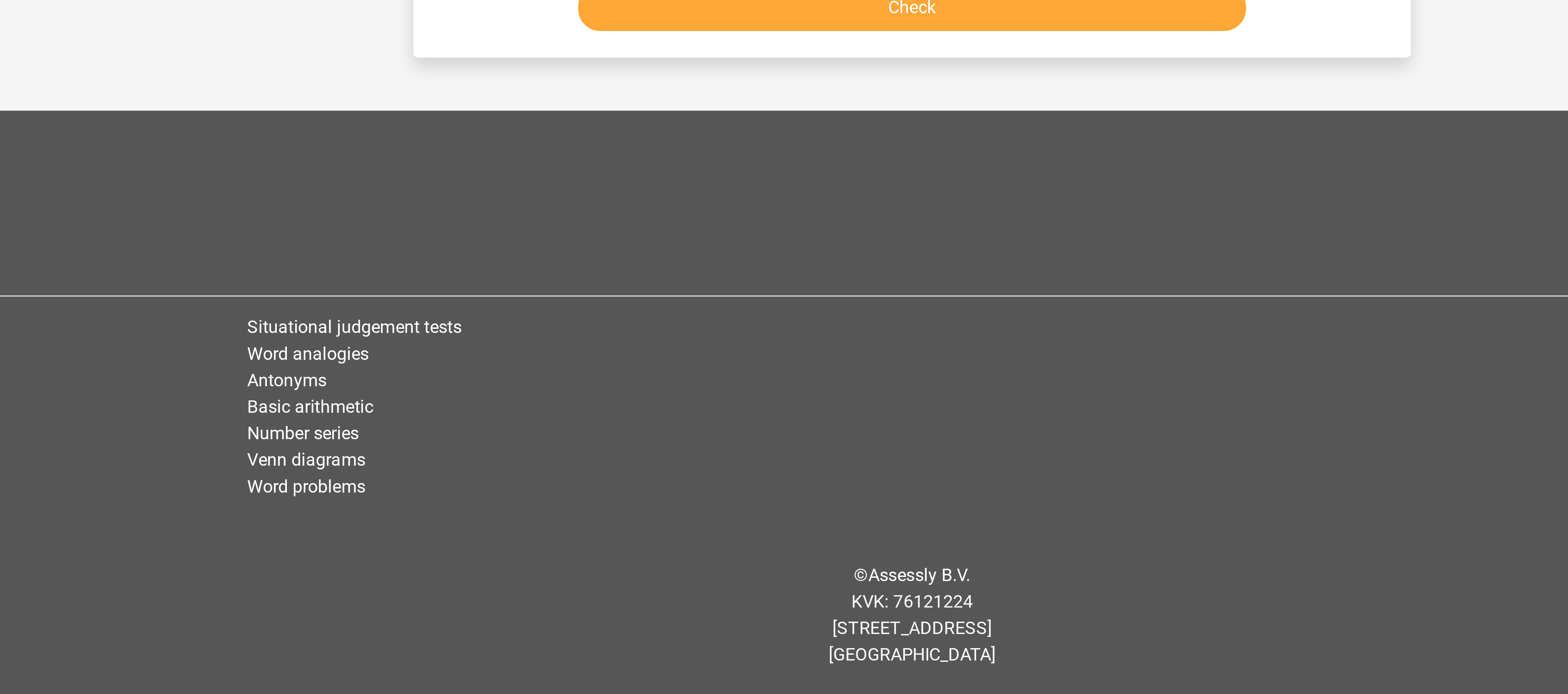
scroll to position [41, 0]
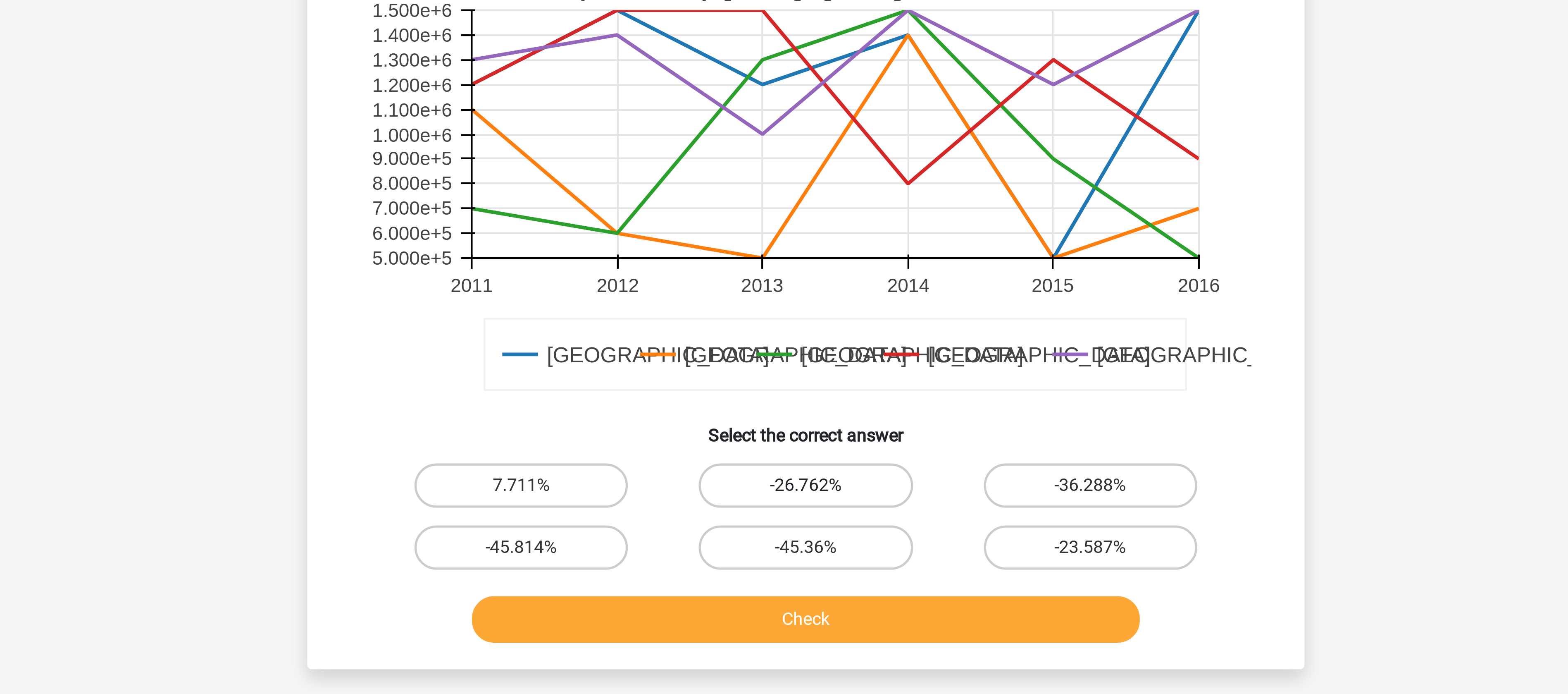
click at [800, 422] on label "-26.762%" at bounding box center [784, 430] width 79 height 17
click at [789, 430] on input "-26.762%" at bounding box center [787, 432] width 6 height 6
radio input "true"
click at [786, 471] on button "Check" at bounding box center [784, 480] width 250 height 17
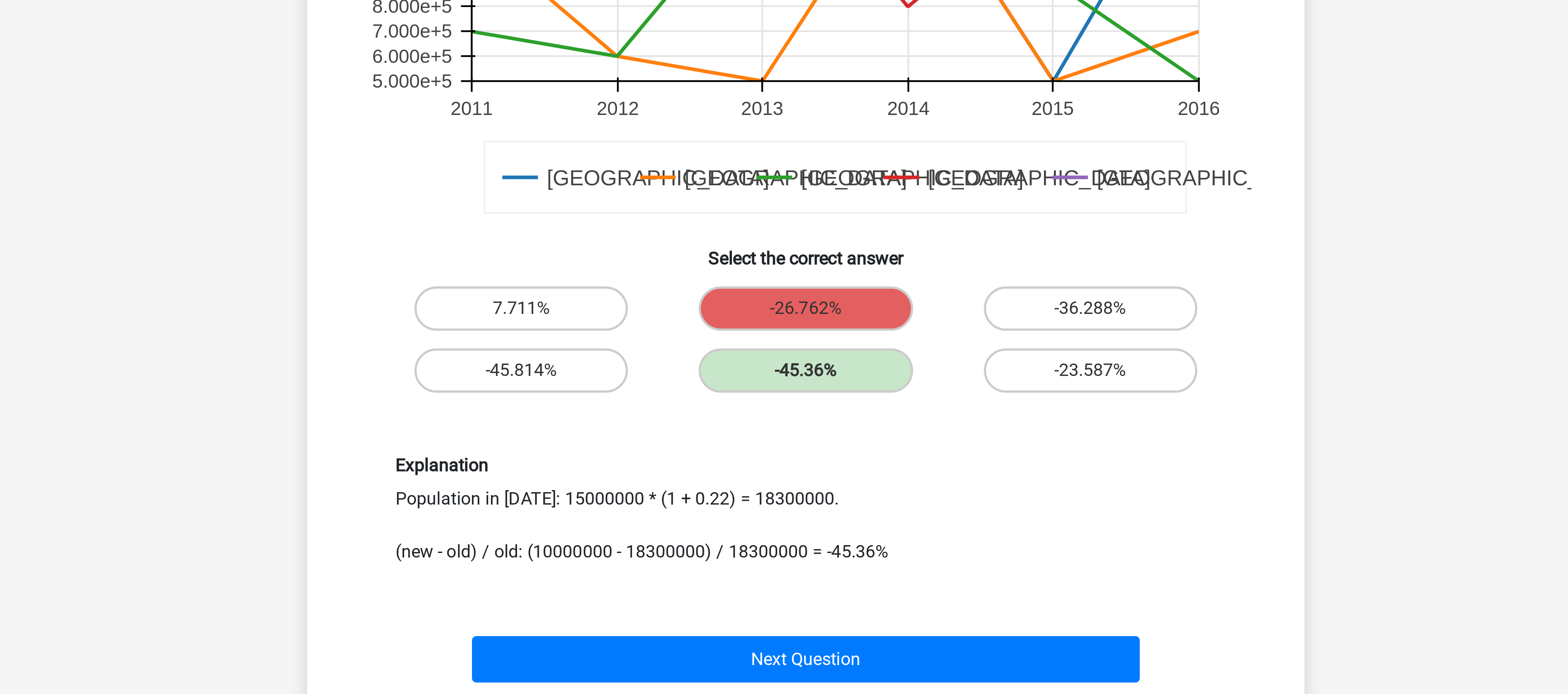
drag, startPoint x: 642, startPoint y: 494, endPoint x: 695, endPoint y: 488, distance: 53.3
click at [695, 488] on div "Explanation Population in [DATE]: 15000000 * (1 + 0.22) = 18300000. (new - old)…" at bounding box center [784, 505] width 319 height 41
drag, startPoint x: 695, startPoint y: 488, endPoint x: 731, endPoint y: 488, distance: 36.0
click at [731, 488] on div "Explanation Population in [DATE]: 15000000 * (1 + 0.22) = 18300000. (new - old)…" at bounding box center [784, 505] width 319 height 41
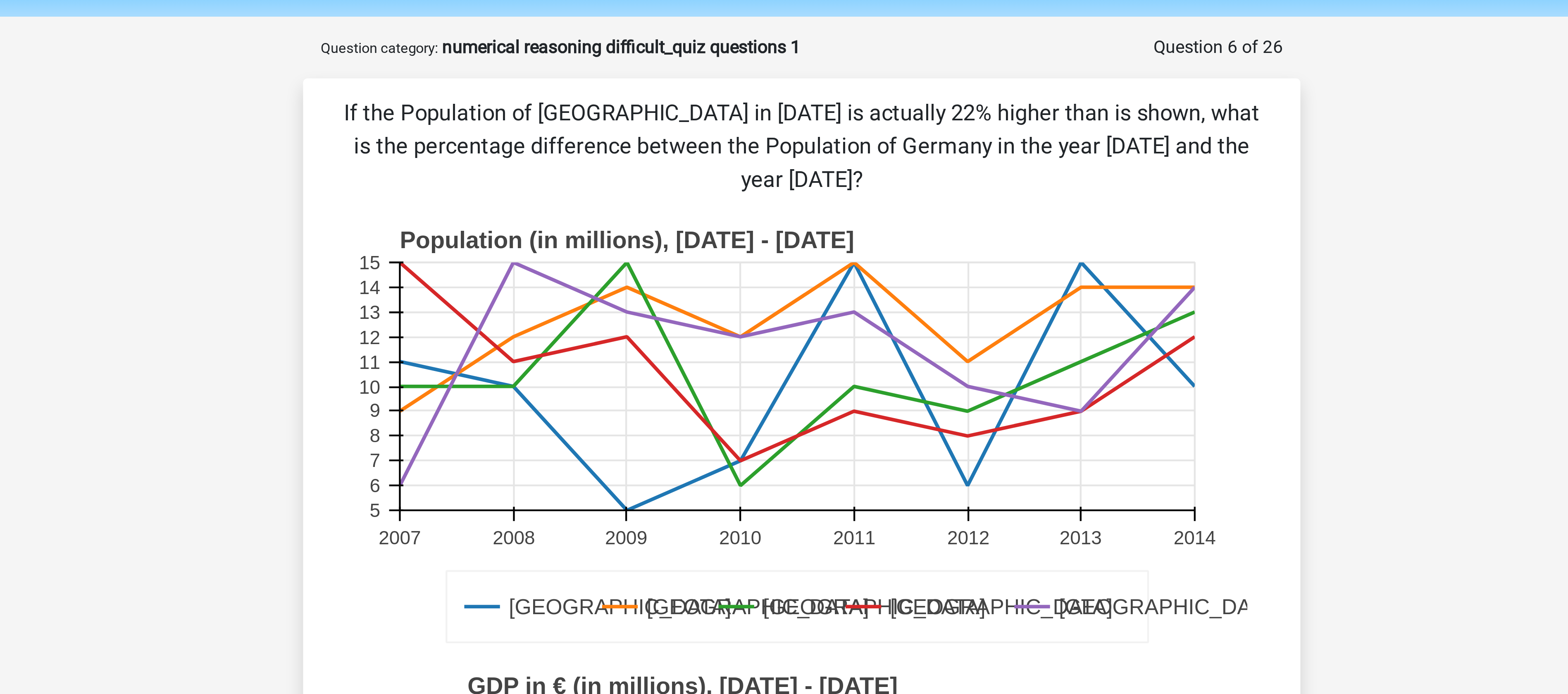
scroll to position [0, 0]
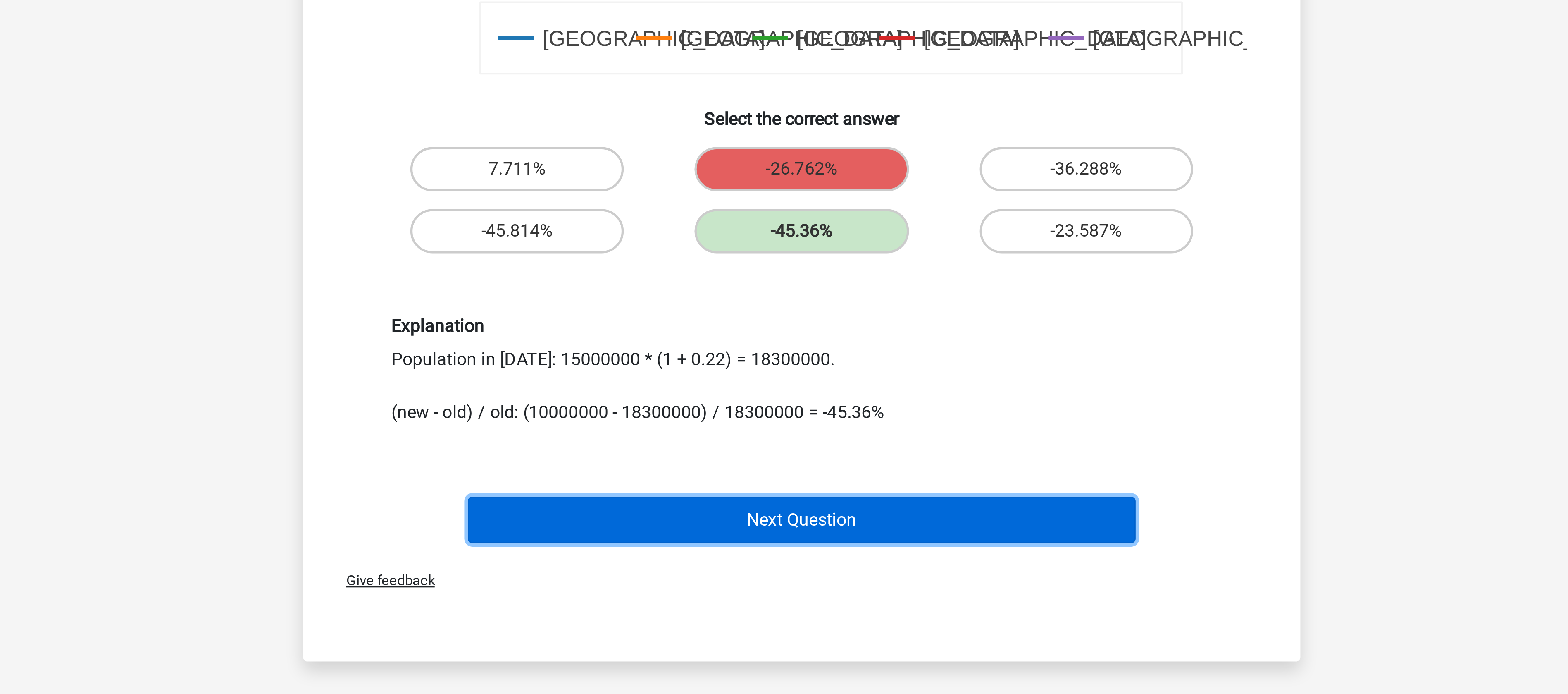
click at [760, 594] on button "Next Question" at bounding box center [784, 602] width 250 height 17
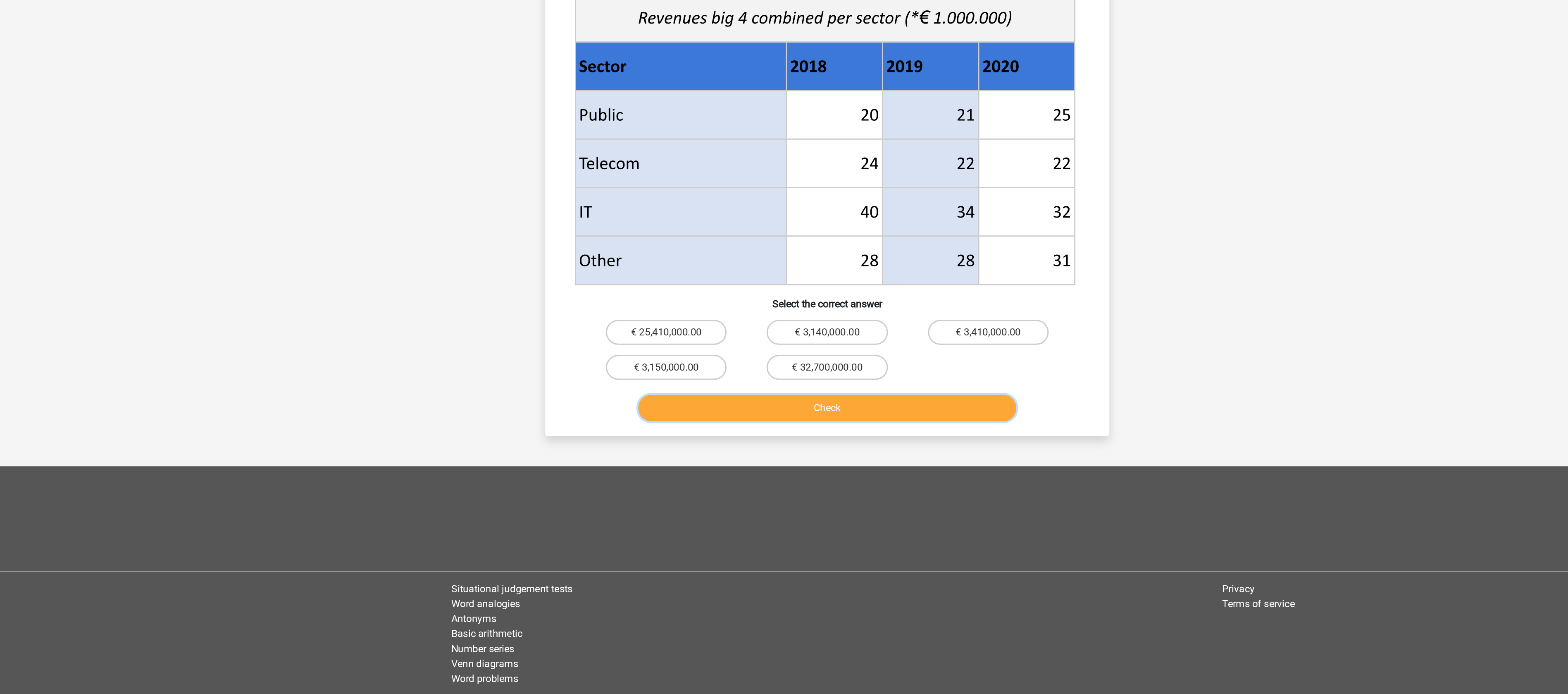
scroll to position [75, 0]
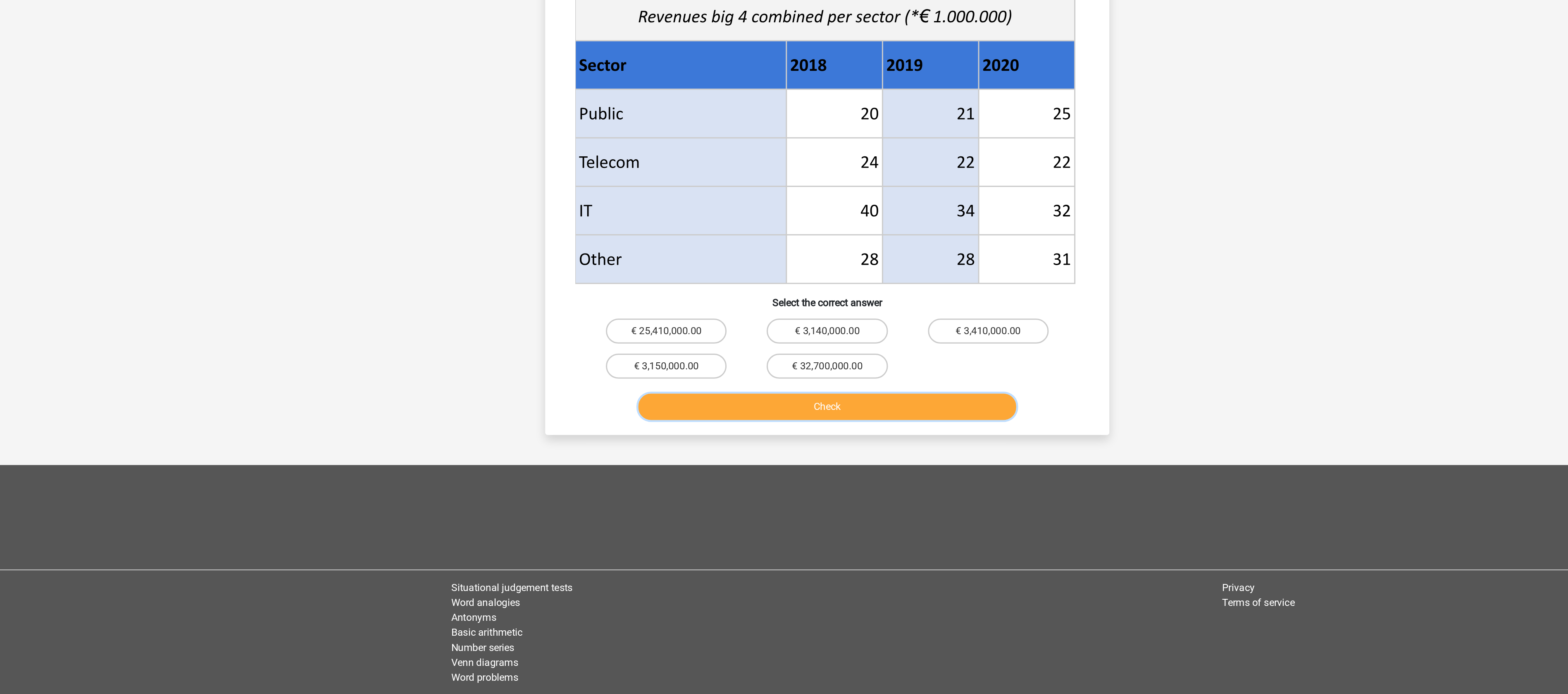
click at [793, 503] on button "Check" at bounding box center [784, 504] width 250 height 17
click at [774, 481] on label "€ 32,700,000.00" at bounding box center [784, 476] width 79 height 17
click at [784, 481] on input "€ 32,700,000.00" at bounding box center [787, 479] width 6 height 6
radio input "true"
click at [763, 495] on button "Check" at bounding box center [784, 504] width 250 height 17
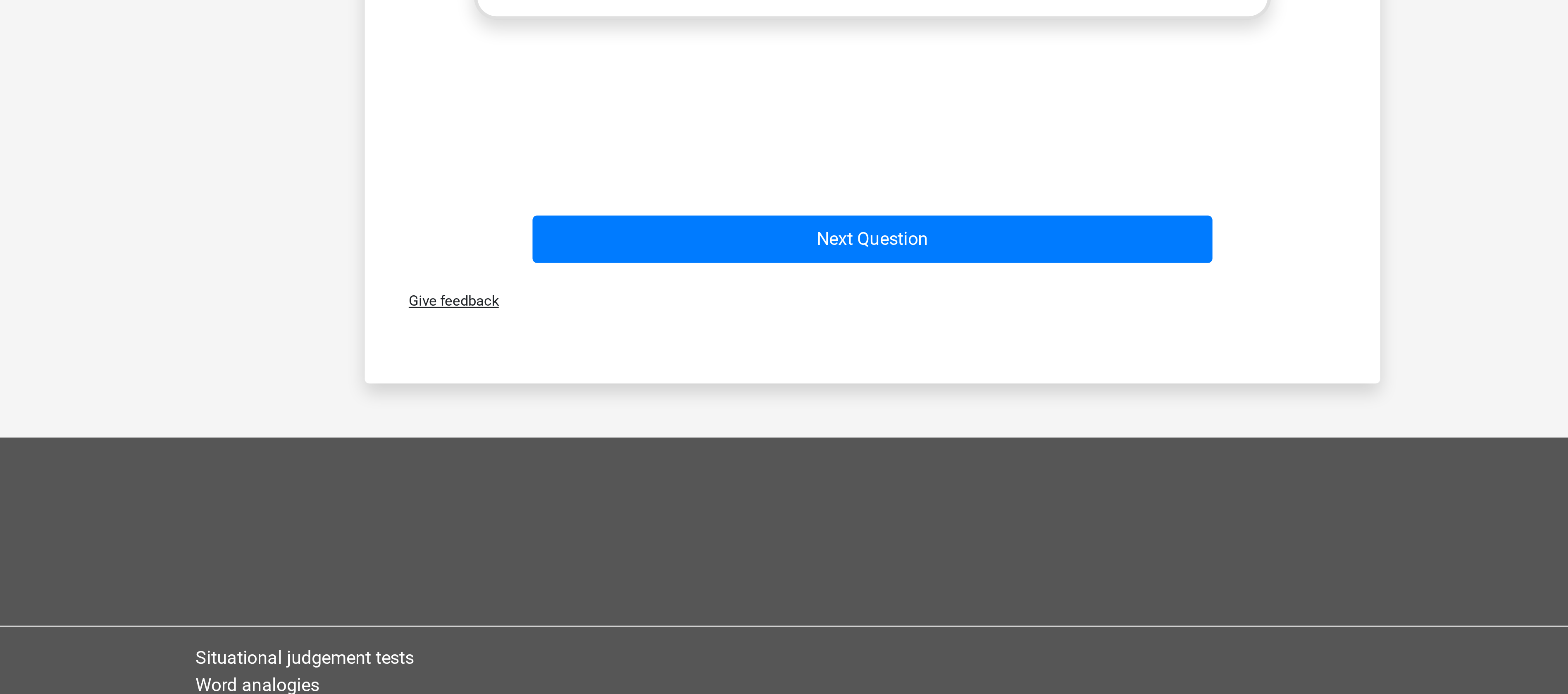
scroll to position [322, 0]
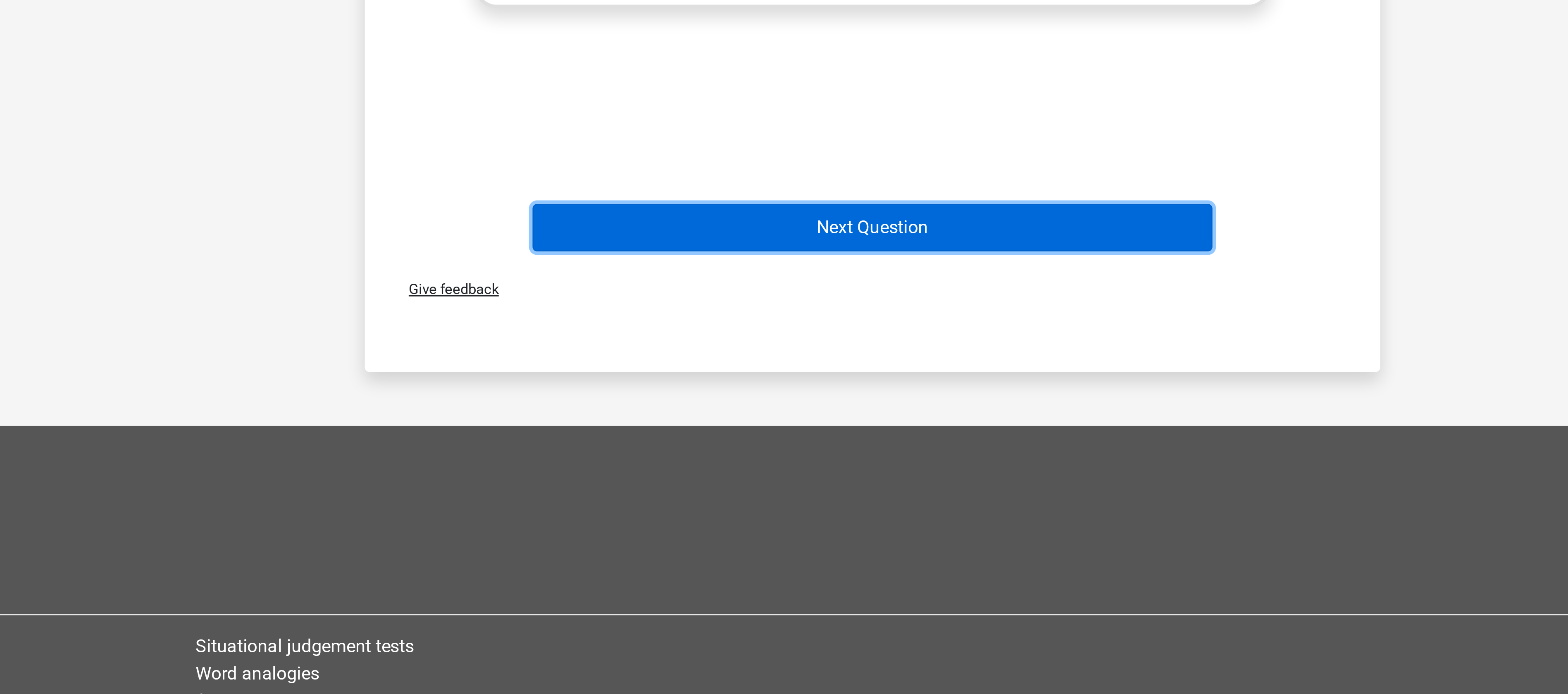
click at [773, 520] on button "Next Question" at bounding box center [784, 523] width 250 height 17
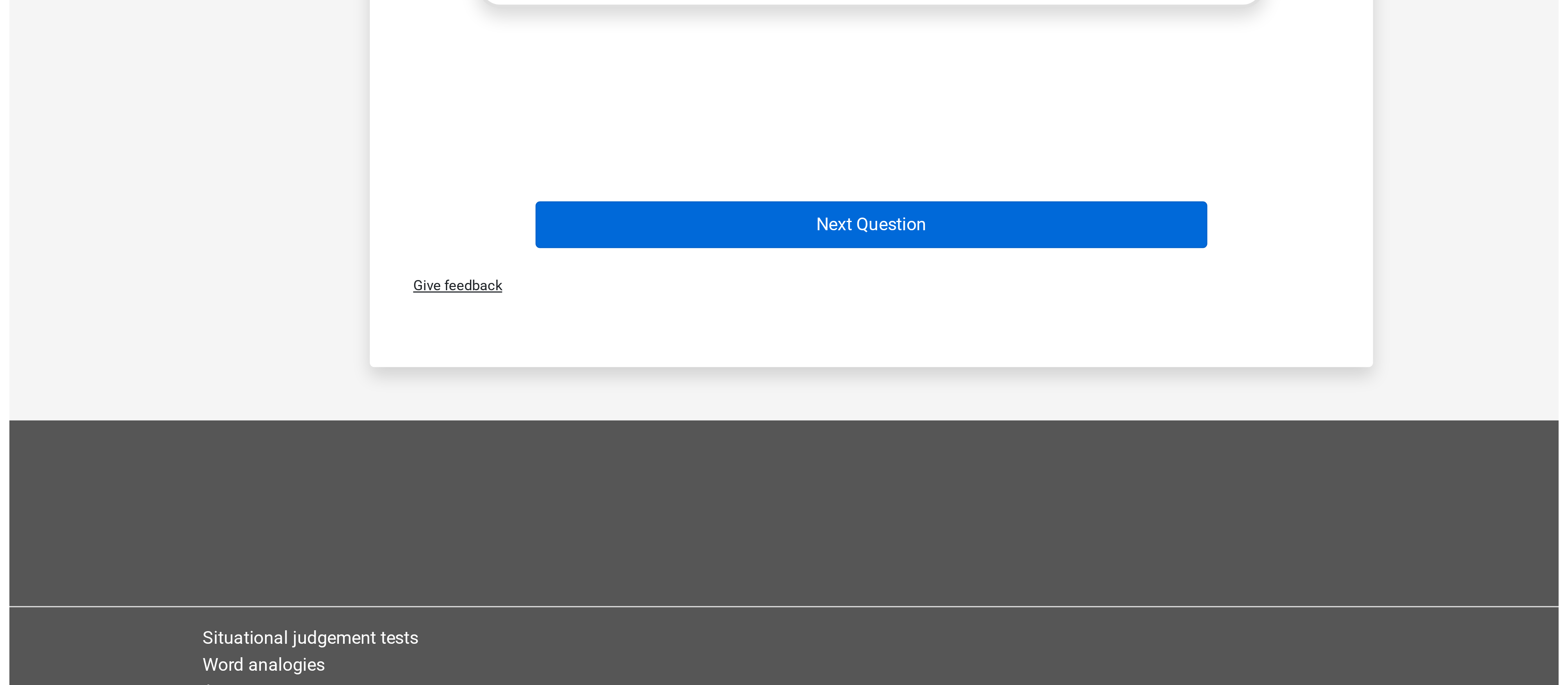
scroll to position [0, 0]
